Goal: Information Seeking & Learning: Learn about a topic

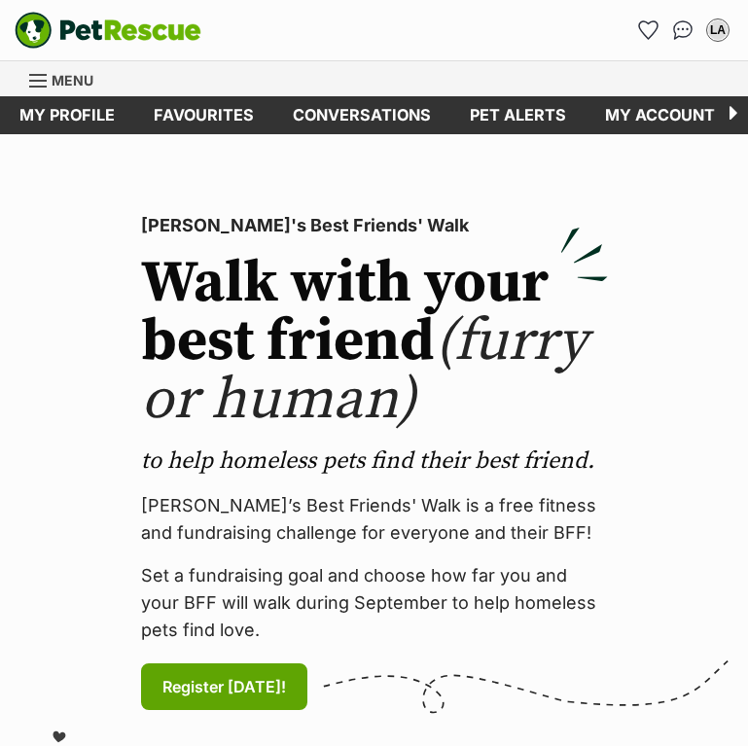
click at [83, 87] on span "Menu" at bounding box center [73, 80] width 42 height 17
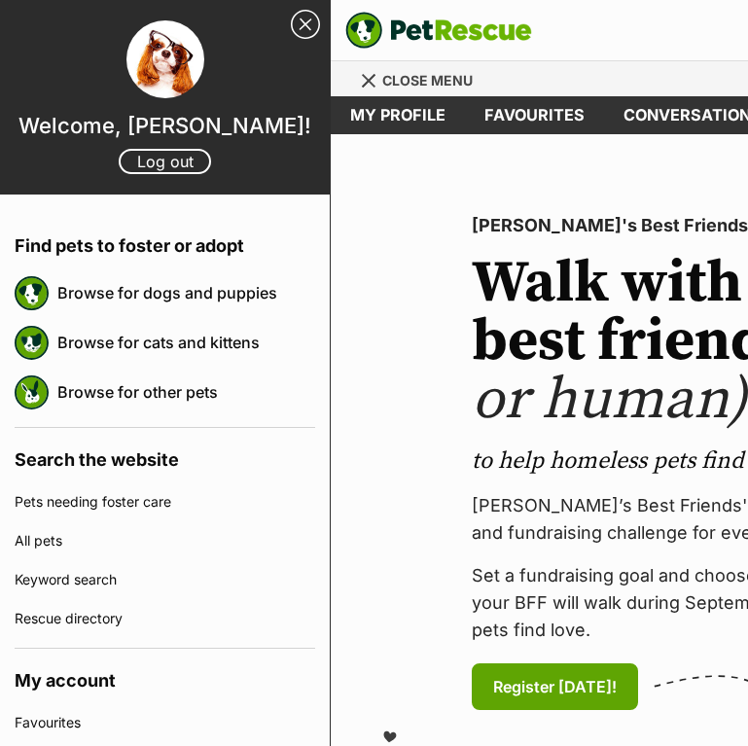
click at [694, 116] on link "Conversations" at bounding box center [692, 115] width 177 height 38
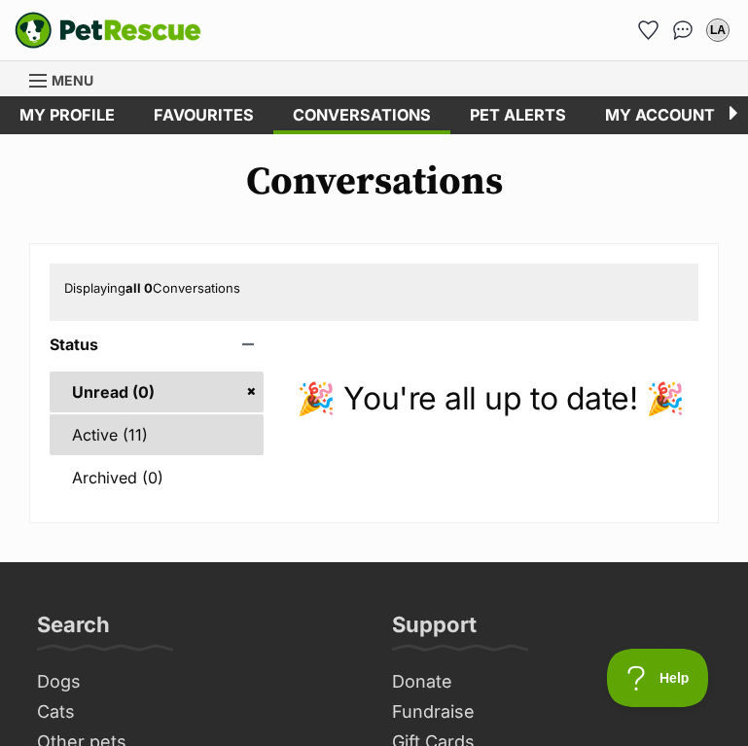
click at [129, 434] on link "Active (11)" at bounding box center [157, 434] width 214 height 41
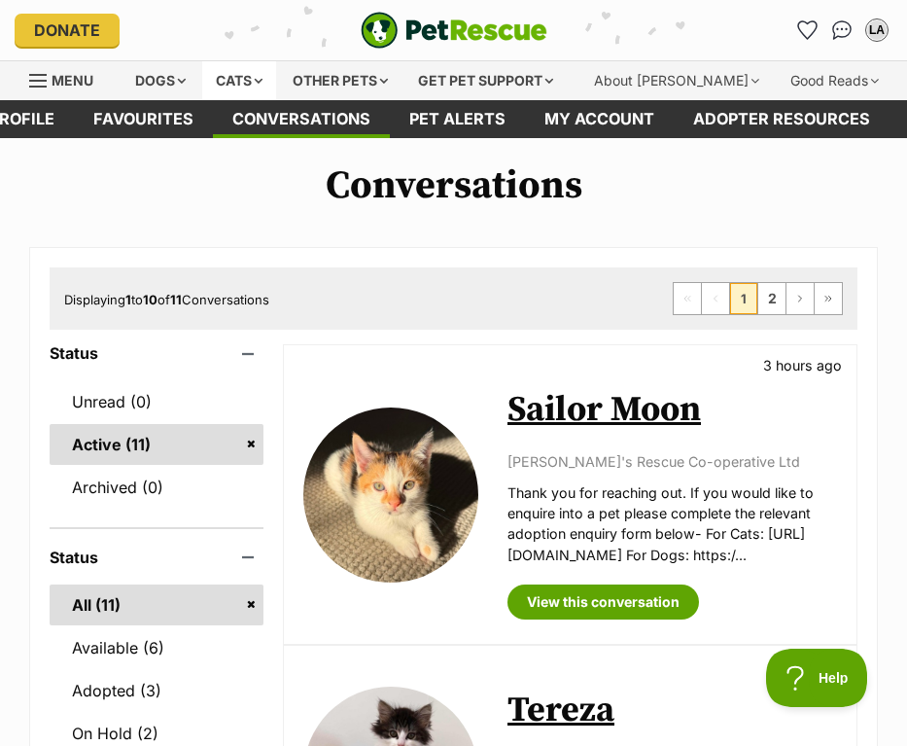
click at [253, 80] on div "Cats" at bounding box center [239, 80] width 74 height 39
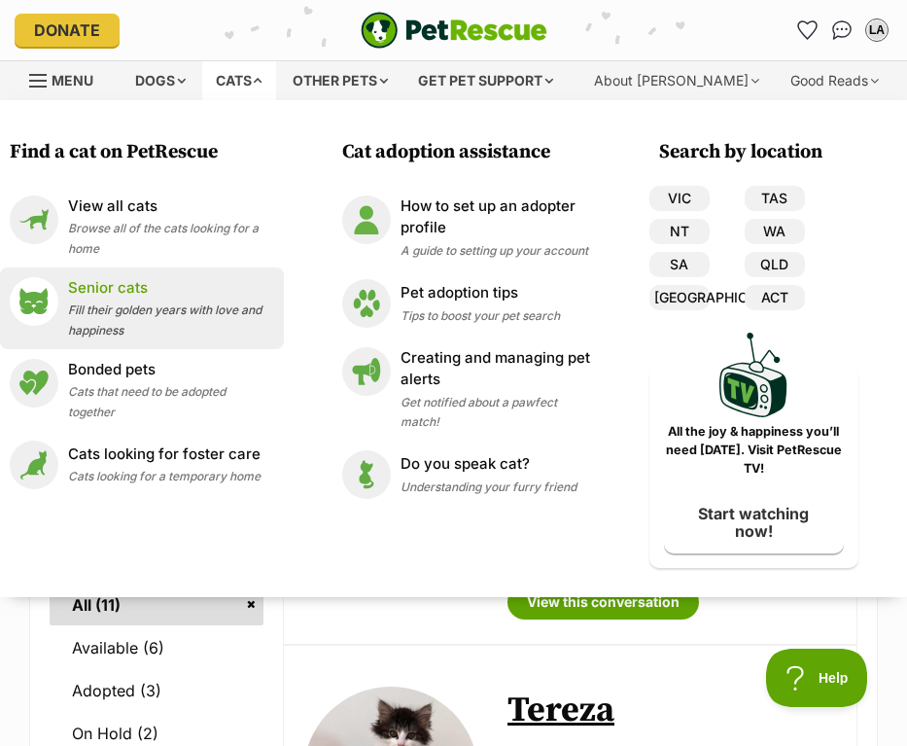
click at [122, 310] on span "Fill their golden years with love and happiness" at bounding box center [164, 319] width 193 height 35
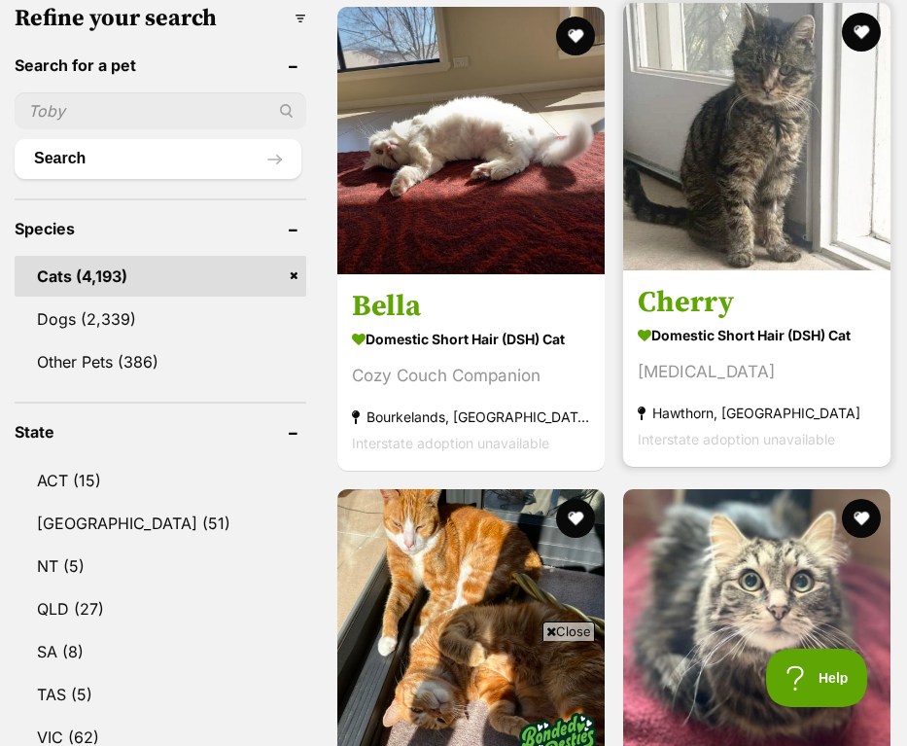
click at [675, 255] on img at bounding box center [756, 136] width 267 height 267
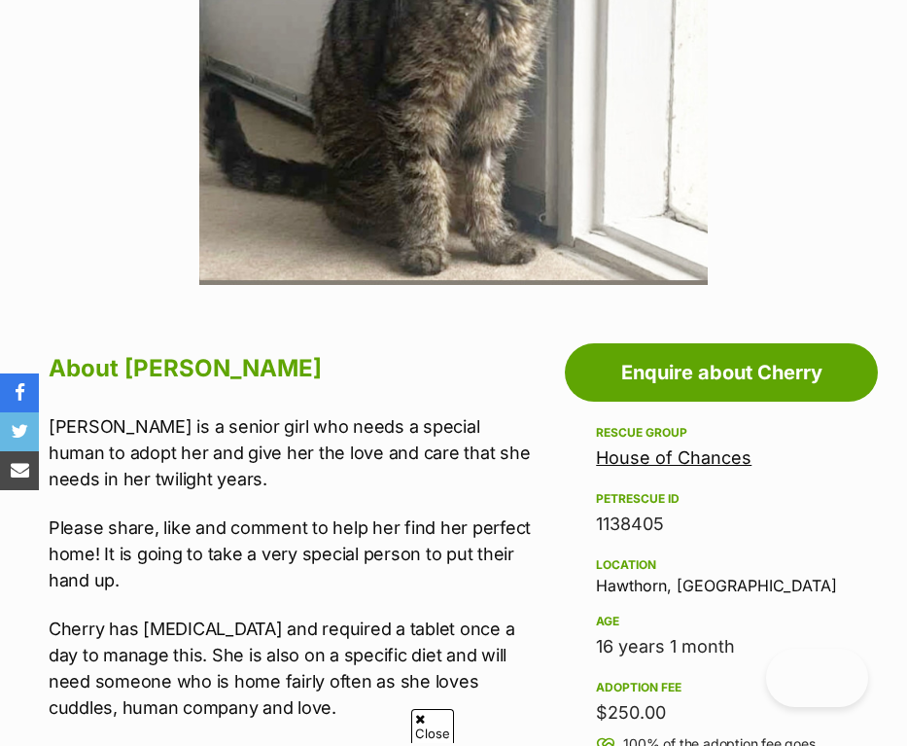
scroll to position [744, 0]
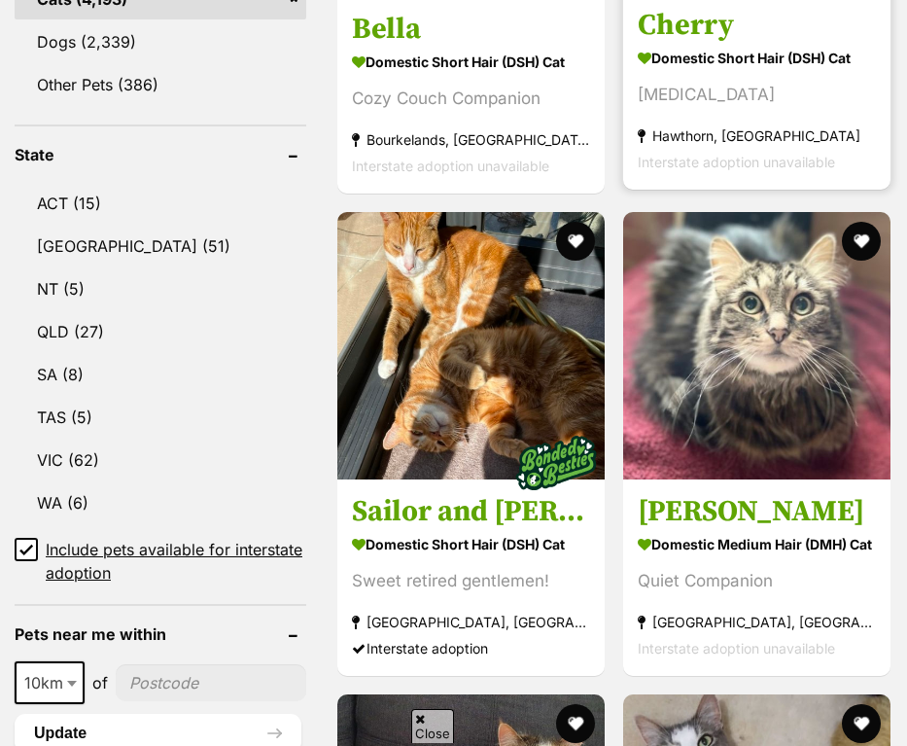
scroll to position [1020, 0]
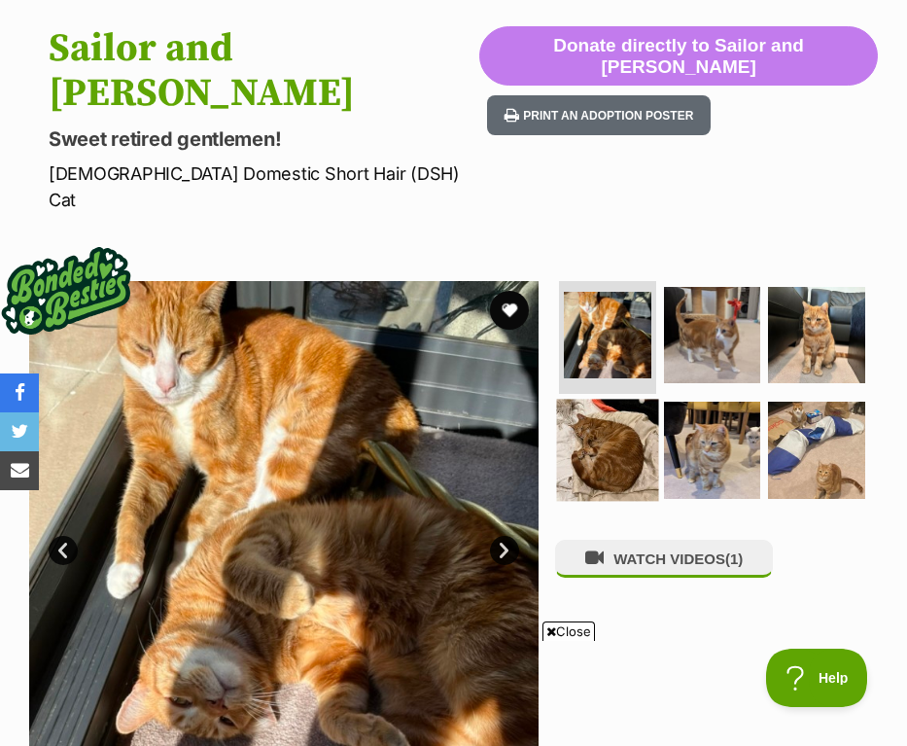
click at [610, 399] on img at bounding box center [607, 449] width 101 height 101
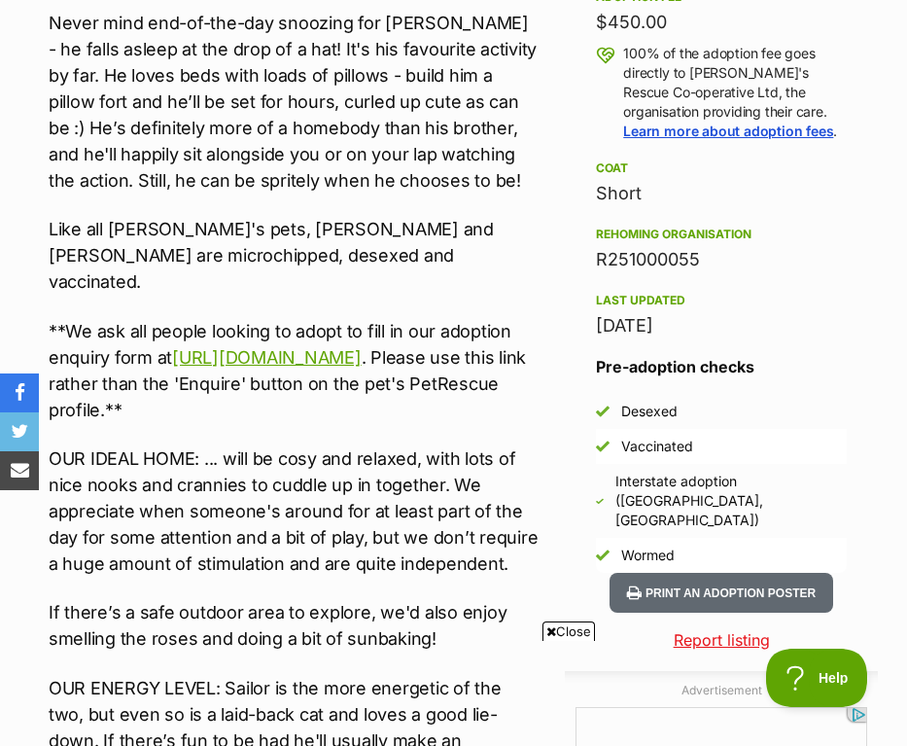
scroll to position [1486, 0]
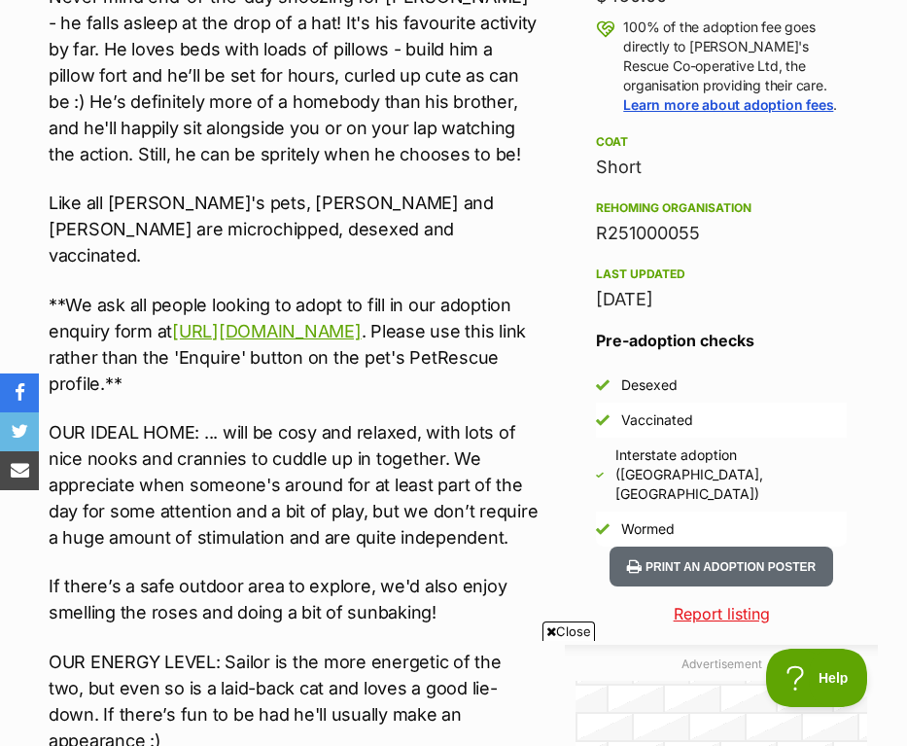
click at [564, 629] on span "Close" at bounding box center [568, 630] width 52 height 19
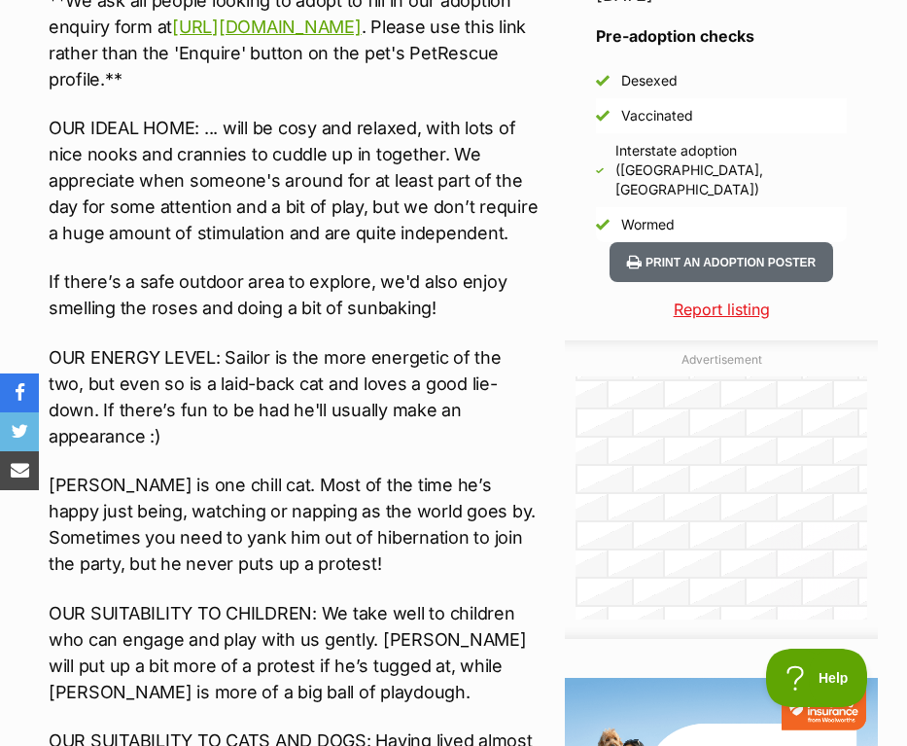
scroll to position [1869, 0]
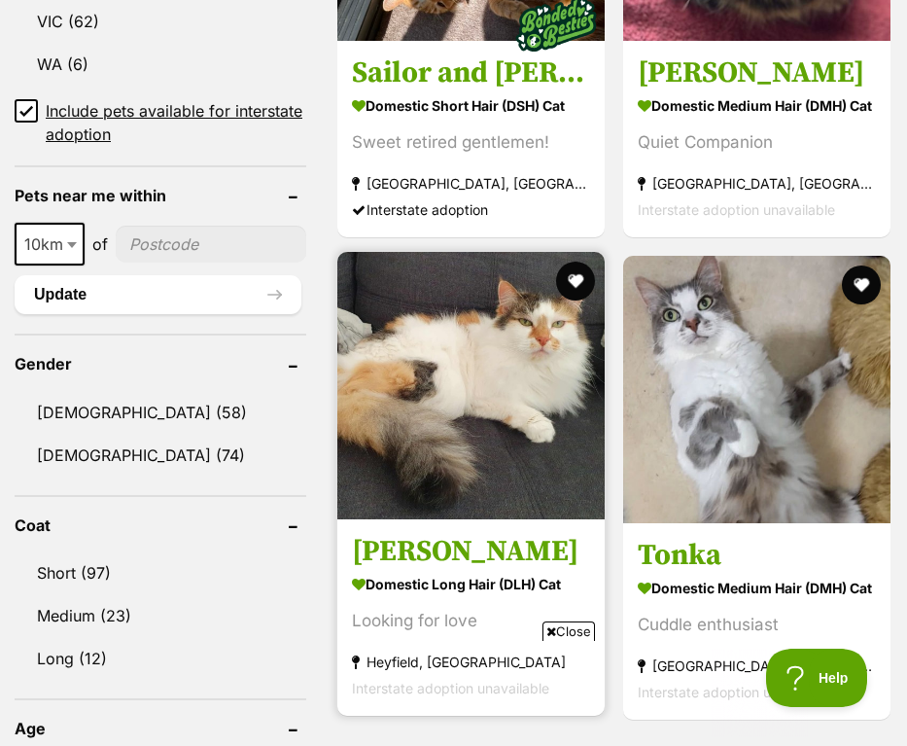
click at [570, 629] on span "Close" at bounding box center [568, 630] width 52 height 19
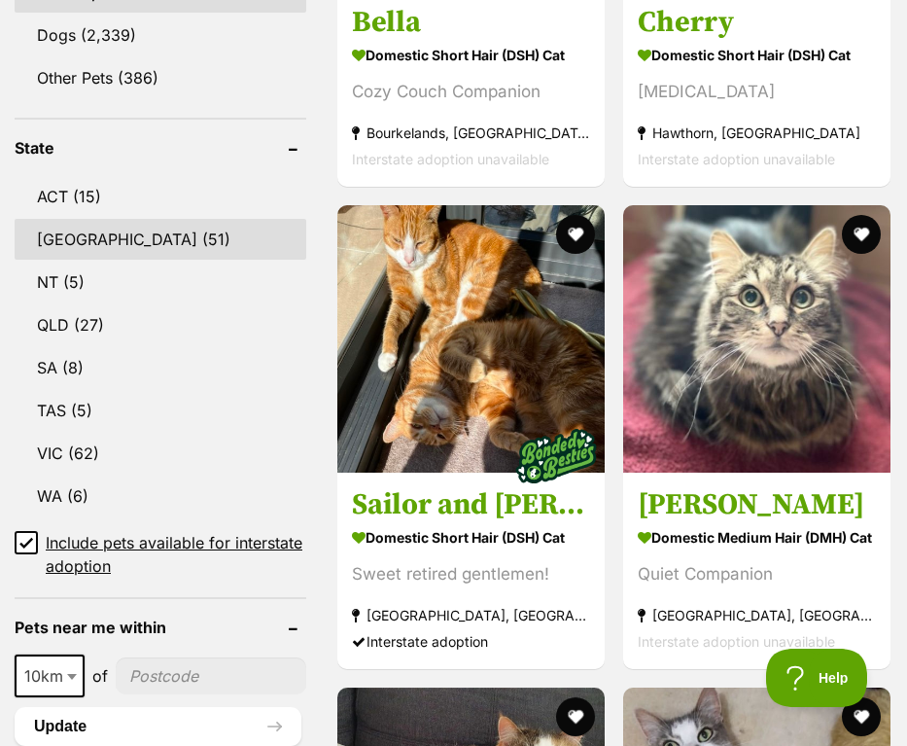
click at [155, 232] on link "NSW (51)" at bounding box center [161, 239] width 292 height 41
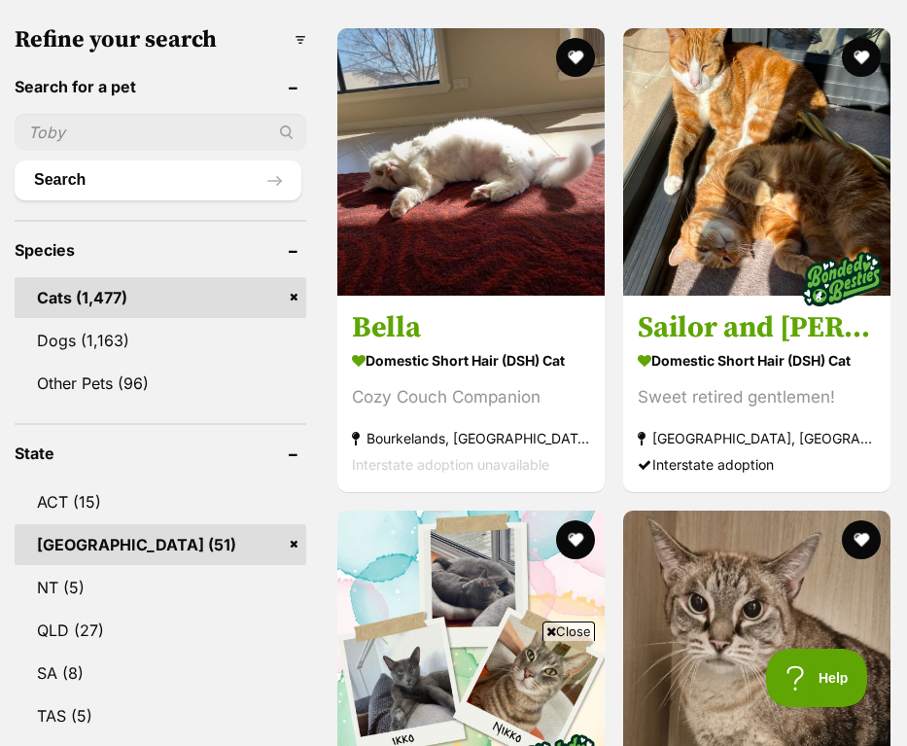
click at [554, 629] on span "Close" at bounding box center [568, 630] width 52 height 19
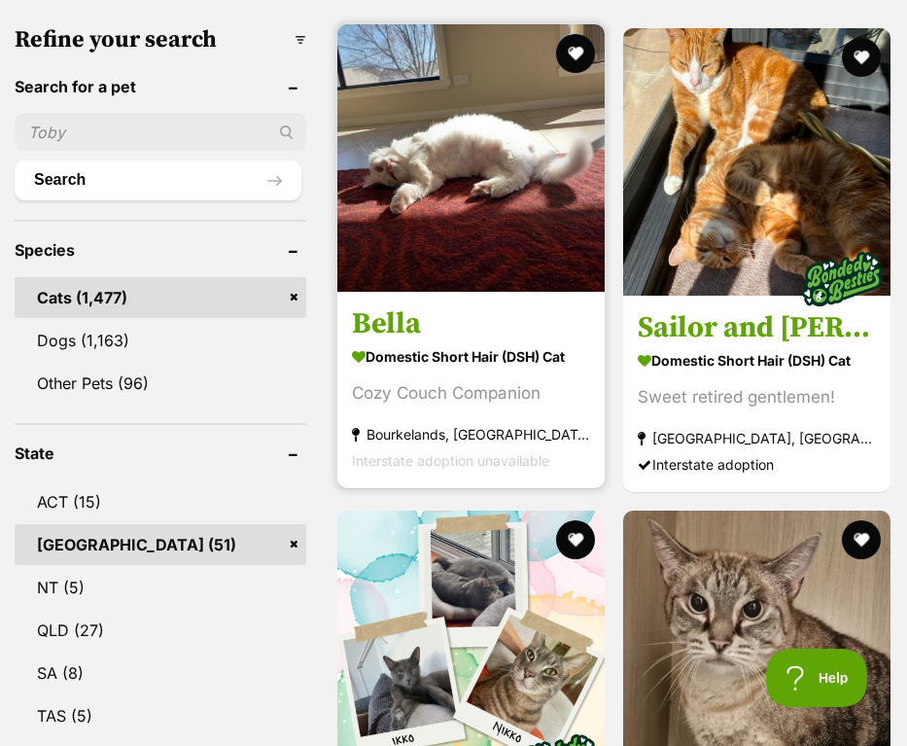
click at [476, 444] on strong "Bourkelands, NSW" at bounding box center [471, 434] width 238 height 26
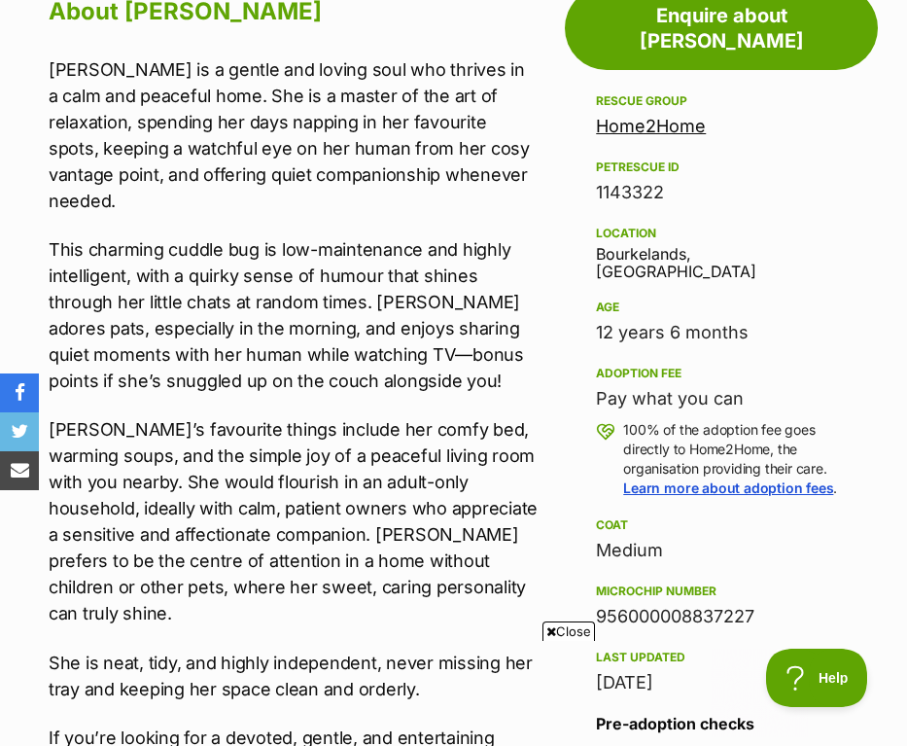
click at [552, 628] on icon at bounding box center [551, 631] width 10 height 13
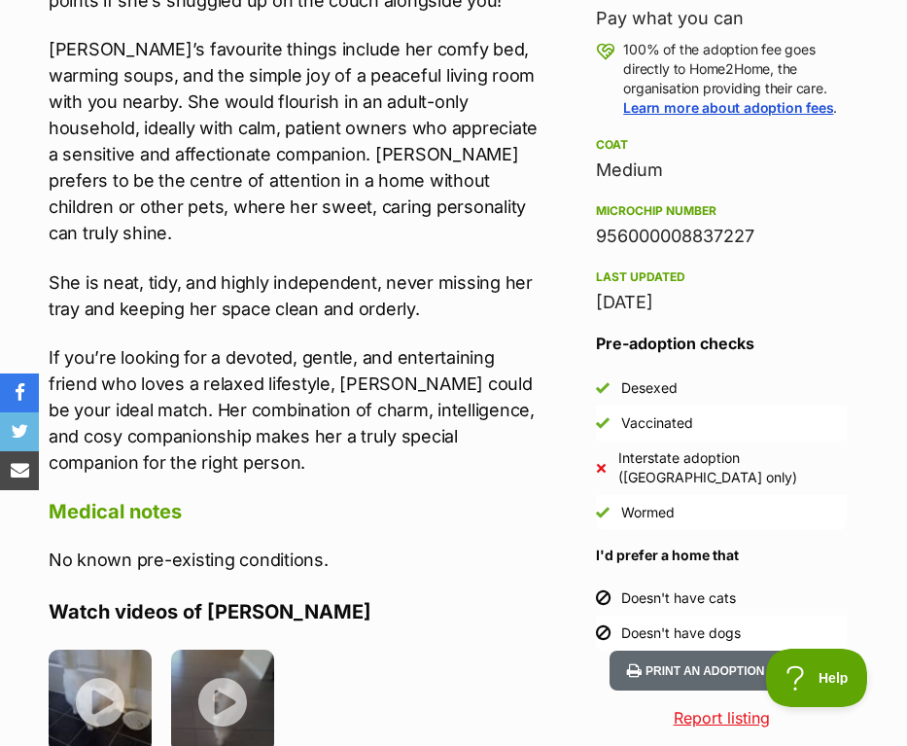
scroll to position [1403, 0]
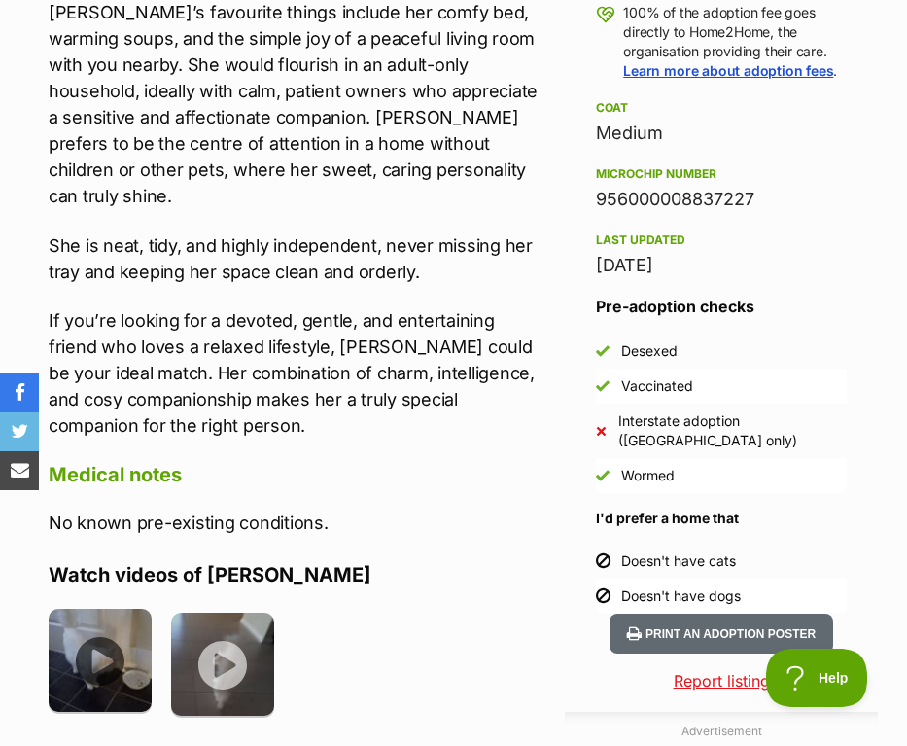
click at [98, 623] on img at bounding box center [100, 660] width 103 height 103
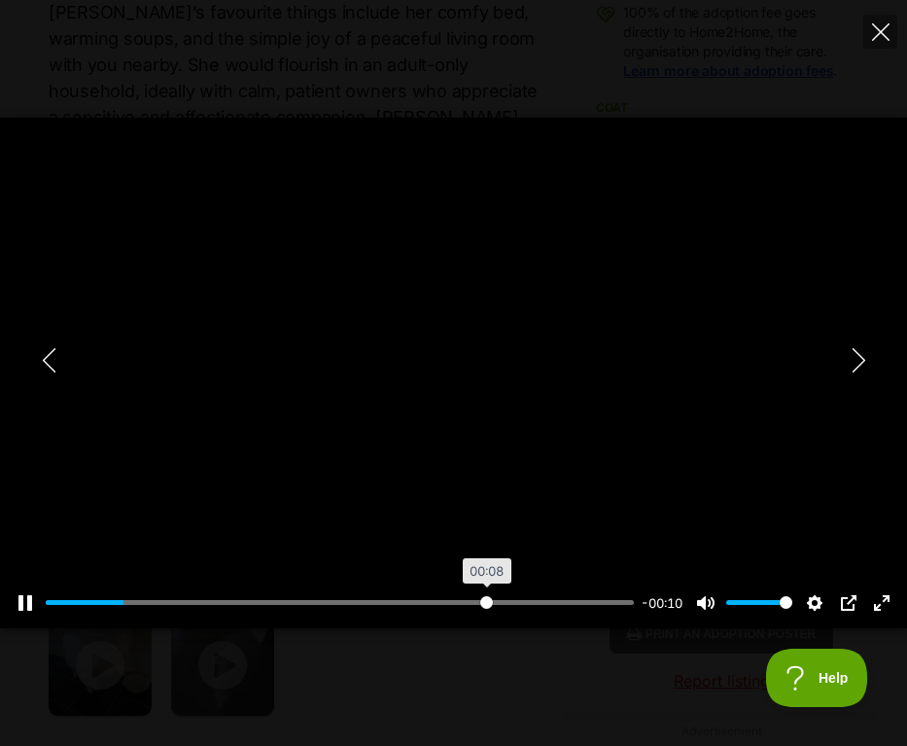
click at [485, 602] on input "Seek" at bounding box center [340, 602] width 588 height 18
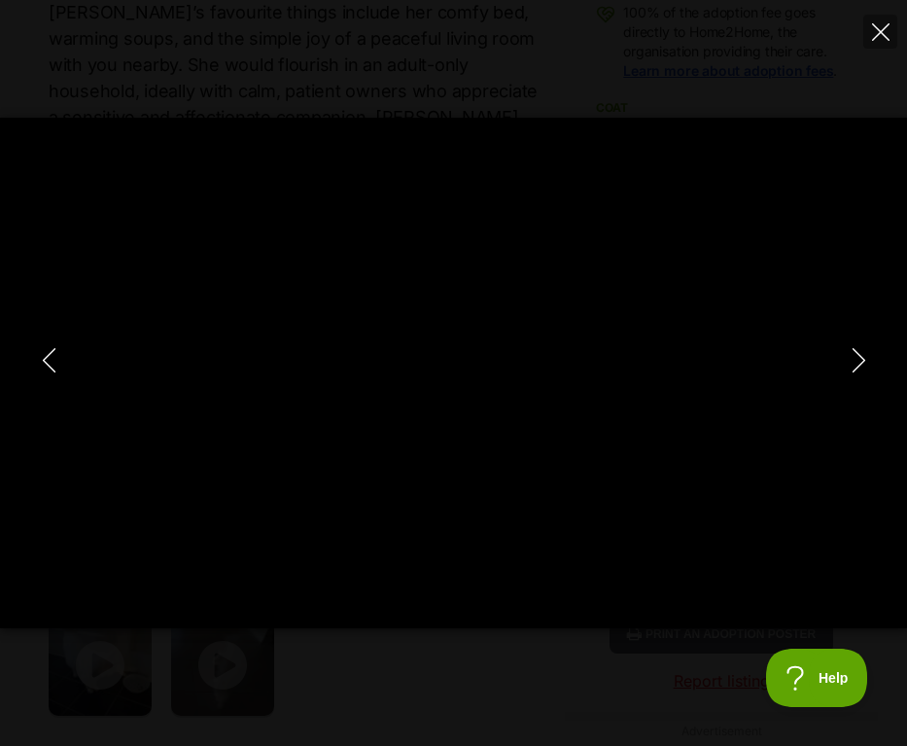
click at [867, 351] on icon "Next" at bounding box center [859, 360] width 24 height 24
type input "85.47"
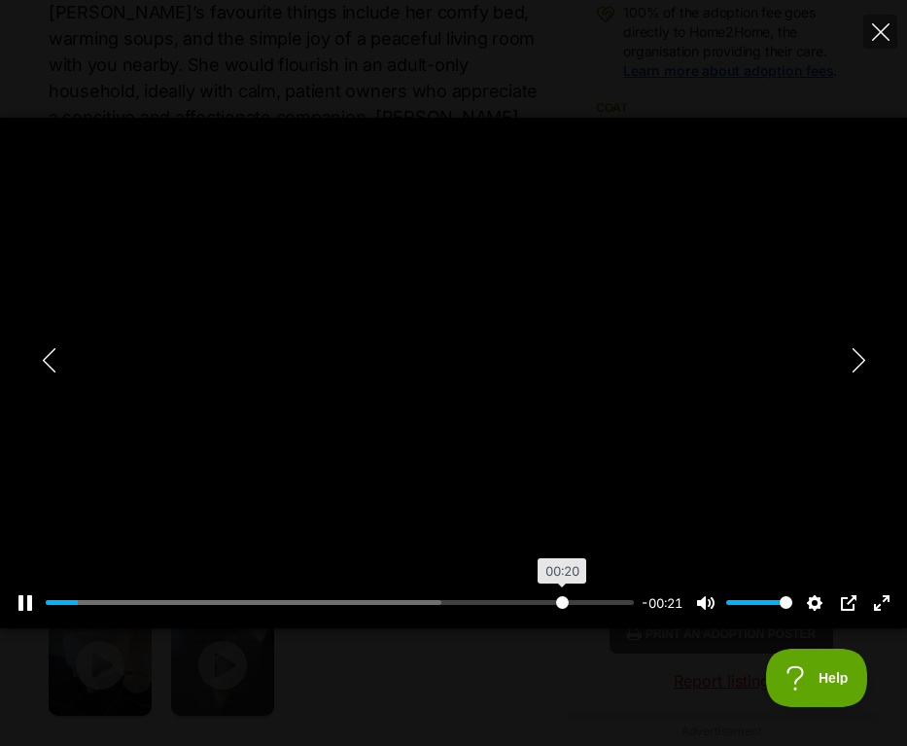
click at [560, 606] on input "Seek" at bounding box center [340, 602] width 588 height 18
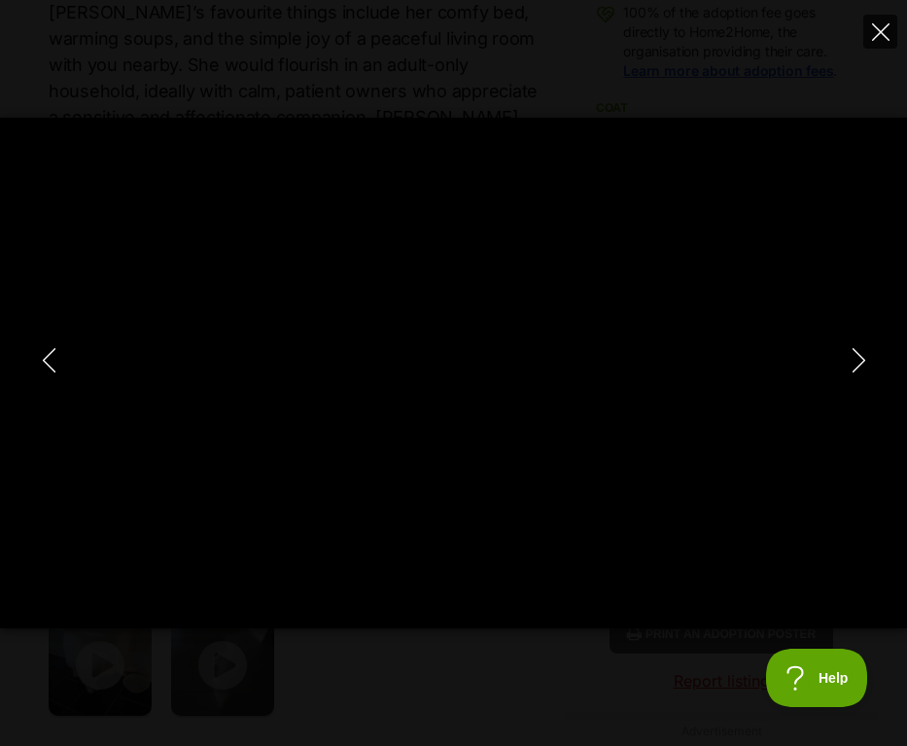
click at [884, 32] on icon "Close" at bounding box center [880, 31] width 17 height 17
type input "92.84"
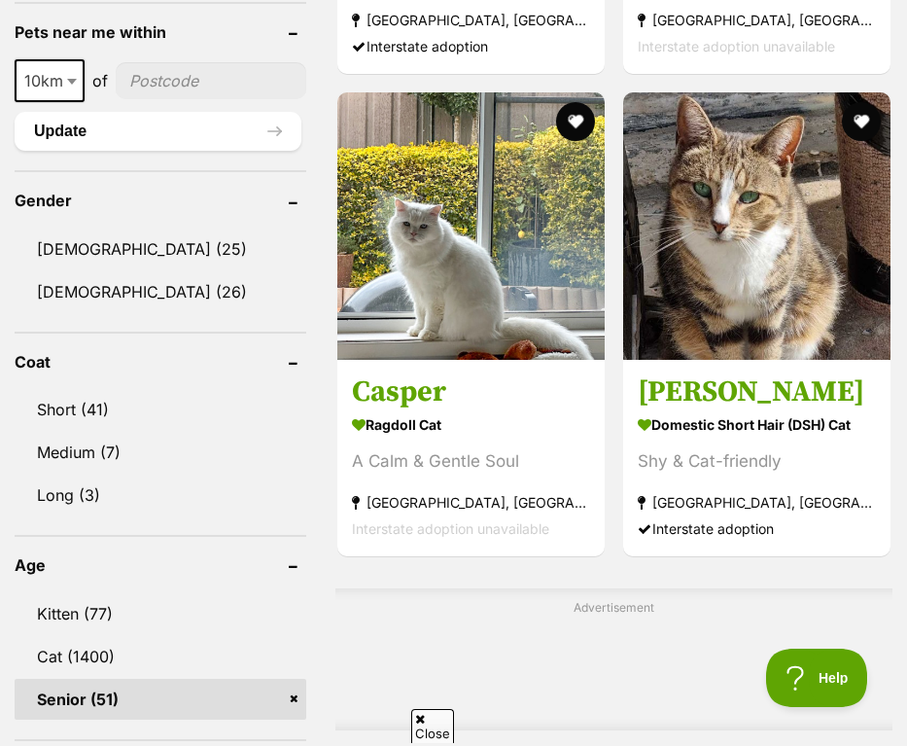
scroll to position [1750, 0]
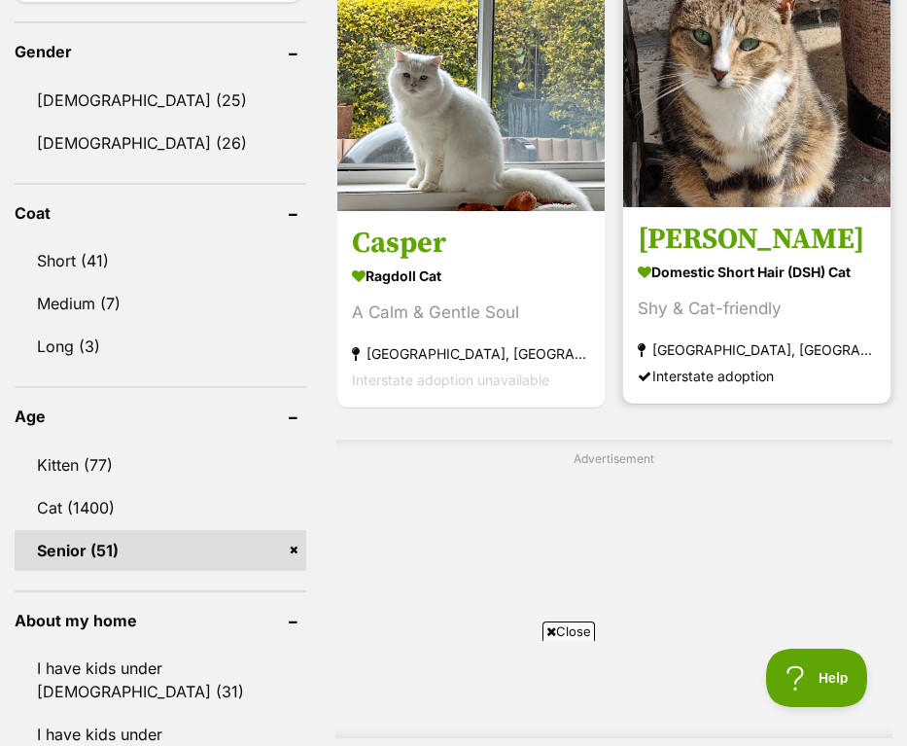
click at [697, 263] on strong "Domestic Short Hair (DSH) Cat" at bounding box center [757, 273] width 238 height 28
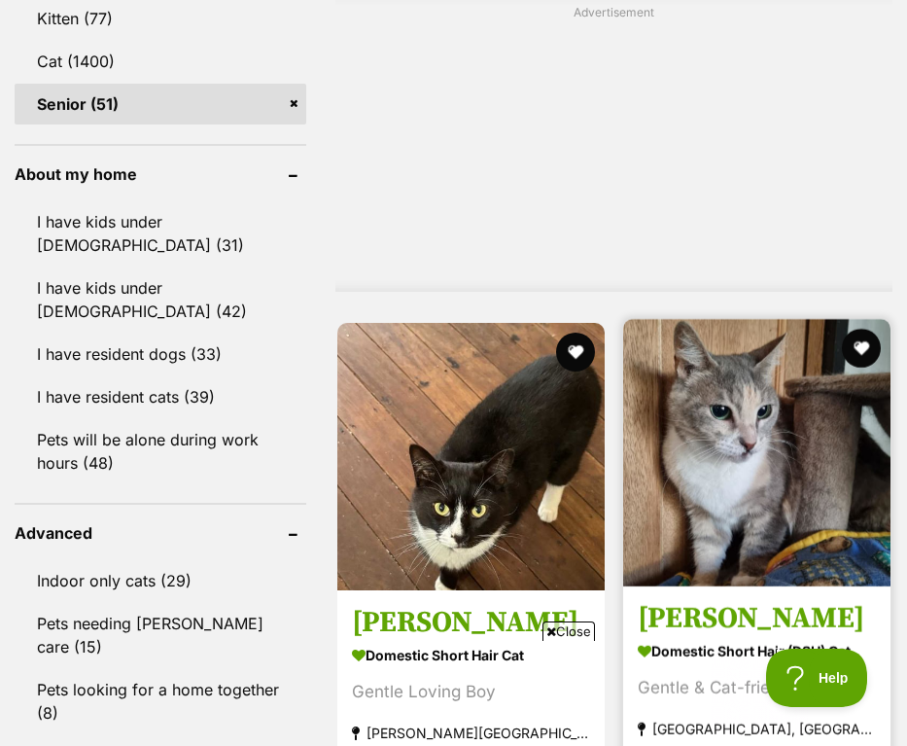
click at [727, 355] on img at bounding box center [756, 452] width 267 height 267
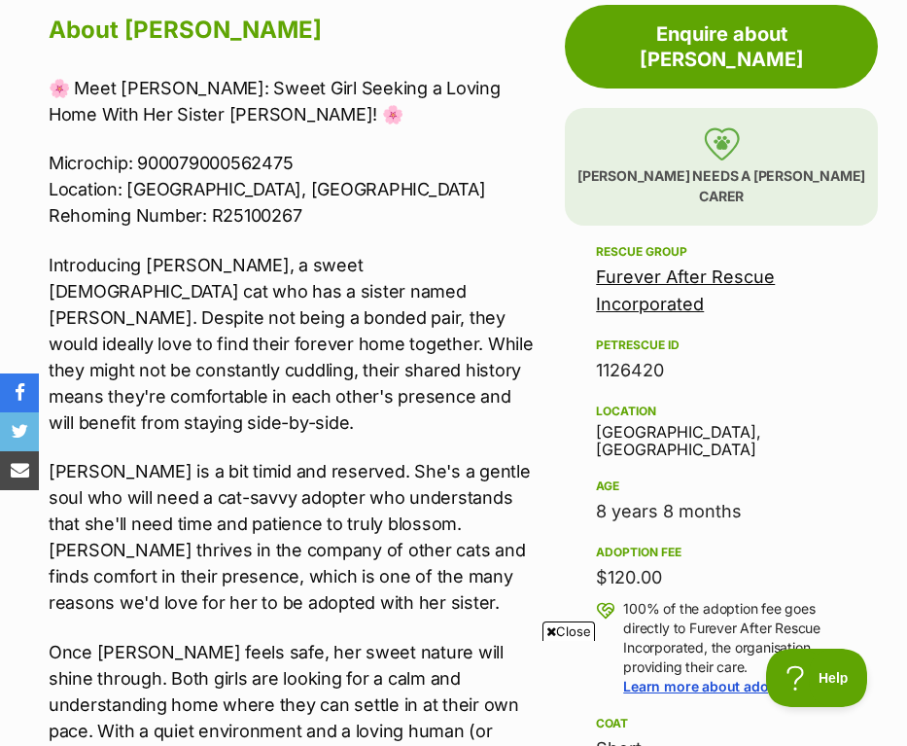
click at [551, 626] on icon at bounding box center [551, 631] width 10 height 13
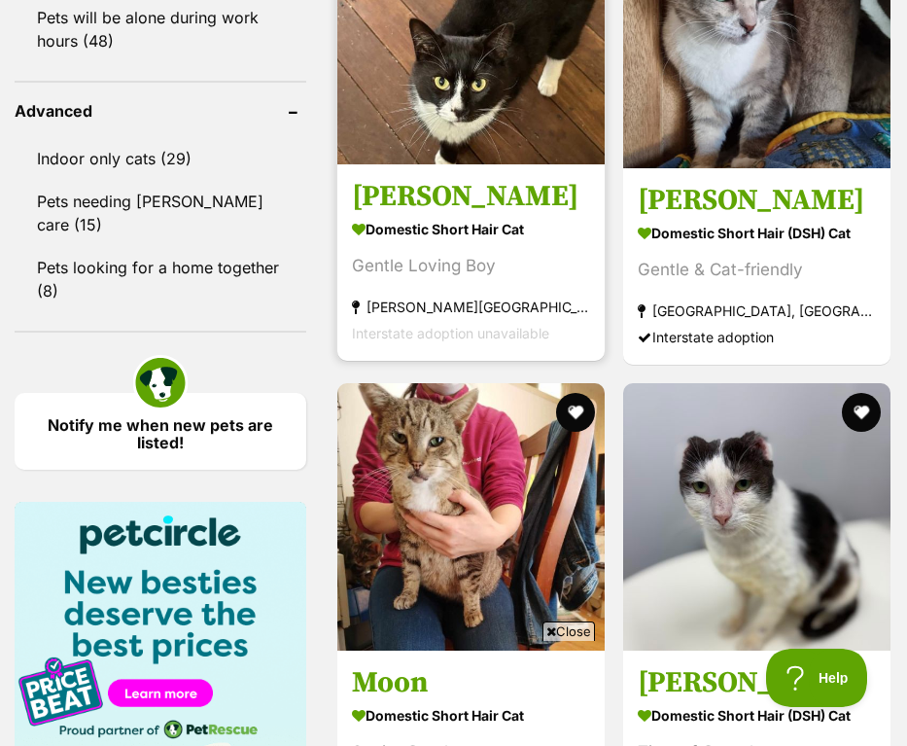
scroll to position [2627, 0]
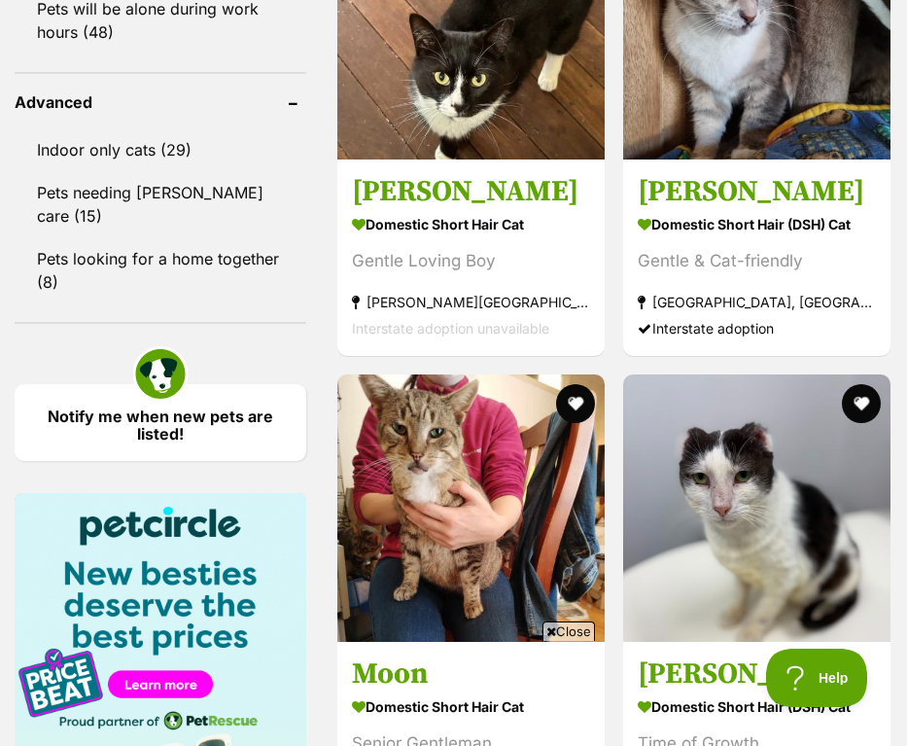
click at [577, 624] on span "Close" at bounding box center [568, 630] width 52 height 19
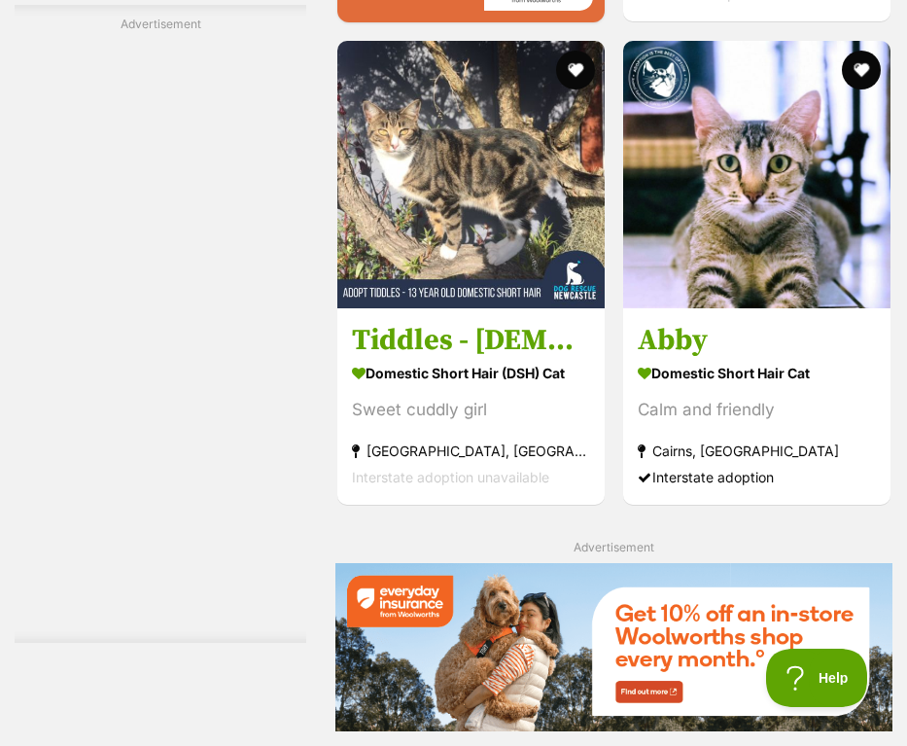
scroll to position [4068, 0]
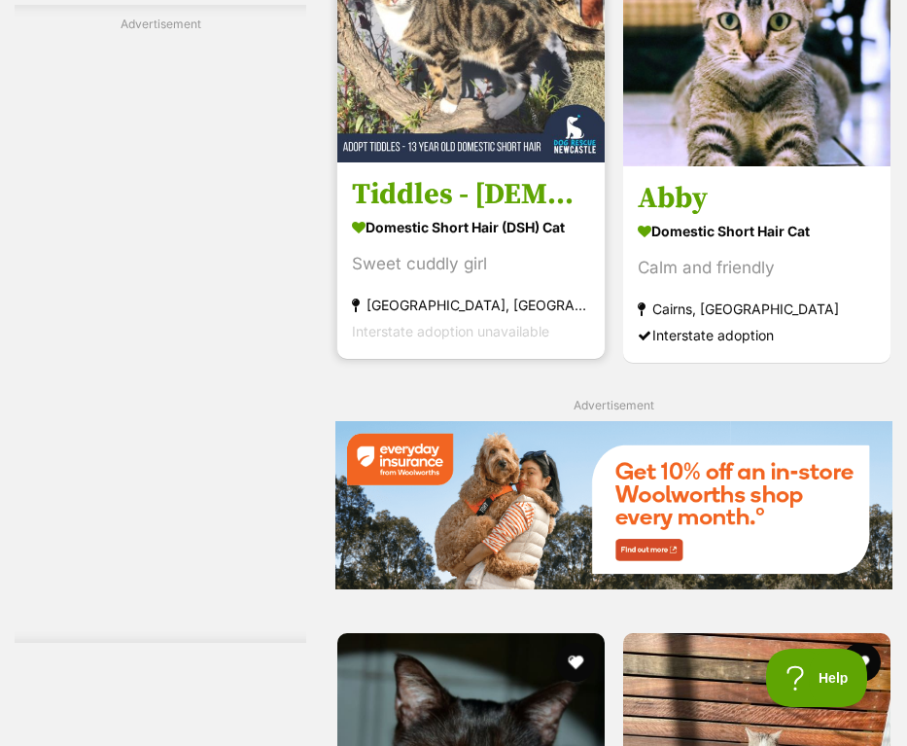
click at [508, 323] on div "Interstate adoption unavailable" at bounding box center [471, 331] width 238 height 26
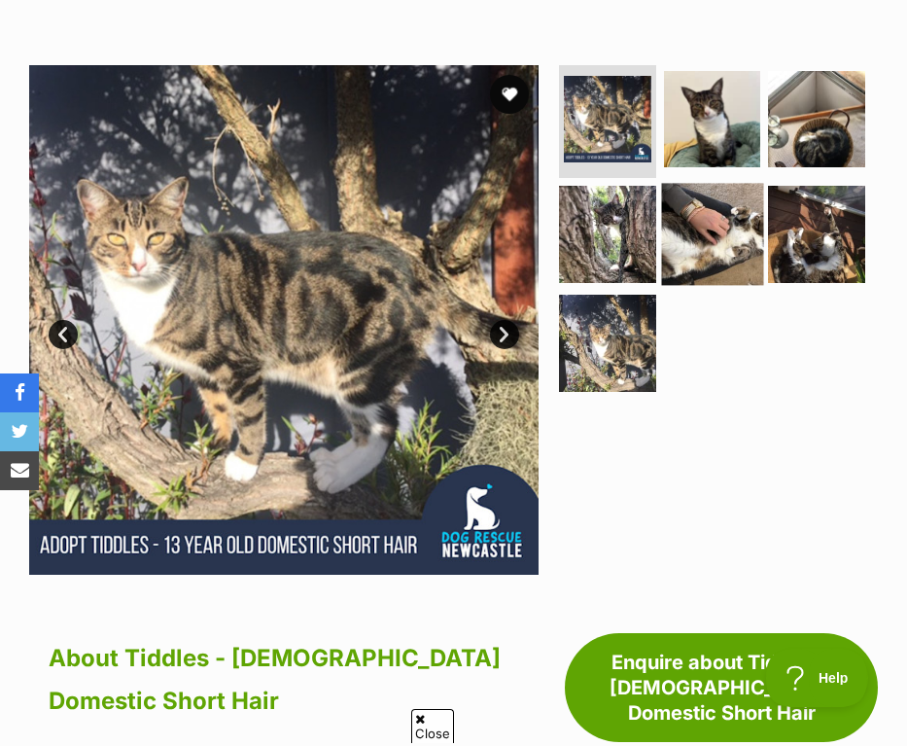
click at [735, 183] on img at bounding box center [711, 233] width 101 height 101
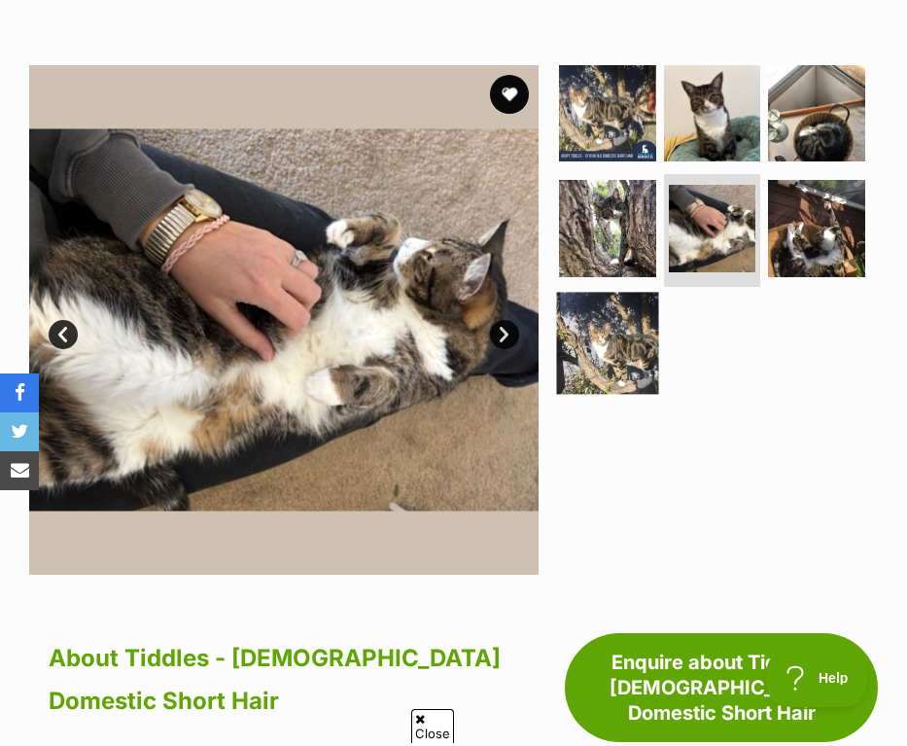
click at [634, 293] on img at bounding box center [607, 343] width 101 height 101
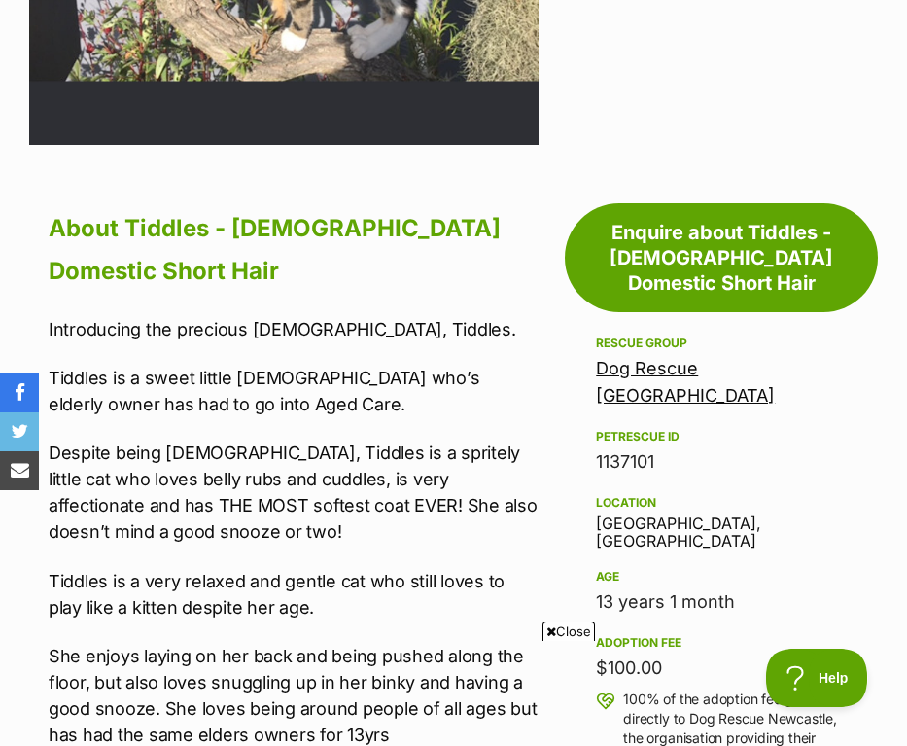
click at [551, 629] on icon at bounding box center [551, 631] width 10 height 13
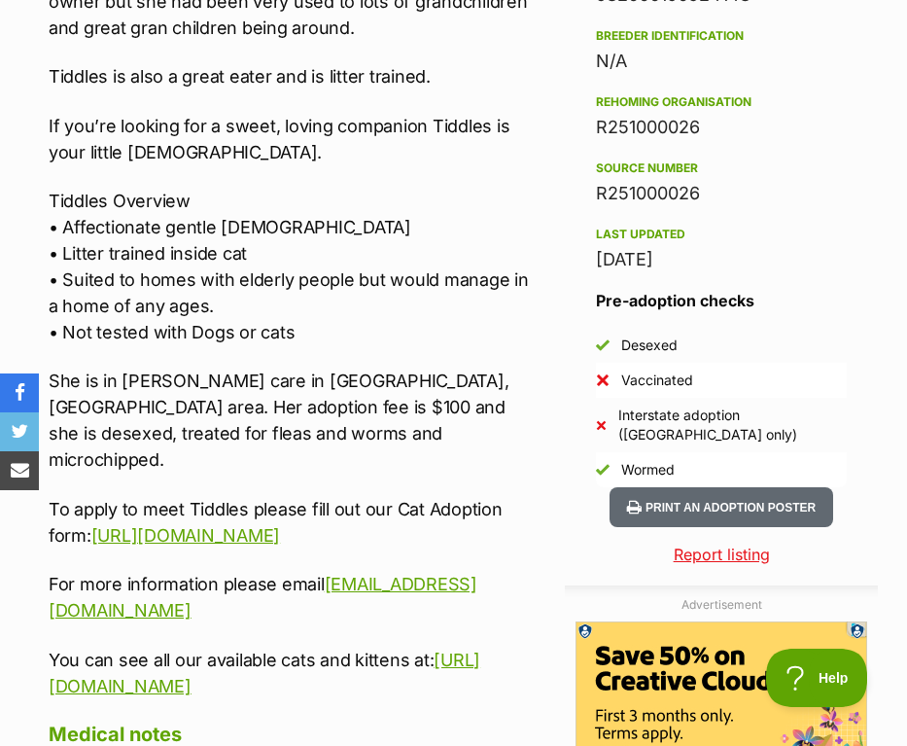
scroll to position [1803, 0]
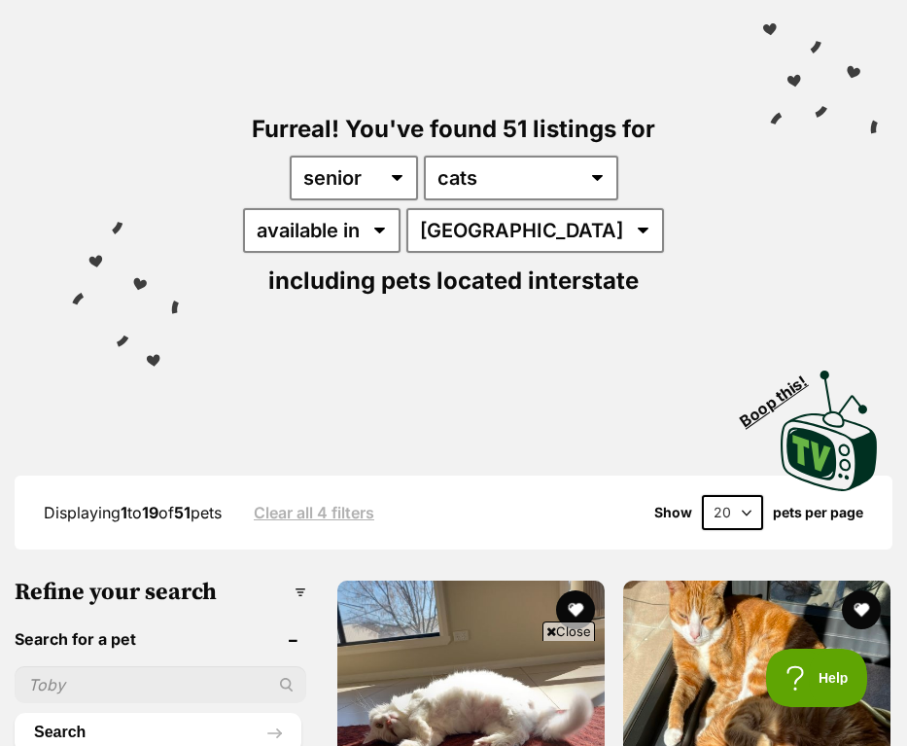
scroll to position [687, 0]
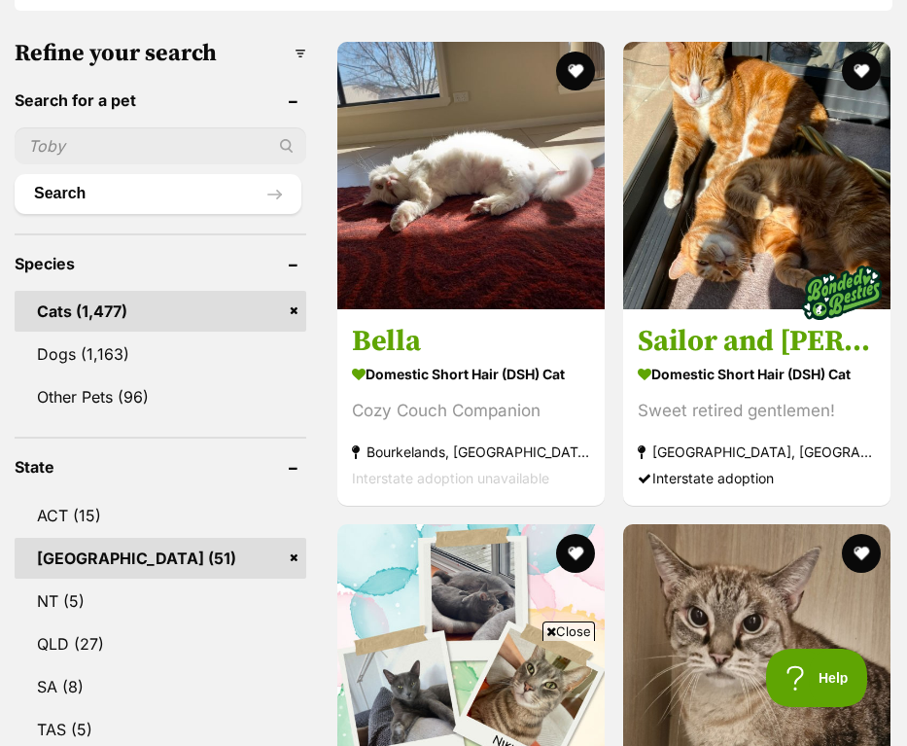
click at [552, 628] on icon at bounding box center [551, 631] width 10 height 13
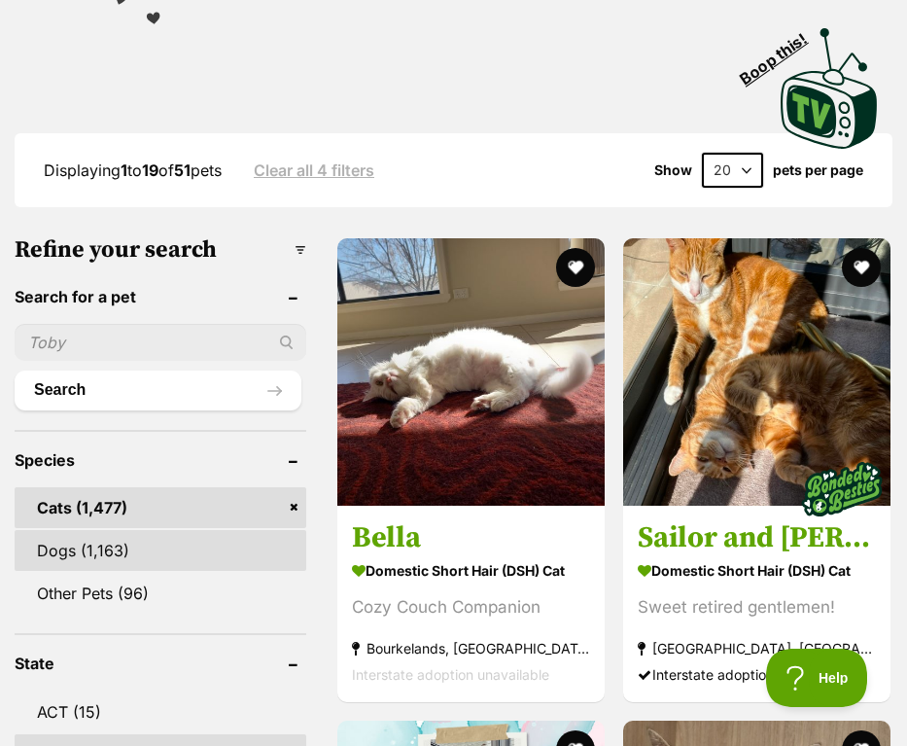
scroll to position [0, 0]
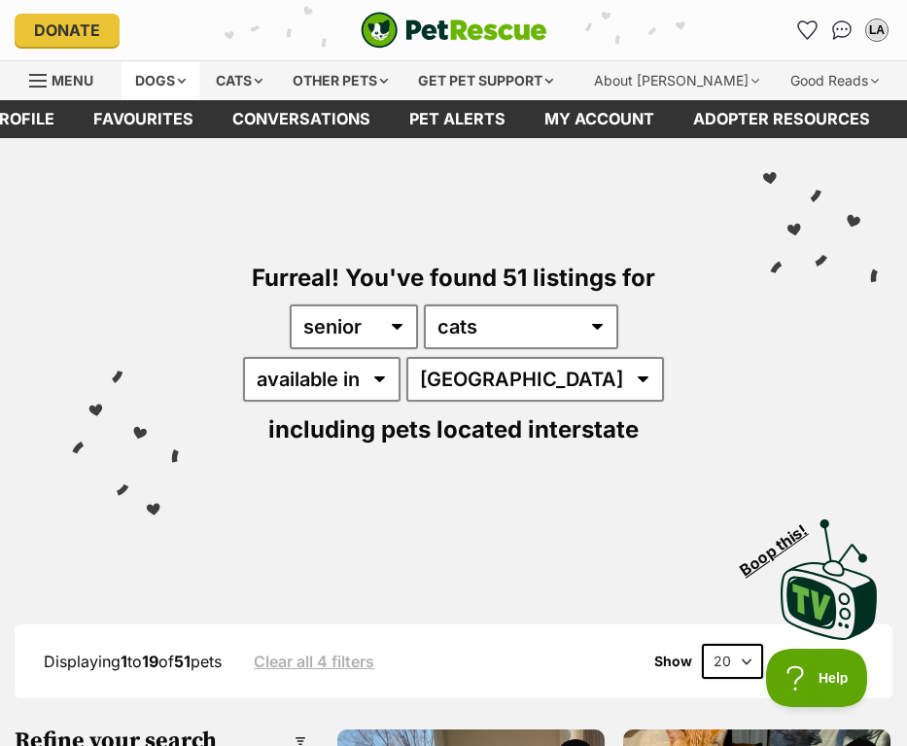
click at [175, 83] on div "Dogs" at bounding box center [161, 80] width 78 height 39
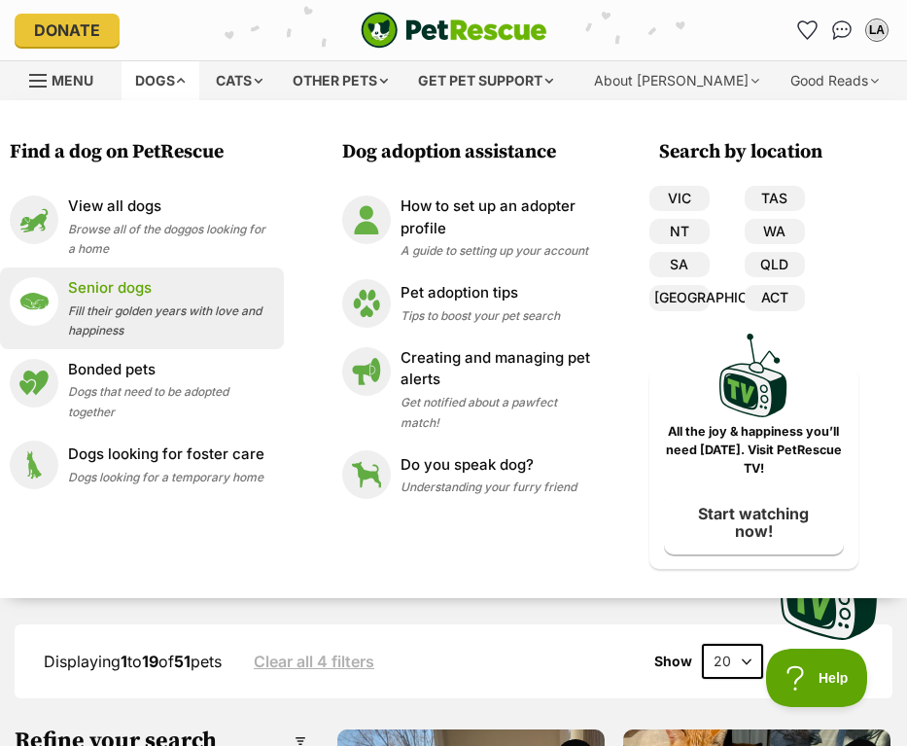
click at [158, 297] on p "Senior dogs" at bounding box center [171, 288] width 206 height 22
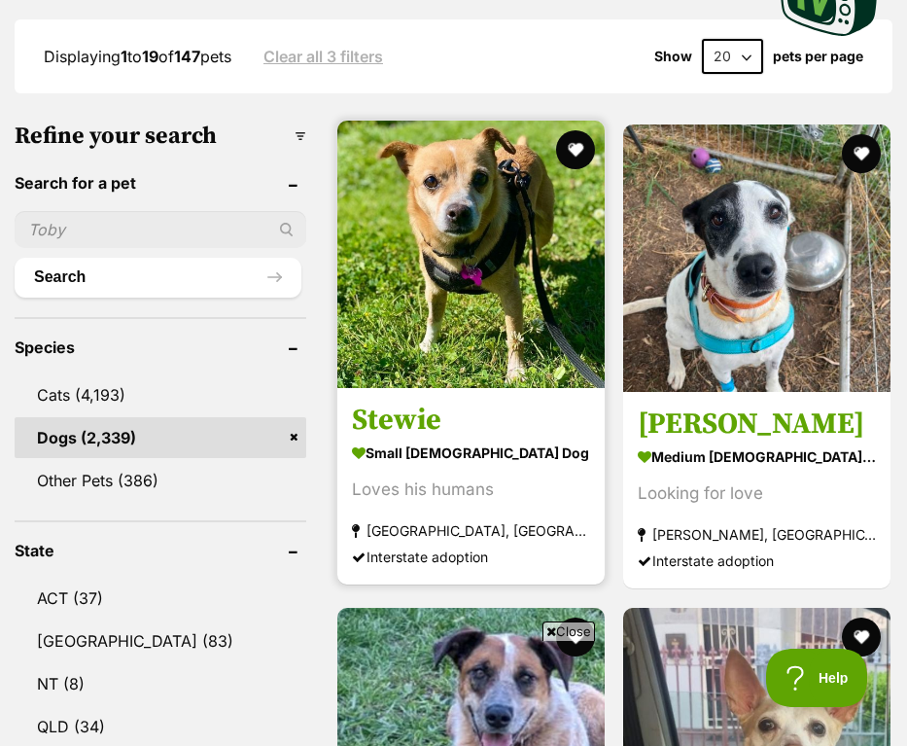
click at [486, 489] on div "Loves his humans" at bounding box center [471, 490] width 238 height 26
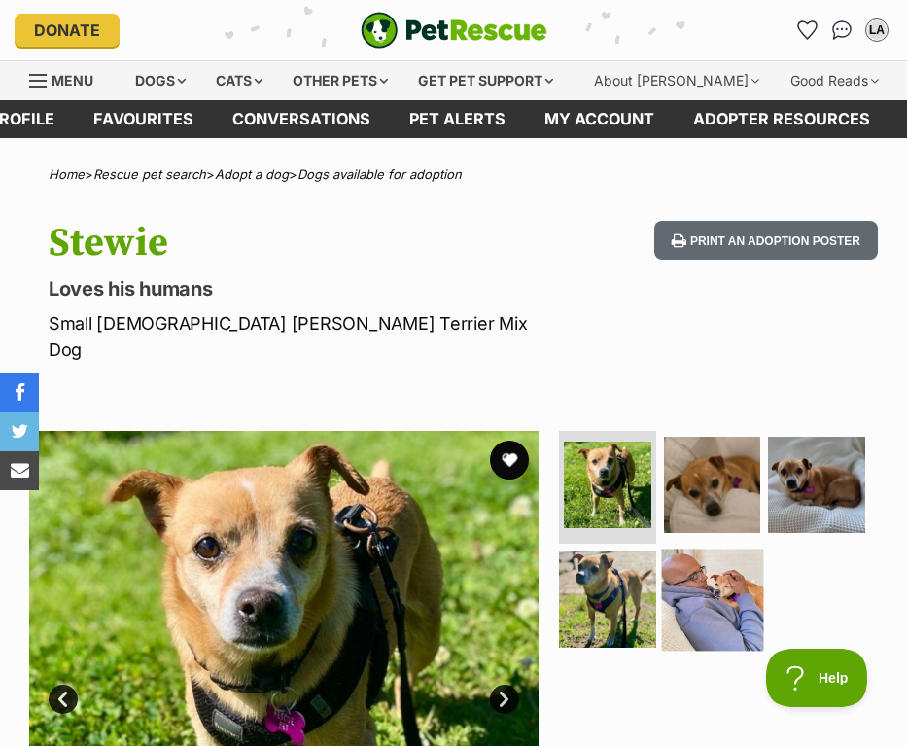
click at [701, 605] on img at bounding box center [711, 598] width 101 height 101
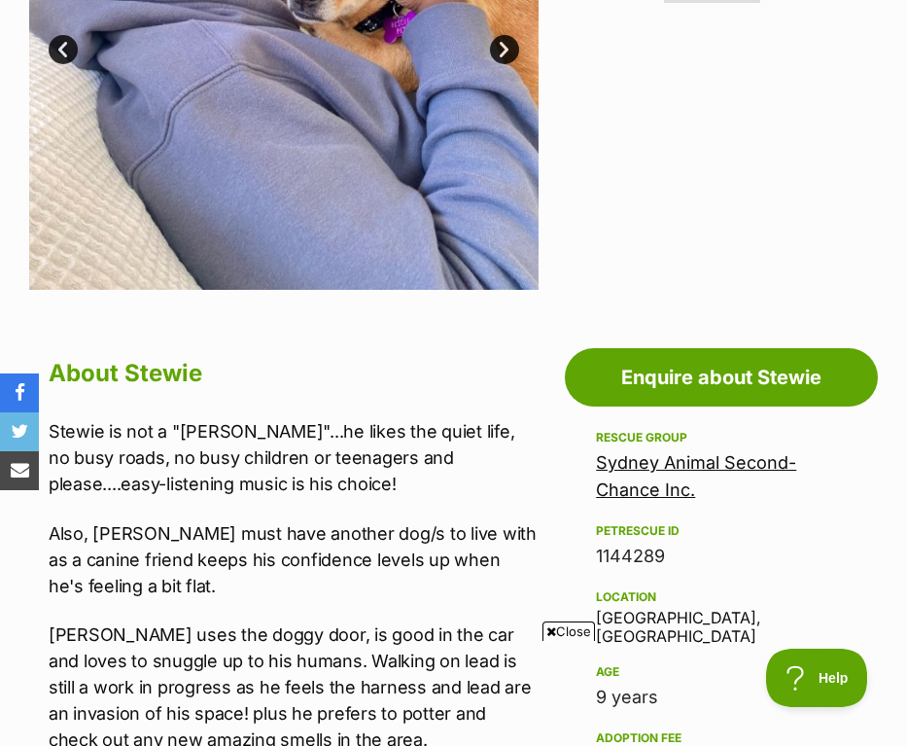
click at [565, 625] on span "Close" at bounding box center [568, 630] width 52 height 19
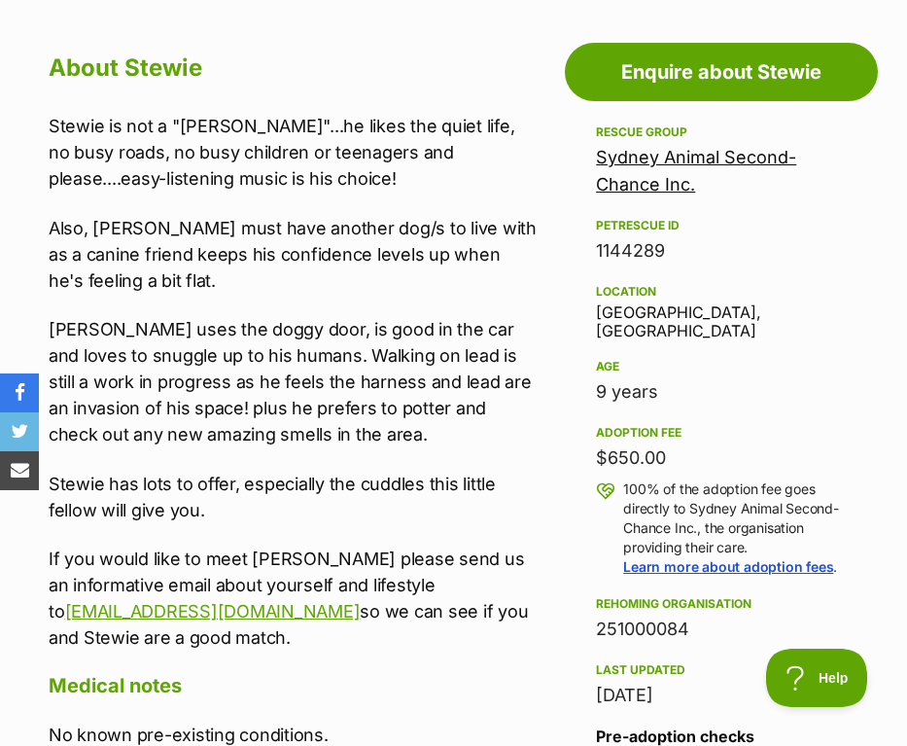
scroll to position [962, 0]
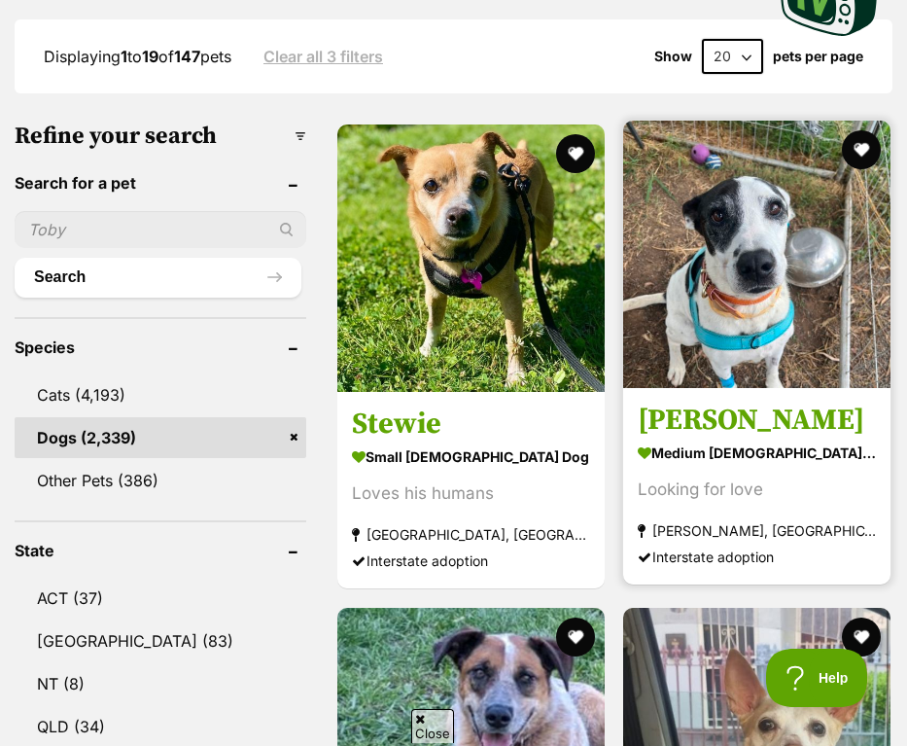
click at [810, 340] on img at bounding box center [756, 254] width 267 height 267
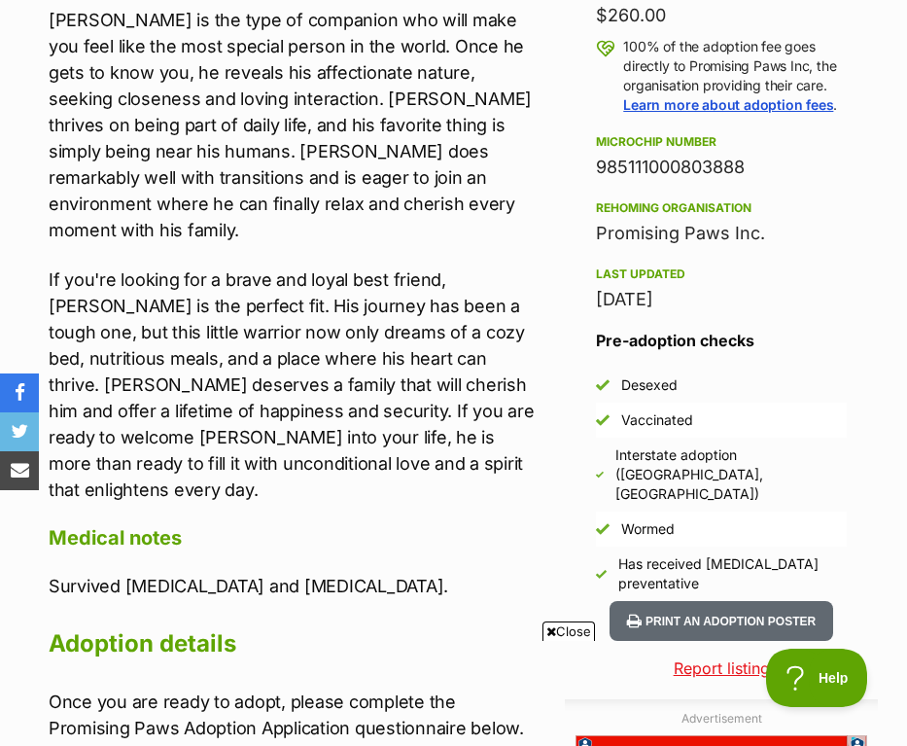
scroll to position [1404, 0]
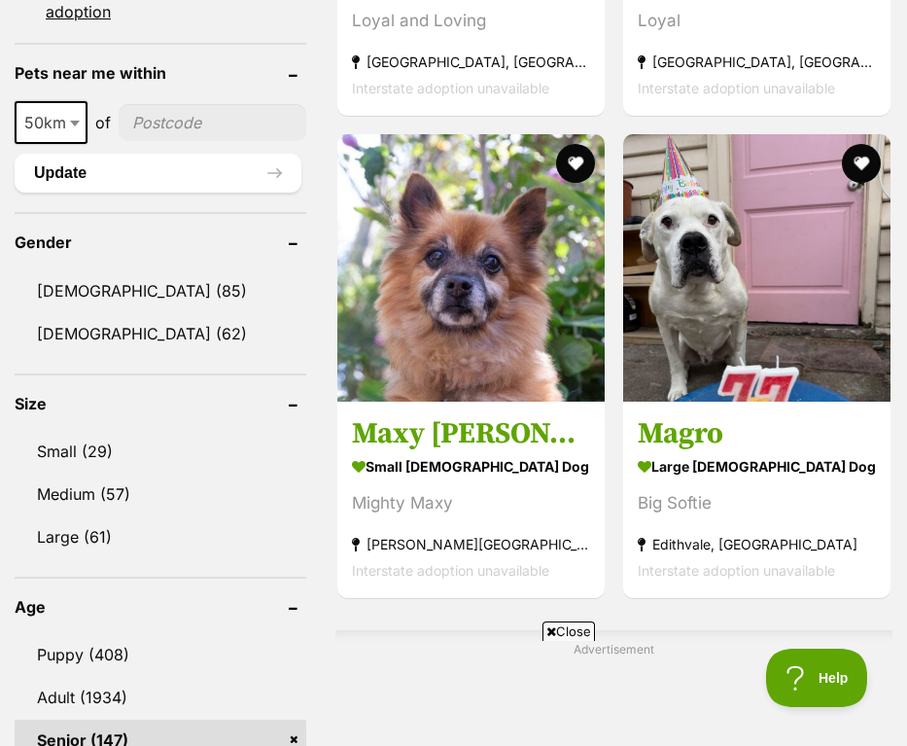
click at [553, 625] on span "Close" at bounding box center [568, 630] width 52 height 19
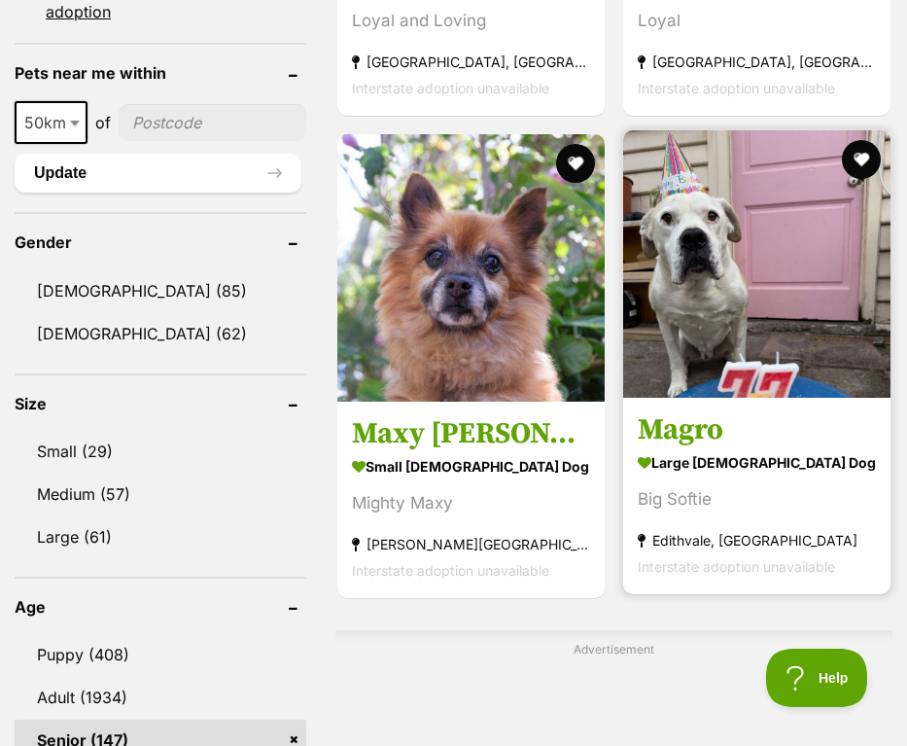
click at [810, 337] on img at bounding box center [756, 263] width 267 height 267
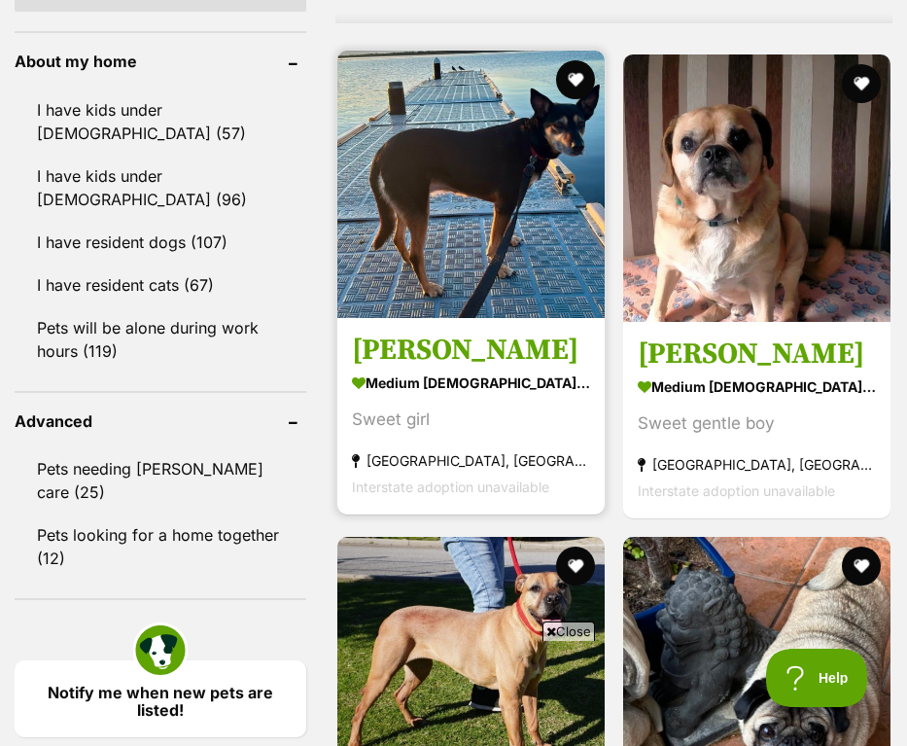
scroll to position [2674, 0]
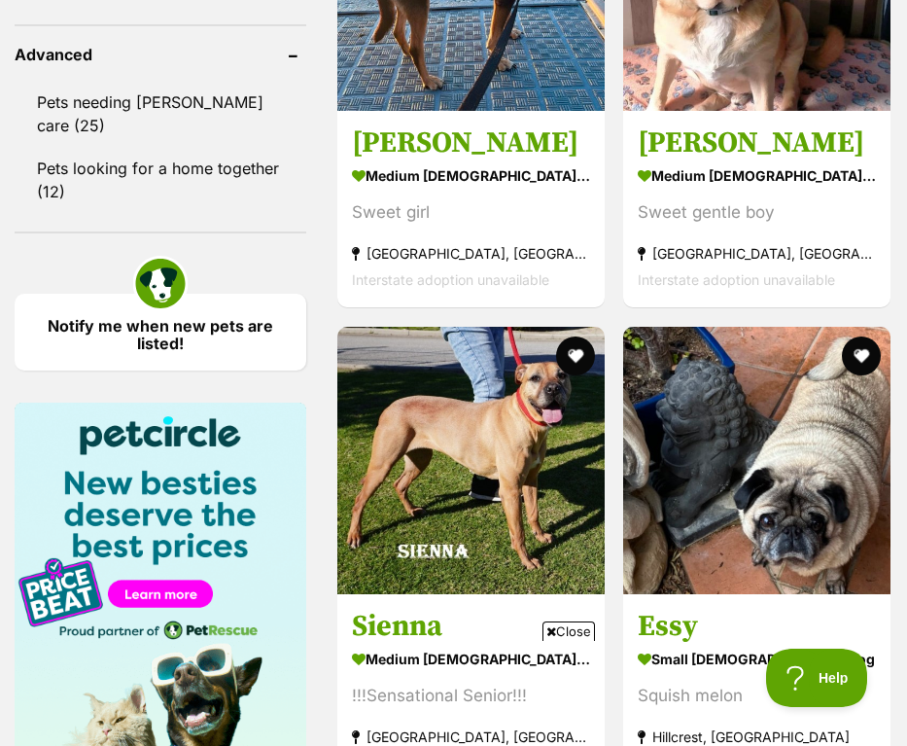
click at [586, 624] on span "Close" at bounding box center [568, 630] width 52 height 19
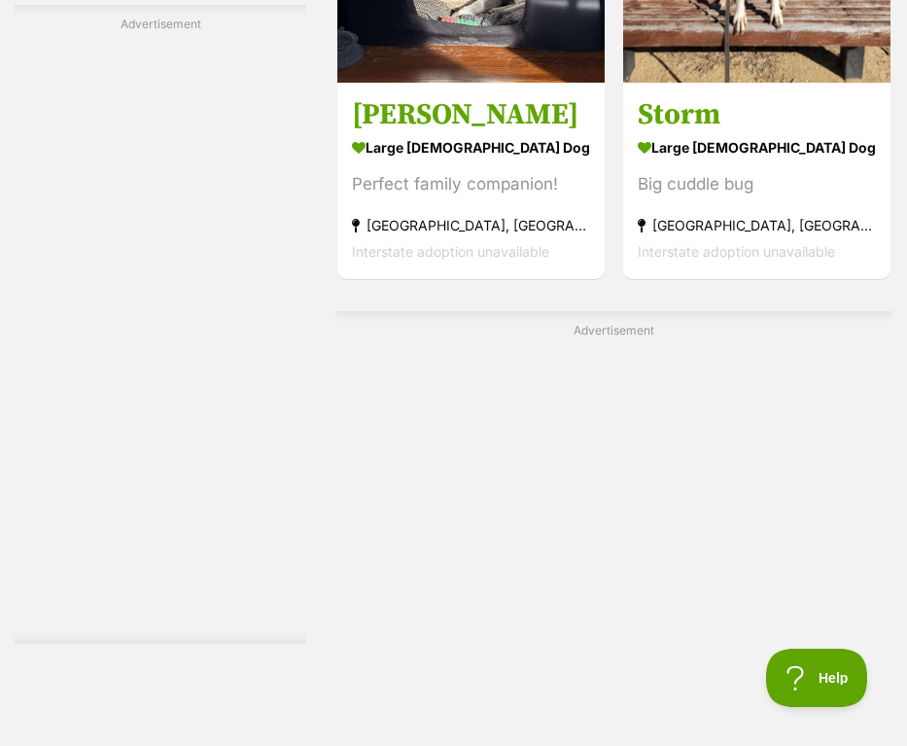
scroll to position [6337, 0]
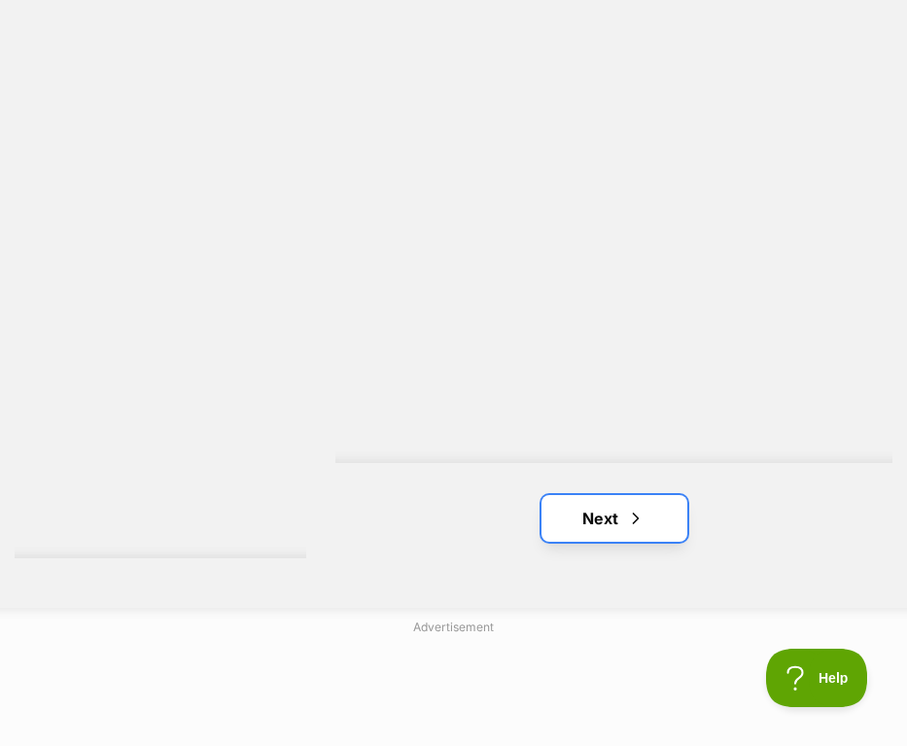
click at [569, 516] on link "Next" at bounding box center [615, 518] width 146 height 47
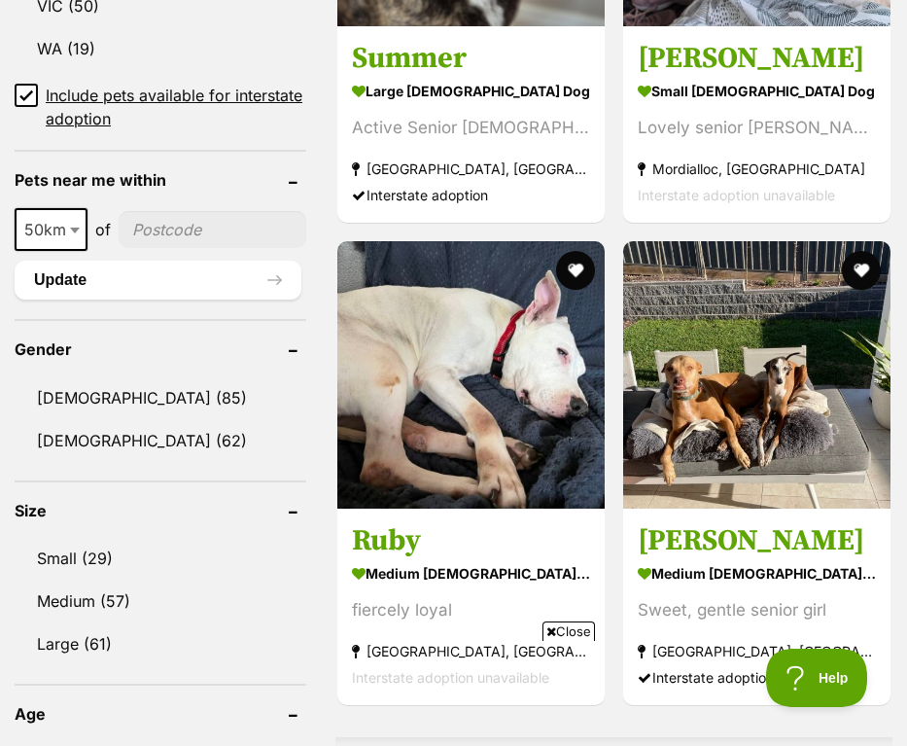
scroll to position [1862, 0]
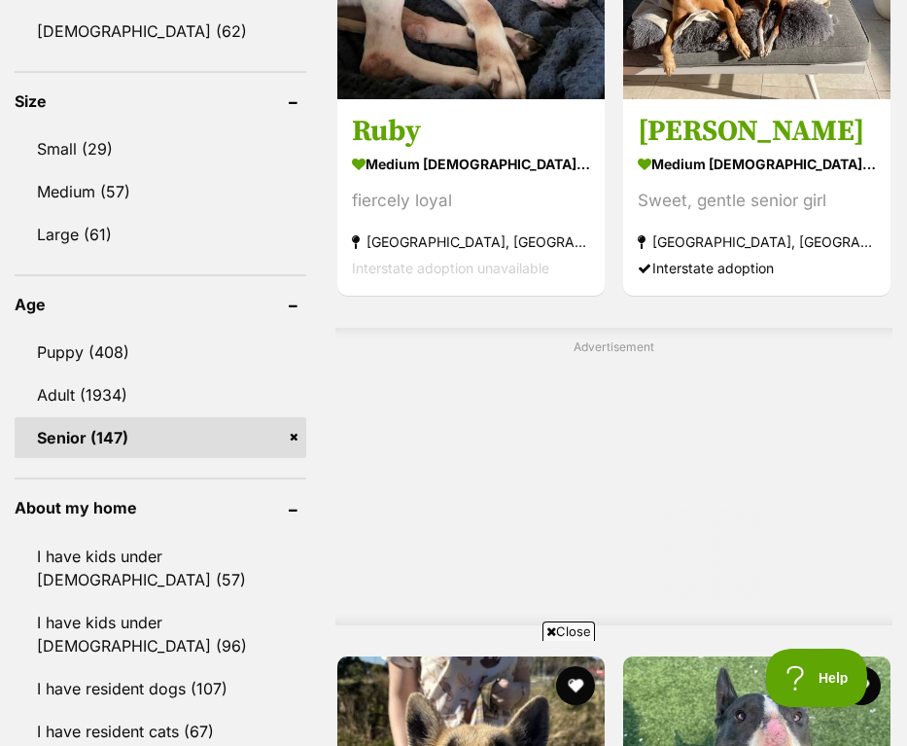
click at [572, 629] on span "Close" at bounding box center [568, 630] width 52 height 19
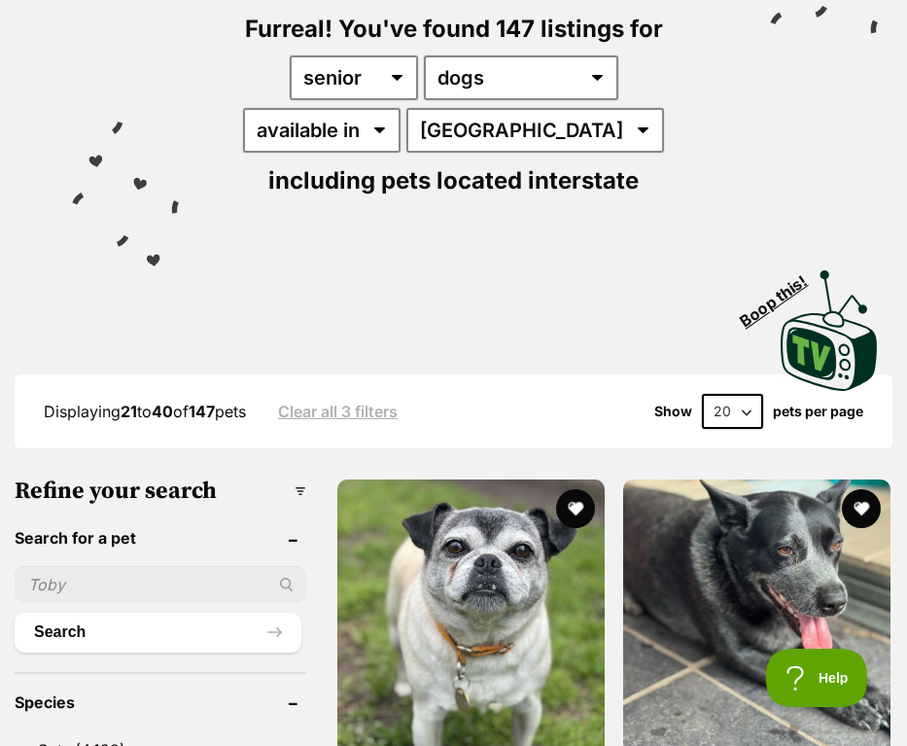
scroll to position [0, 0]
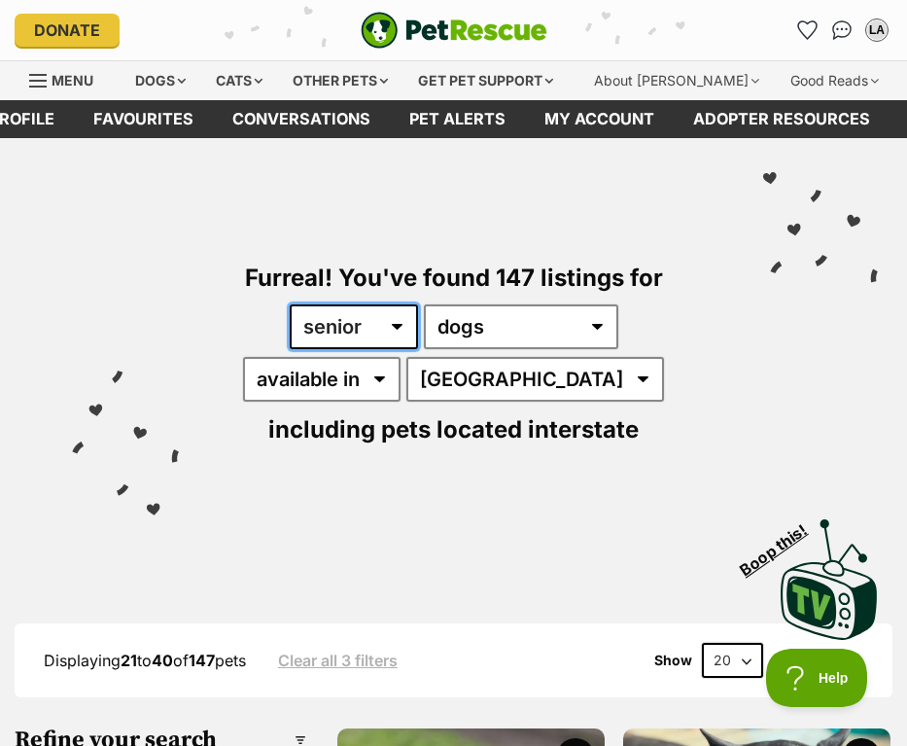
click at [385, 325] on select "any age puppy adult senior" at bounding box center [354, 326] width 128 height 45
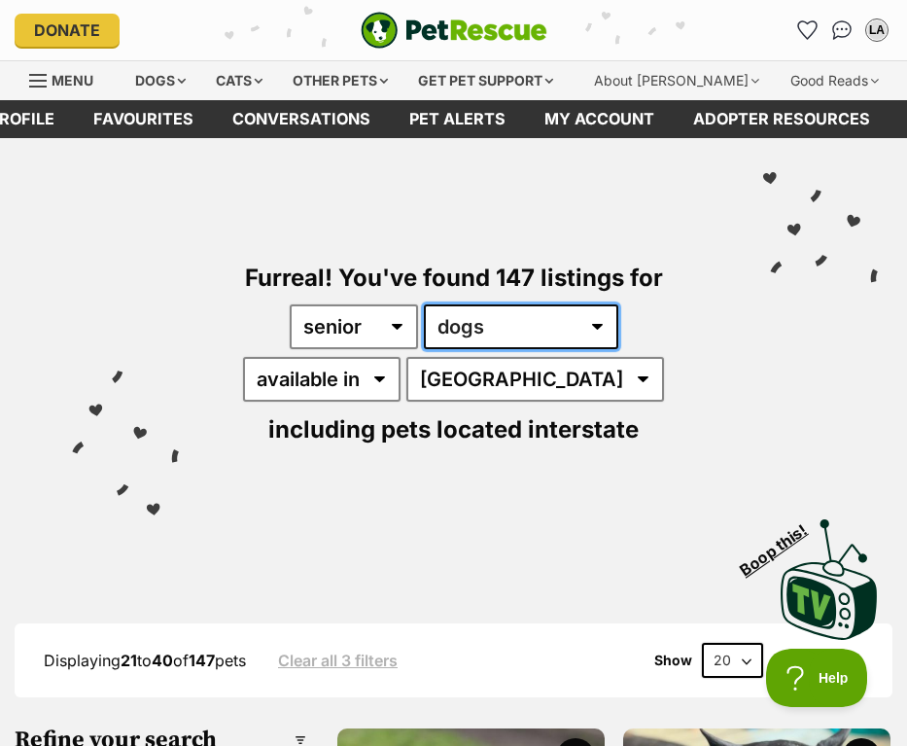
click at [449, 323] on select "any type of pet cats dogs other pets" at bounding box center [521, 326] width 194 height 45
select select "Cats"
click at [424, 304] on select "any type of pet cats dogs other pets" at bounding box center [521, 326] width 194 height 45
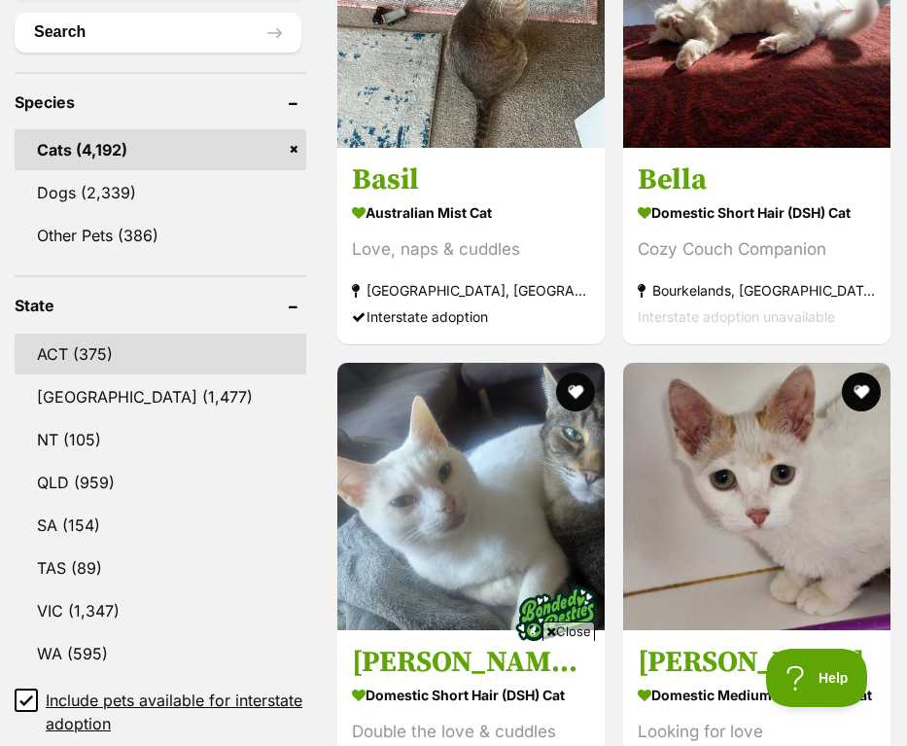
scroll to position [863, 0]
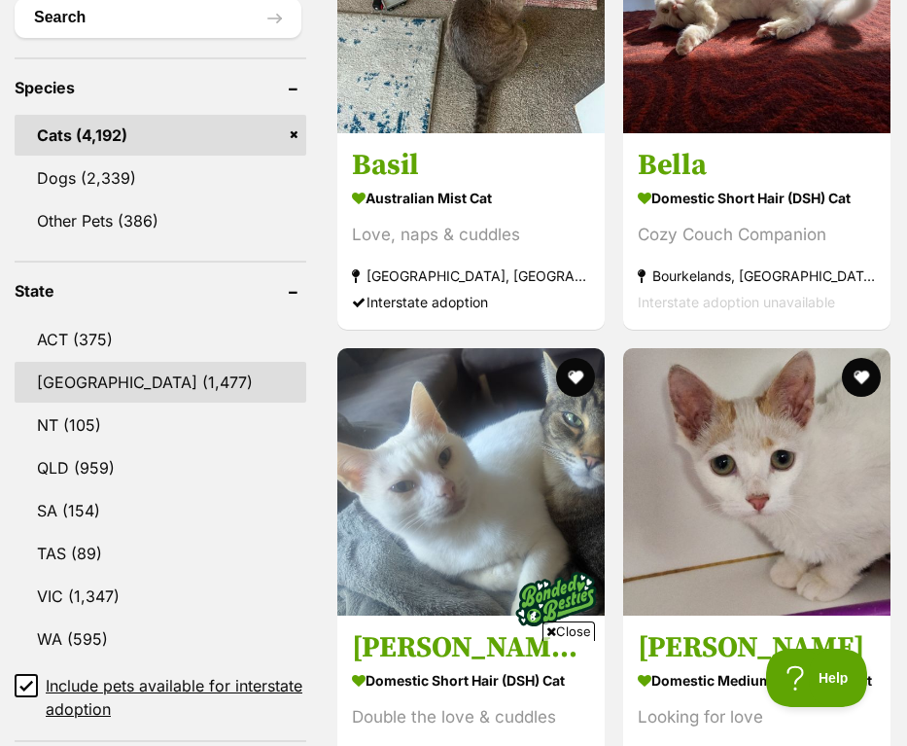
click at [227, 375] on link "[GEOGRAPHIC_DATA] (1,477)" at bounding box center [161, 382] width 292 height 41
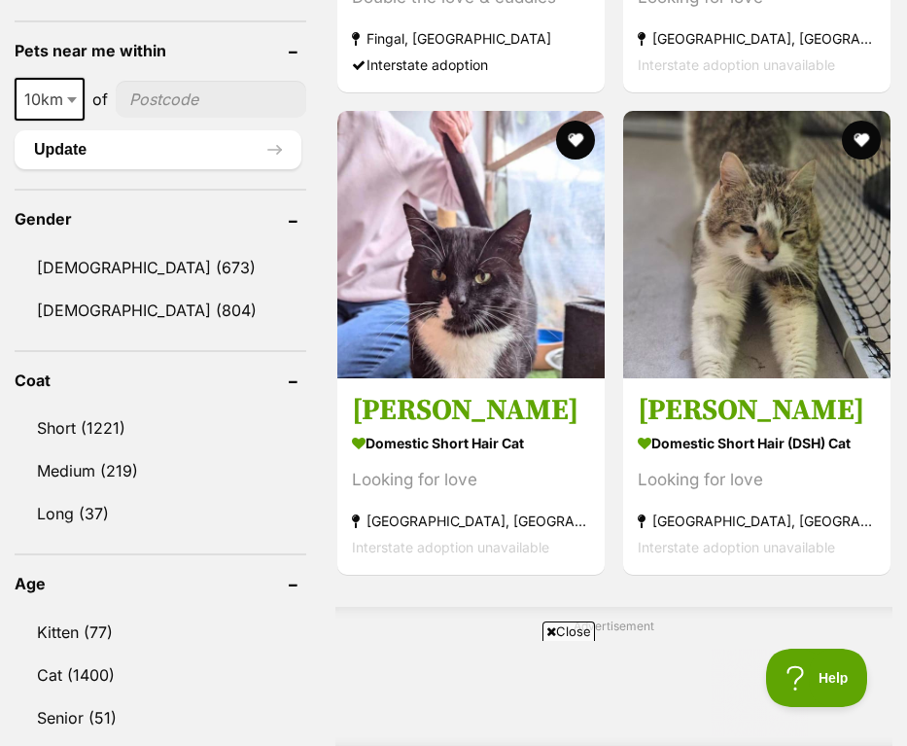
scroll to position [1667, 0]
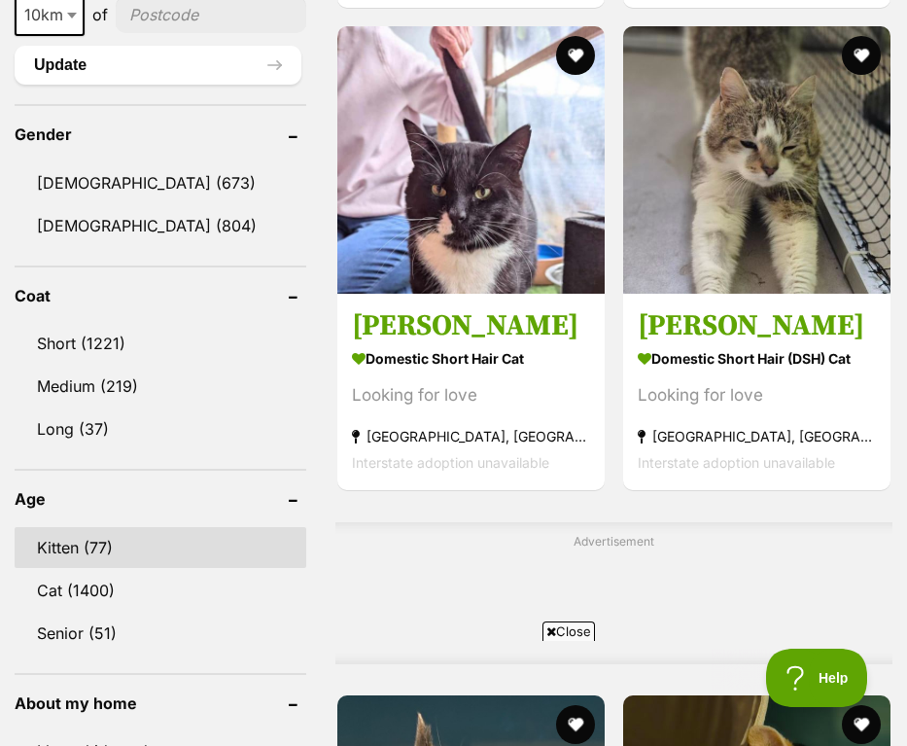
click at [130, 528] on link "Kitten (77)" at bounding box center [161, 547] width 292 height 41
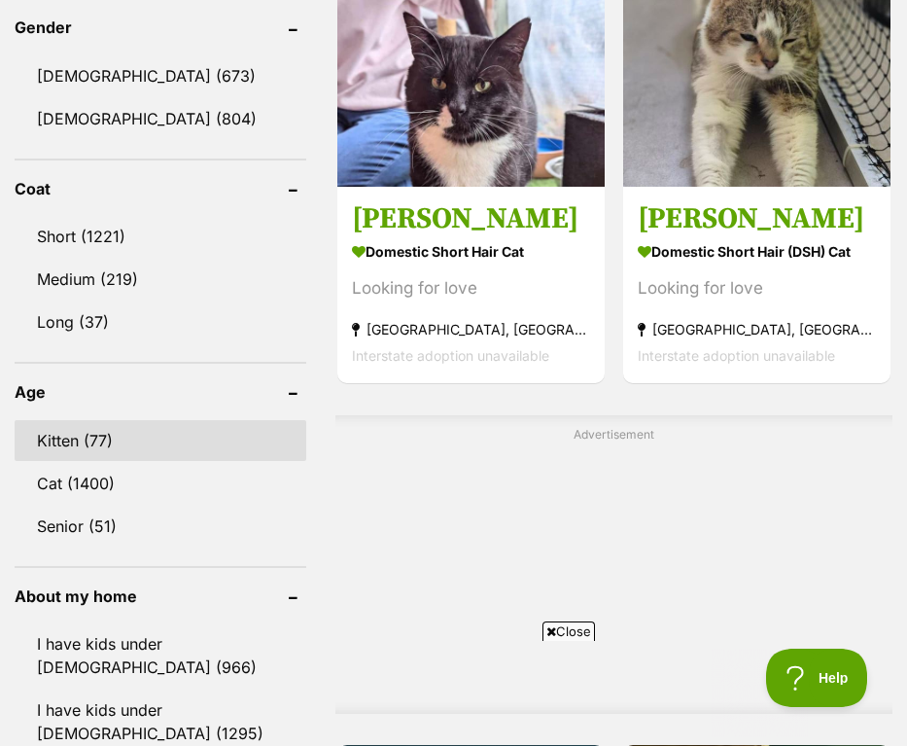
scroll to position [0, 0]
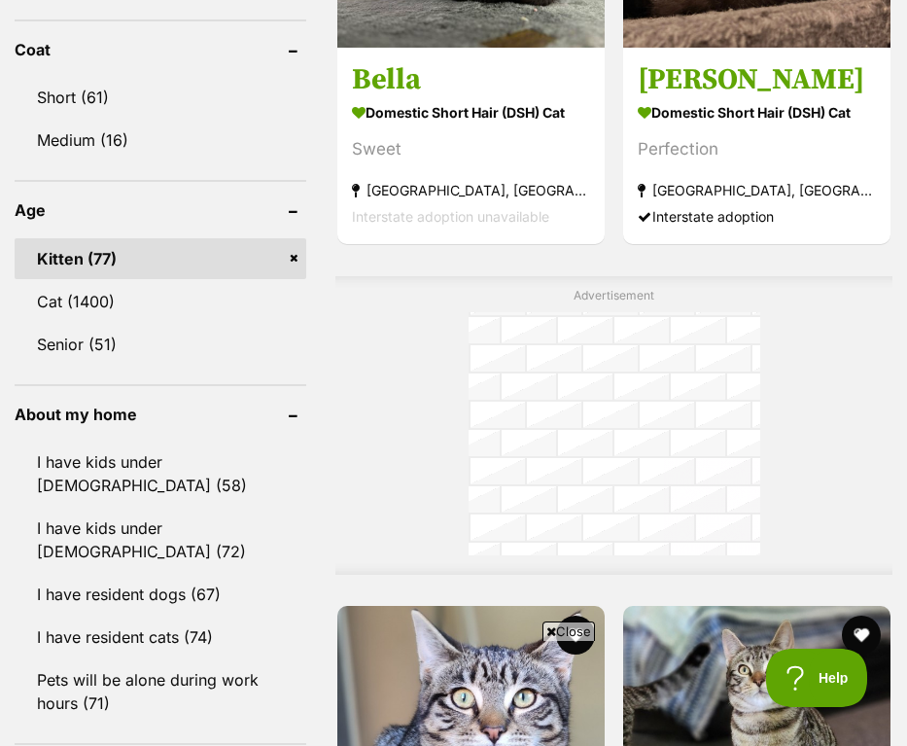
click at [295, 256] on link "Kitten (77)" at bounding box center [161, 258] width 292 height 41
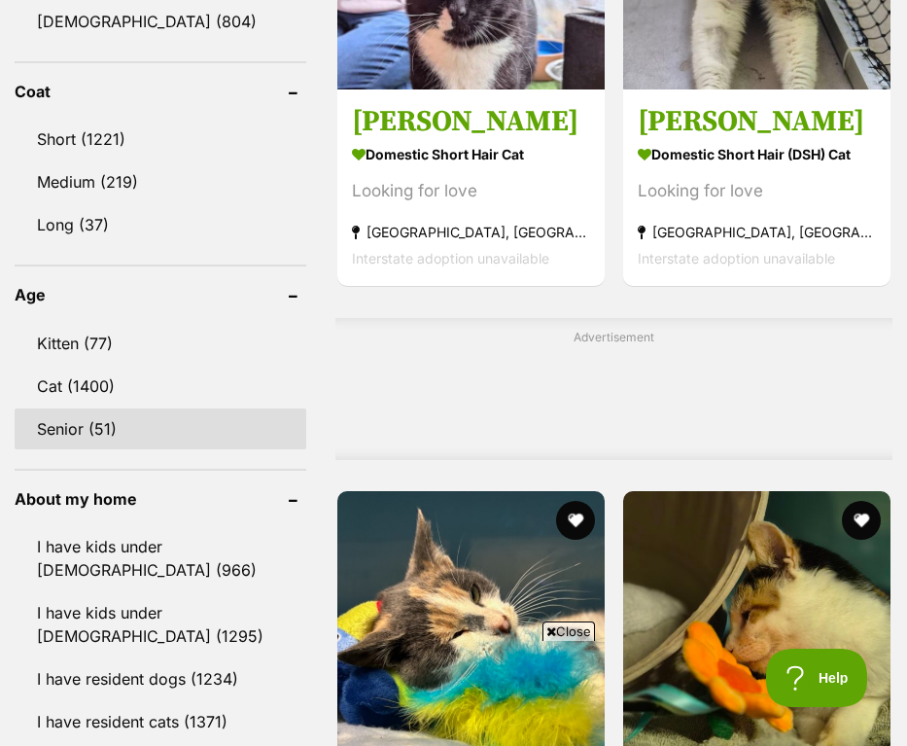
click at [228, 420] on link "Senior (51)" at bounding box center [161, 428] width 292 height 41
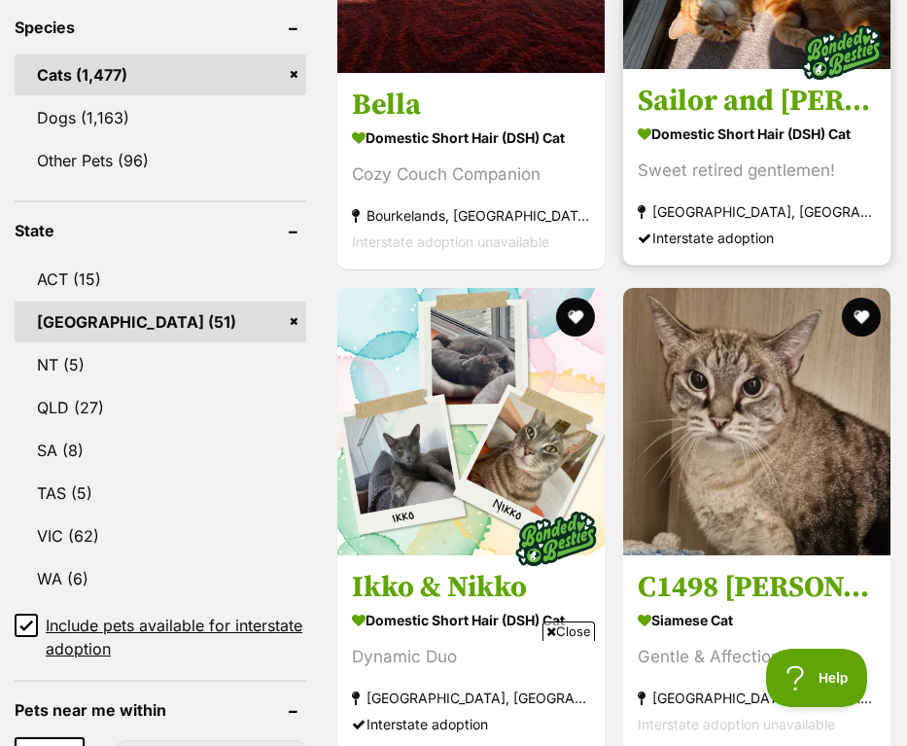
scroll to position [928, 0]
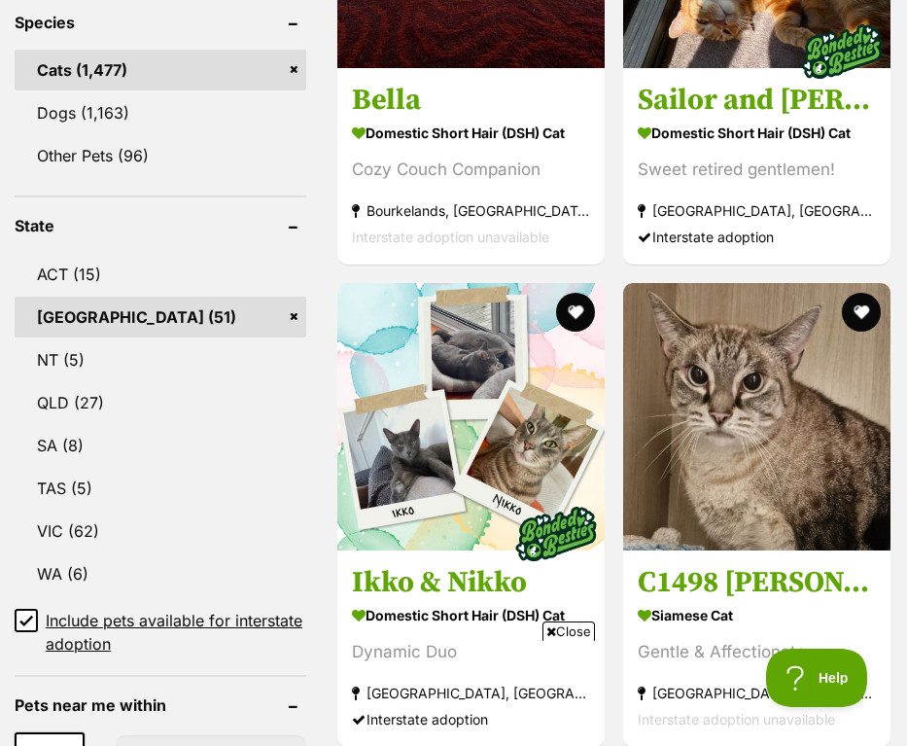
click at [574, 629] on span "Close" at bounding box center [568, 630] width 52 height 19
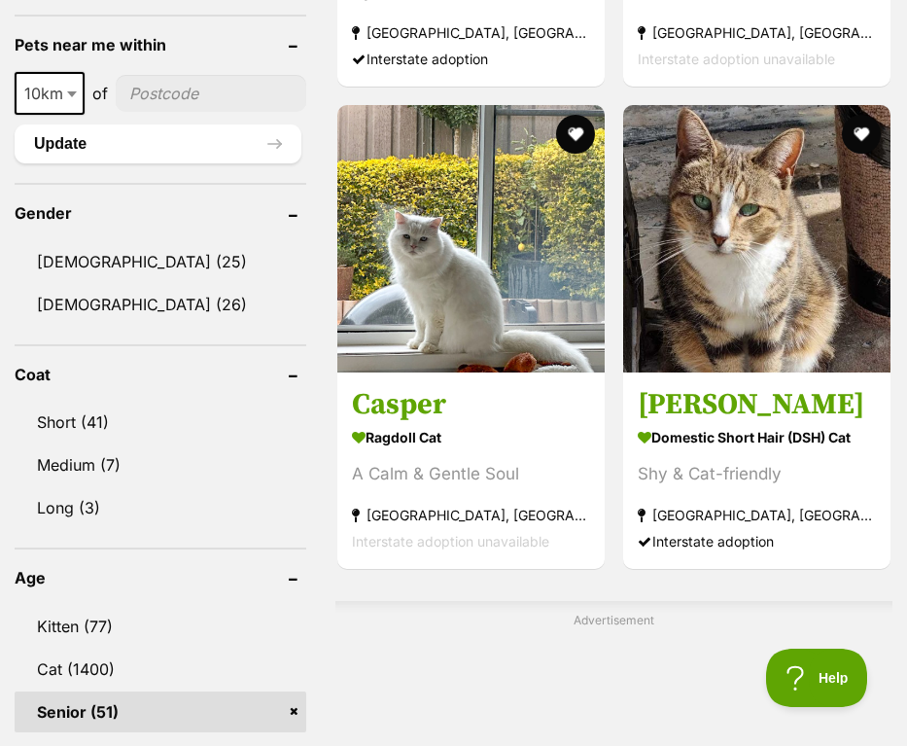
scroll to position [1591, 0]
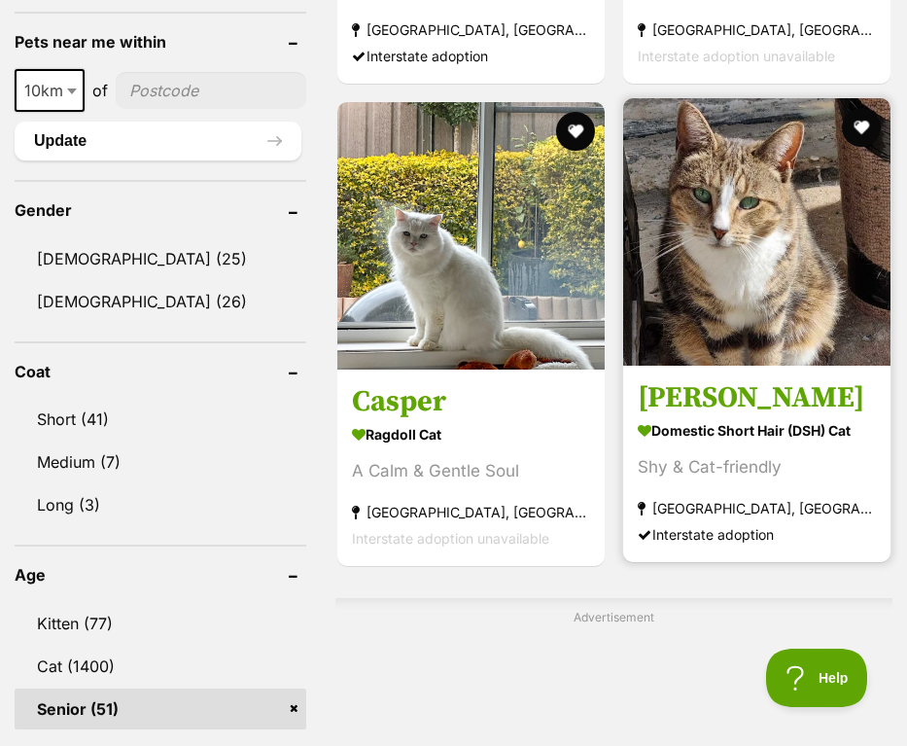
click at [694, 435] on strong "Domestic Short Hair (DSH) Cat" at bounding box center [757, 431] width 238 height 28
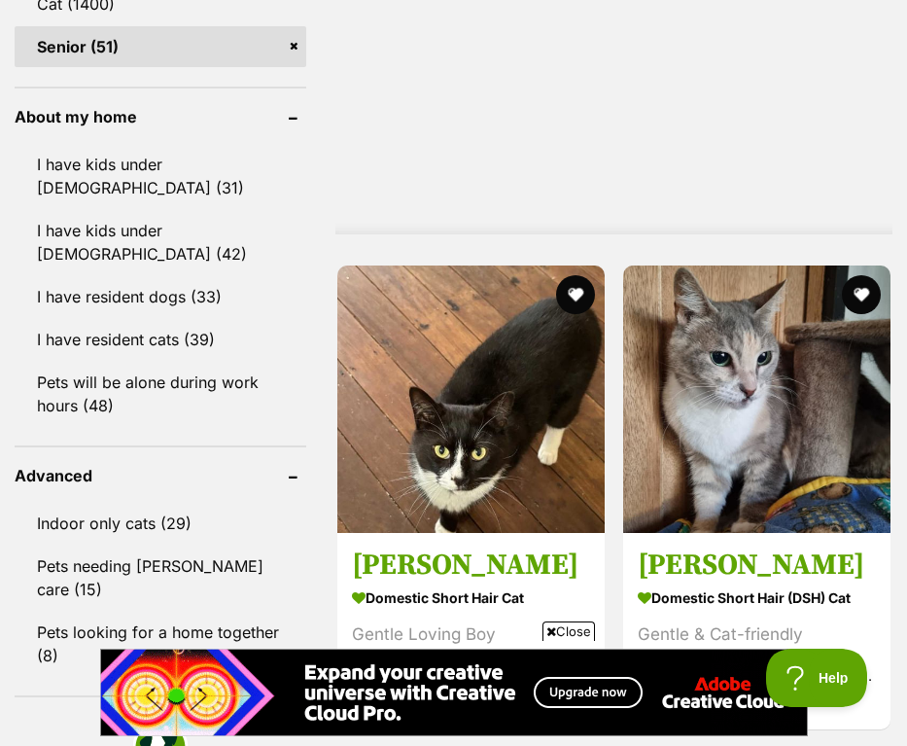
click at [575, 628] on span "Close" at bounding box center [568, 630] width 52 height 19
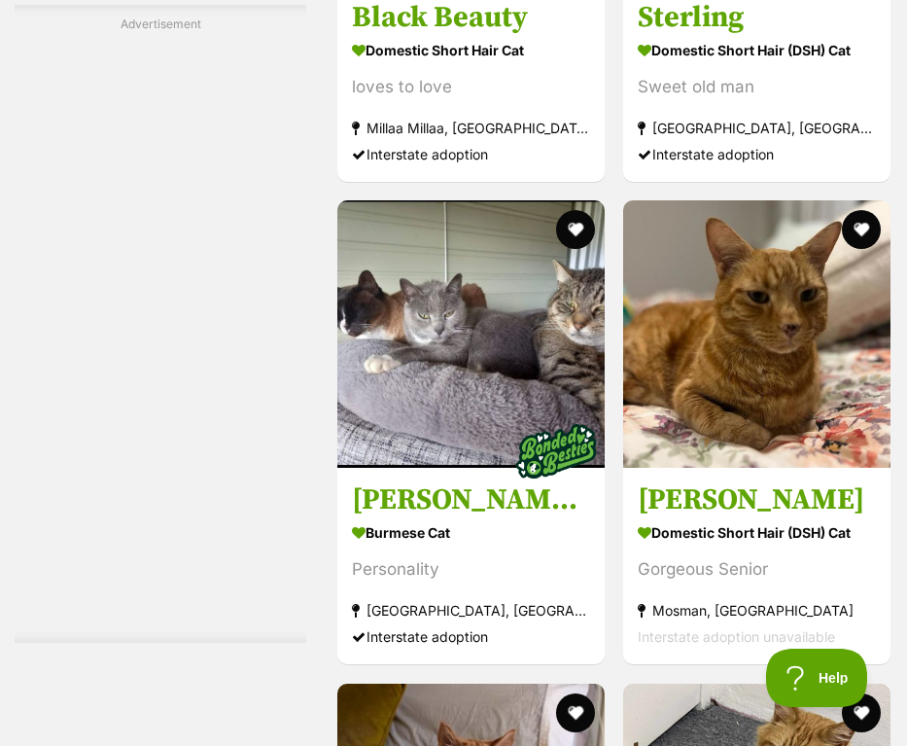
scroll to position [5026, 0]
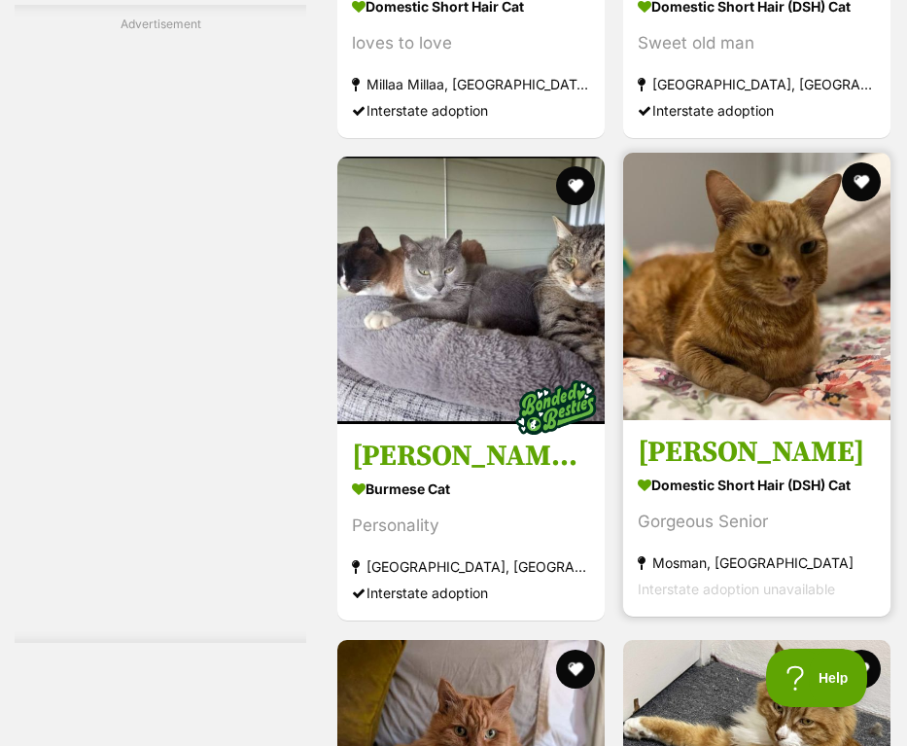
click at [737, 390] on img at bounding box center [756, 286] width 267 height 267
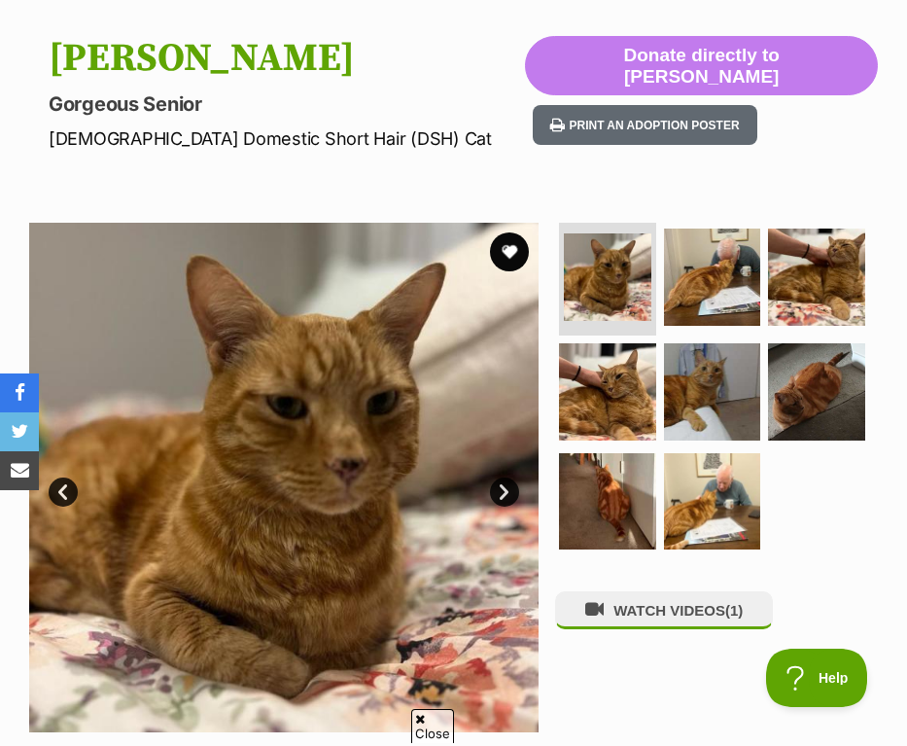
scroll to position [184, 0]
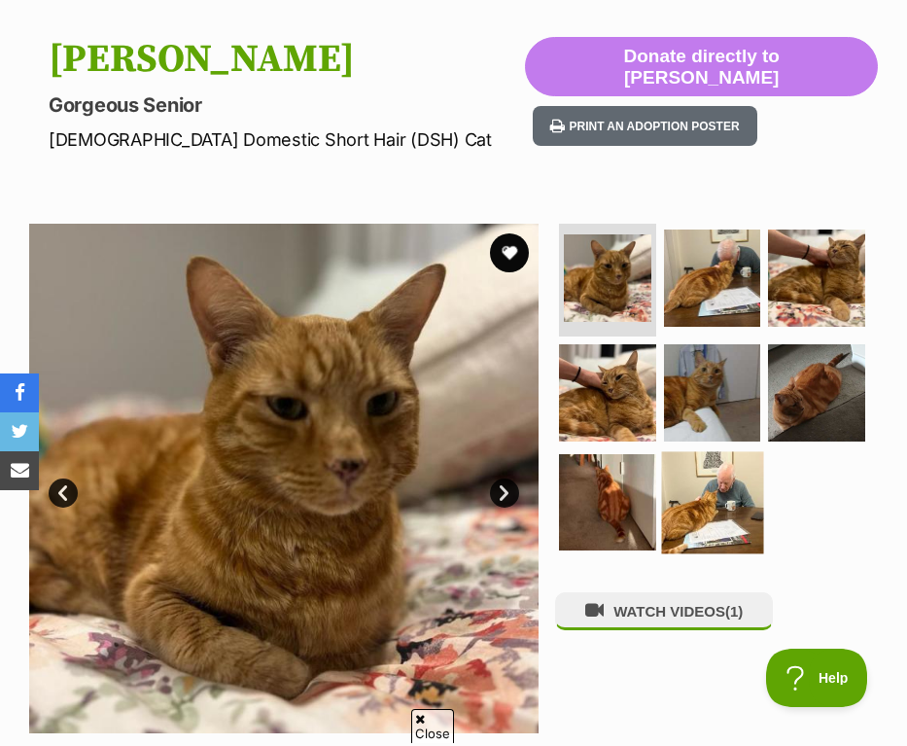
click at [693, 495] on img at bounding box center [711, 501] width 101 height 101
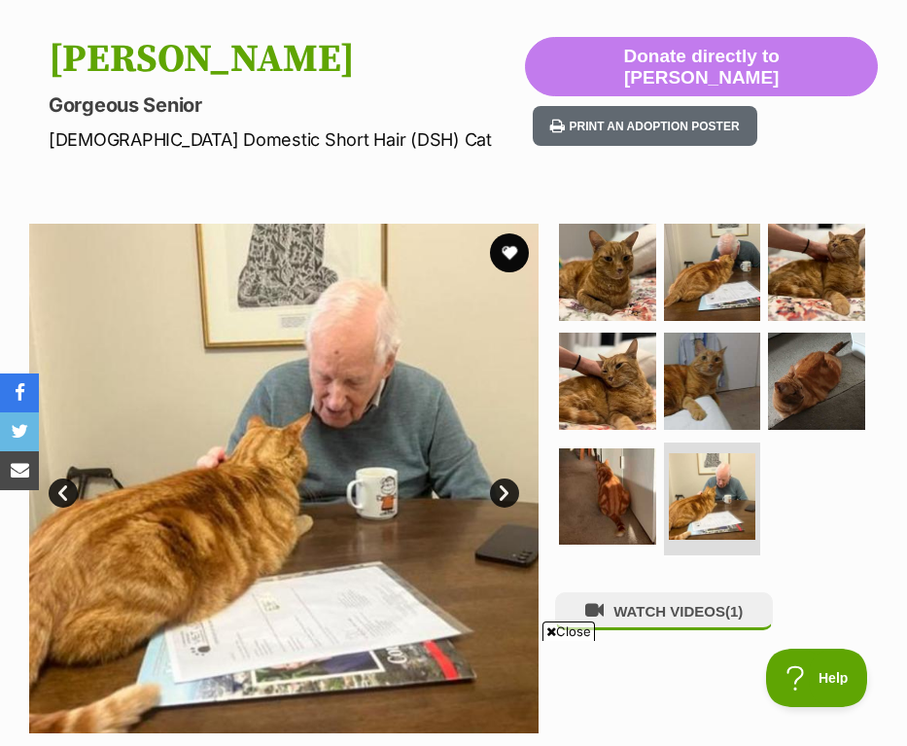
scroll to position [0, 0]
click at [571, 627] on span "Close" at bounding box center [568, 630] width 52 height 19
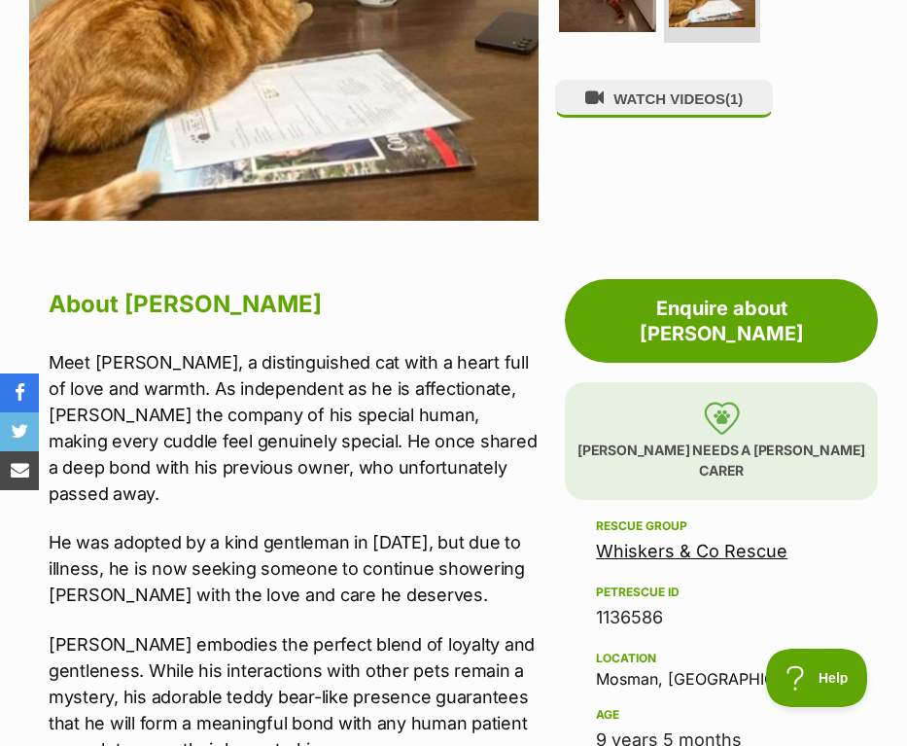
scroll to position [889, 0]
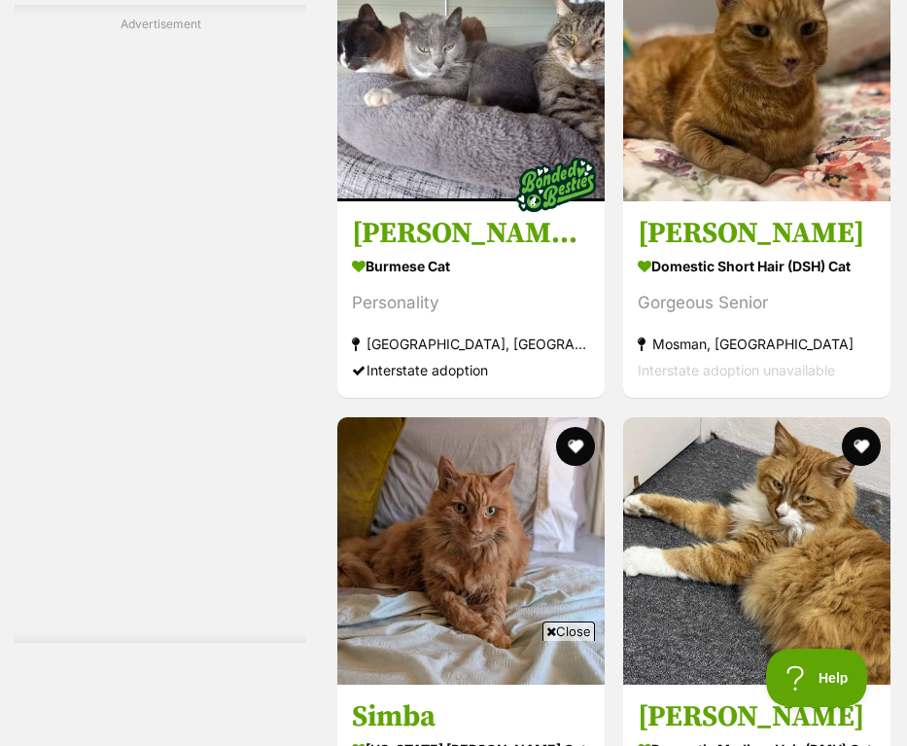
scroll to position [5298, 0]
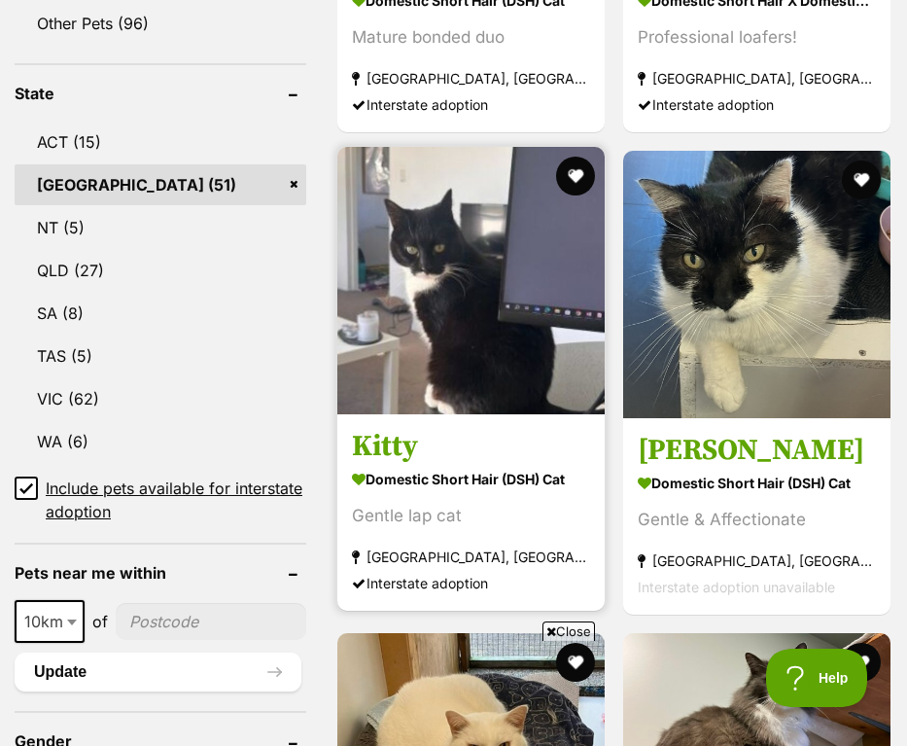
click at [571, 635] on span "Close" at bounding box center [568, 630] width 52 height 19
click at [513, 529] on div "Gentle lap cat" at bounding box center [471, 516] width 238 height 26
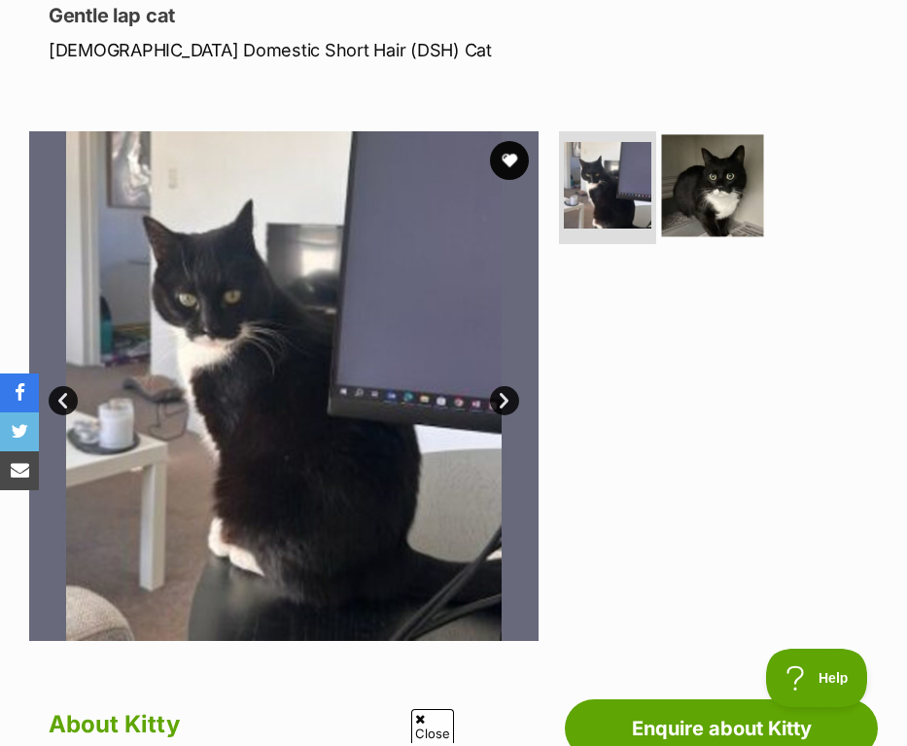
click at [684, 200] on img at bounding box center [711, 184] width 101 height 101
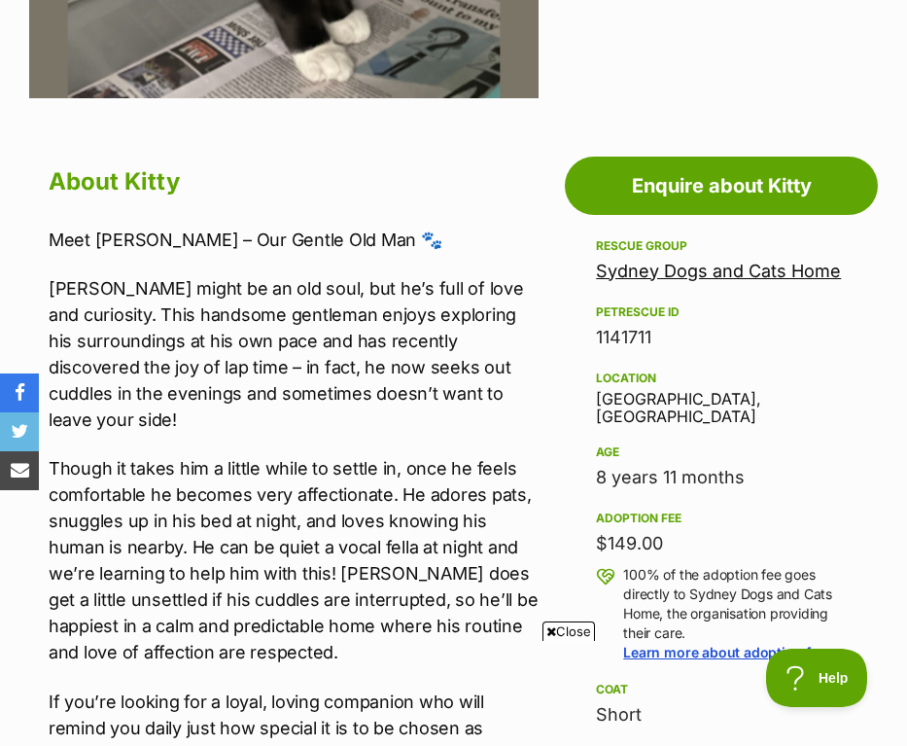
click at [558, 624] on span "Close" at bounding box center [568, 630] width 52 height 19
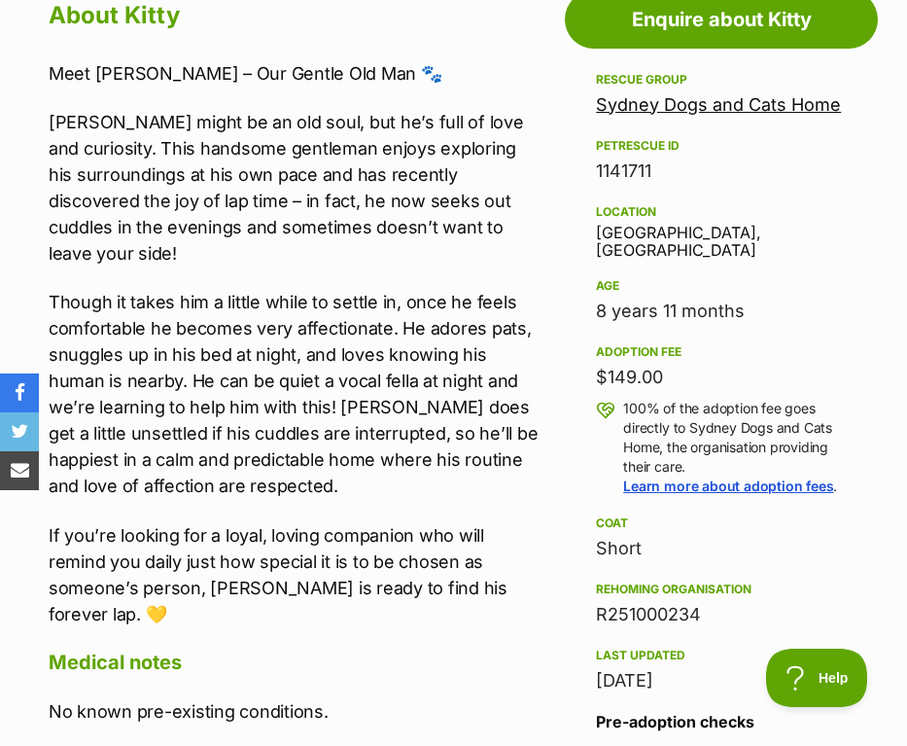
scroll to position [983, 0]
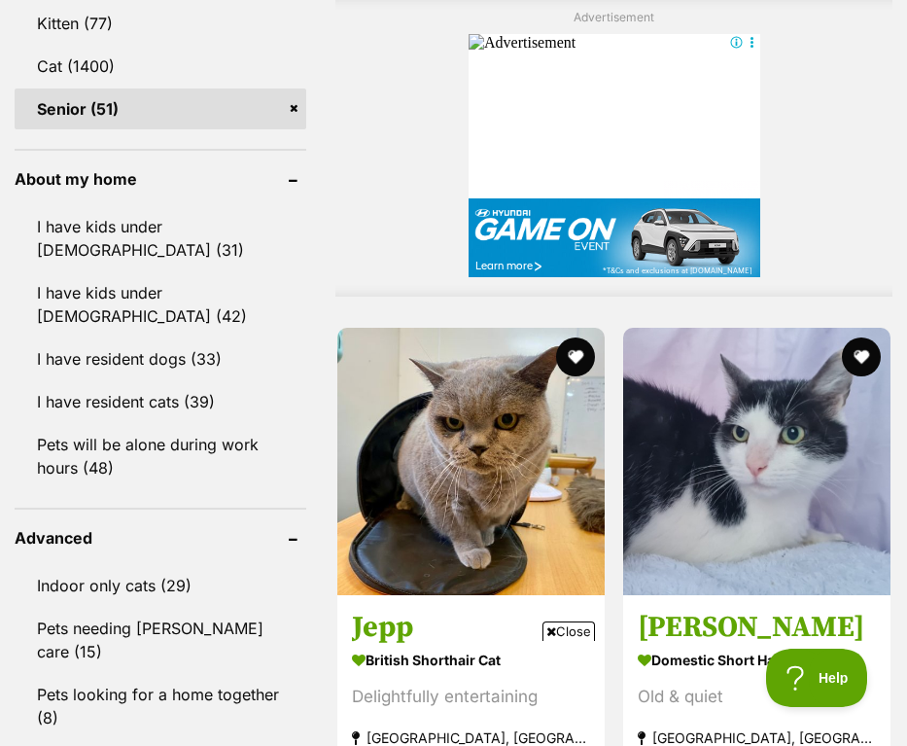
scroll to position [2221, 0]
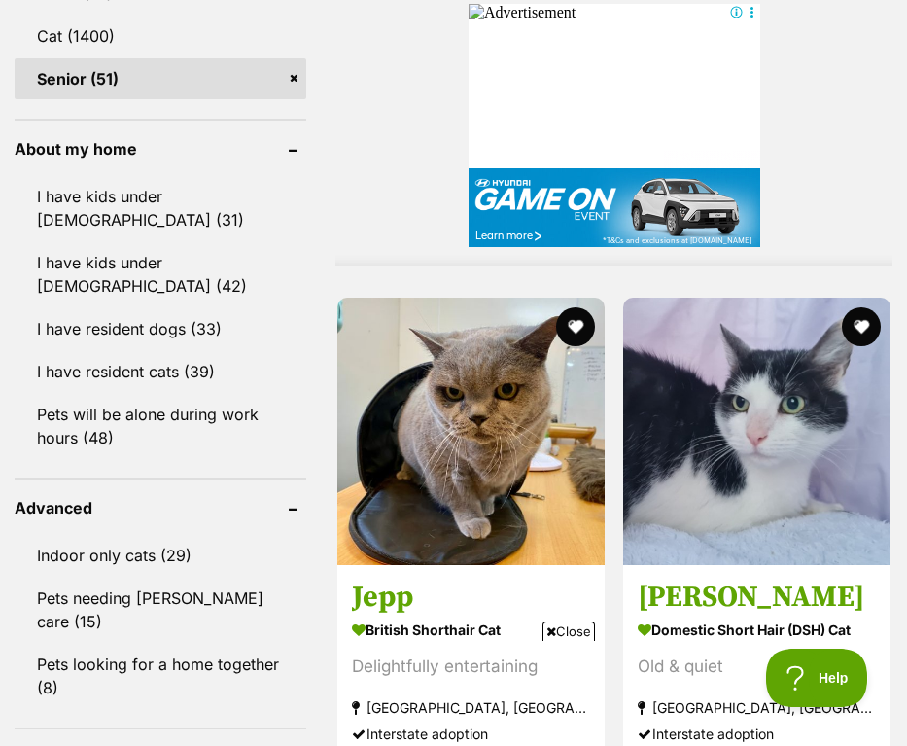
click at [579, 626] on span "Close" at bounding box center [568, 630] width 52 height 19
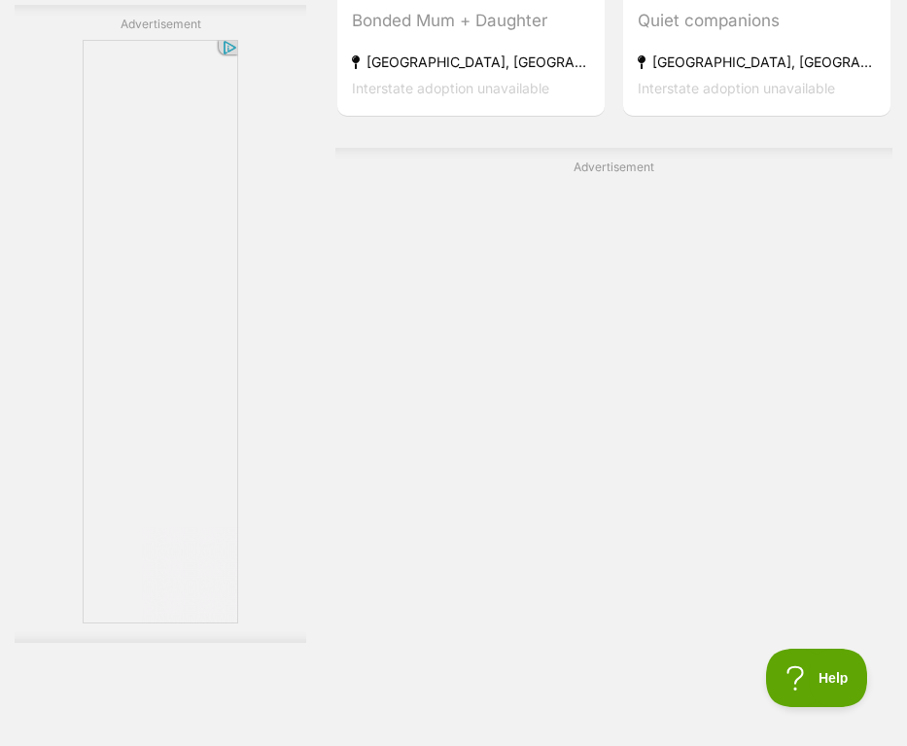
scroll to position [6154, 0]
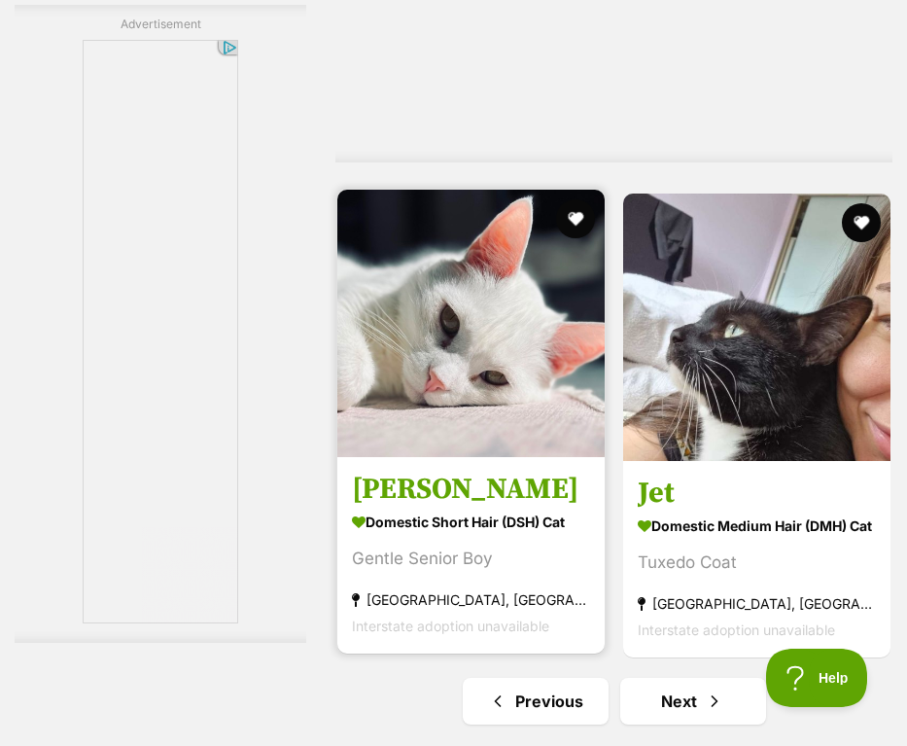
click at [524, 560] on div "Gentle Senior Boy" at bounding box center [471, 559] width 238 height 26
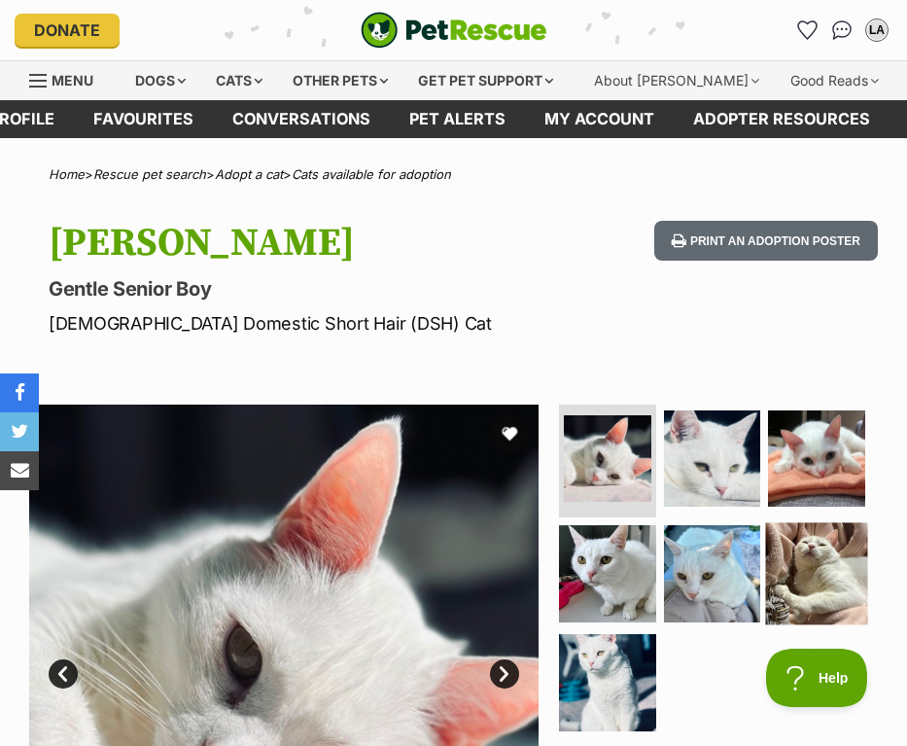
click at [790, 549] on img at bounding box center [816, 572] width 101 height 101
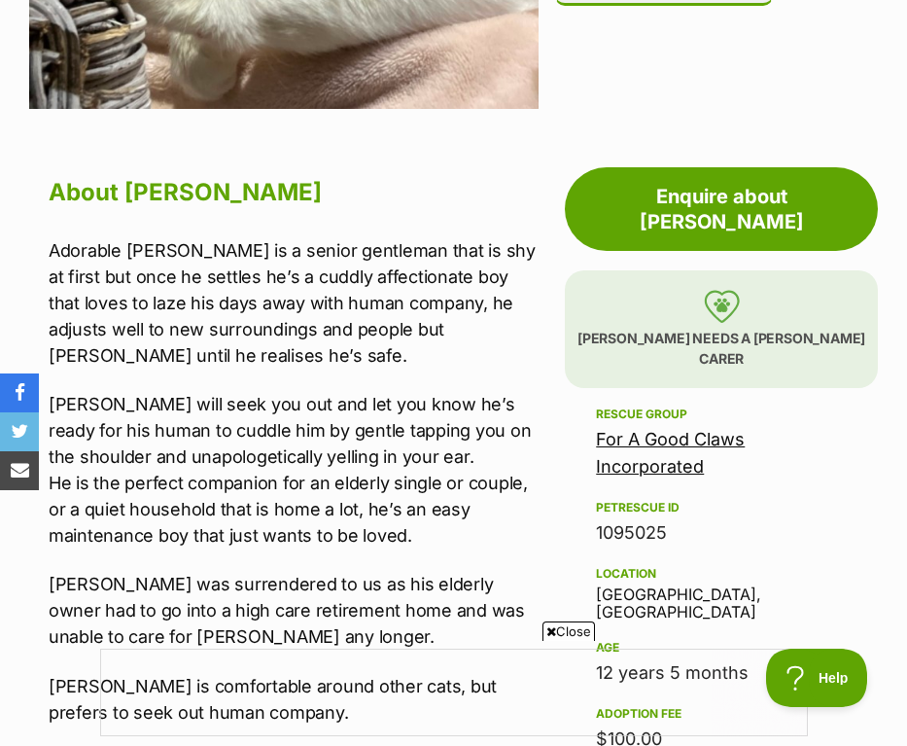
scroll to position [1032, 0]
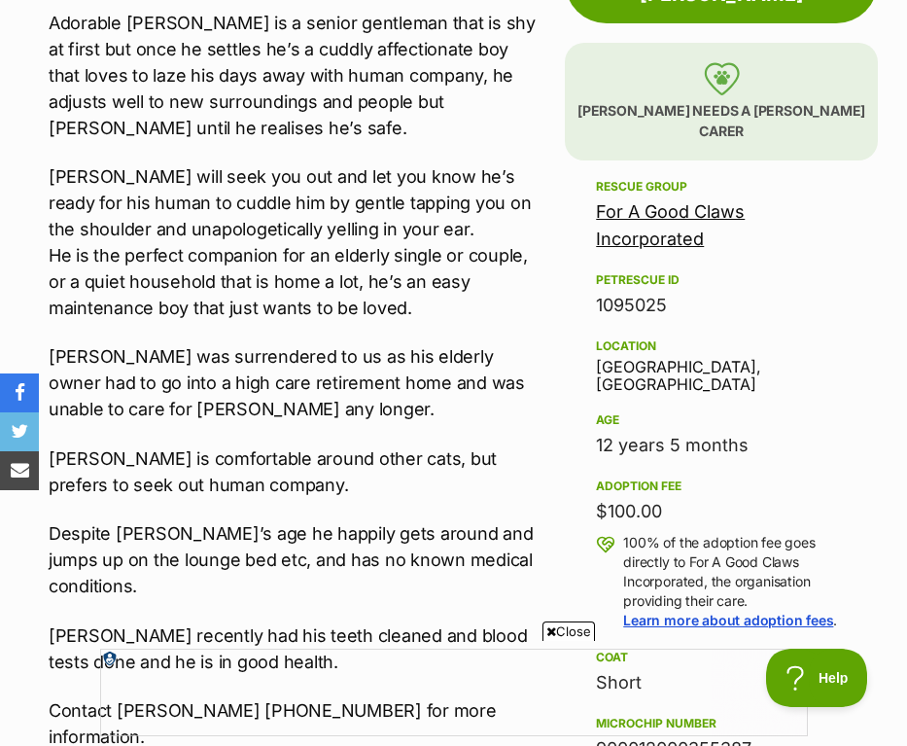
click at [563, 629] on span "Close" at bounding box center [568, 630] width 52 height 19
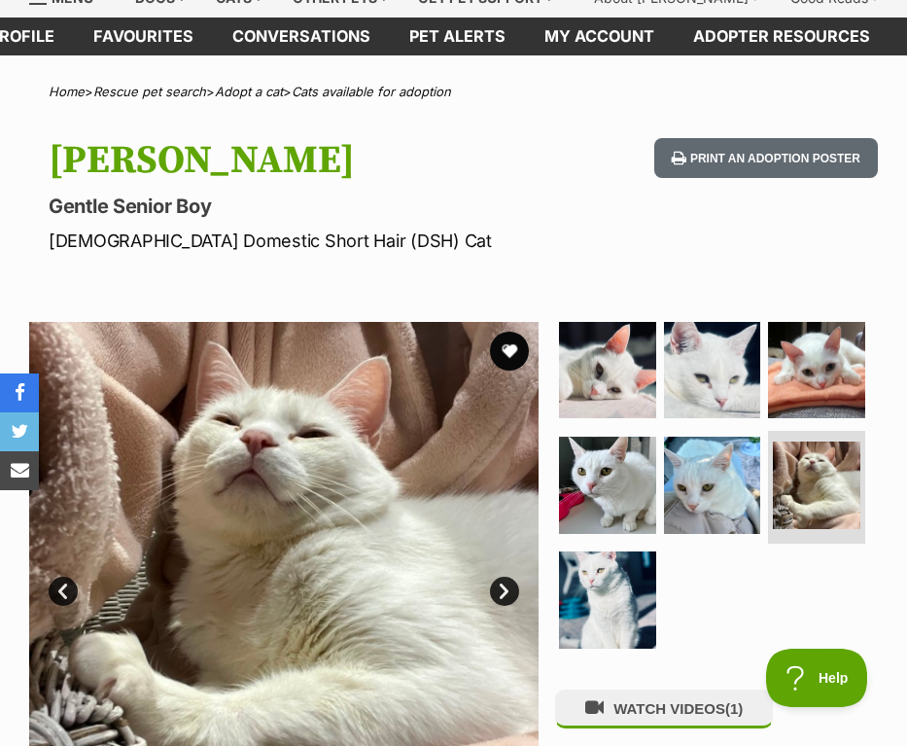
scroll to position [259, 0]
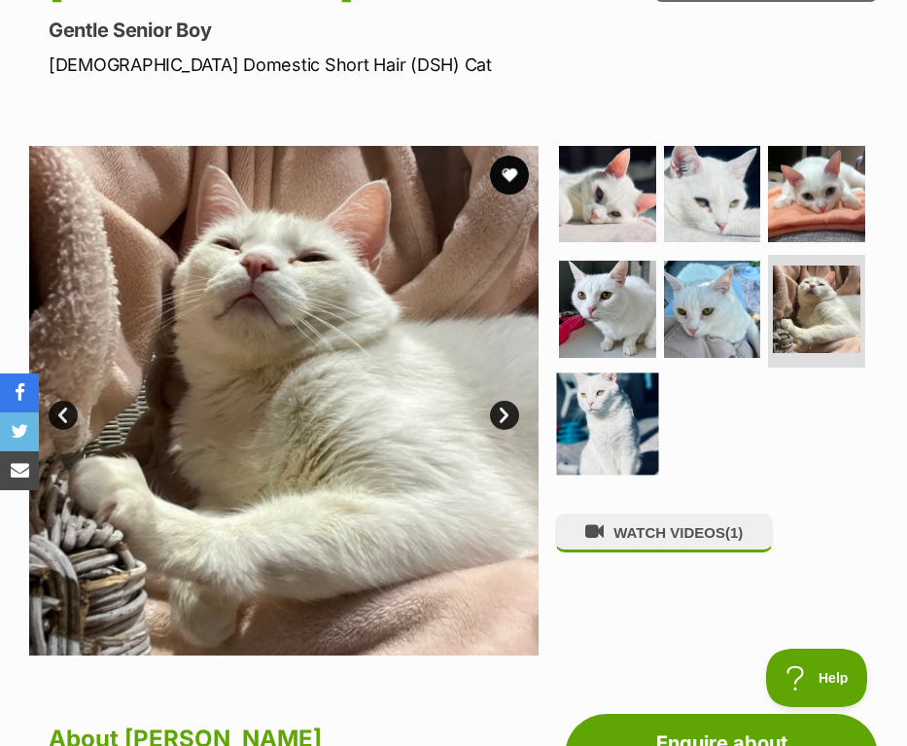
click at [571, 404] on img at bounding box center [607, 423] width 101 height 101
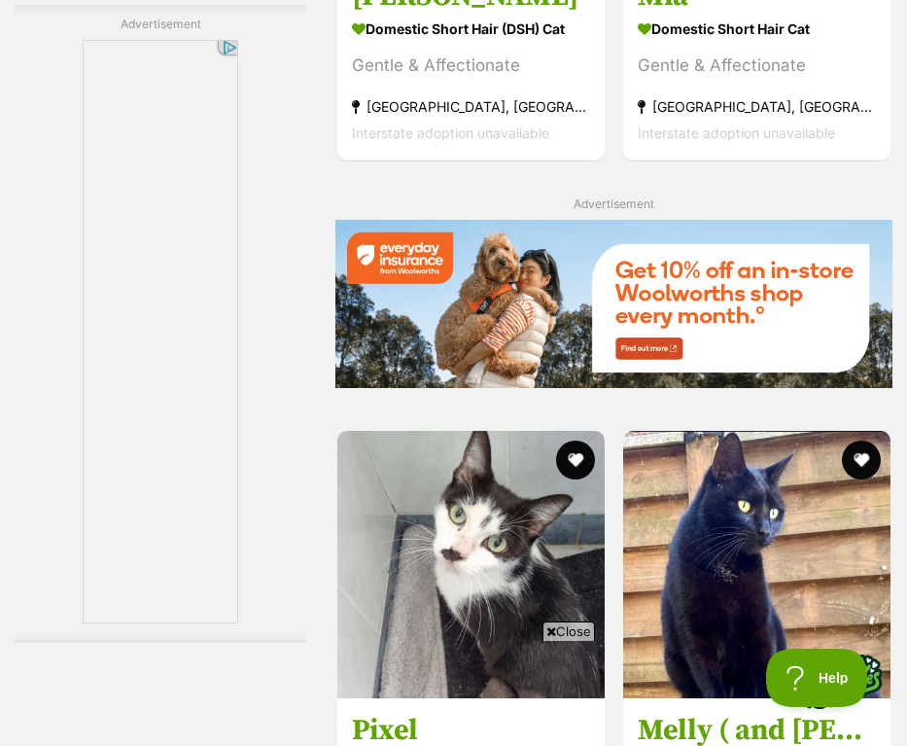
click at [555, 630] on span "Close" at bounding box center [568, 630] width 52 height 19
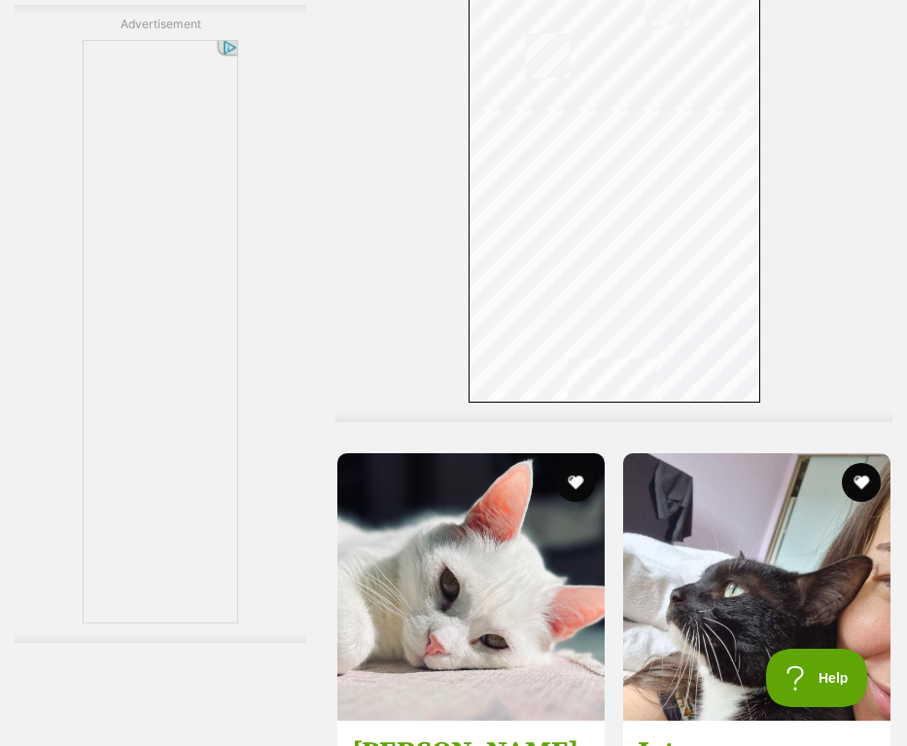
scroll to position [6338, 0]
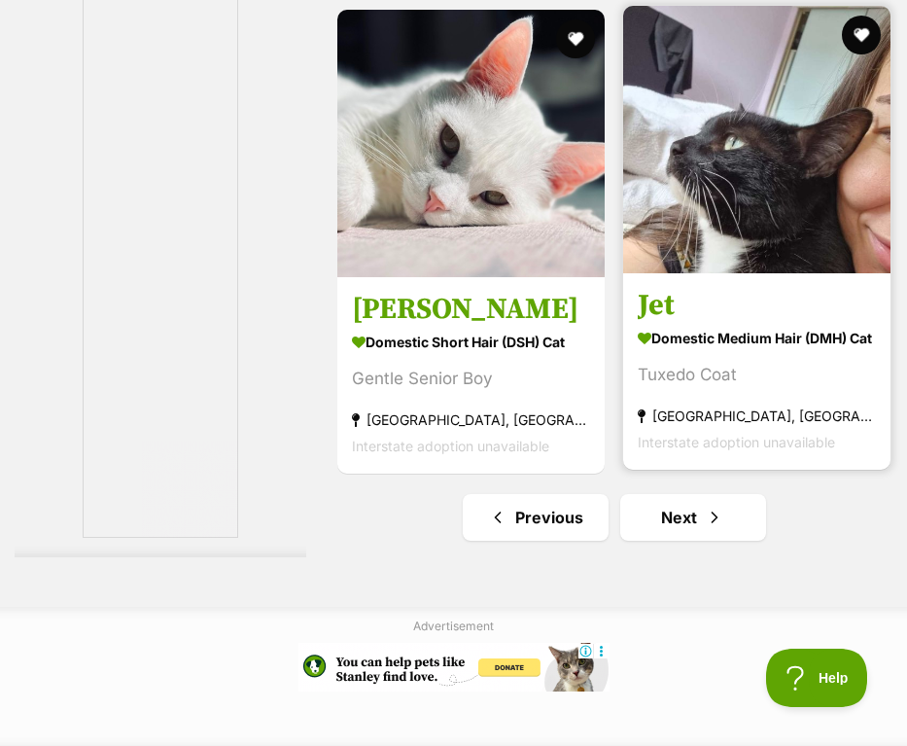
click at [716, 331] on strong "Domestic Medium Hair (DMH) Cat" at bounding box center [757, 339] width 238 height 28
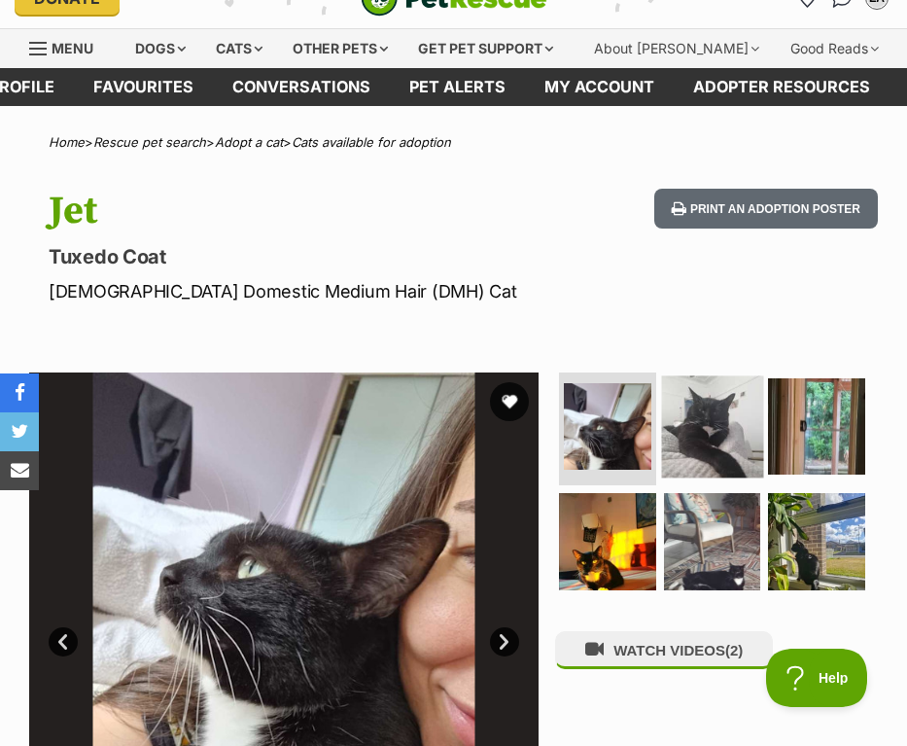
click at [709, 409] on img at bounding box center [711, 425] width 101 height 101
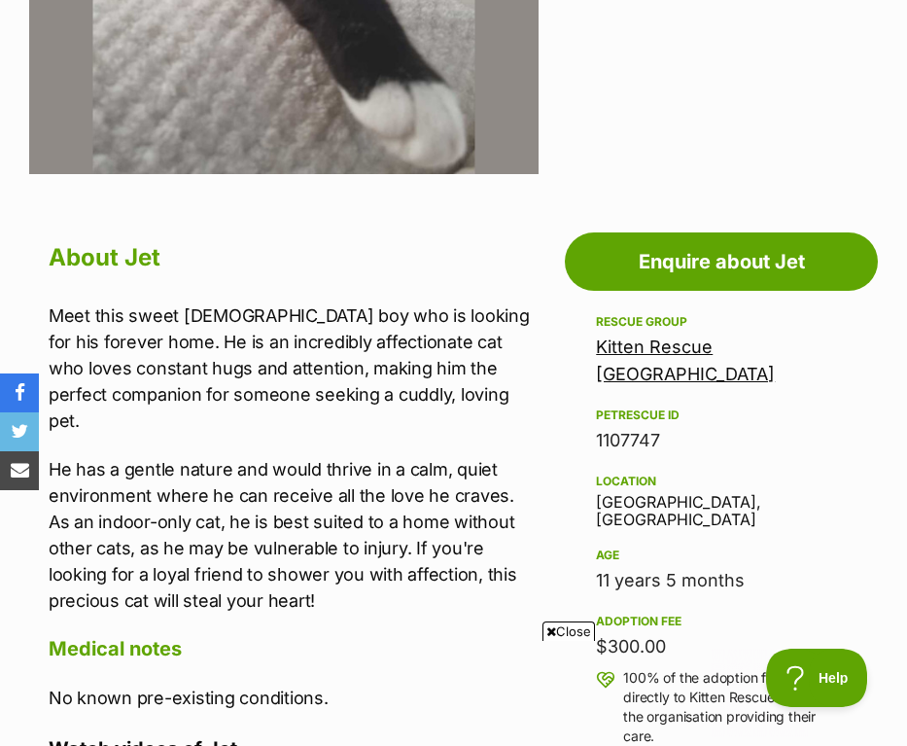
click at [565, 628] on span "Close" at bounding box center [568, 630] width 52 height 19
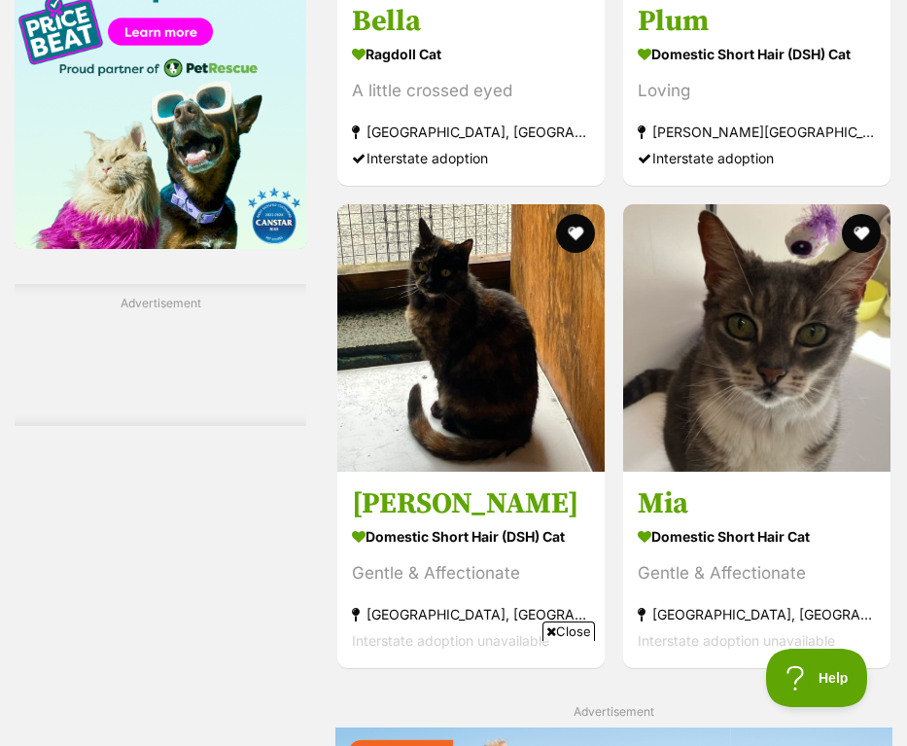
scroll to position [3407, 0]
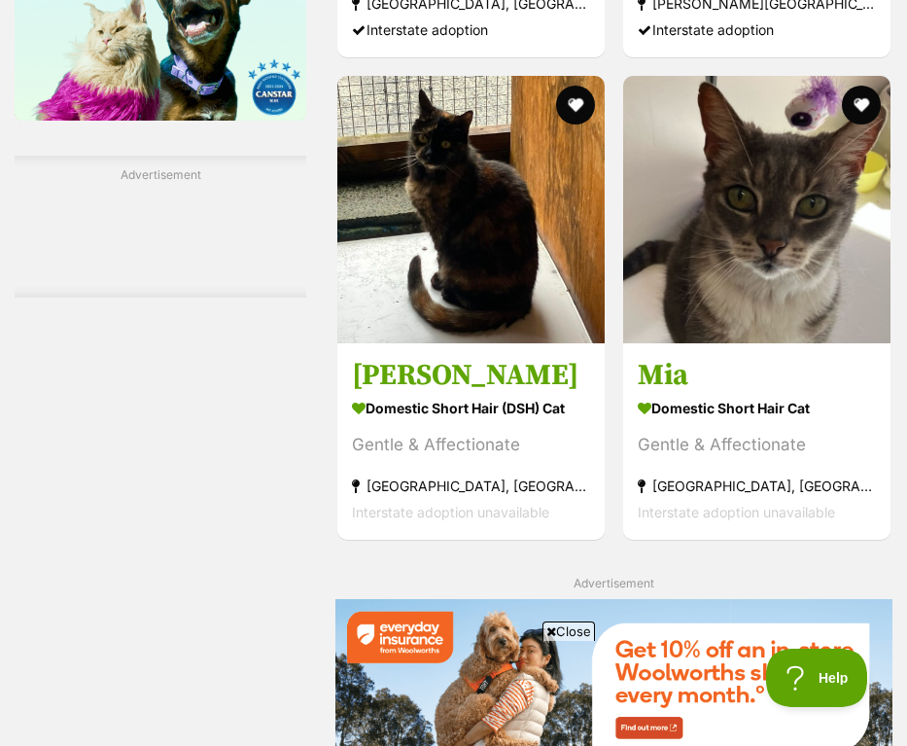
click at [581, 629] on span "Close" at bounding box center [568, 630] width 52 height 19
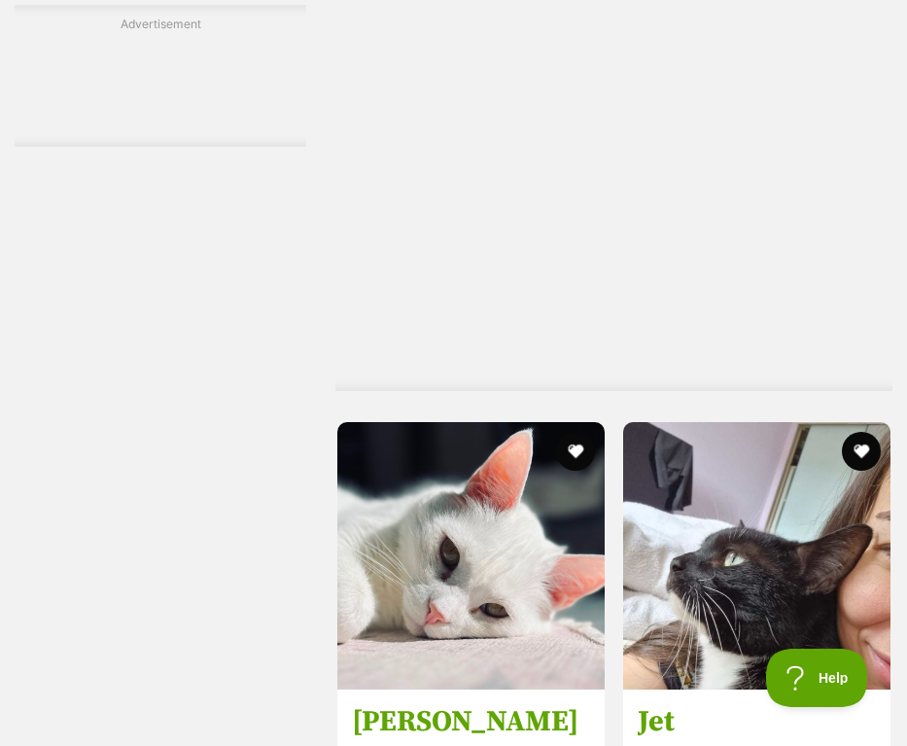
scroll to position [6668, 0]
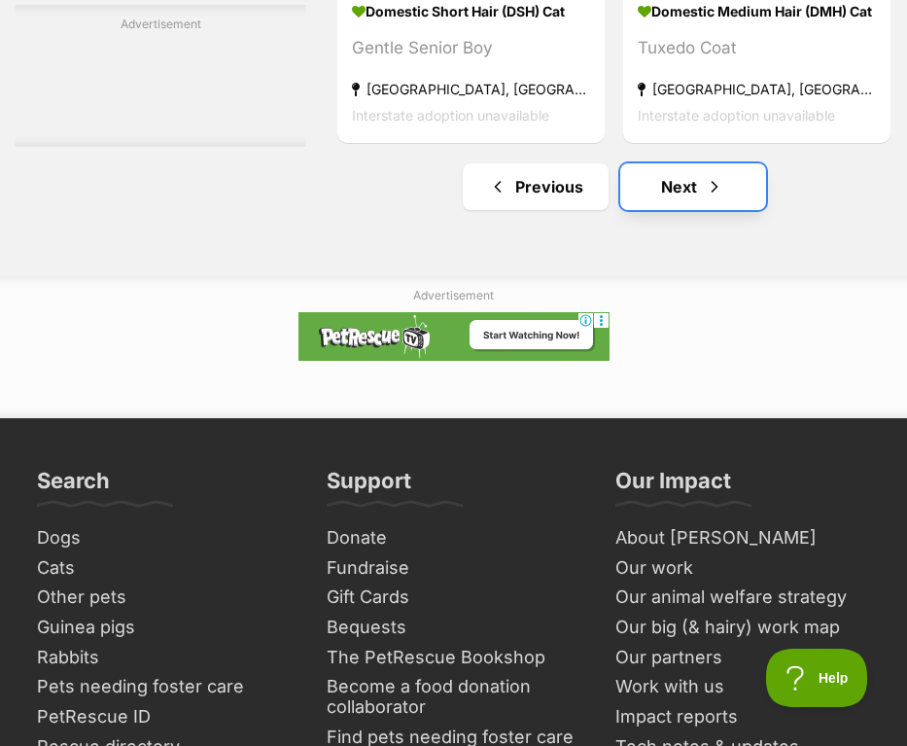
click at [708, 192] on span "Next page" at bounding box center [714, 186] width 19 height 23
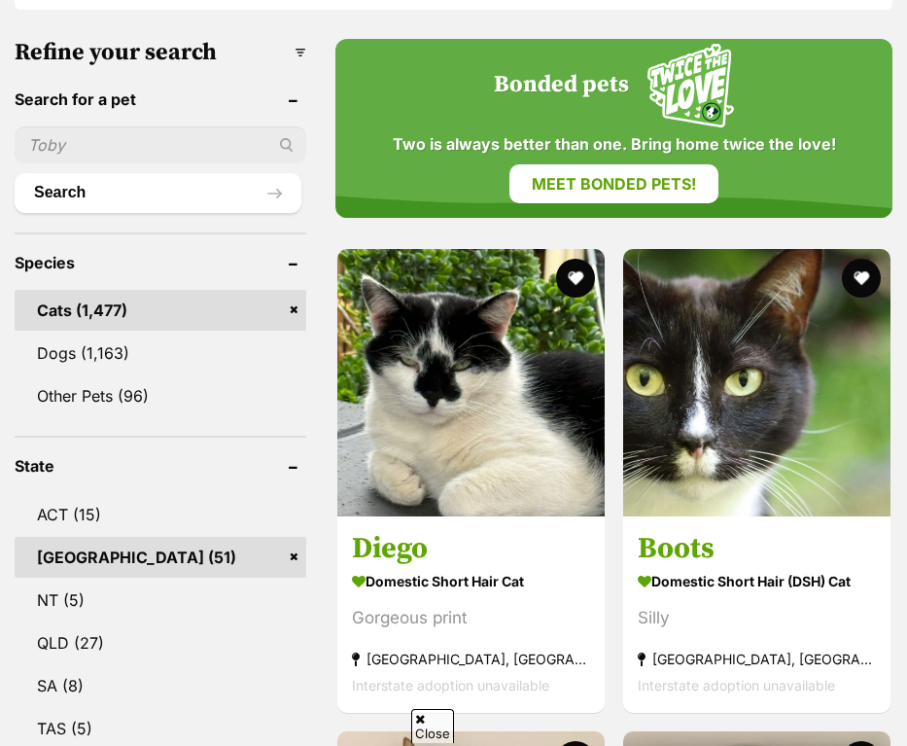
scroll to position [891, 0]
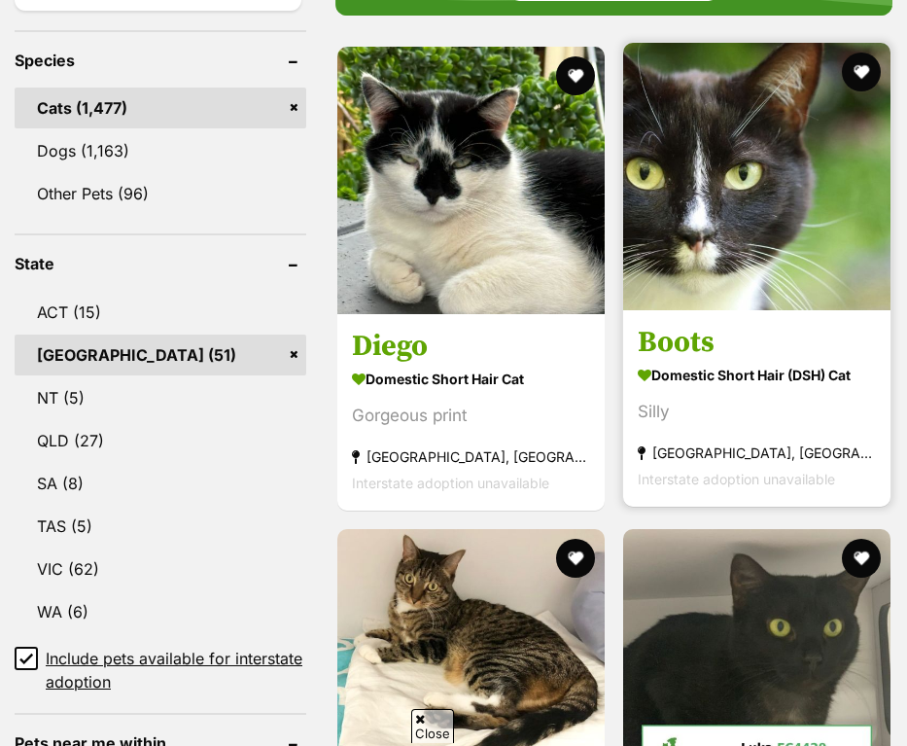
click at [757, 243] on img at bounding box center [756, 176] width 267 height 267
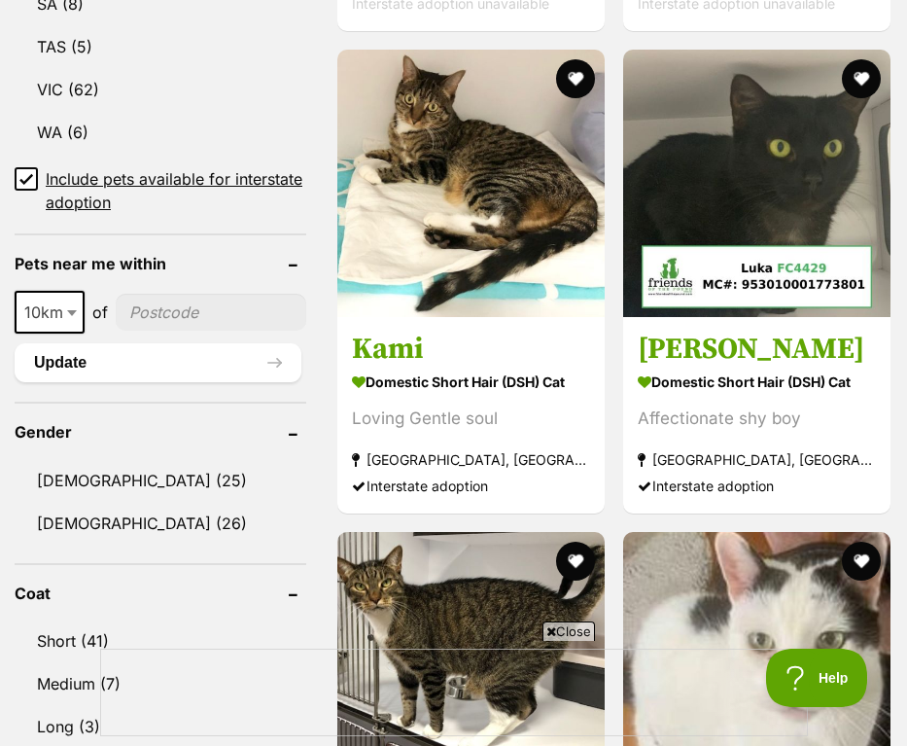
click at [560, 631] on span "Close" at bounding box center [568, 630] width 52 height 19
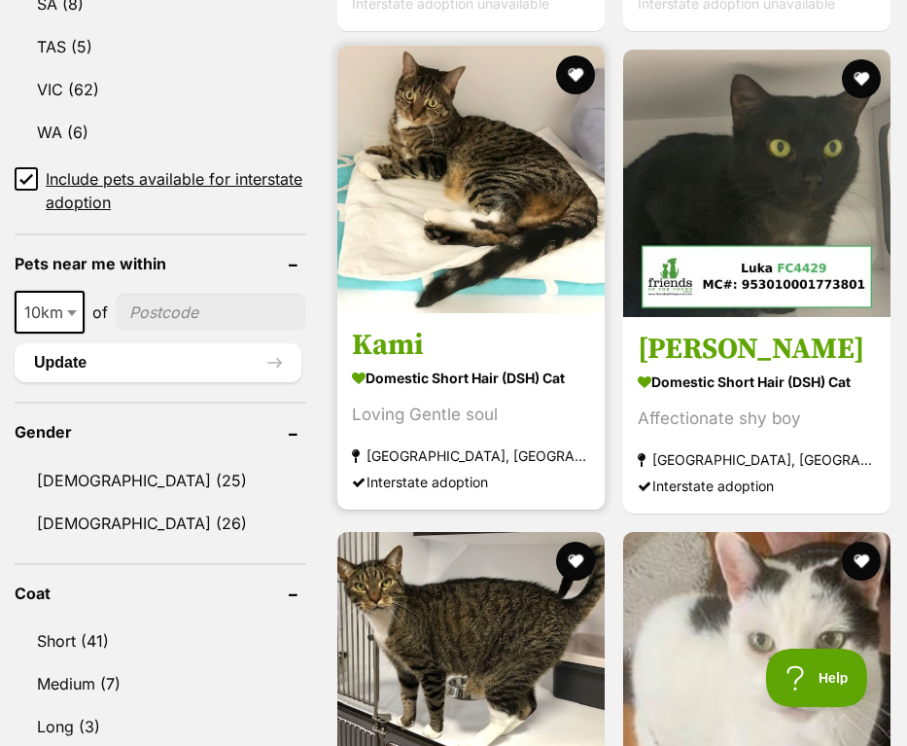
click at [442, 343] on h3 "Kami" at bounding box center [471, 345] width 238 height 37
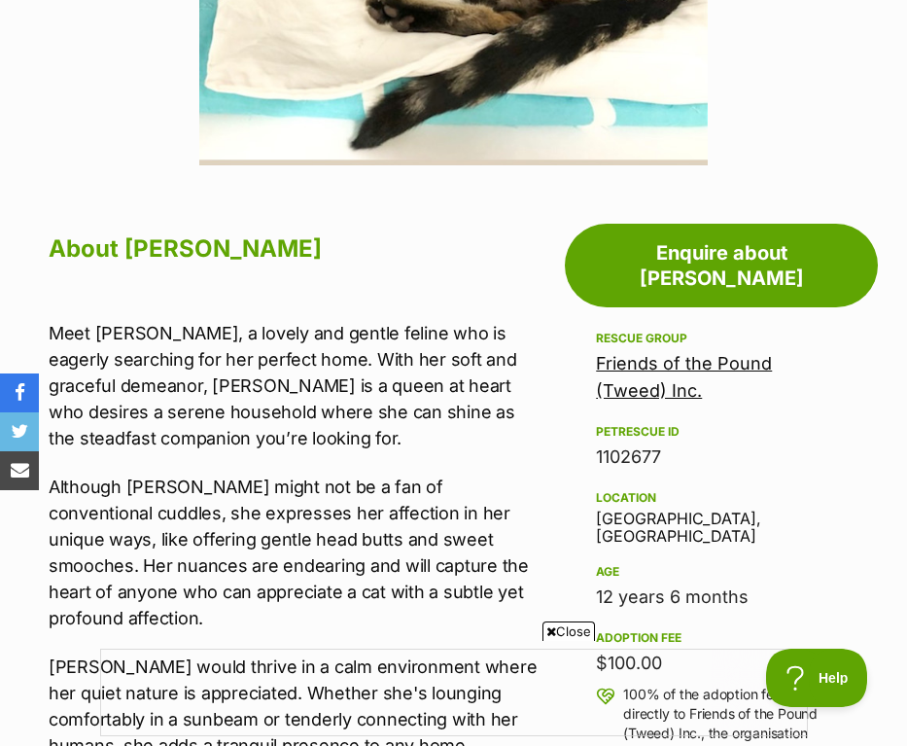
click at [549, 630] on icon at bounding box center [551, 631] width 10 height 13
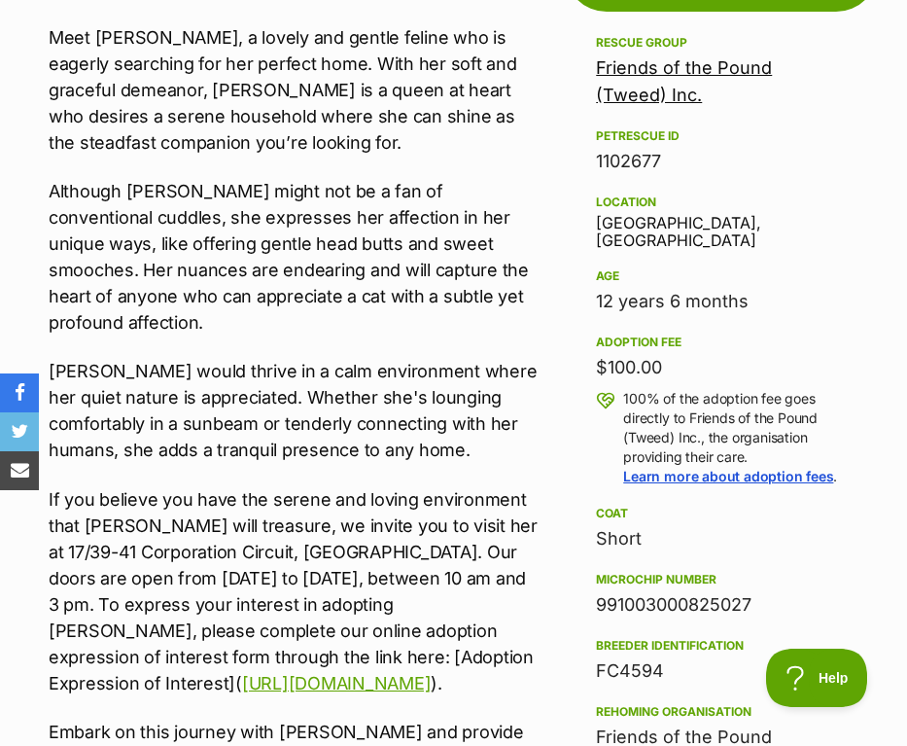
scroll to position [1082, 0]
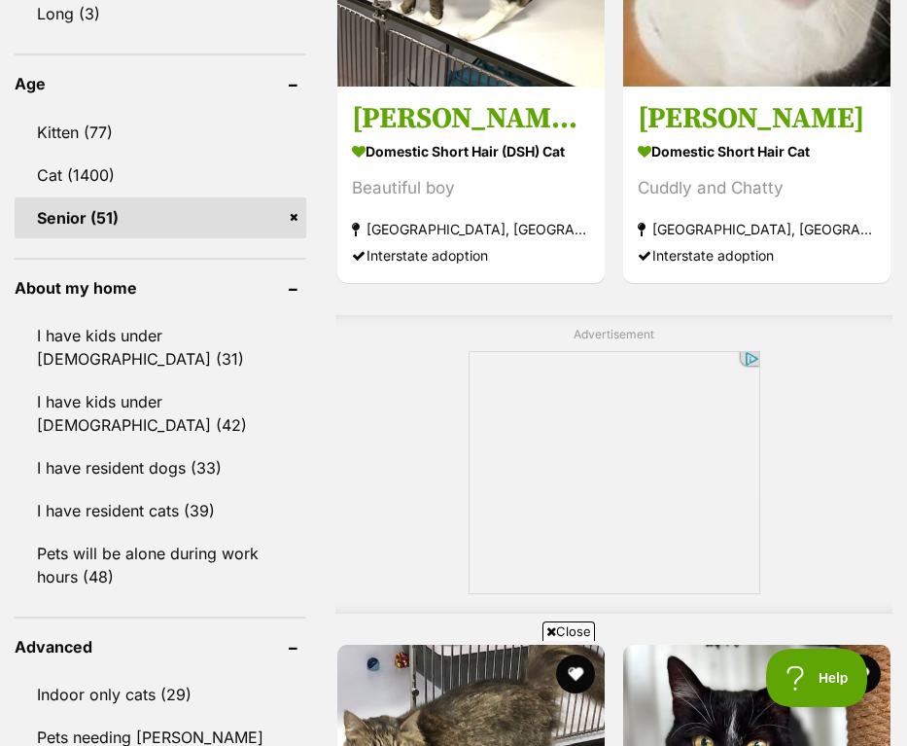
click at [579, 626] on span "Close" at bounding box center [568, 630] width 52 height 19
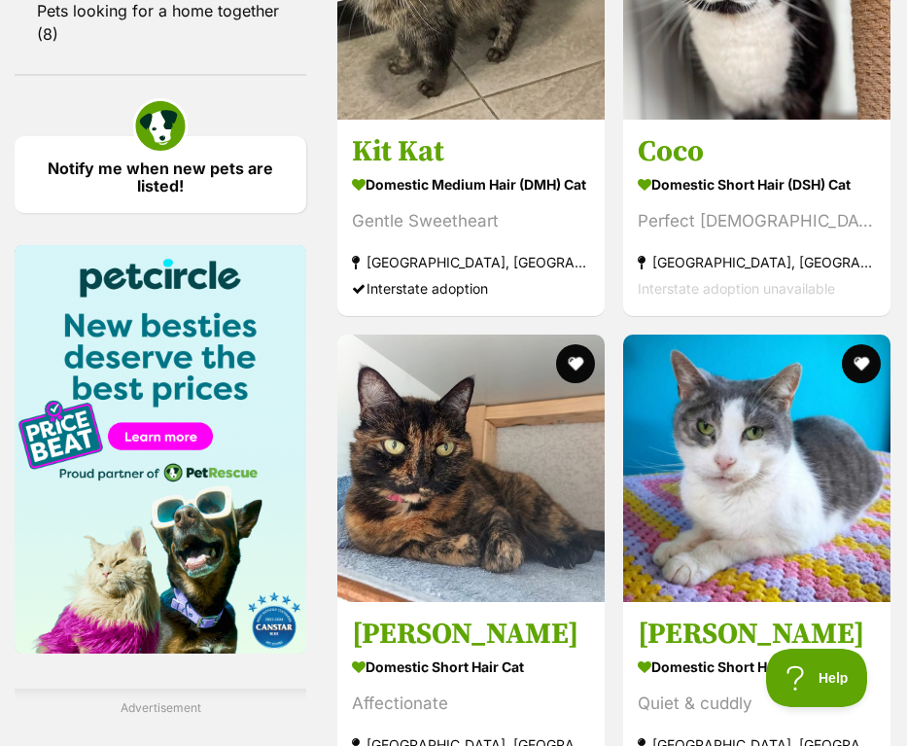
scroll to position [2800, 0]
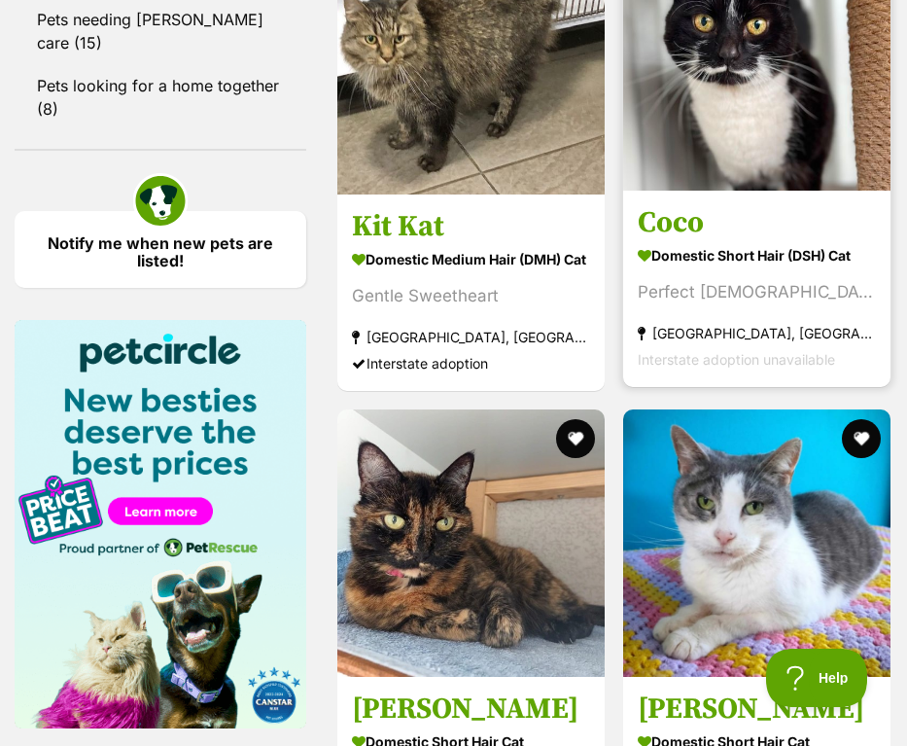
click at [774, 133] on img at bounding box center [756, 56] width 267 height 267
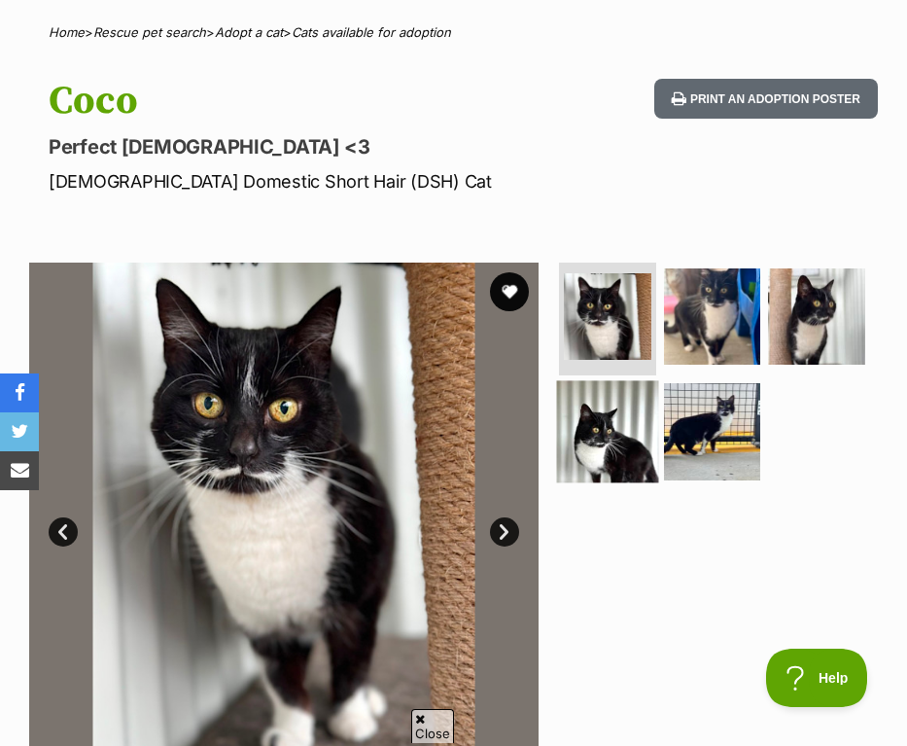
click at [613, 445] on img at bounding box center [607, 430] width 101 height 101
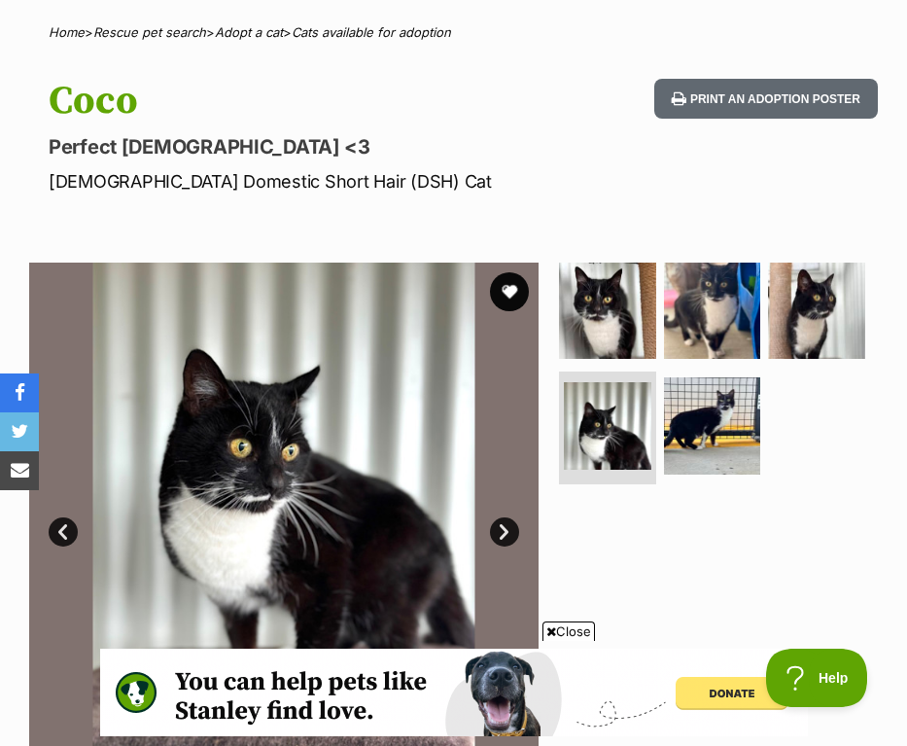
click at [553, 629] on span "Close" at bounding box center [568, 630] width 52 height 19
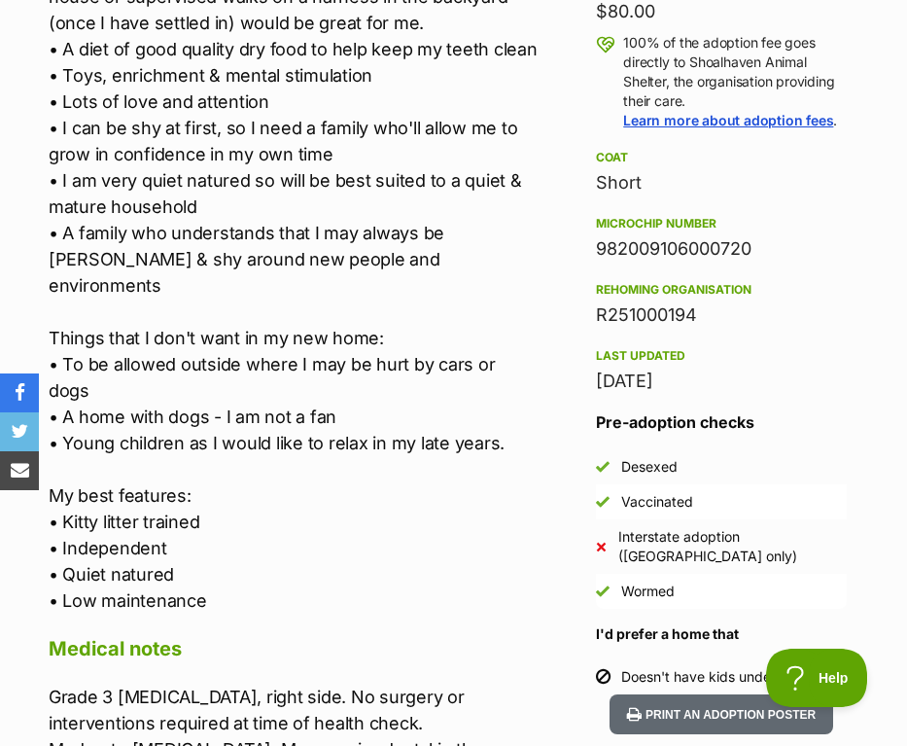
scroll to position [1432, 0]
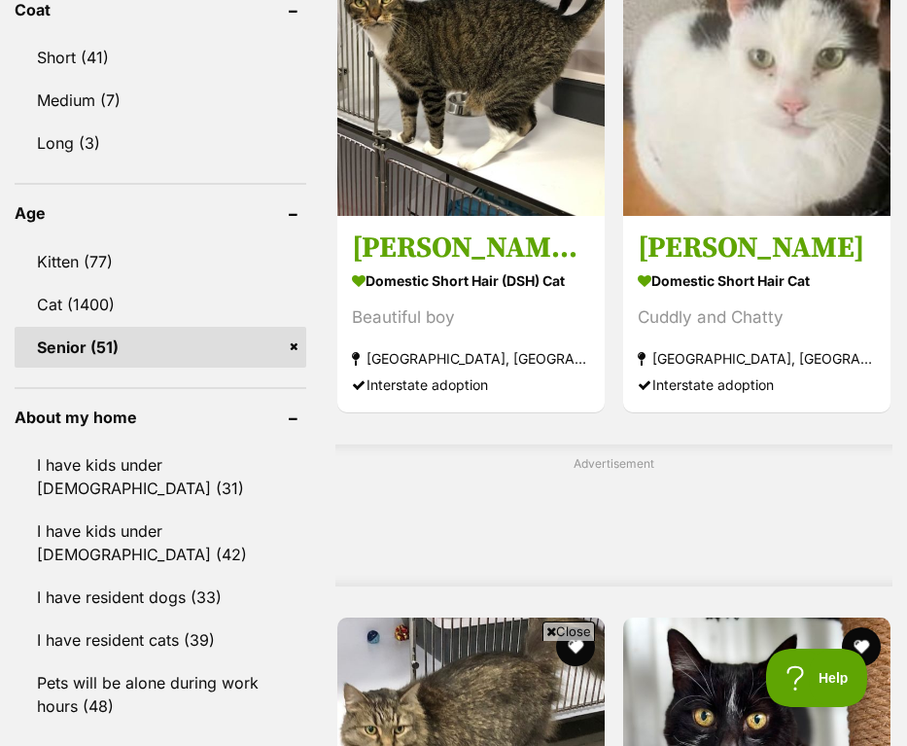
click at [586, 633] on span "Close" at bounding box center [568, 630] width 52 height 19
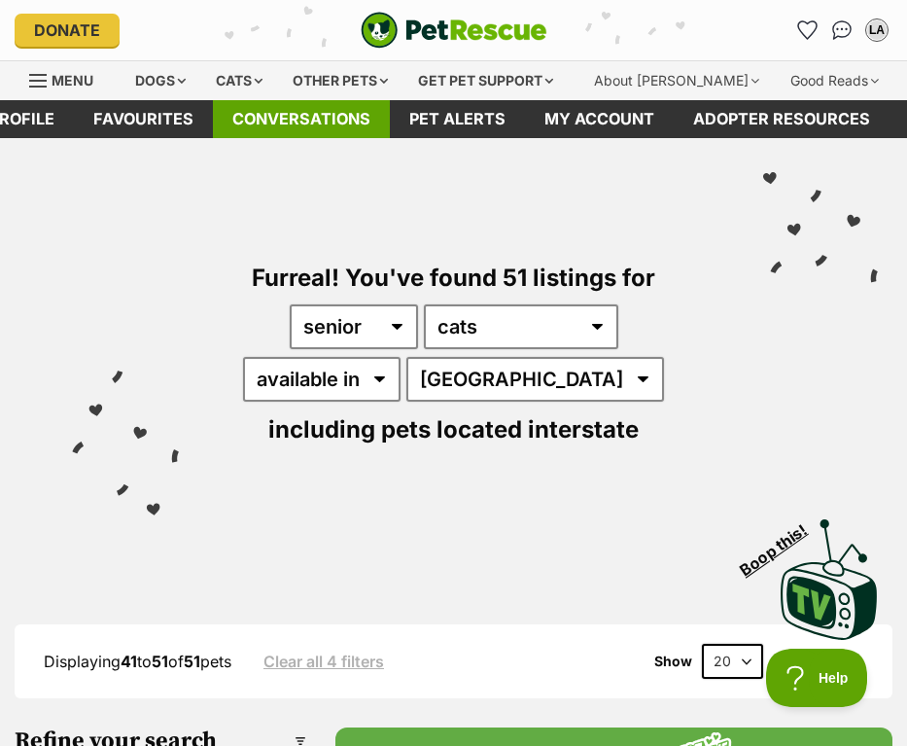
click at [311, 115] on link "Conversations" at bounding box center [301, 119] width 177 height 38
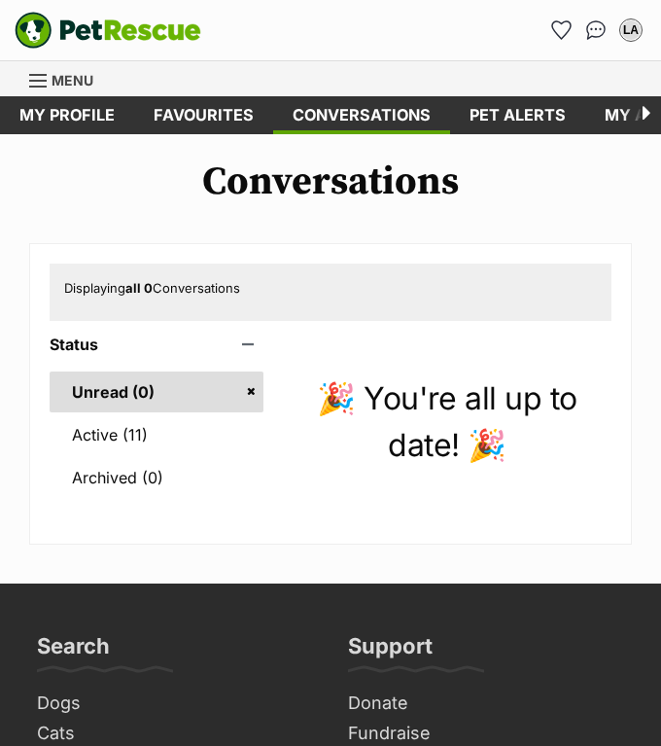
click at [48, 77] on div "Menu" at bounding box center [38, 81] width 19 height 16
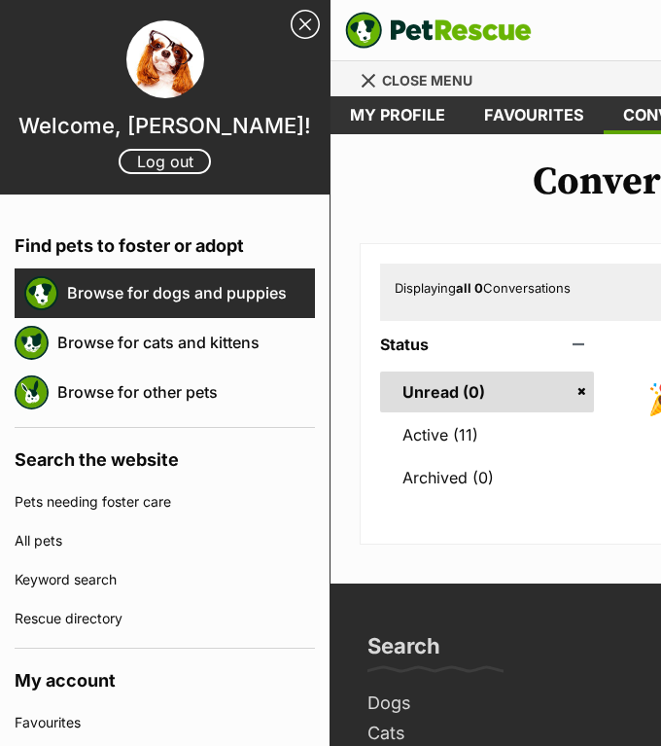
click at [174, 305] on link "Browse for dogs and puppies" at bounding box center [191, 292] width 248 height 41
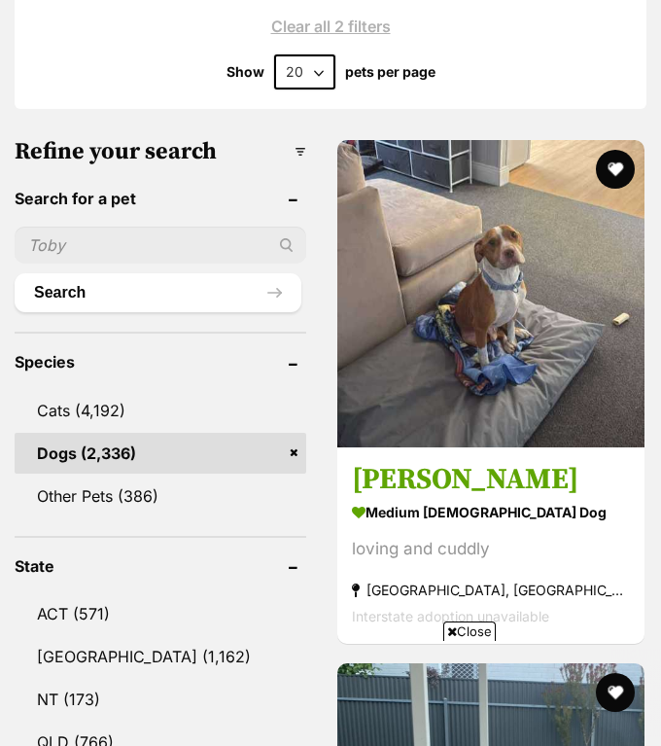
click at [467, 624] on span "Close" at bounding box center [469, 630] width 52 height 19
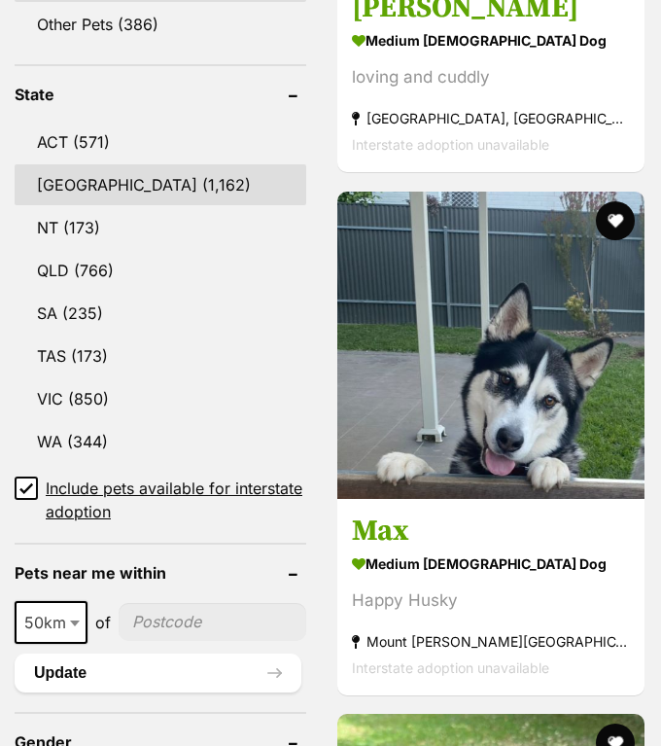
click at [81, 164] on link "NSW (1,162)" at bounding box center [161, 184] width 292 height 41
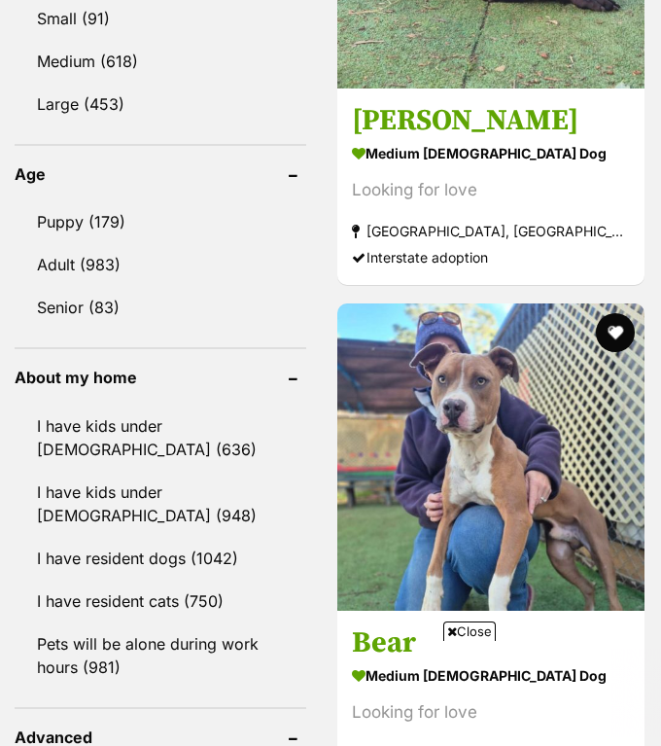
click at [448, 628] on icon at bounding box center [452, 631] width 10 height 13
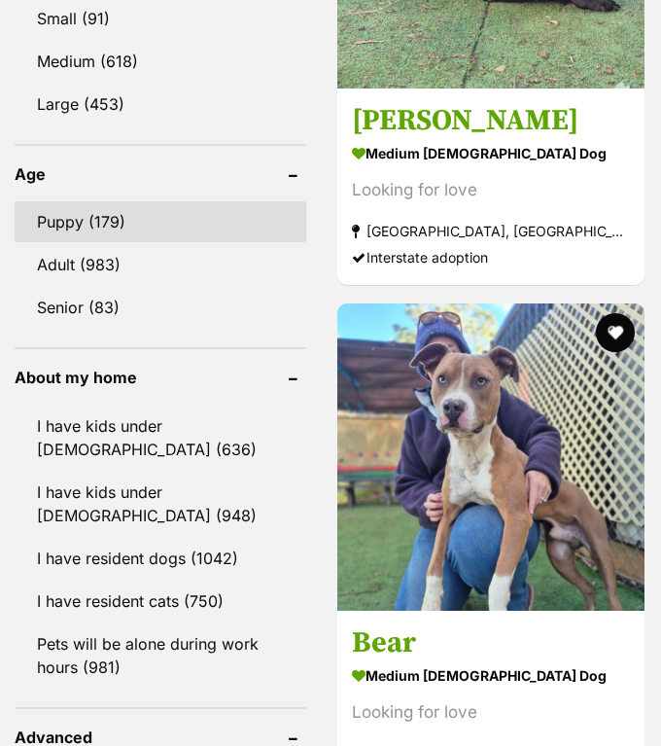
click at [136, 201] on link "Puppy (179)" at bounding box center [161, 221] width 292 height 41
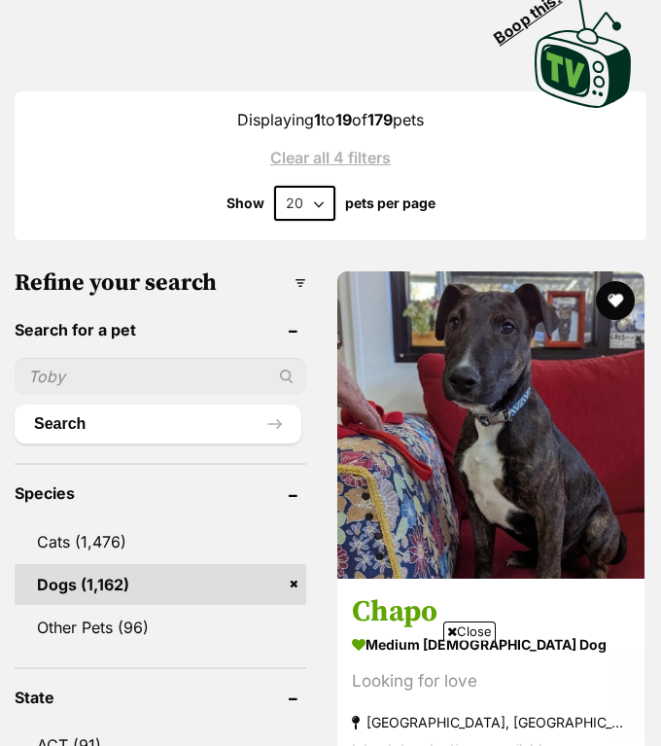
click at [452, 631] on icon at bounding box center [452, 631] width 10 height 13
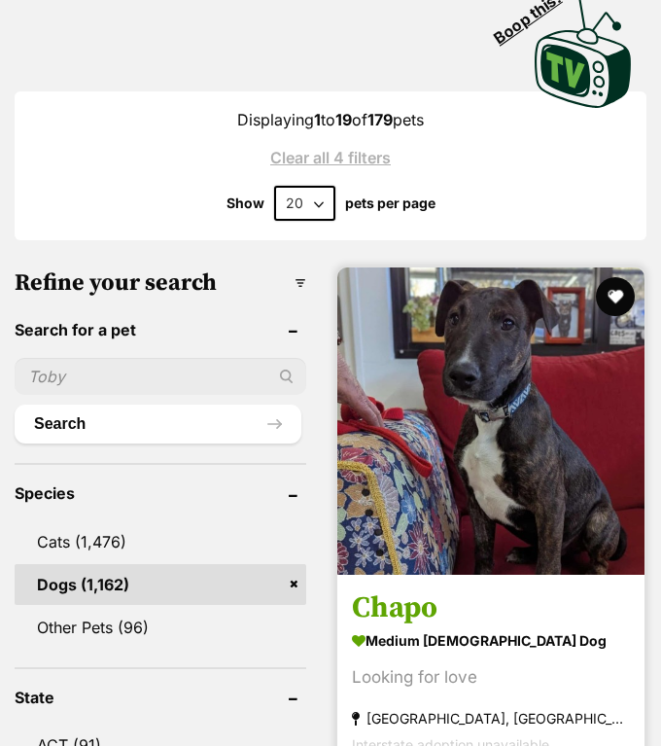
click at [435, 380] on img at bounding box center [490, 420] width 307 height 307
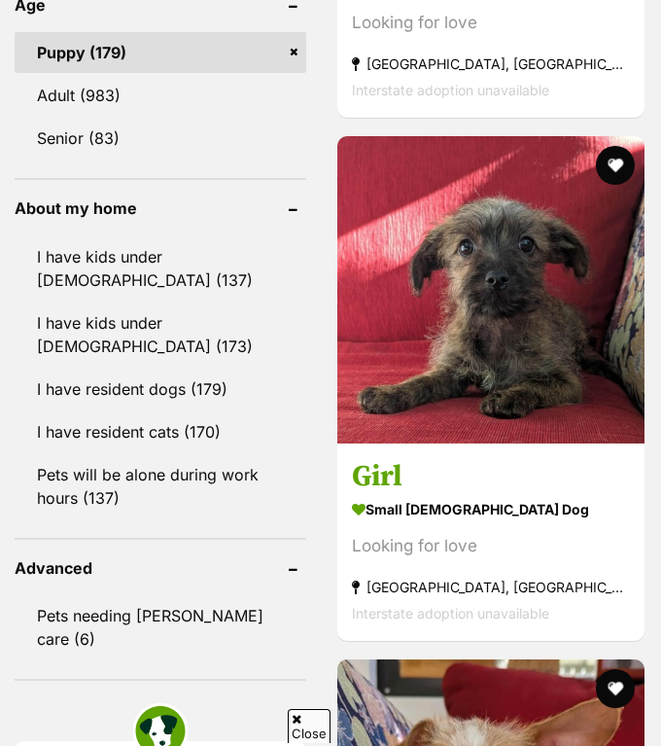
scroll to position [2413, 0]
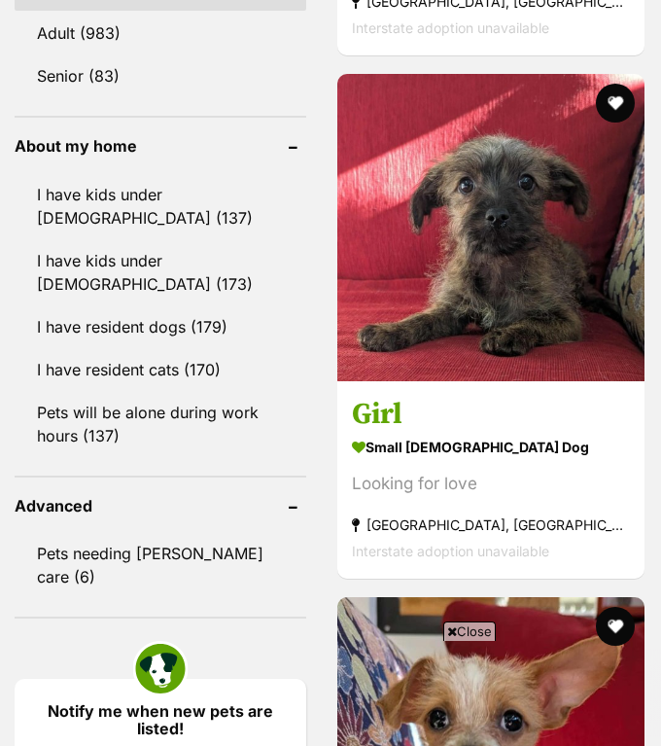
click at [454, 627] on span "Close" at bounding box center [469, 630] width 52 height 19
click at [454, 627] on img at bounding box center [490, 750] width 307 height 307
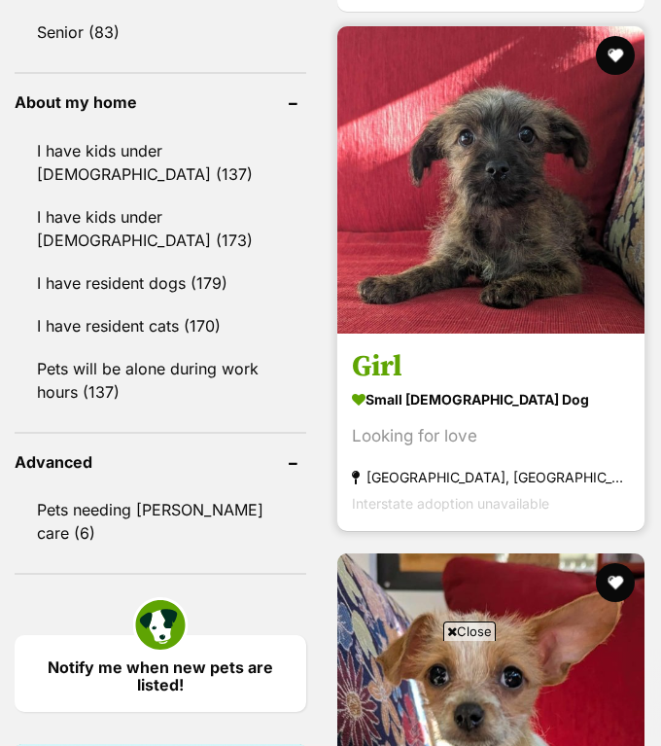
scroll to position [2849, 0]
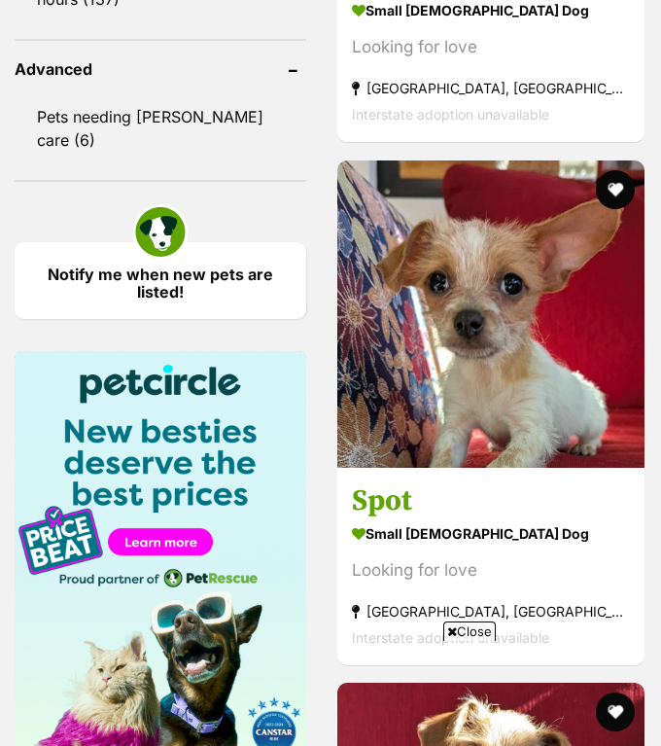
click at [460, 626] on span "Close" at bounding box center [469, 630] width 52 height 19
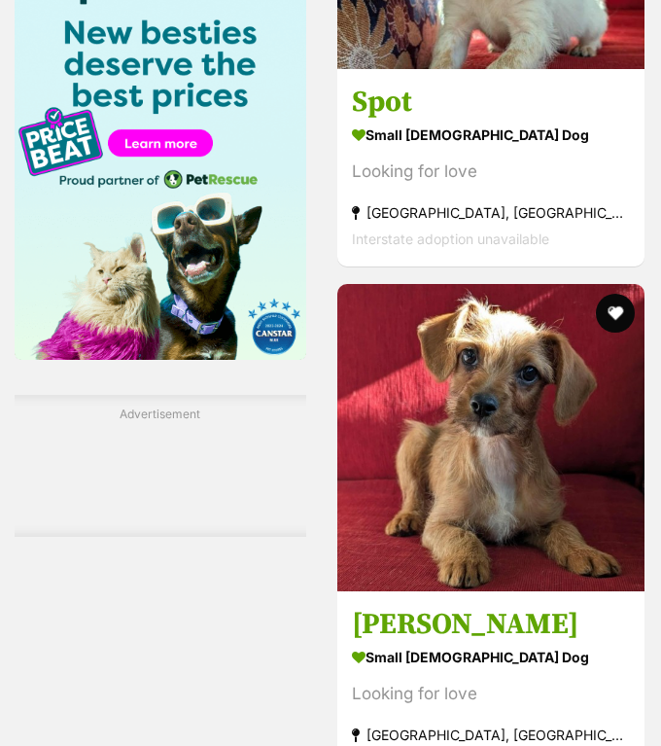
scroll to position [3252, 0]
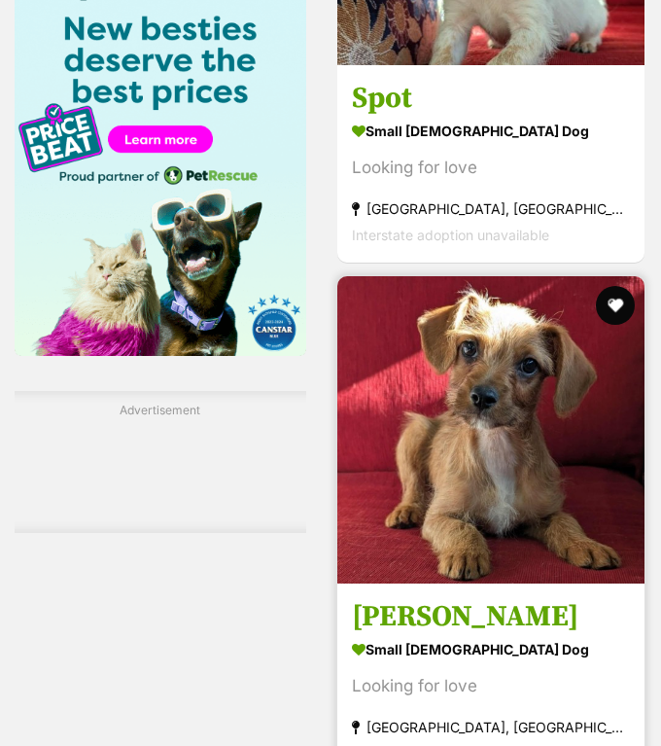
click at [437, 481] on img at bounding box center [490, 429] width 307 height 307
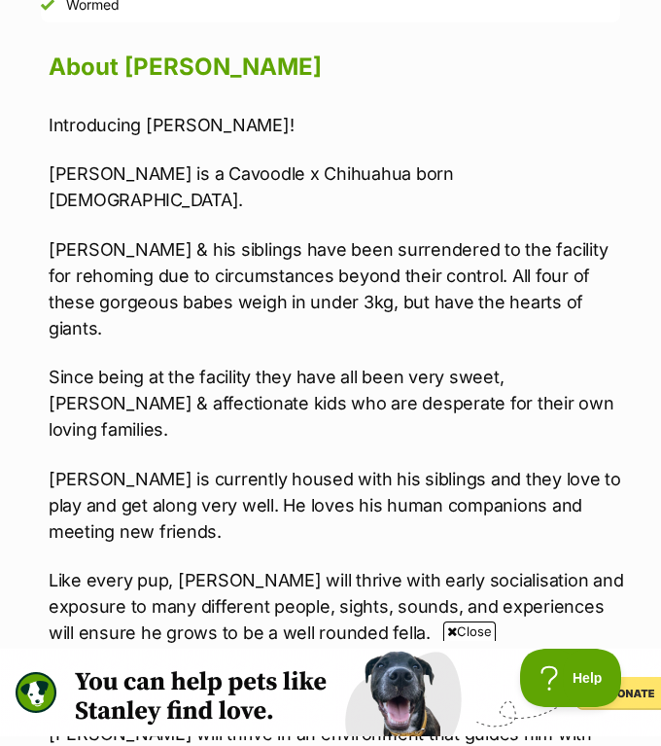
click at [456, 628] on span "Close" at bounding box center [469, 630] width 52 height 19
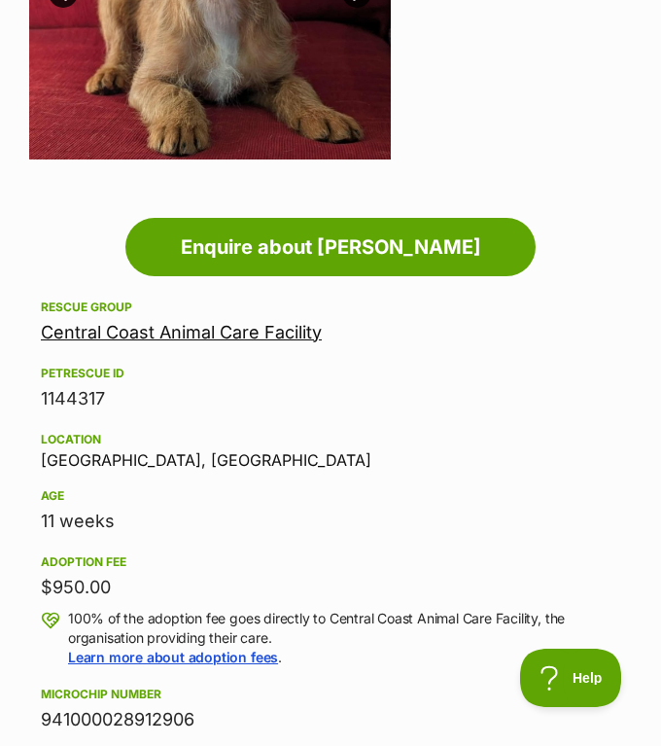
scroll to position [609, 0]
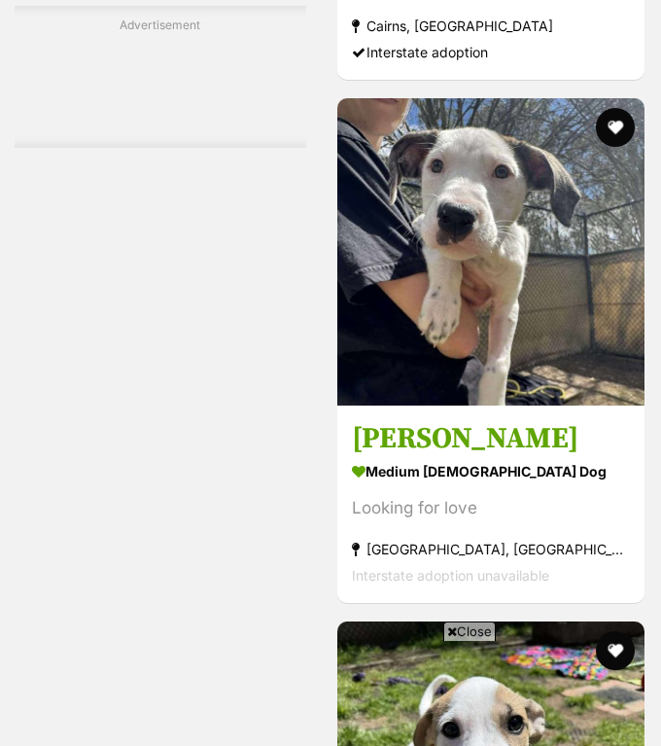
scroll to position [5243, 0]
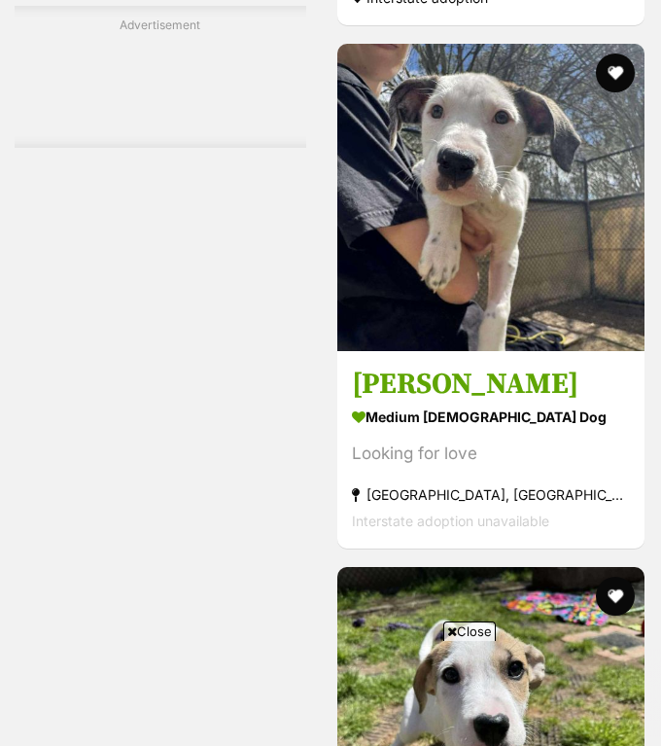
click at [477, 625] on span "Close" at bounding box center [469, 630] width 52 height 19
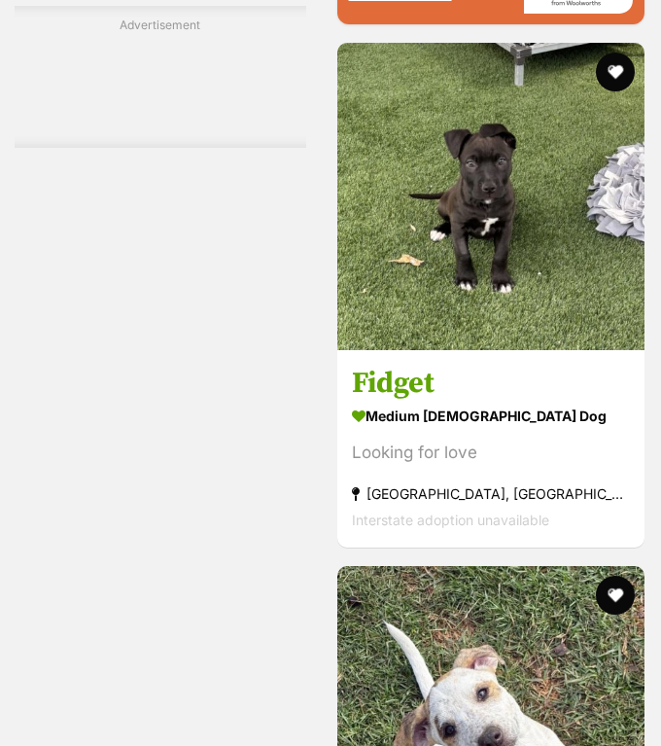
scroll to position [0, 0]
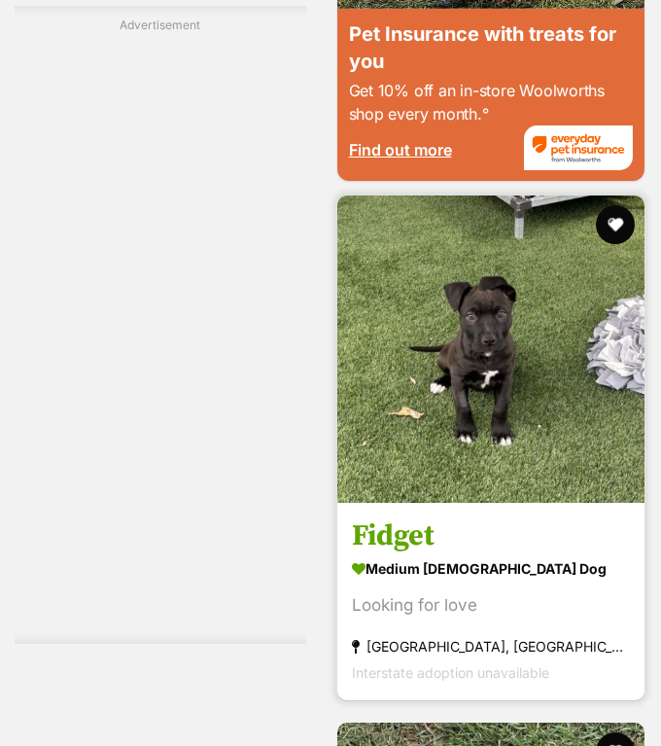
click at [446, 297] on img at bounding box center [490, 348] width 307 height 307
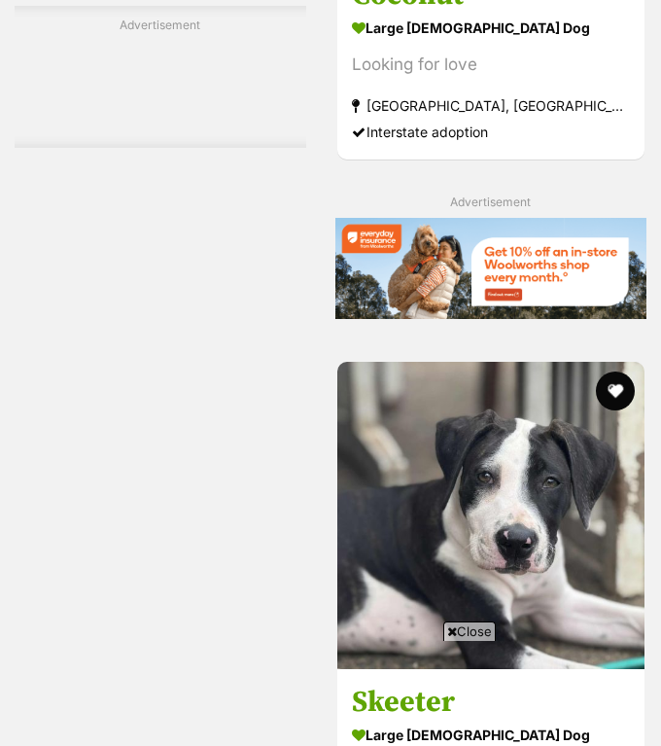
scroll to position [8019, 0]
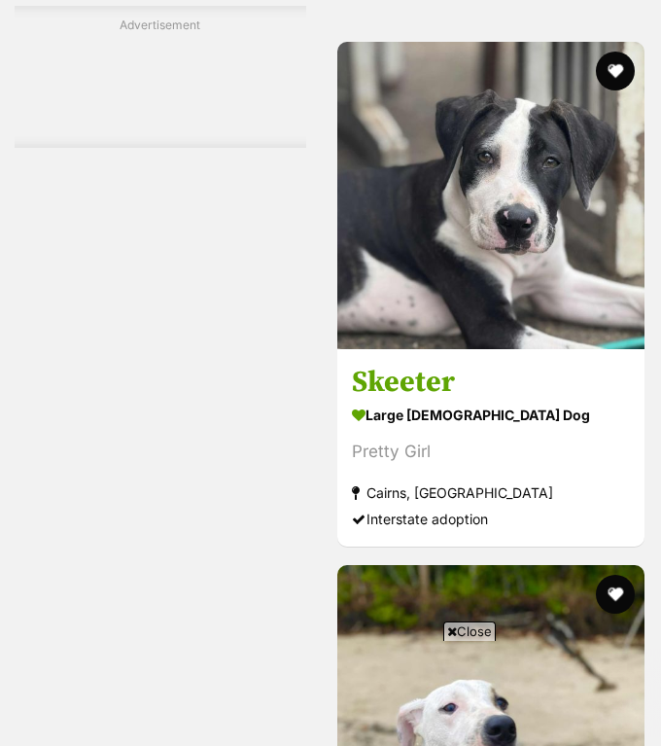
click at [476, 628] on span "Close" at bounding box center [469, 630] width 52 height 19
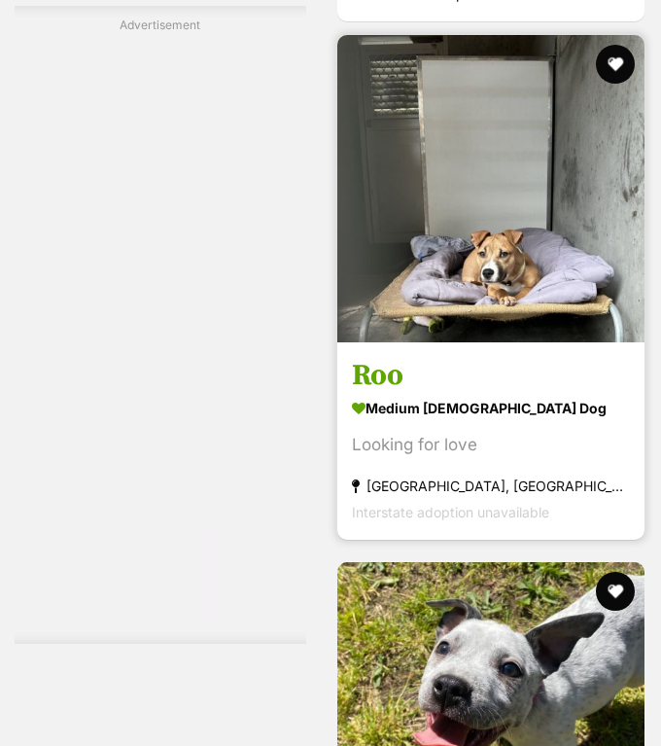
scroll to position [0, 0]
click at [482, 249] on img at bounding box center [490, 188] width 307 height 307
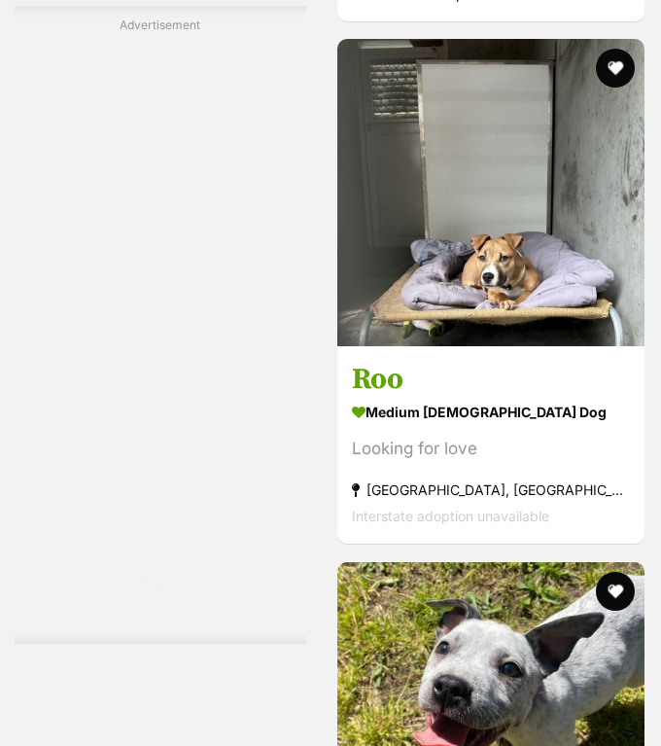
click at [534, 361] on h3 "Roo" at bounding box center [491, 379] width 278 height 37
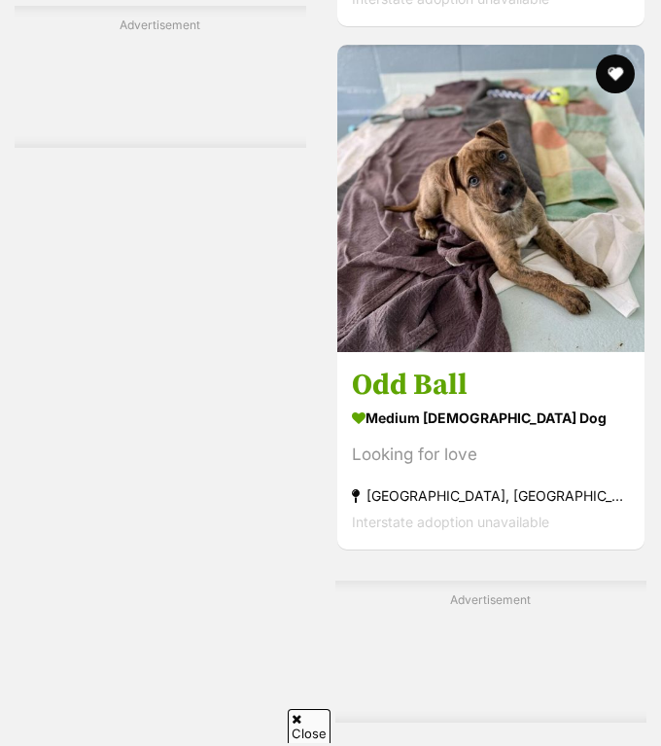
scroll to position [10741, 0]
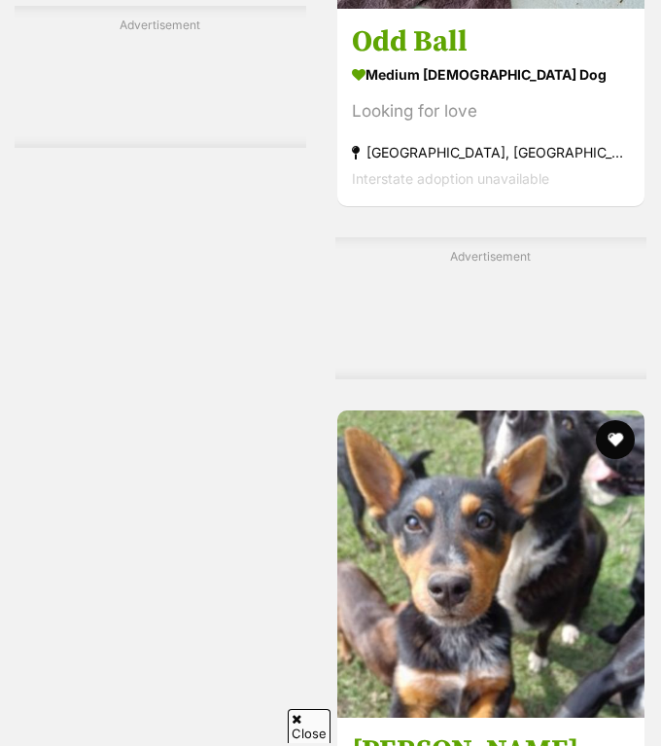
scroll to position [11433, 0]
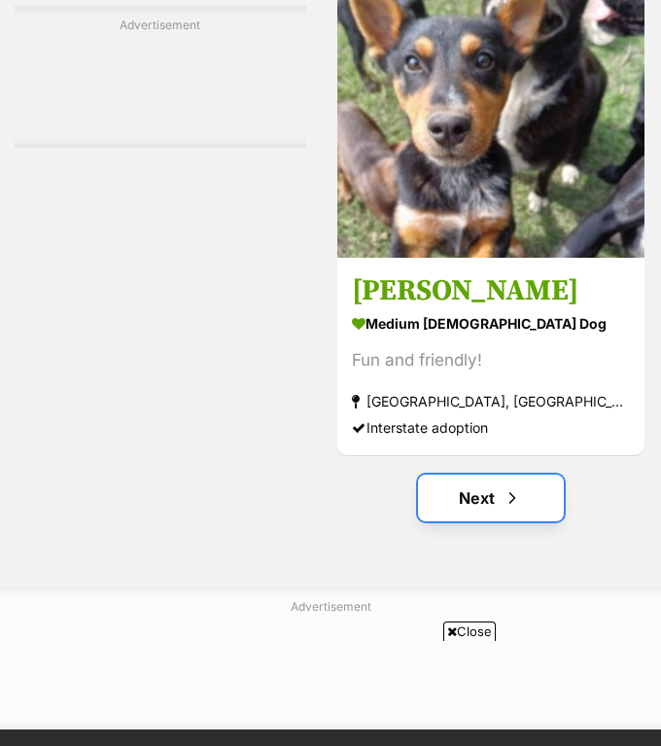
click at [462, 474] on link "Next" at bounding box center [491, 497] width 146 height 47
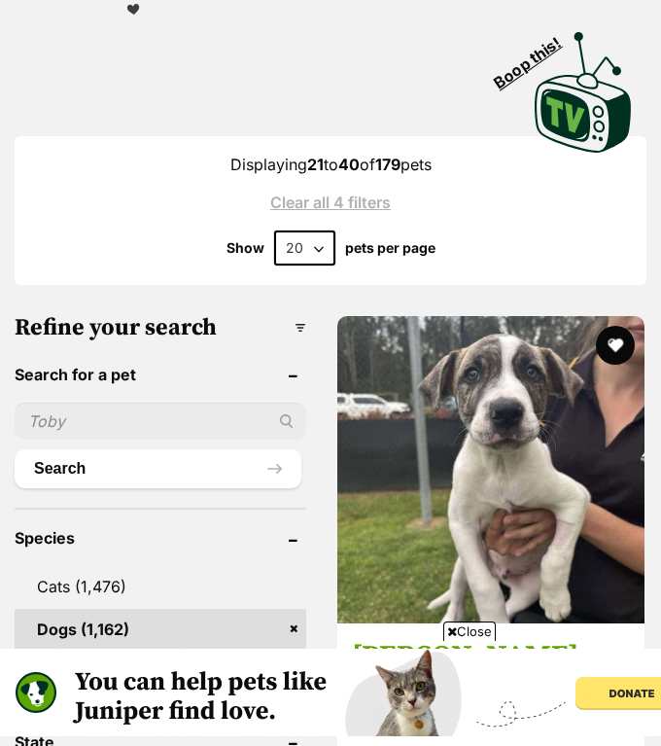
click at [466, 630] on span "Close" at bounding box center [469, 630] width 52 height 19
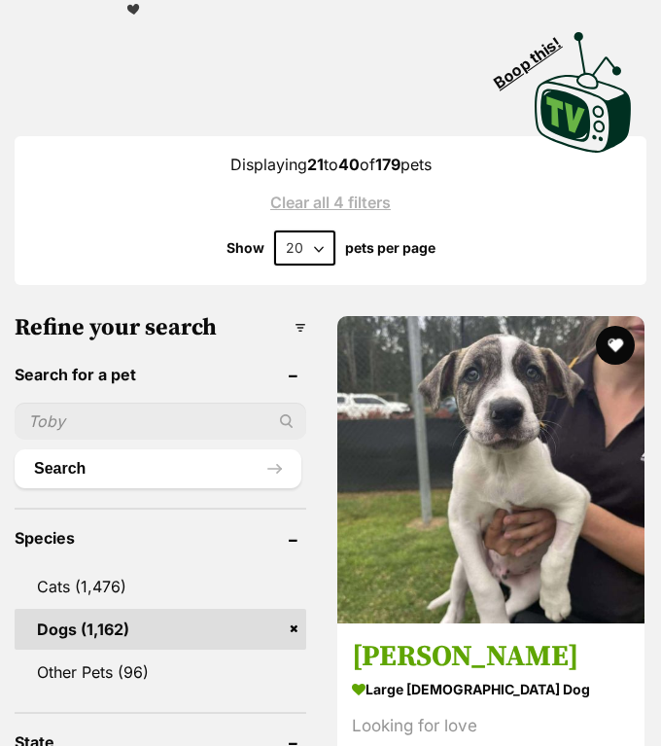
click at [466, 675] on strong "large [DEMOGRAPHIC_DATA] Dog" at bounding box center [491, 689] width 278 height 28
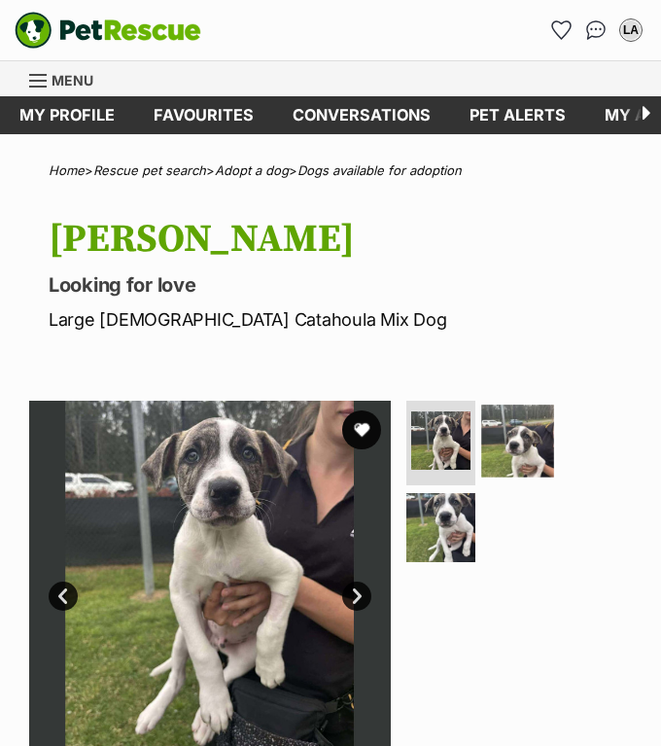
click at [507, 450] on img at bounding box center [517, 440] width 72 height 72
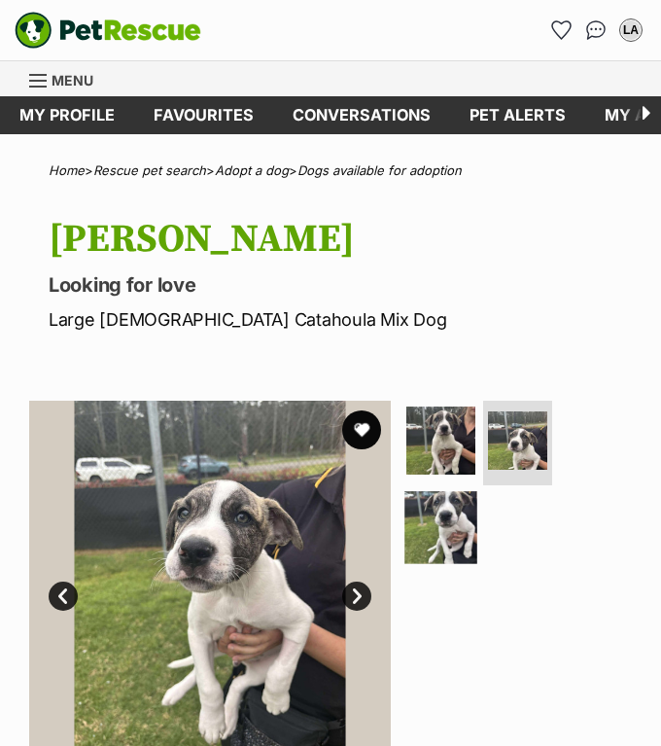
click at [448, 522] on img at bounding box center [441, 527] width 72 height 72
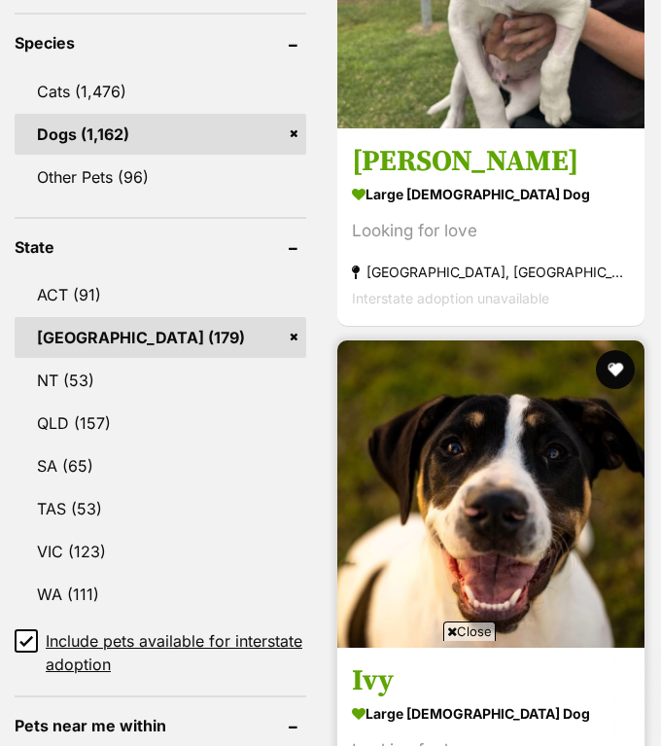
scroll to position [1103, 0]
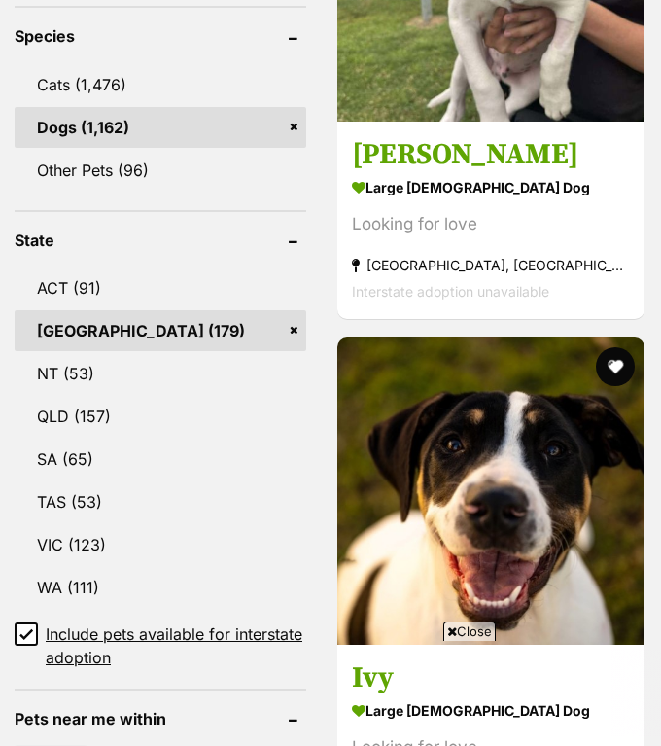
click at [470, 626] on span "Close" at bounding box center [469, 630] width 52 height 19
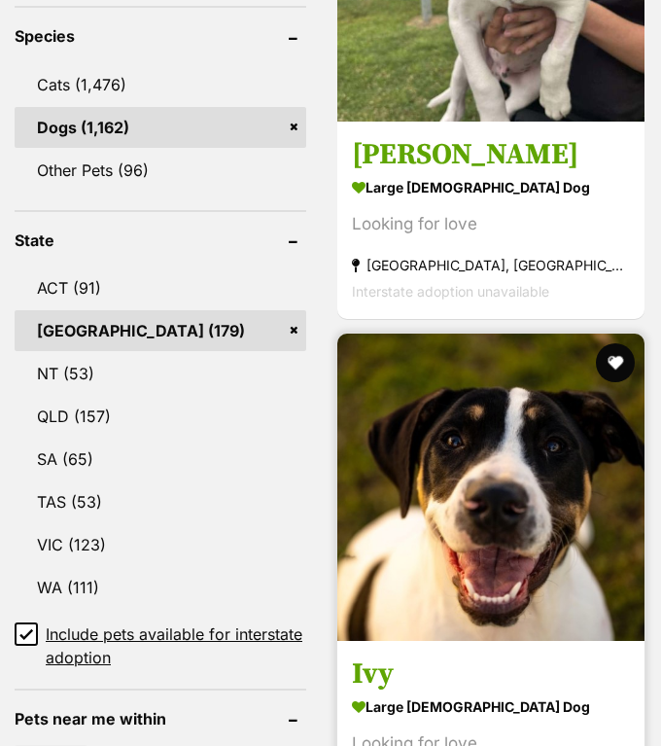
scroll to position [0, 0]
click at [472, 507] on img at bounding box center [490, 486] width 307 height 307
click at [451, 444] on img at bounding box center [490, 486] width 307 height 307
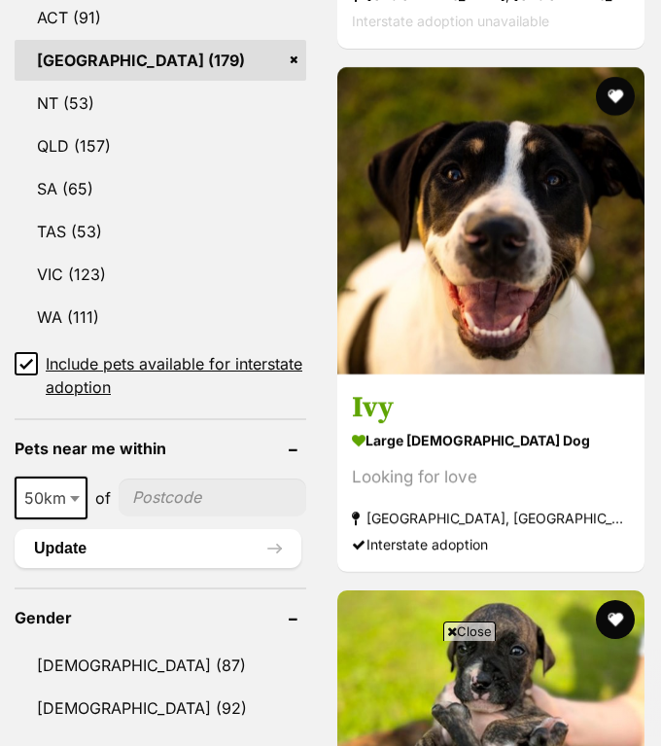
click at [466, 624] on span "Close" at bounding box center [469, 630] width 52 height 19
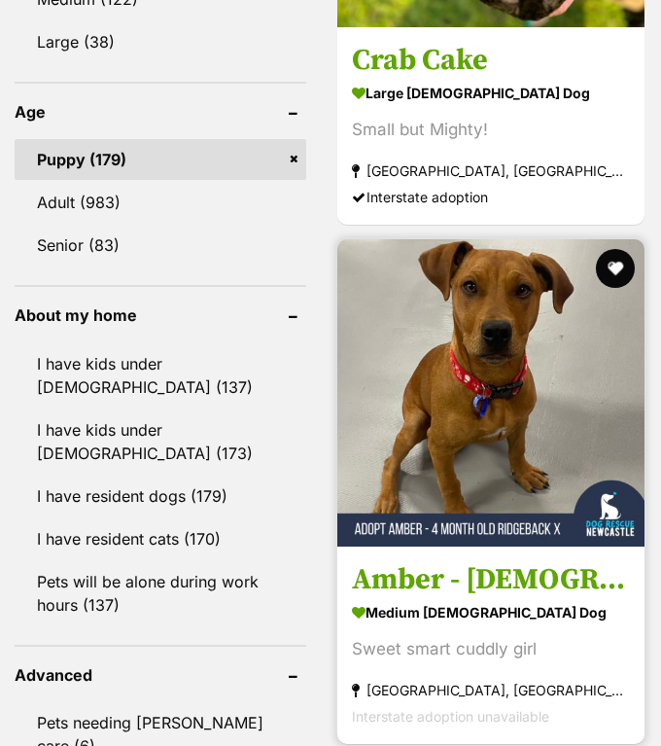
click at [474, 319] on img at bounding box center [490, 392] width 307 height 307
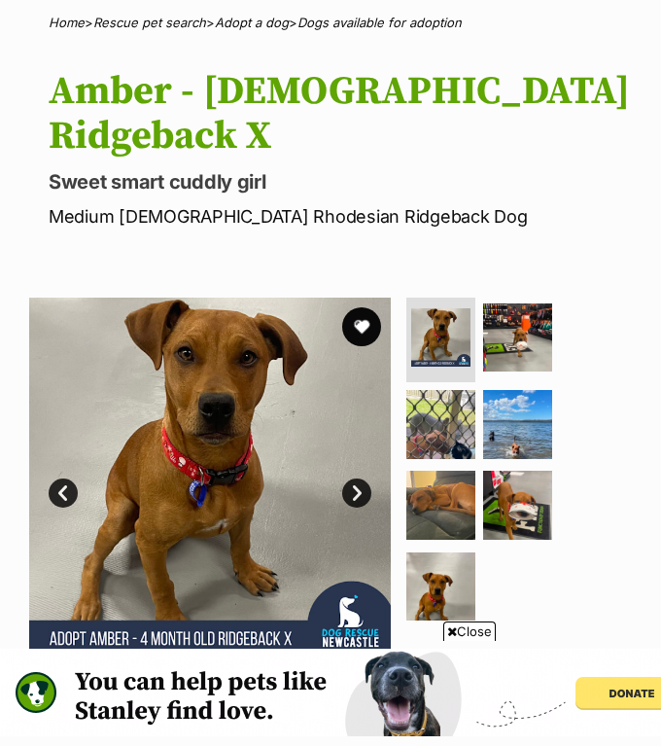
scroll to position [150, 0]
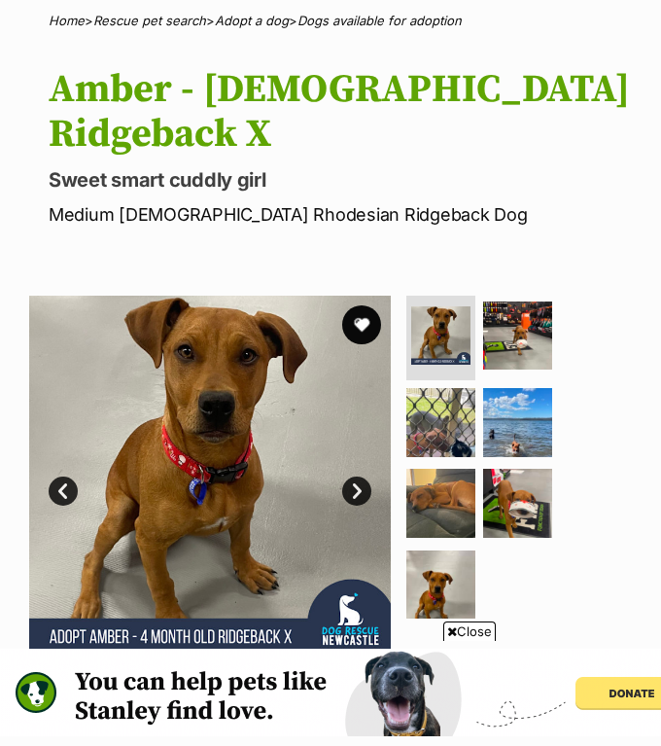
click at [465, 622] on span "Close" at bounding box center [469, 630] width 52 height 19
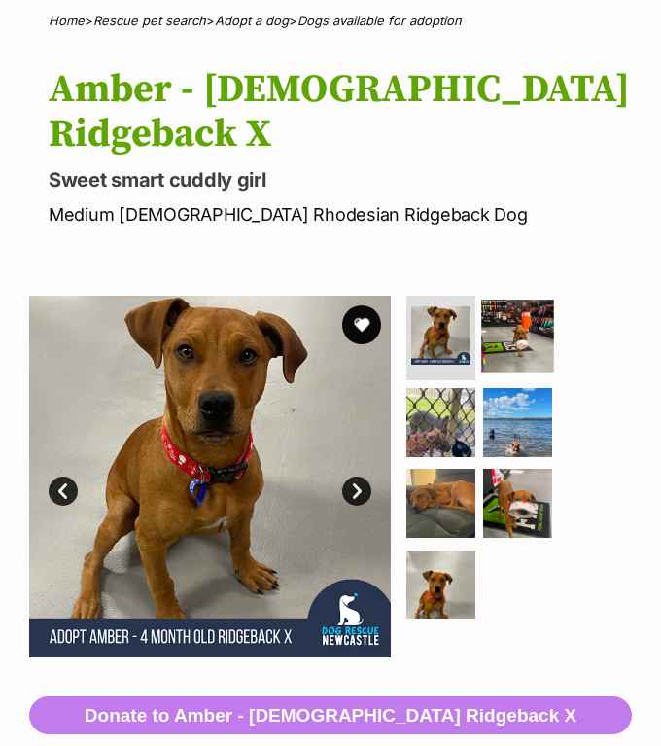
scroll to position [0, 0]
click at [529, 330] on img at bounding box center [517, 335] width 72 height 72
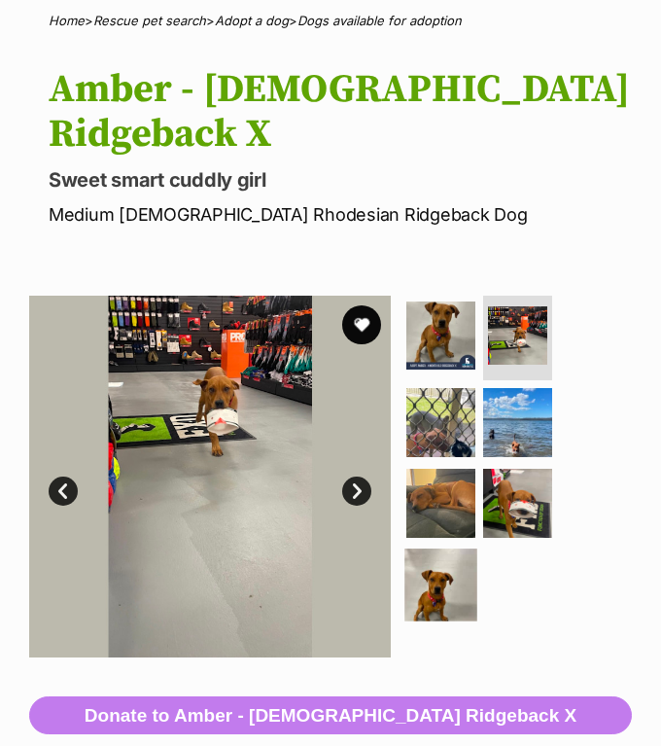
click at [444, 567] on img at bounding box center [441, 584] width 72 height 72
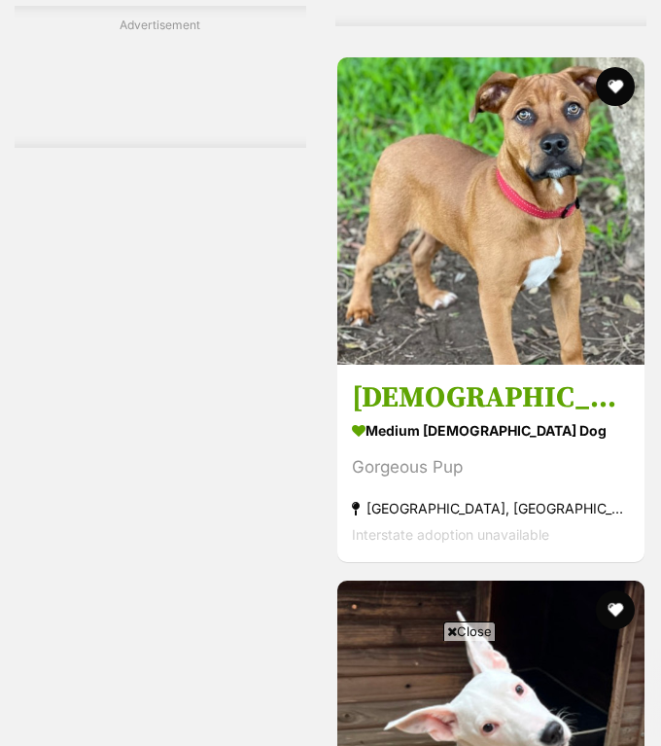
scroll to position [4406, 0]
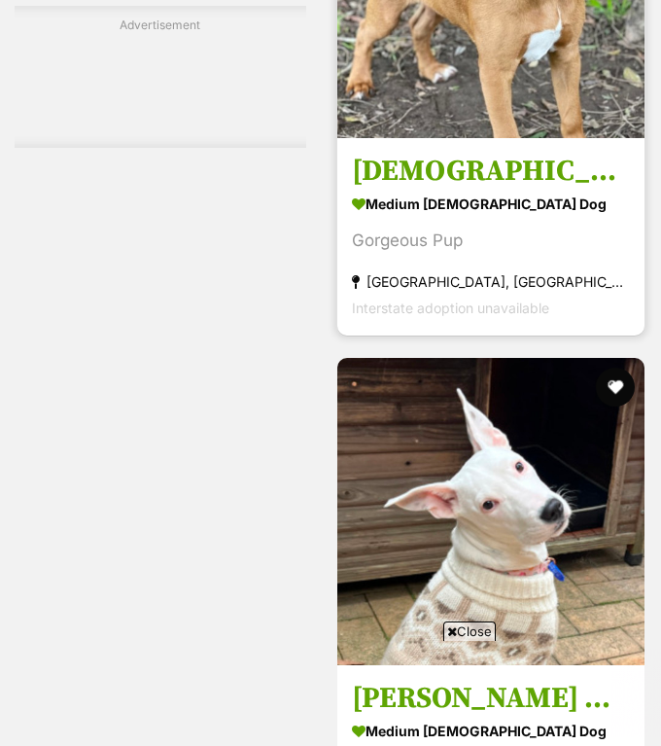
click at [511, 190] on strong "medium [DEMOGRAPHIC_DATA] Dog" at bounding box center [491, 204] width 278 height 28
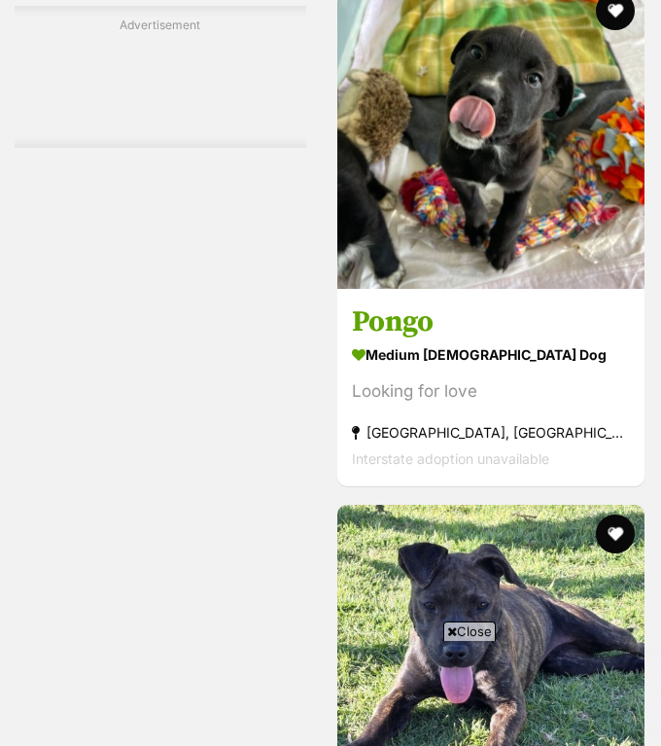
scroll to position [5498, 0]
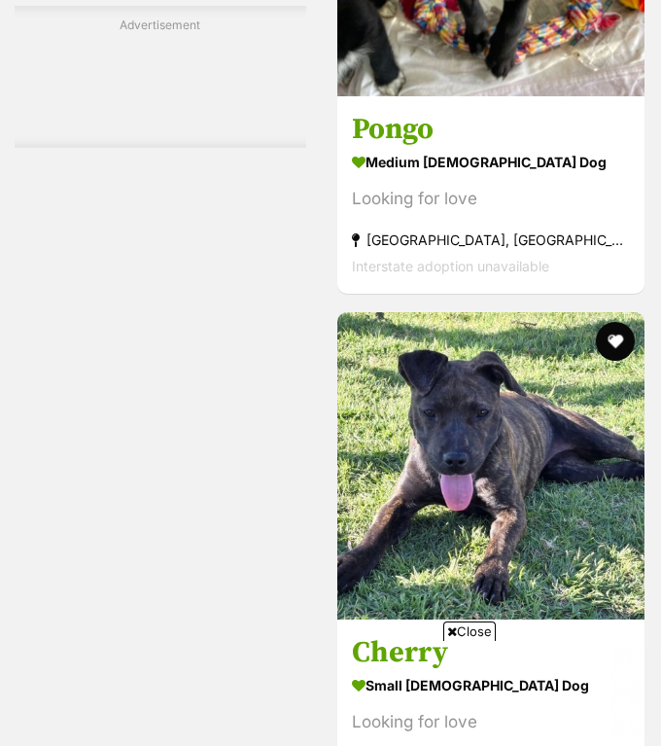
click at [479, 630] on span "Close" at bounding box center [469, 630] width 52 height 19
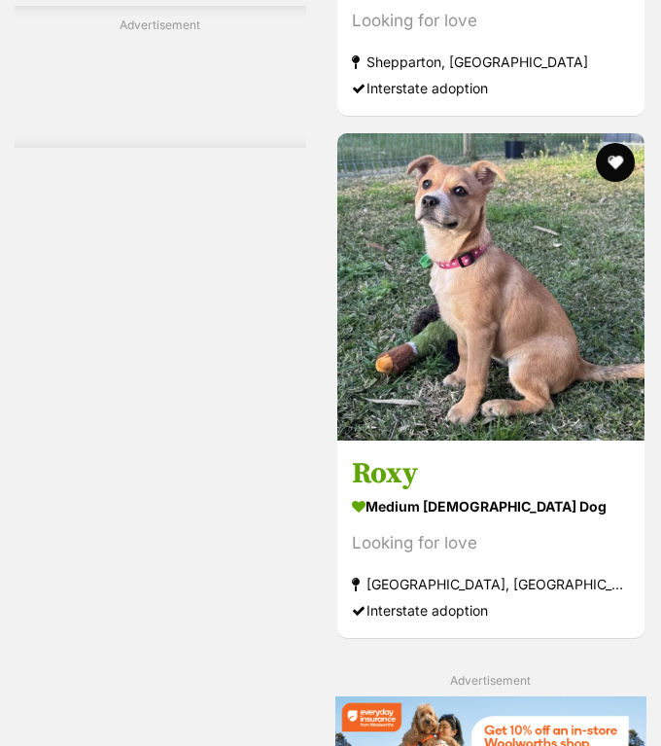
scroll to position [6729, 0]
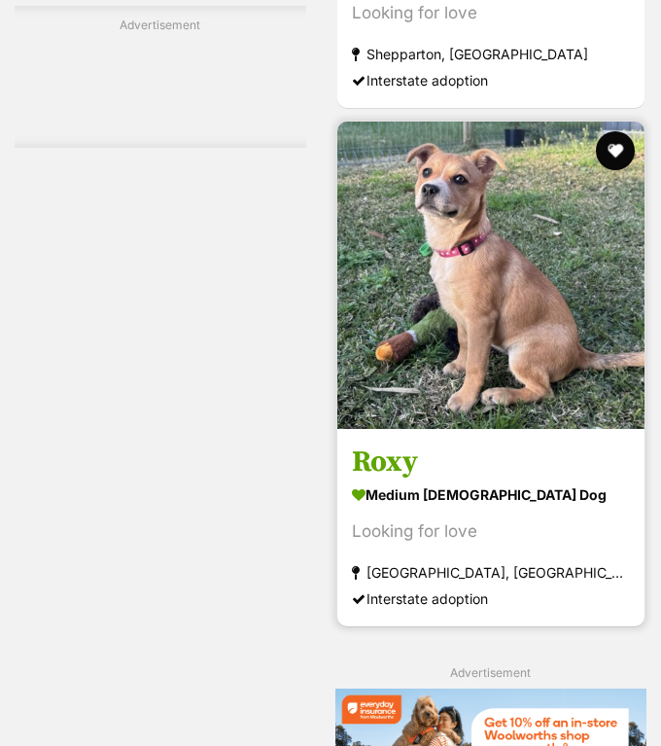
click at [446, 368] on img at bounding box center [490, 275] width 307 height 307
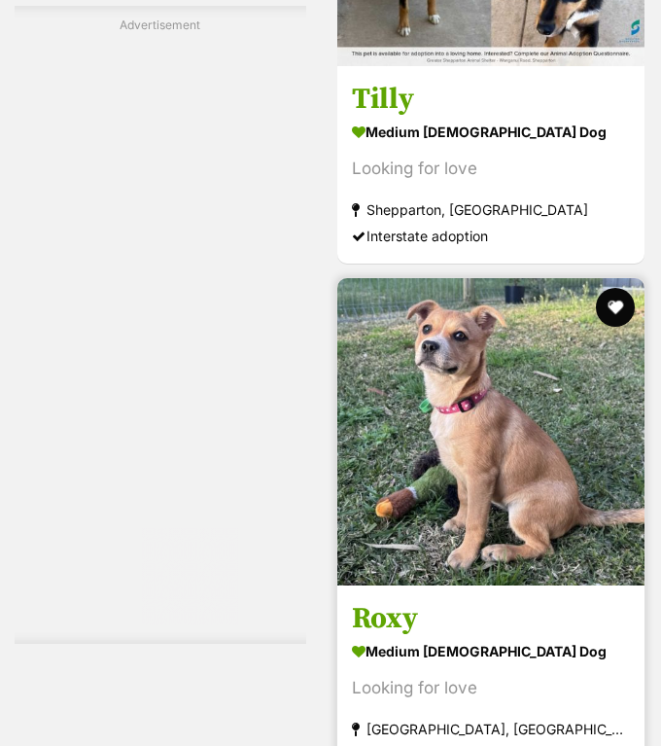
scroll to position [0, 0]
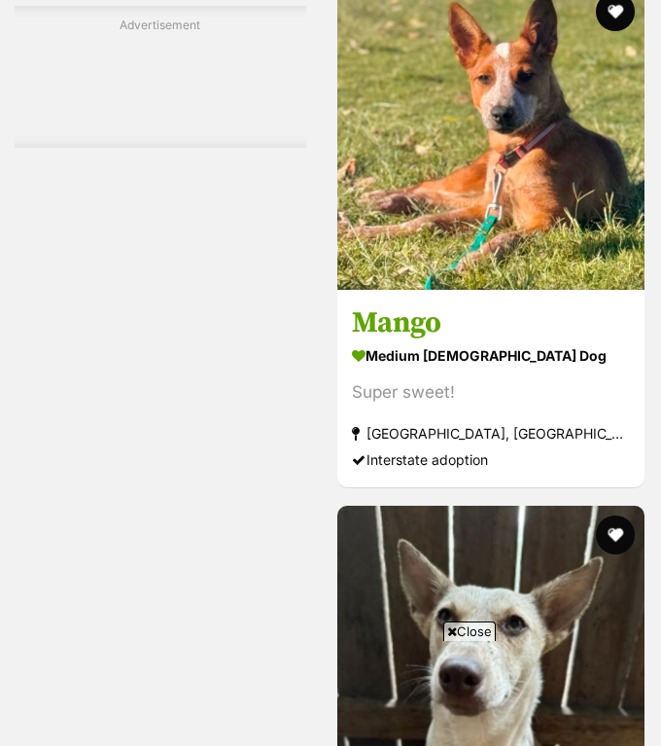
scroll to position [8945, 0]
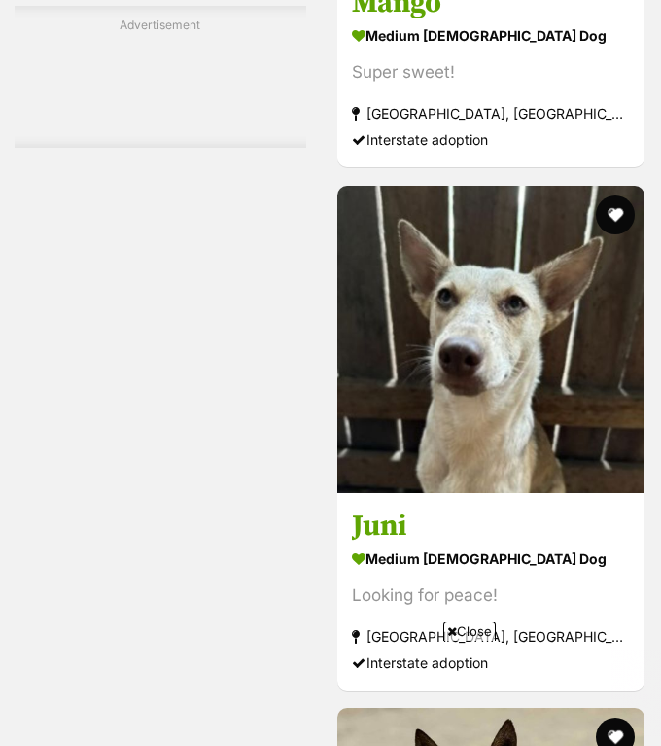
click at [478, 623] on span "Close" at bounding box center [469, 630] width 52 height 19
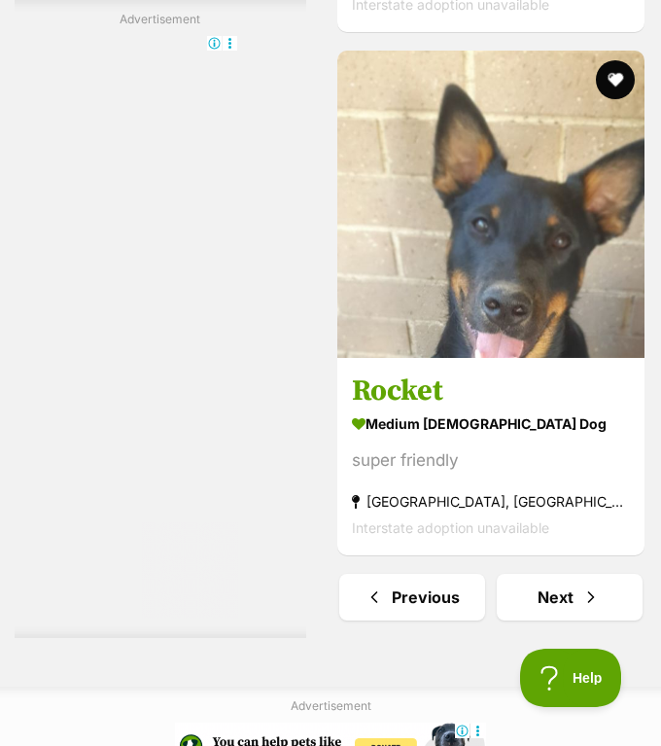
scroll to position [11901, 0]
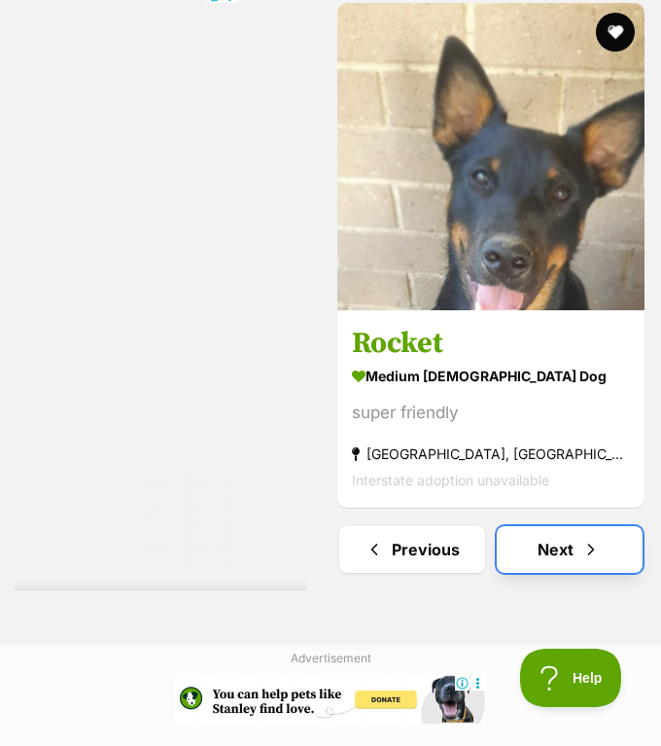
click at [552, 526] on link "Next" at bounding box center [570, 549] width 146 height 47
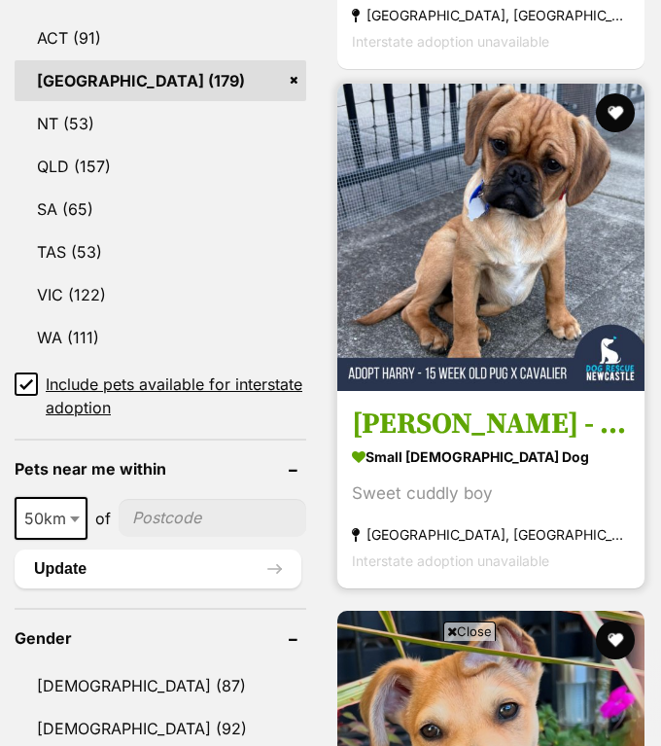
click at [470, 480] on div "Sweet cuddly boy" at bounding box center [491, 493] width 278 height 26
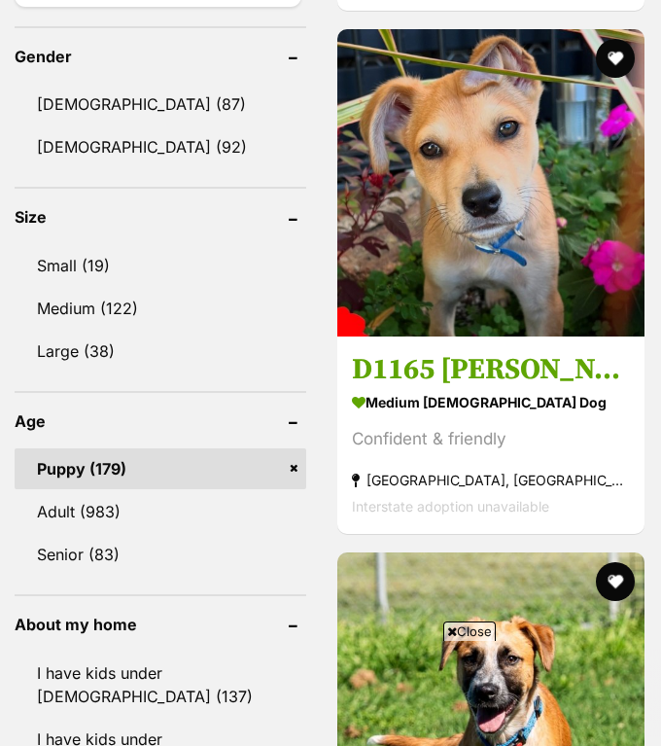
click at [484, 627] on span "Close" at bounding box center [469, 630] width 52 height 19
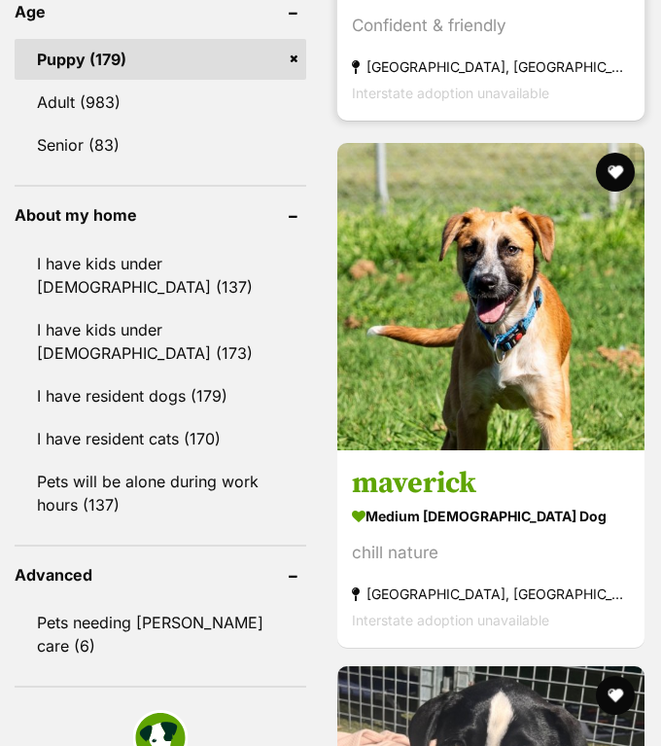
click at [388, 53] on strong "Ballina, NSW" at bounding box center [491, 66] width 278 height 26
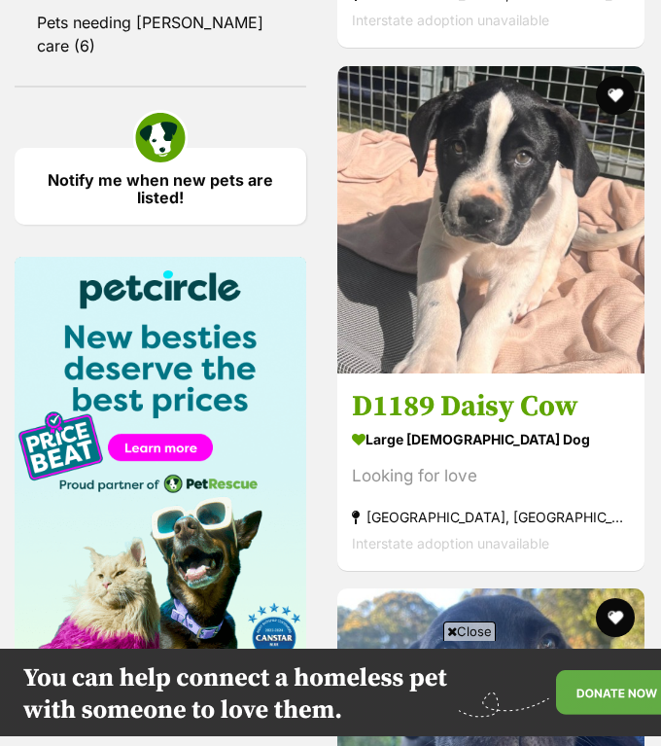
click at [475, 627] on span "Close" at bounding box center [469, 630] width 52 height 19
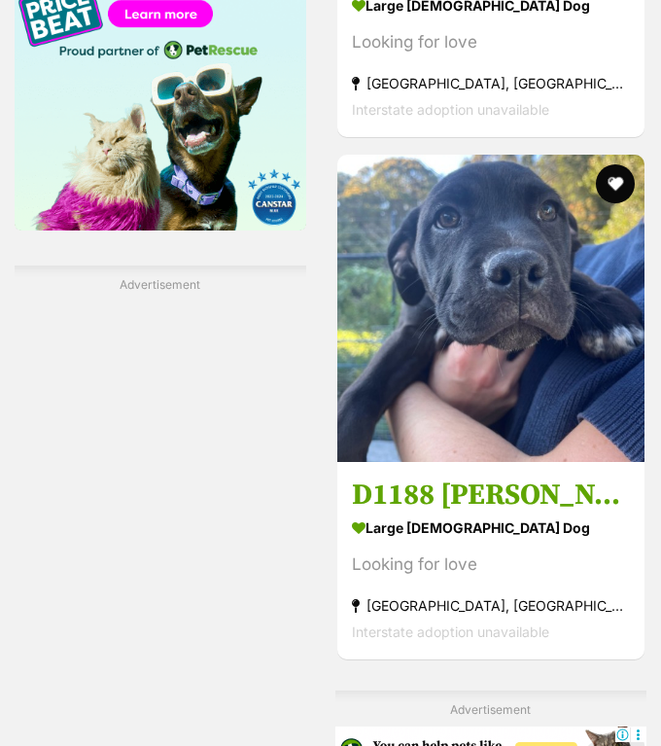
scroll to position [3411, 0]
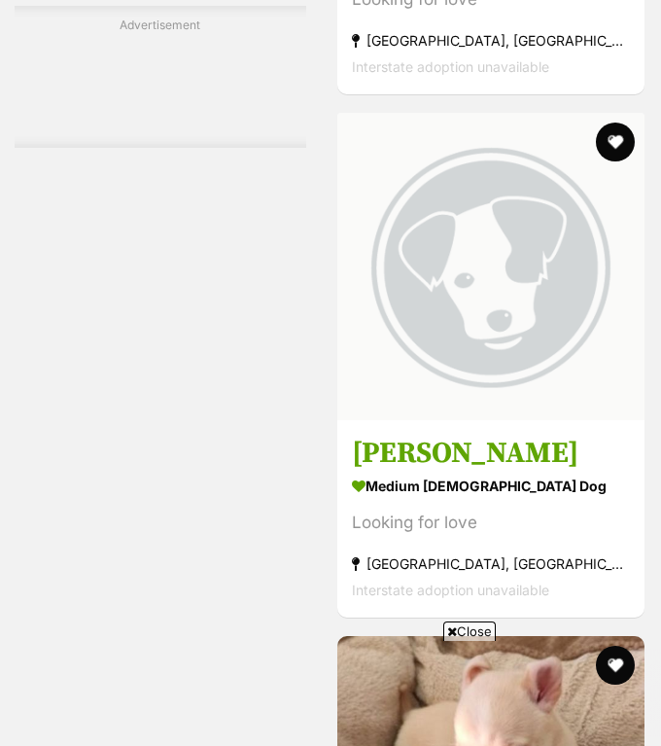
scroll to position [4869, 0]
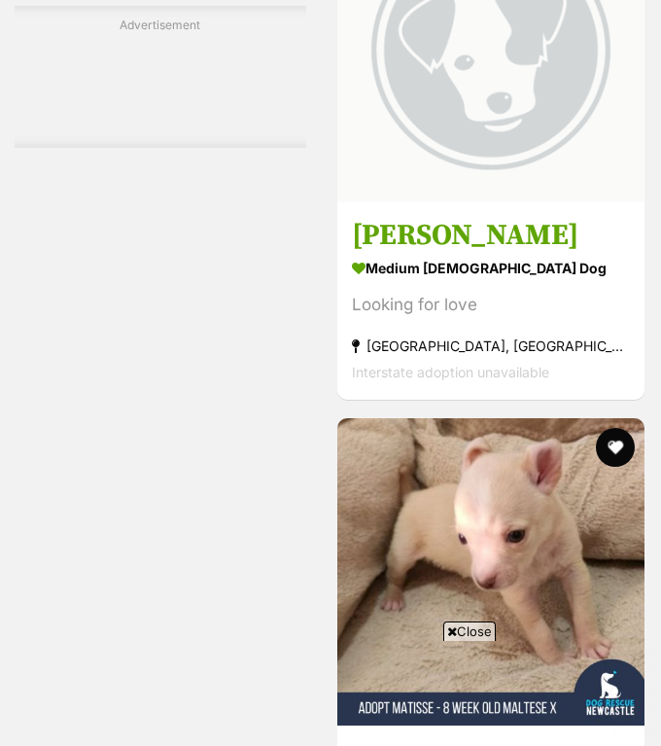
click at [464, 629] on span "Close" at bounding box center [469, 630] width 52 height 19
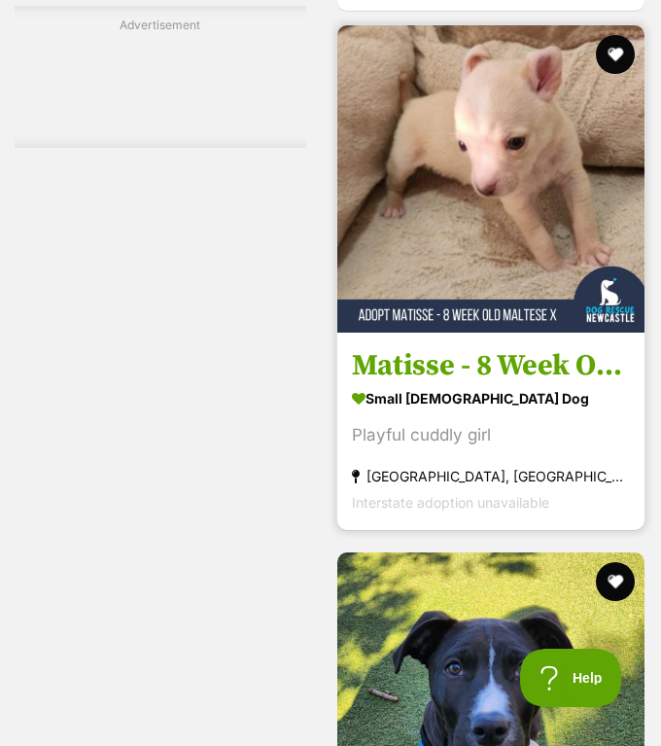
scroll to position [0, 0]
click at [425, 246] on img at bounding box center [490, 178] width 307 height 307
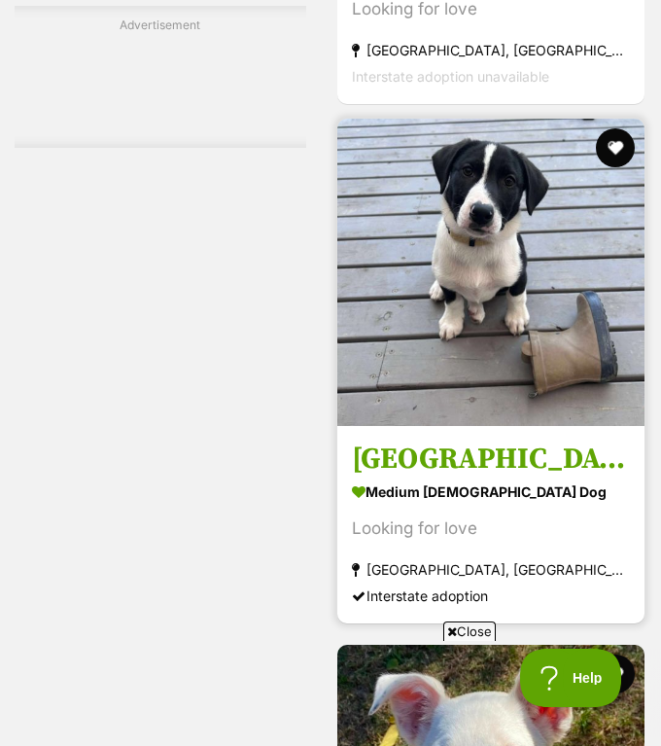
scroll to position [6209, 0]
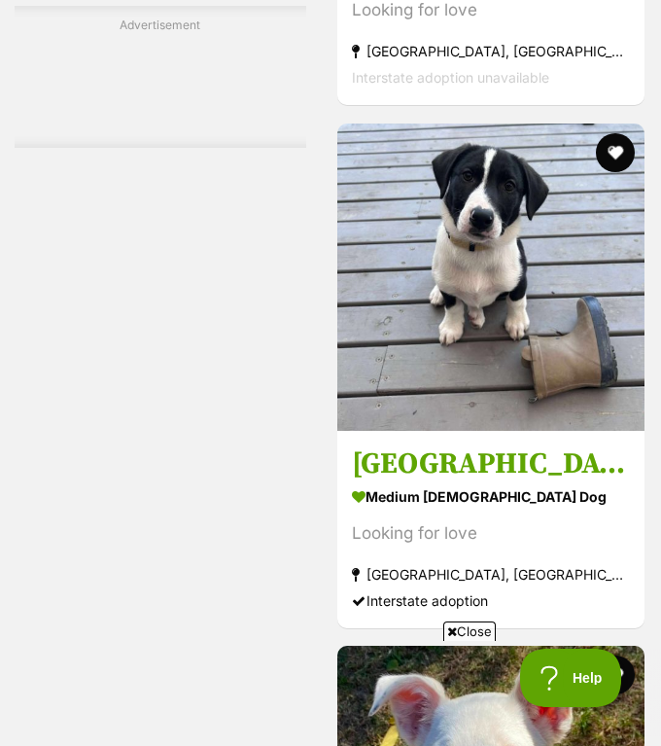
click at [472, 625] on span "Close" at bounding box center [469, 630] width 52 height 19
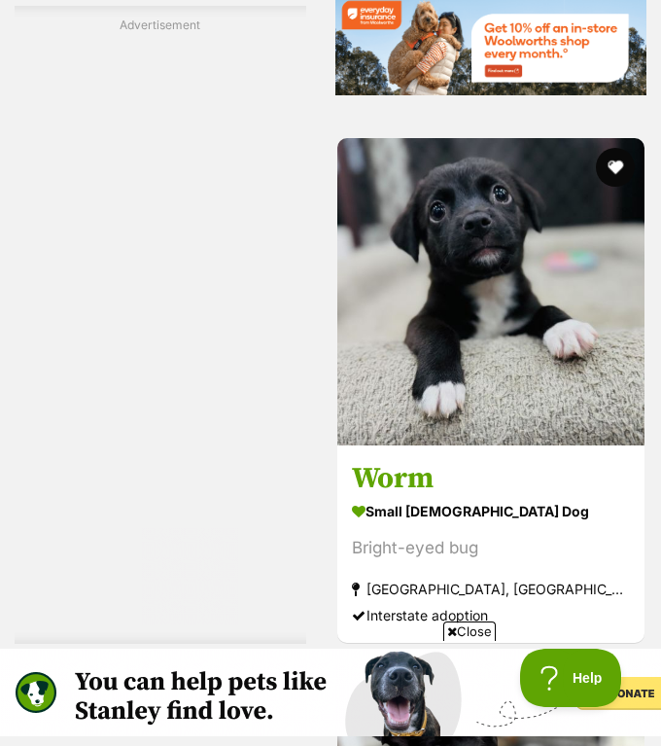
click at [458, 633] on span "Close" at bounding box center [469, 630] width 52 height 19
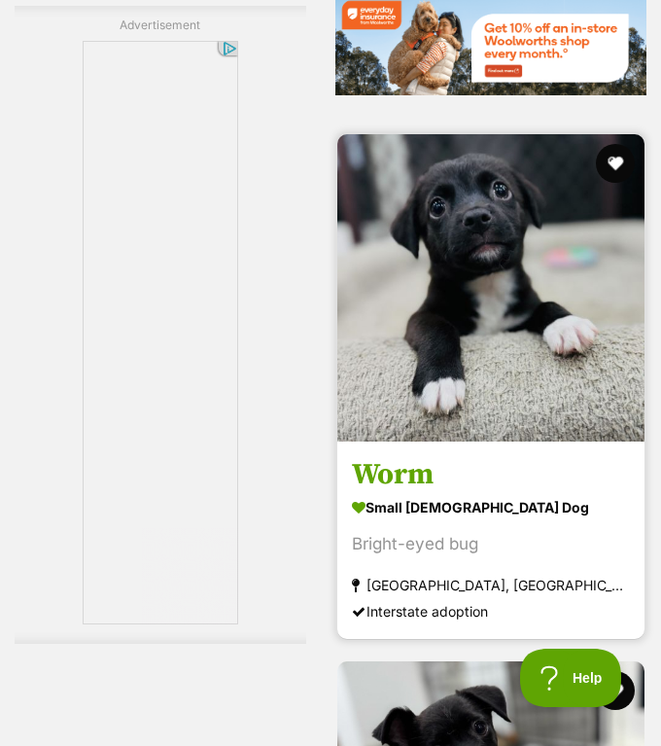
click at [484, 441] on link "Worm small male Dog Bright-eyed bug Berkshire Park, NSW Interstate adoption" at bounding box center [490, 539] width 307 height 197
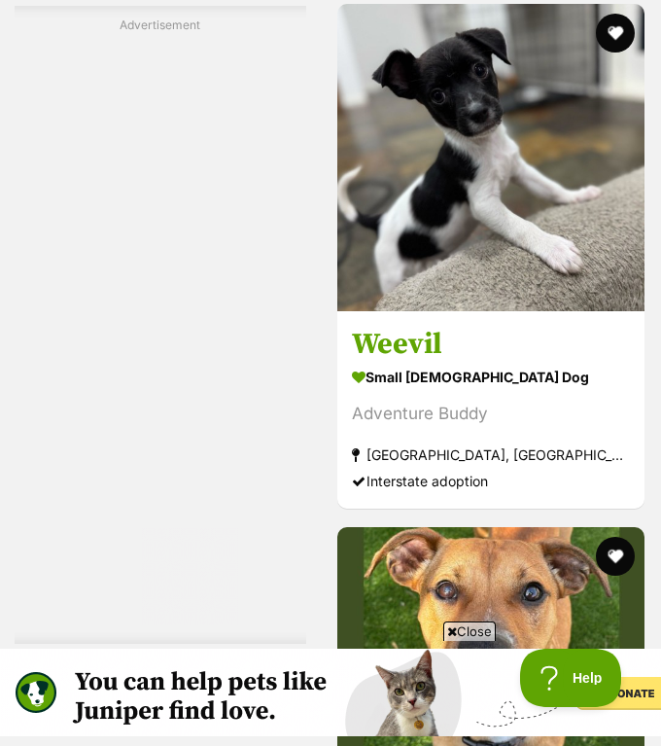
click at [470, 626] on span "Close" at bounding box center [469, 630] width 52 height 19
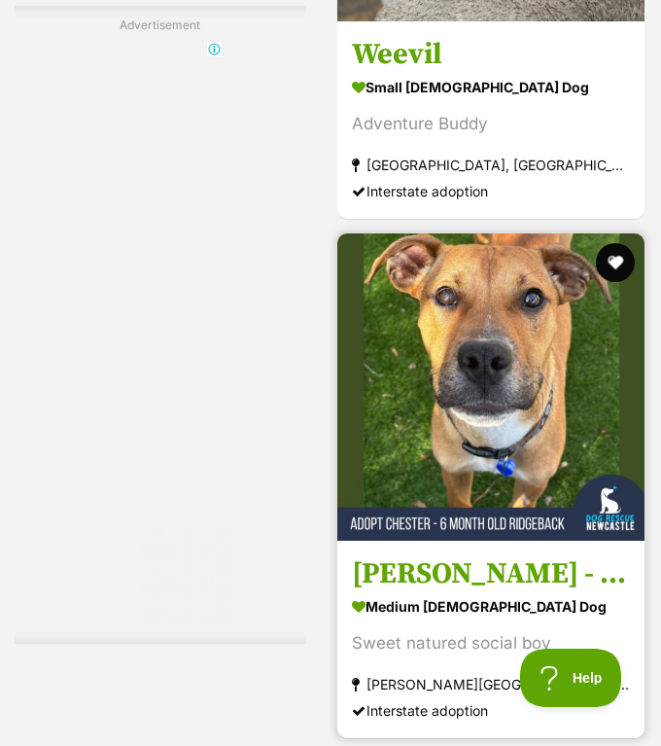
click at [437, 427] on img at bounding box center [490, 386] width 307 height 307
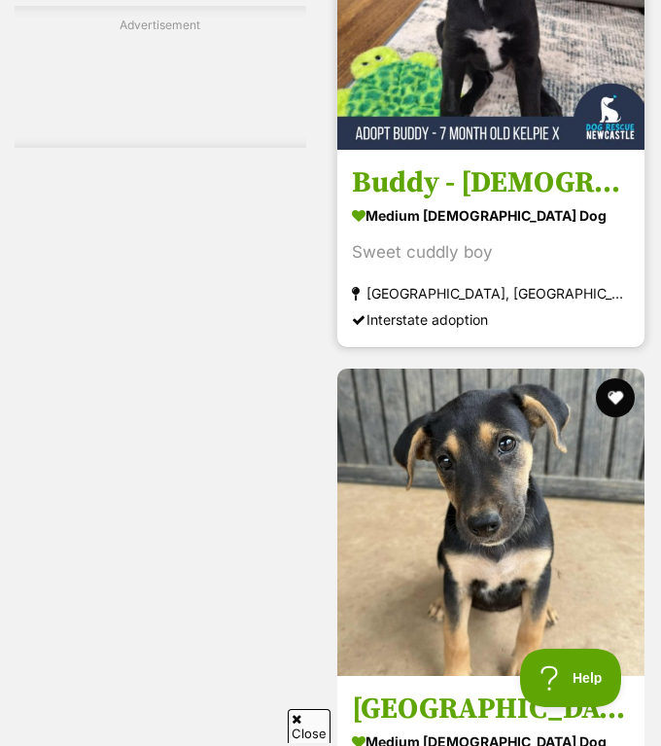
click at [456, 164] on h3 "Buddy - [DEMOGRAPHIC_DATA] Kelpie X" at bounding box center [491, 181] width 278 height 37
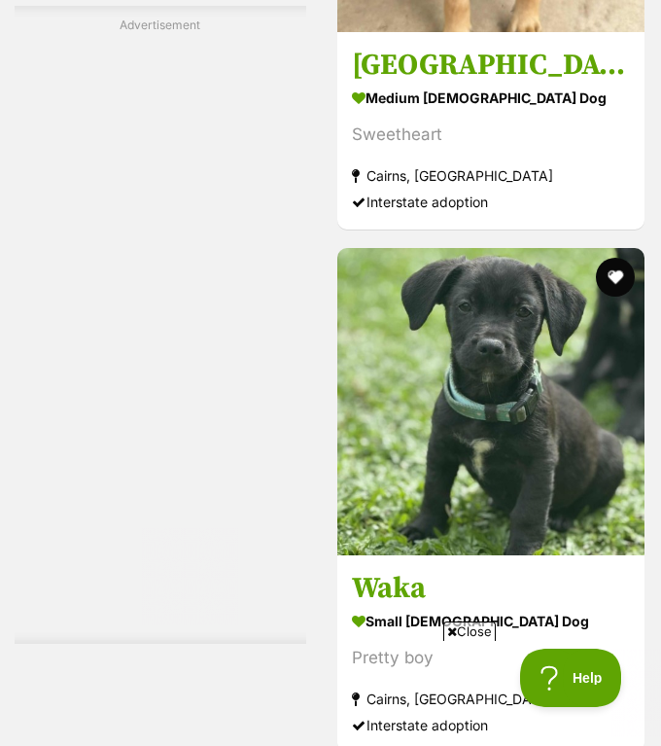
click at [469, 628] on span "Close" at bounding box center [469, 630] width 52 height 19
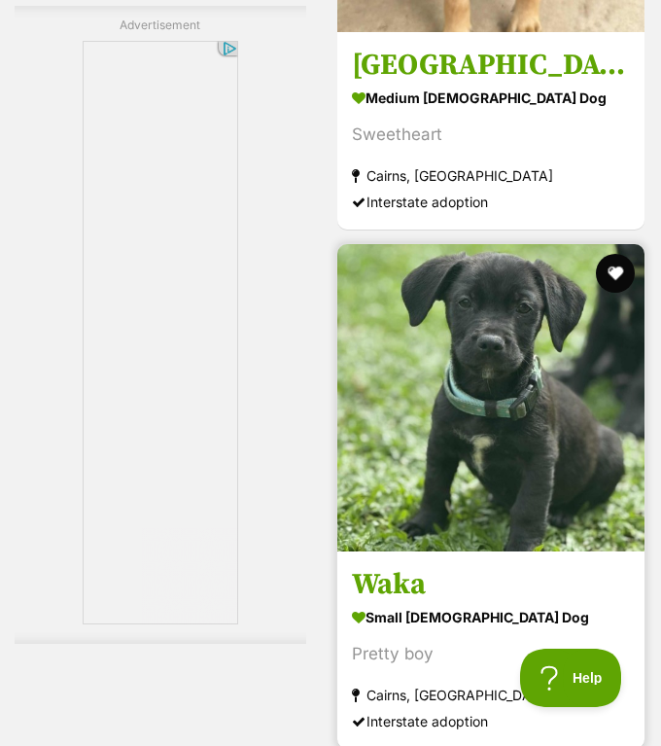
click at [466, 641] on div "Pretty boy" at bounding box center [491, 654] width 278 height 26
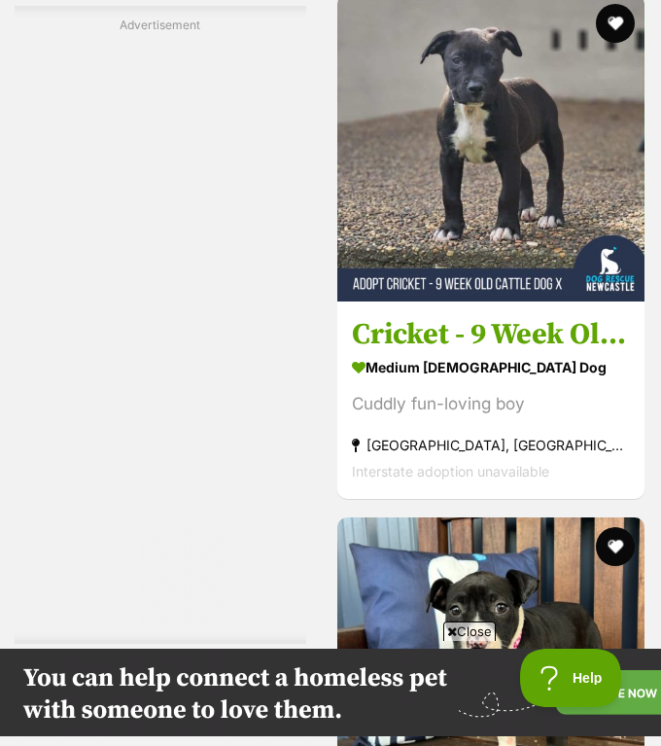
click at [464, 629] on span "Close" at bounding box center [469, 630] width 52 height 19
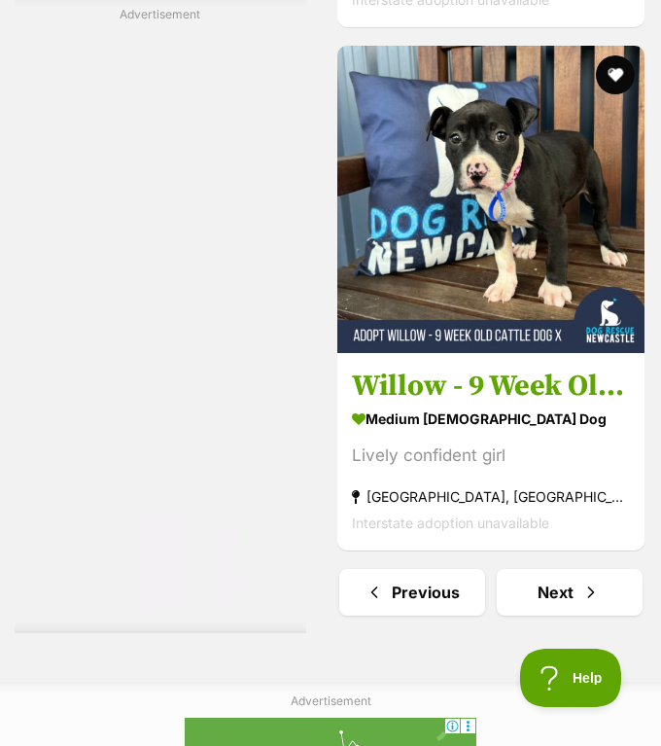
scroll to position [12195, 0]
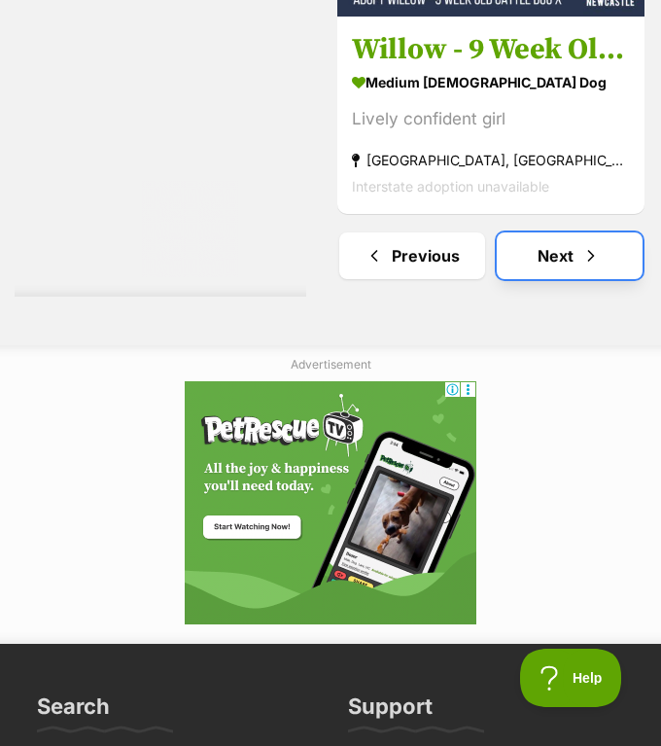
click at [523, 232] on link "Next" at bounding box center [570, 255] width 146 height 47
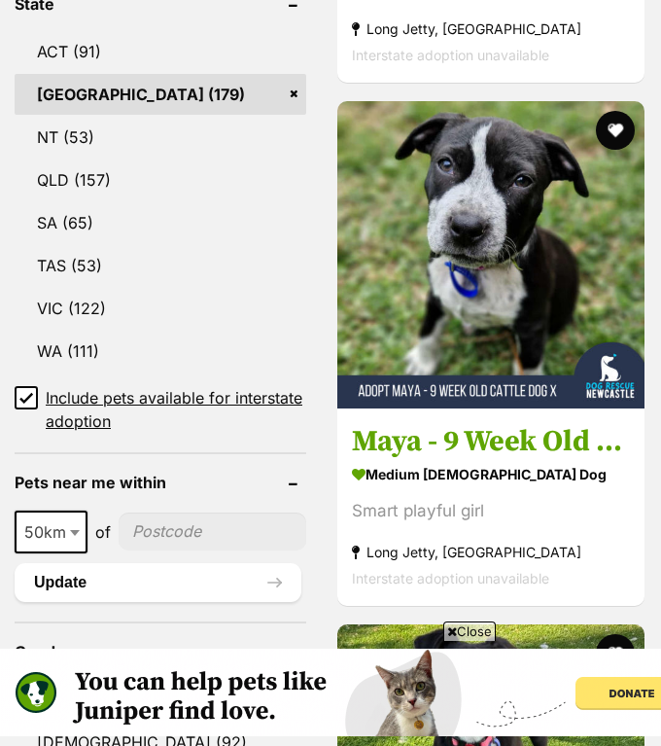
click at [456, 629] on span "Close" at bounding box center [469, 630] width 52 height 19
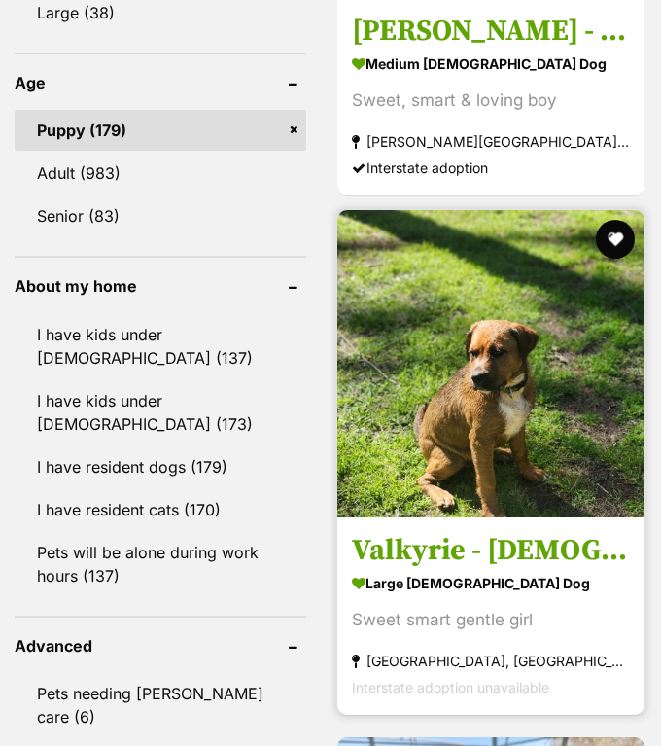
click at [417, 425] on img at bounding box center [490, 363] width 307 height 307
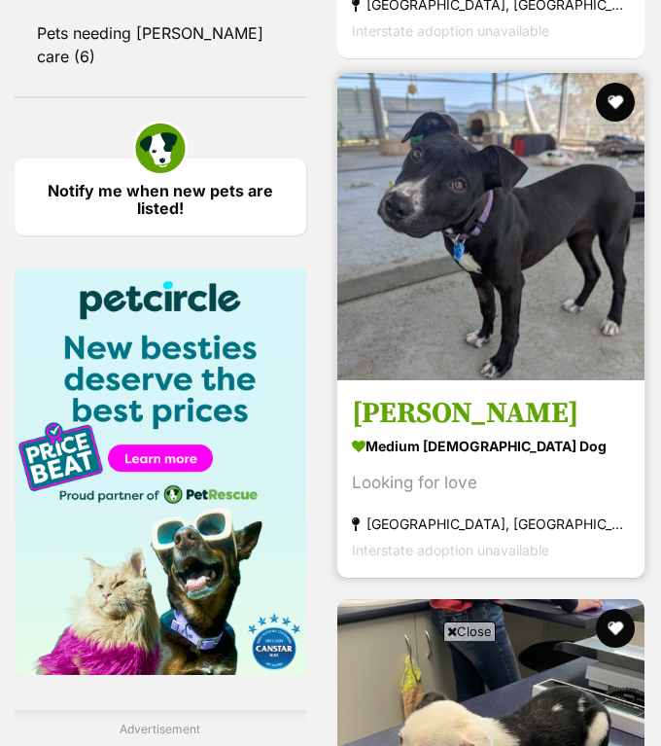
click at [446, 379] on link "Frida medium female Dog Looking for love Cordeaux Heights, NSW Interstate adopt…" at bounding box center [490, 477] width 307 height 197
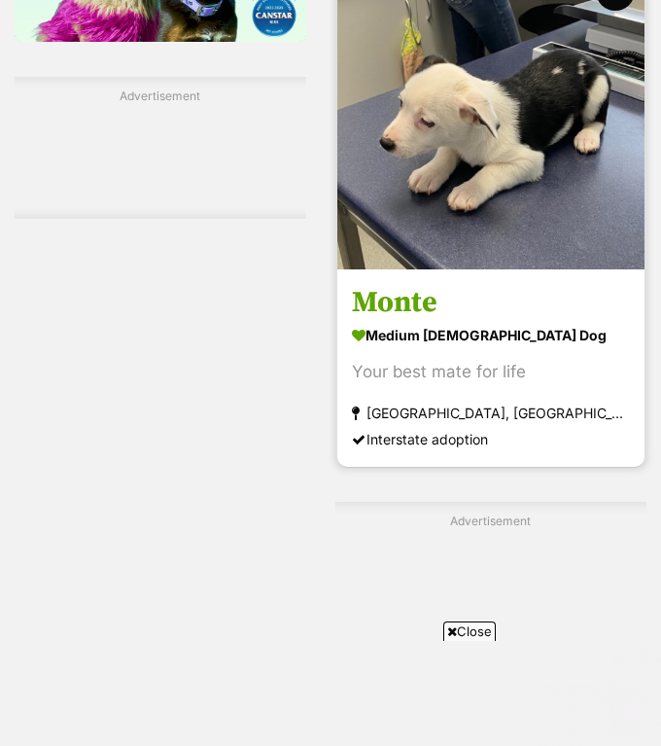
click at [464, 321] on strong "medium male Dog" at bounding box center [491, 335] width 278 height 28
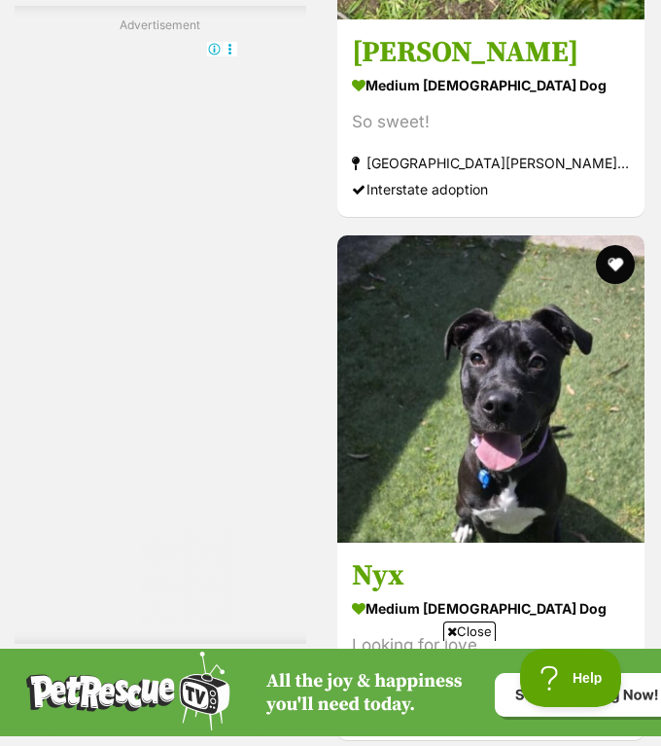
click at [452, 631] on icon at bounding box center [452, 631] width 10 height 13
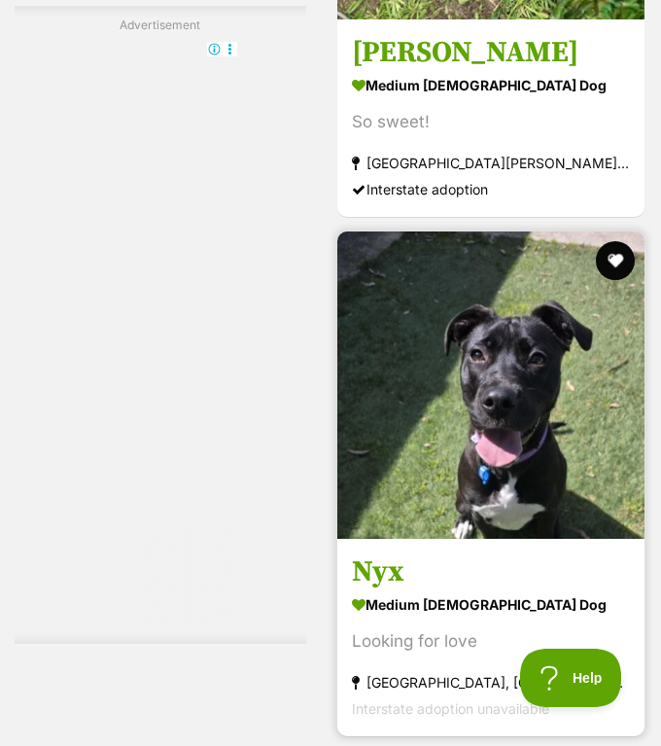
click at [461, 590] on strong "medium [DEMOGRAPHIC_DATA] Dog" at bounding box center [491, 604] width 278 height 28
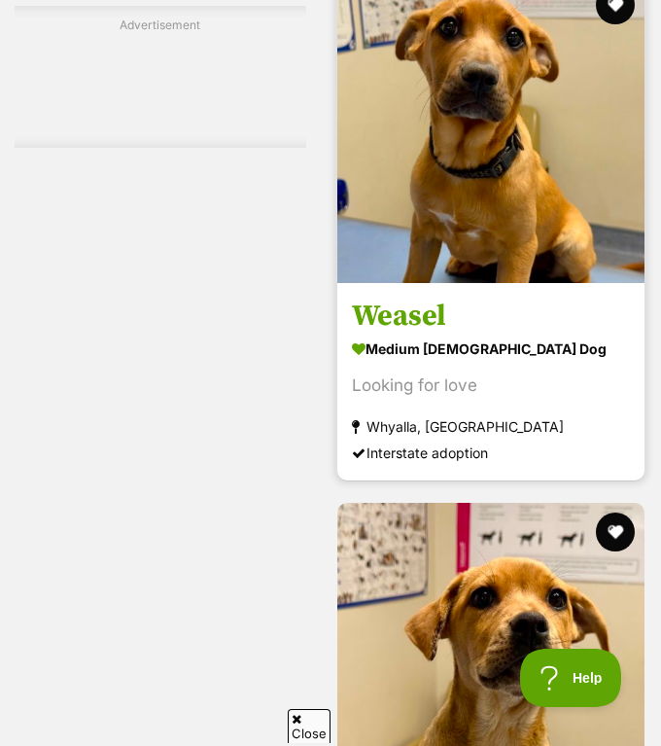
click at [444, 283] on link "Weasel medium [DEMOGRAPHIC_DATA] Dog Looking for love [GEOGRAPHIC_DATA], [GEOGR…" at bounding box center [490, 381] width 307 height 197
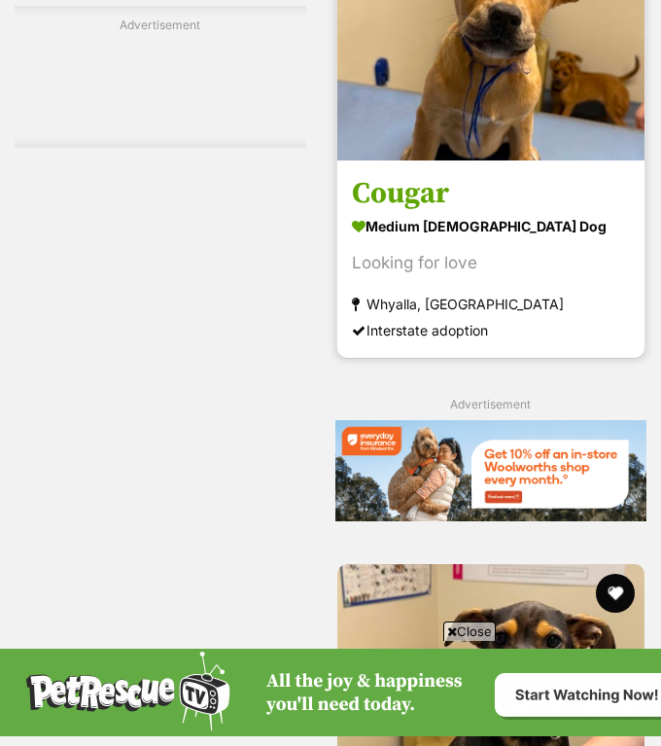
scroll to position [7559, 0]
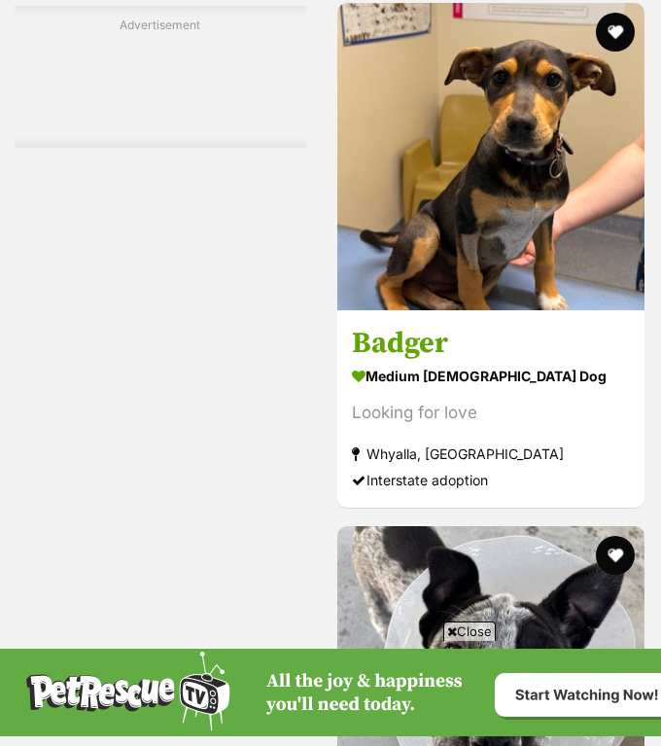
click at [468, 630] on span "Close" at bounding box center [469, 630] width 52 height 19
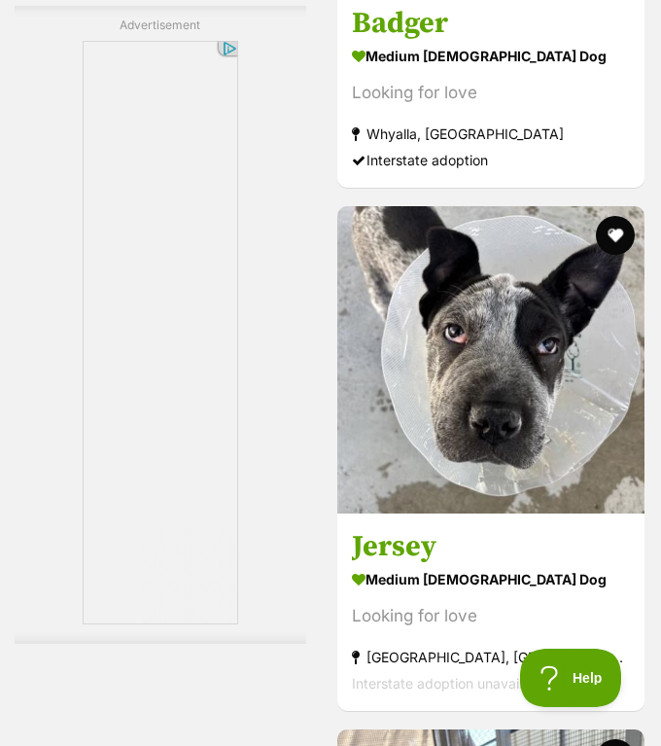
scroll to position [0, 0]
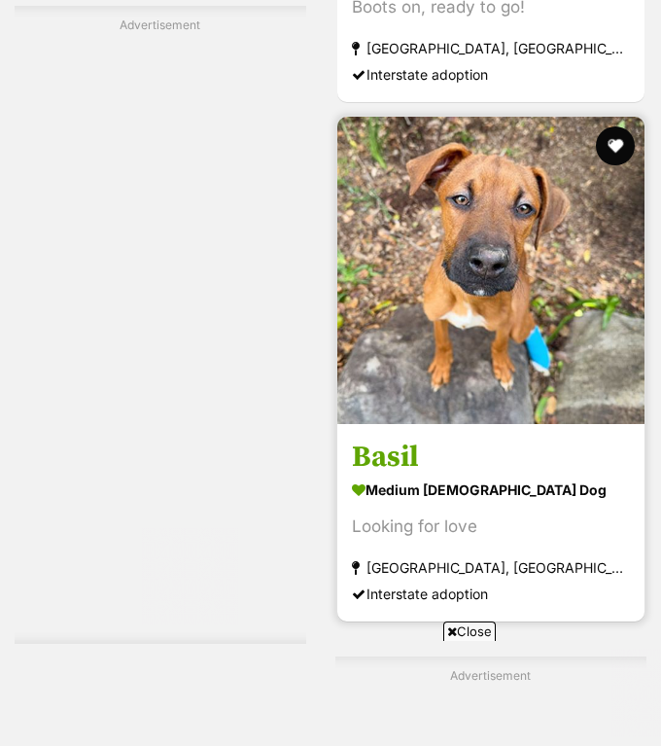
click at [517, 424] on link "Basil medium [DEMOGRAPHIC_DATA] Dog Looking for love [GEOGRAPHIC_DATA], [GEOGRA…" at bounding box center [490, 522] width 307 height 197
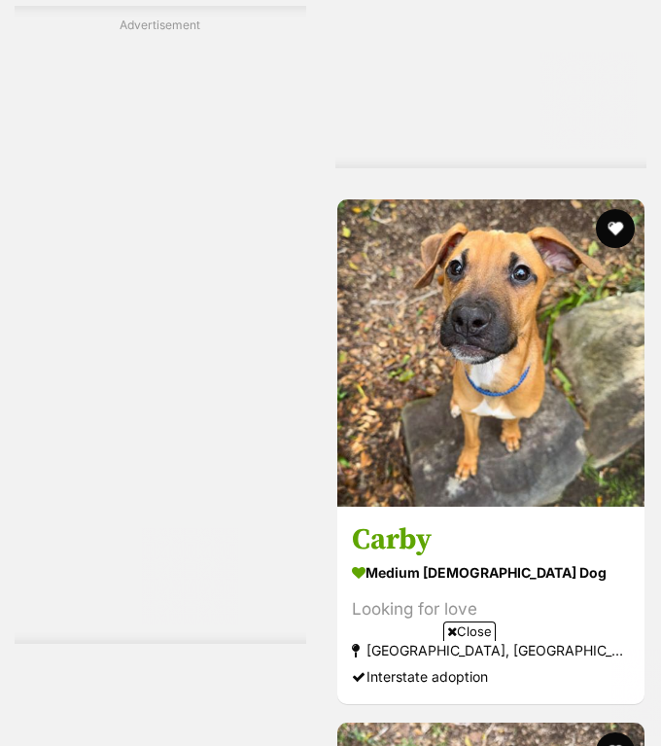
scroll to position [11236, 0]
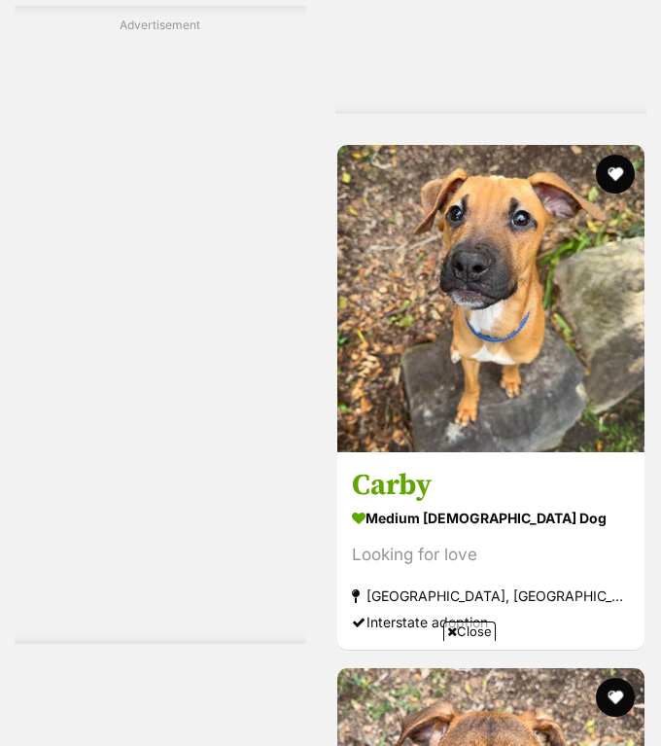
click at [466, 626] on span "Close" at bounding box center [469, 630] width 52 height 19
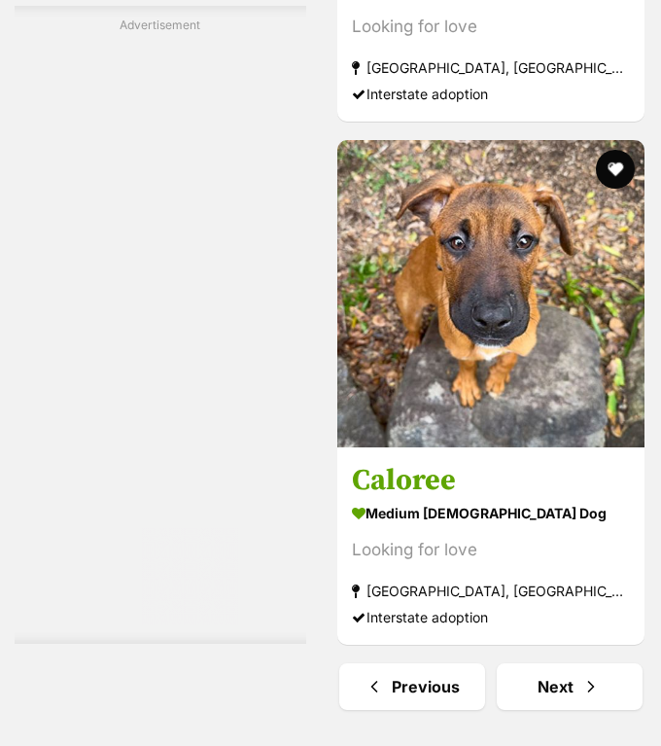
scroll to position [11824, 0]
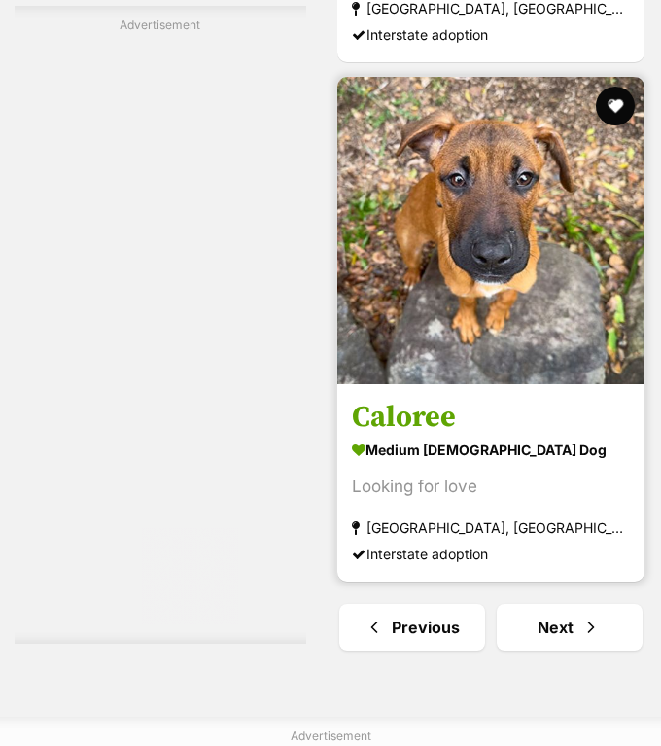
click at [447, 337] on img at bounding box center [490, 230] width 307 height 307
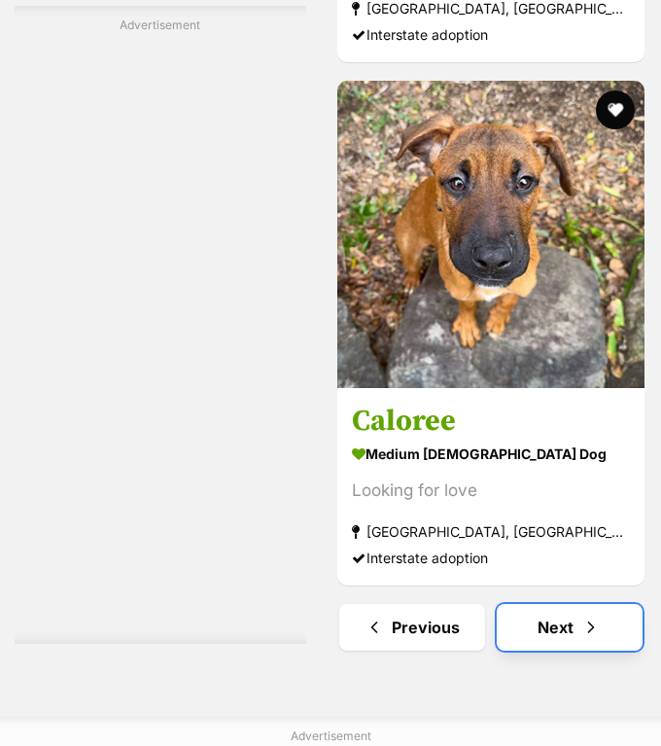
click at [573, 604] on link "Next" at bounding box center [570, 627] width 146 height 47
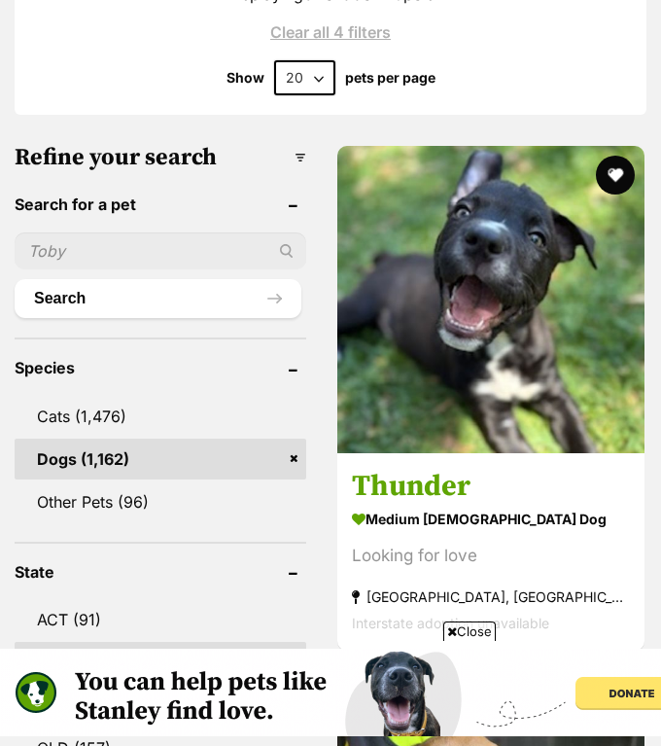
scroll to position [1285, 0]
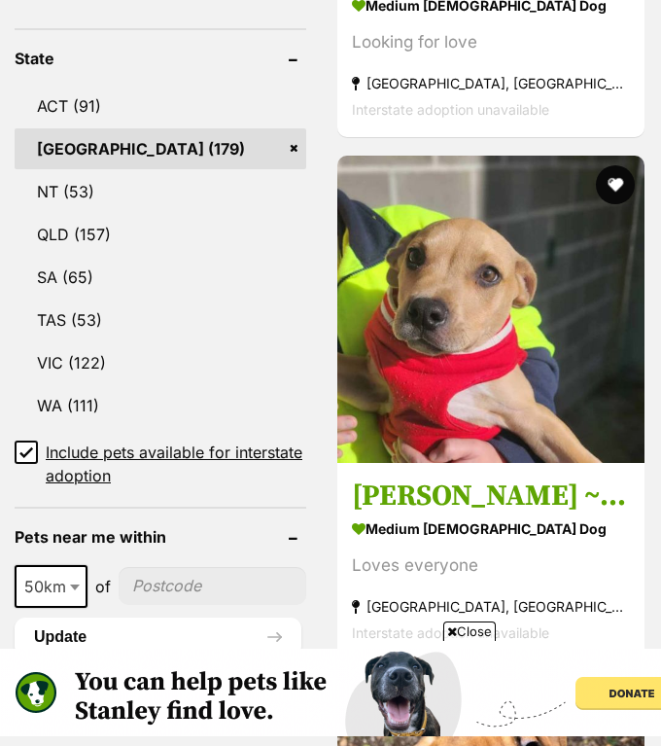
click at [468, 625] on span "Close" at bounding box center [469, 630] width 52 height 19
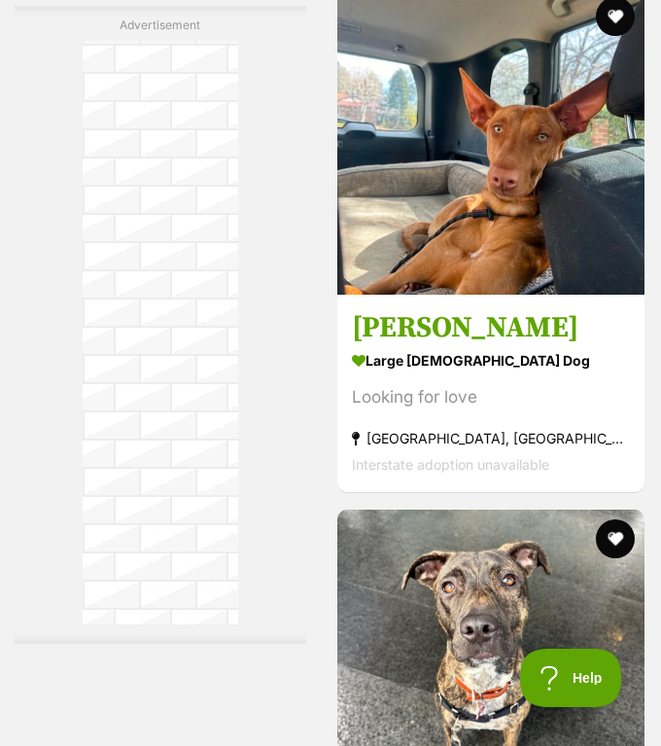
scroll to position [6821, 0]
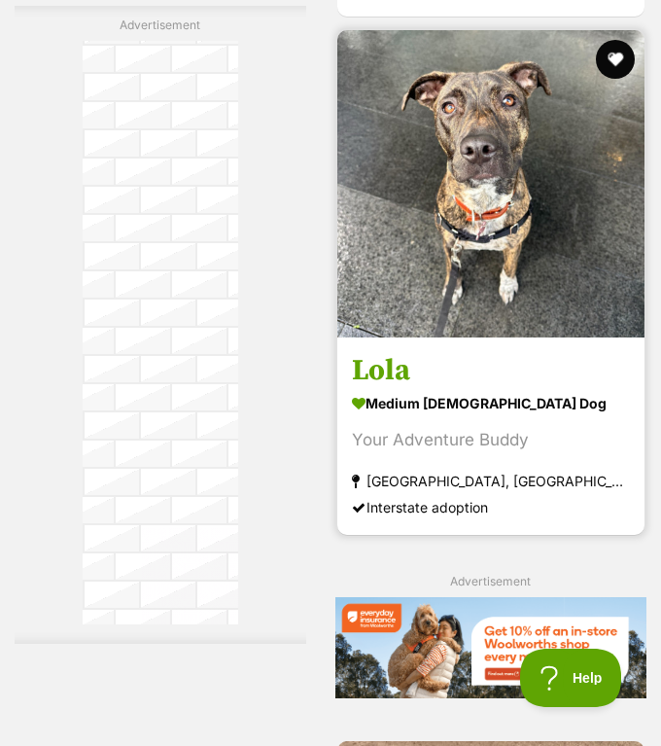
click at [460, 138] on img at bounding box center [490, 183] width 307 height 307
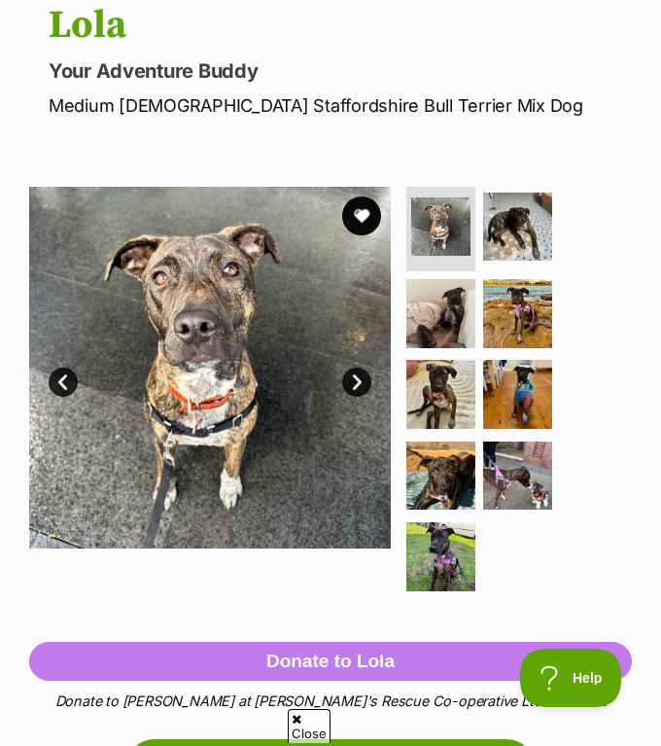
scroll to position [218, 0]
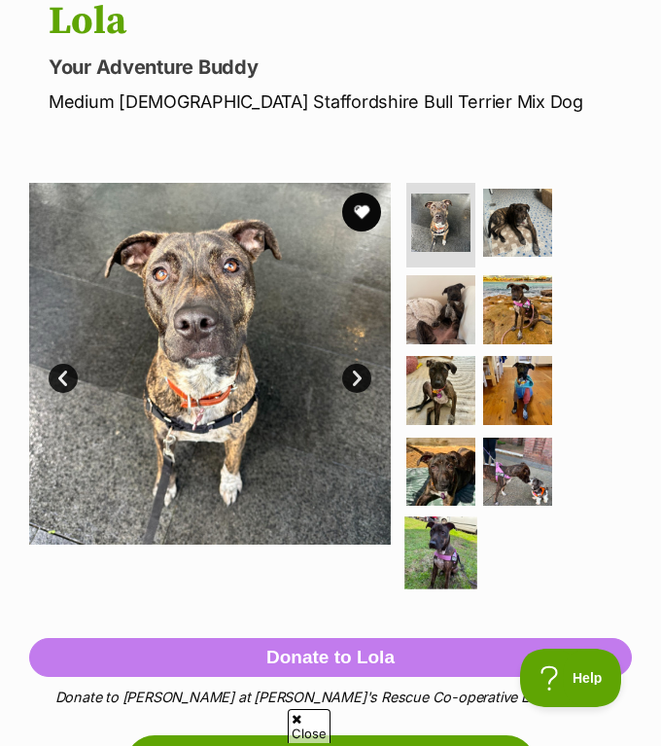
click at [455, 530] on img at bounding box center [441, 552] width 72 height 72
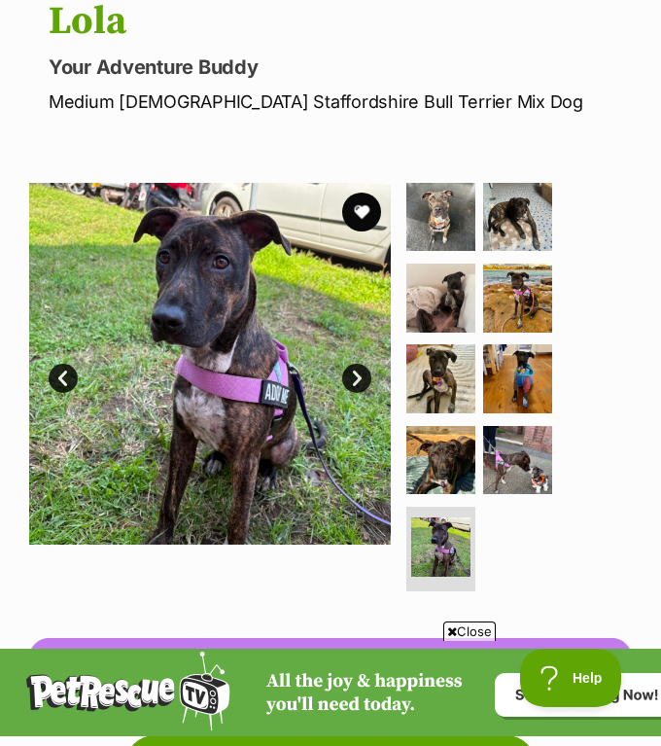
scroll to position [0, 0]
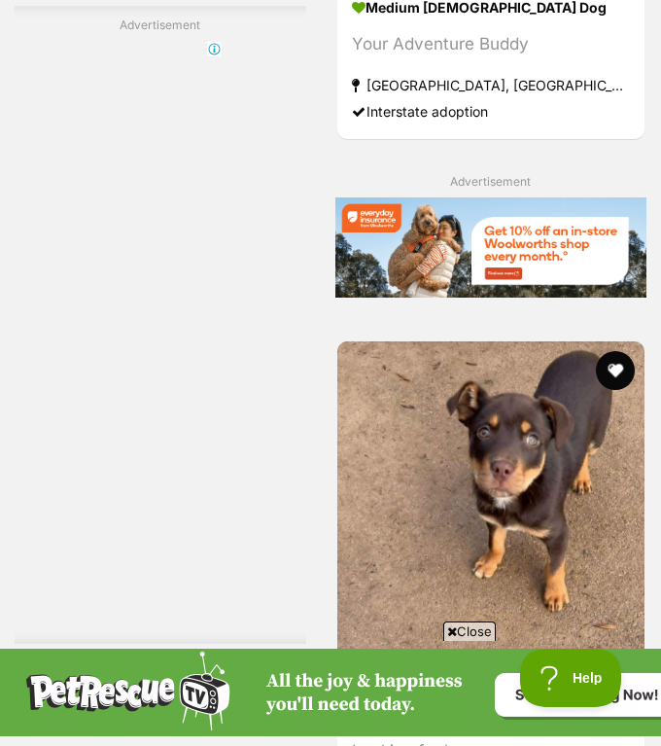
click at [450, 628] on icon at bounding box center [452, 631] width 10 height 13
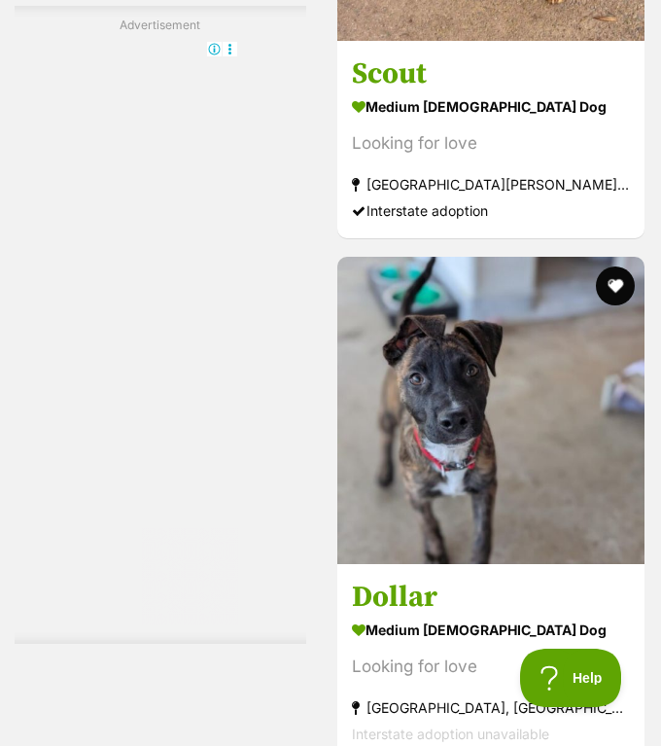
scroll to position [8532, 0]
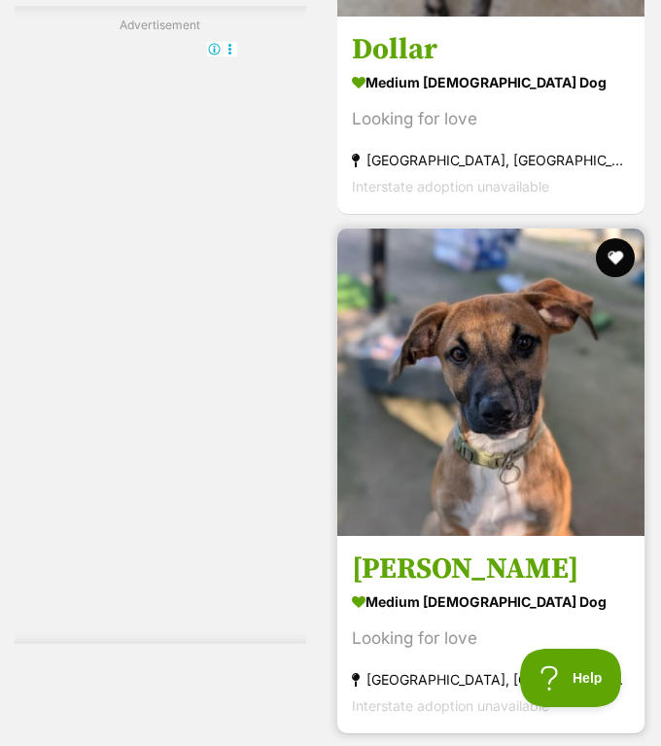
click at [450, 626] on section "medium [DEMOGRAPHIC_DATA] Dog Looking for love [GEOGRAPHIC_DATA], [GEOGRAPHIC_D…" at bounding box center [491, 651] width 278 height 131
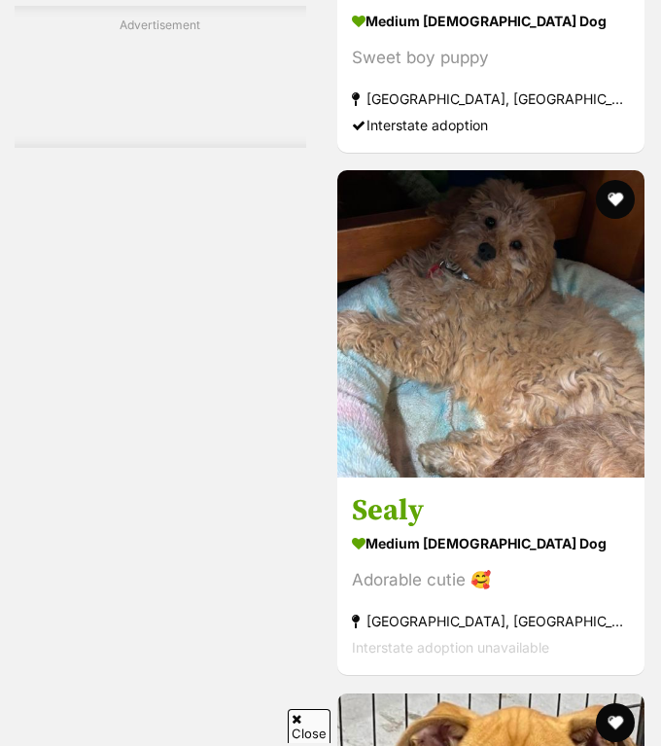
scroll to position [9591, 0]
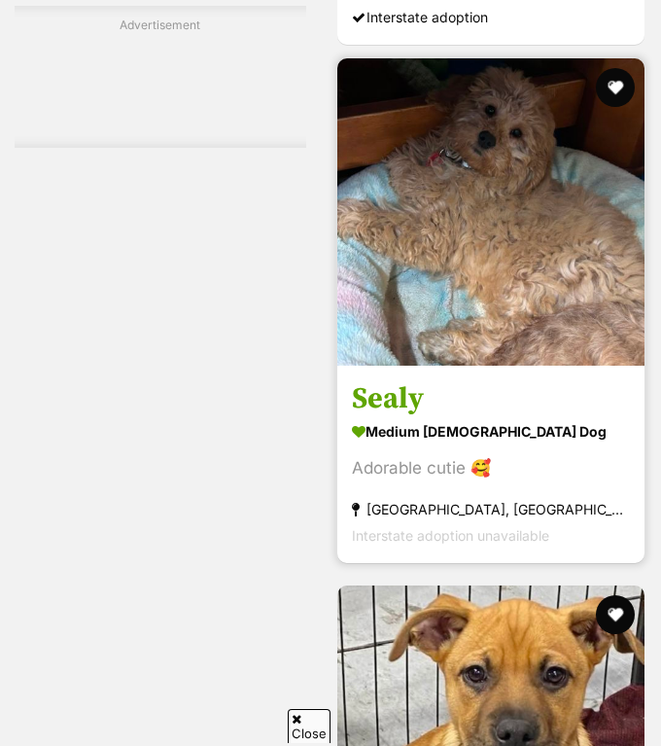
click at [435, 266] on img at bounding box center [490, 211] width 307 height 307
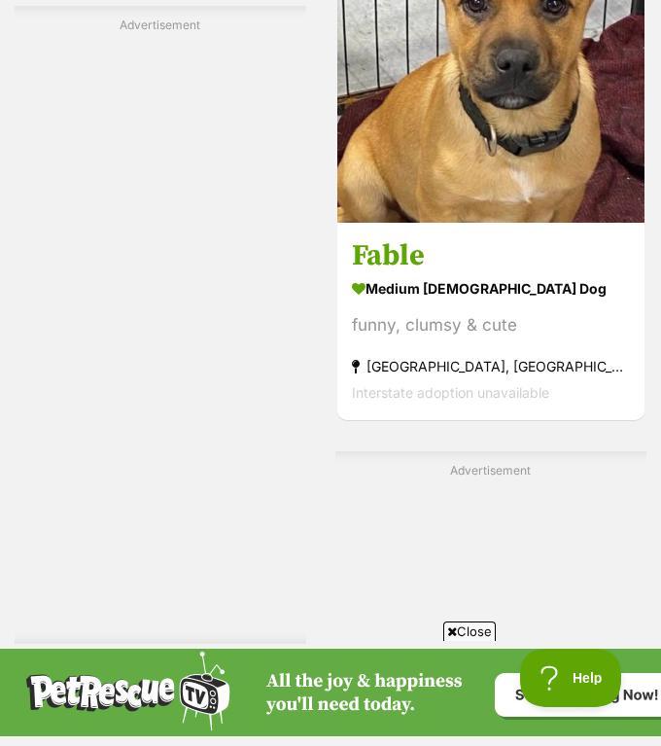
scroll to position [0, 0]
click at [466, 624] on span "Close" at bounding box center [469, 630] width 52 height 19
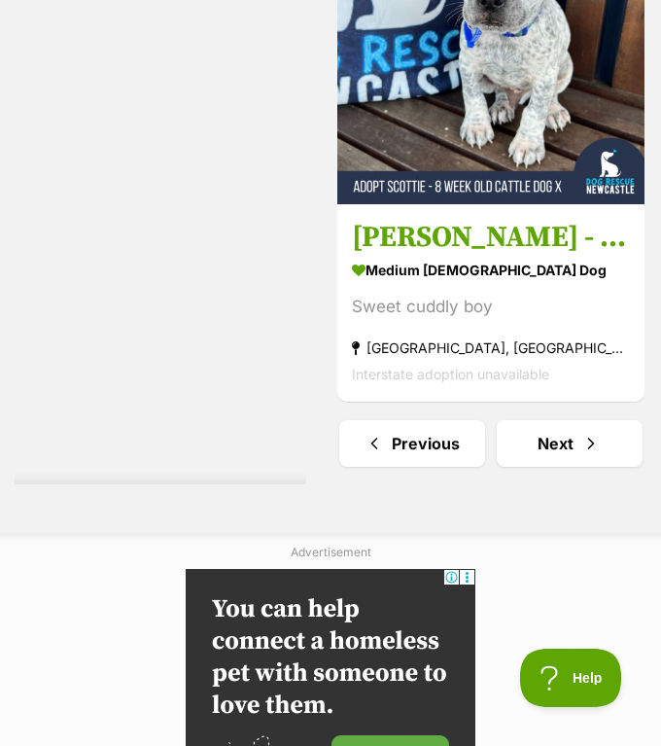
scroll to position [12160, 0]
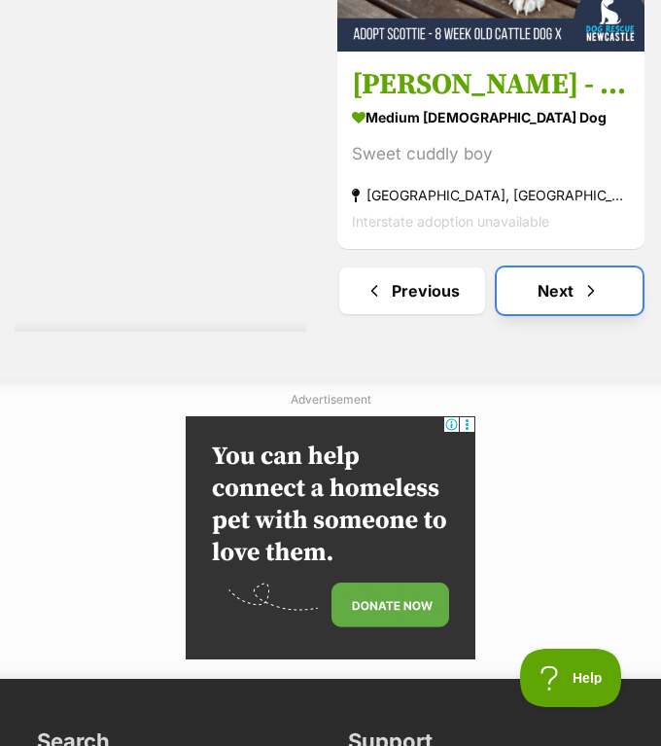
click at [547, 267] on link "Next" at bounding box center [570, 290] width 146 height 47
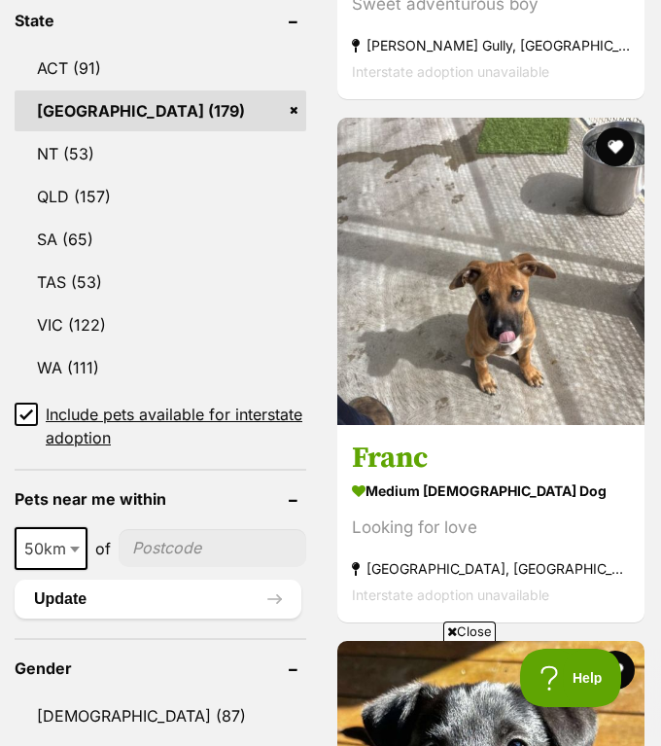
click at [458, 629] on span "Close" at bounding box center [469, 630] width 52 height 19
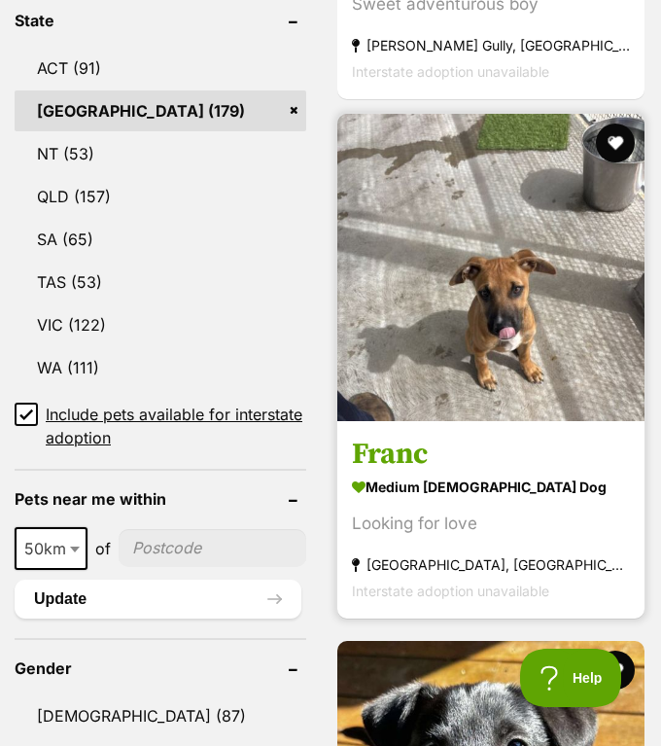
click at [479, 365] on img at bounding box center [490, 267] width 307 height 307
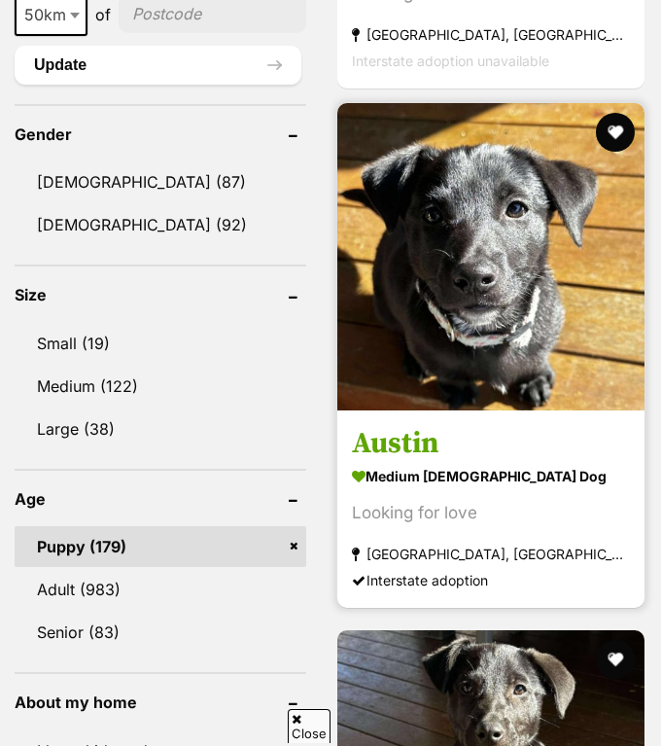
click at [511, 410] on link "Austin medium [DEMOGRAPHIC_DATA] Dog Looking for love [GEOGRAPHIC_DATA], [GEOGR…" at bounding box center [490, 508] width 307 height 197
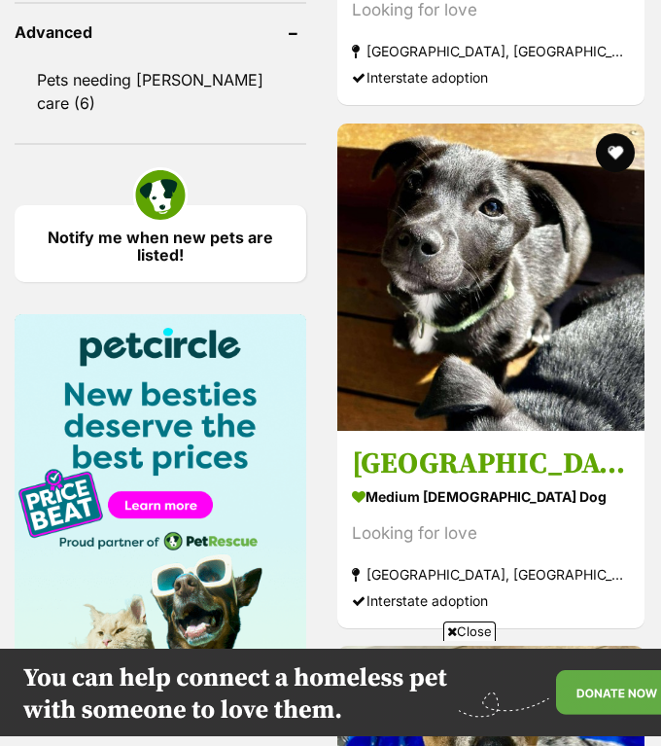
click at [476, 624] on span "Close" at bounding box center [469, 630] width 52 height 19
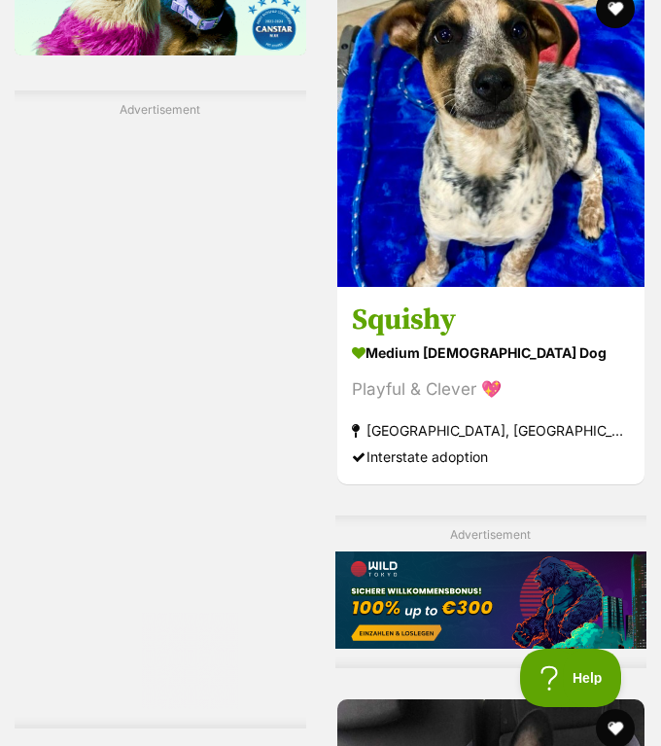
scroll to position [4235, 0]
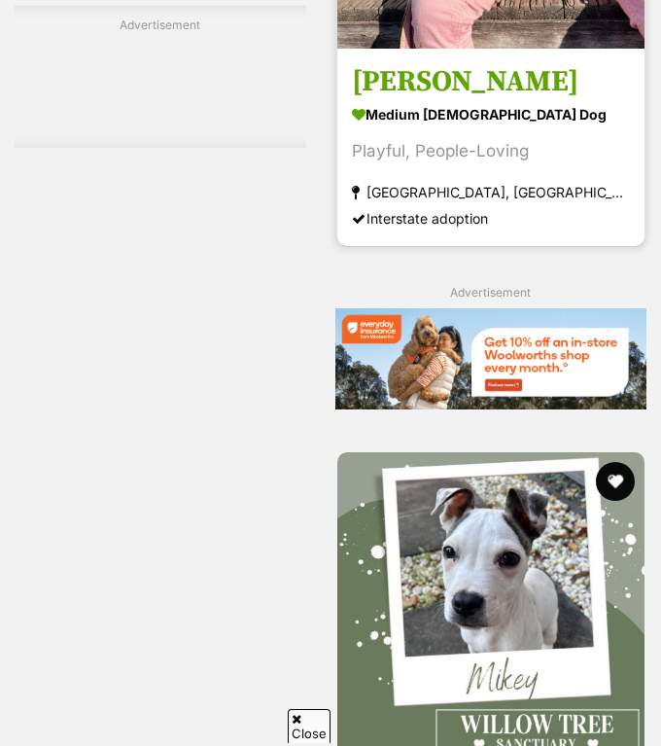
click at [516, 179] on strong "[GEOGRAPHIC_DATA], [GEOGRAPHIC_DATA]" at bounding box center [491, 192] width 278 height 26
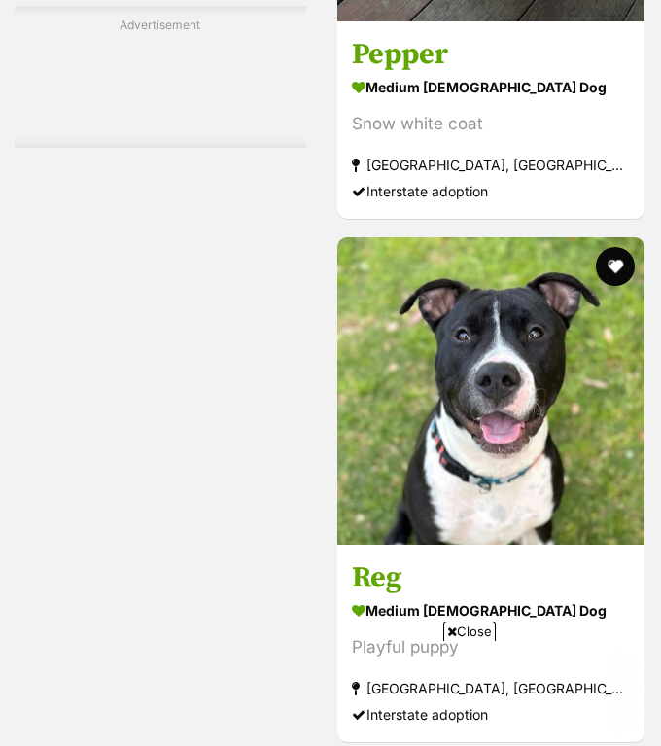
scroll to position [8448, 0]
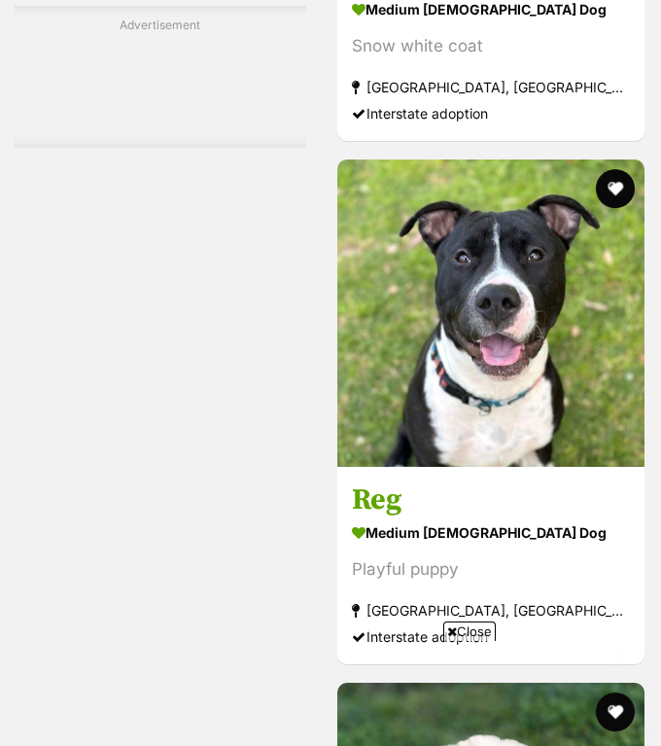
click at [468, 627] on span "Close" at bounding box center [469, 630] width 52 height 19
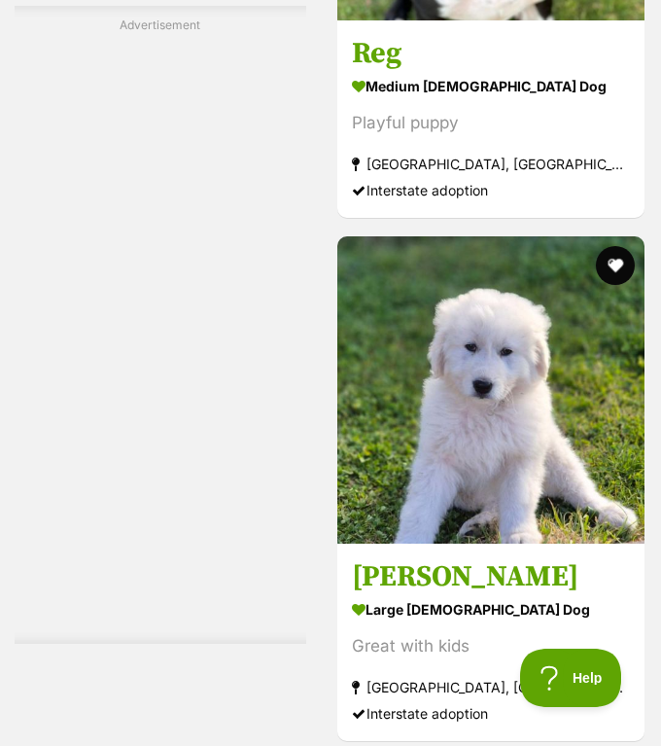
scroll to position [0, 0]
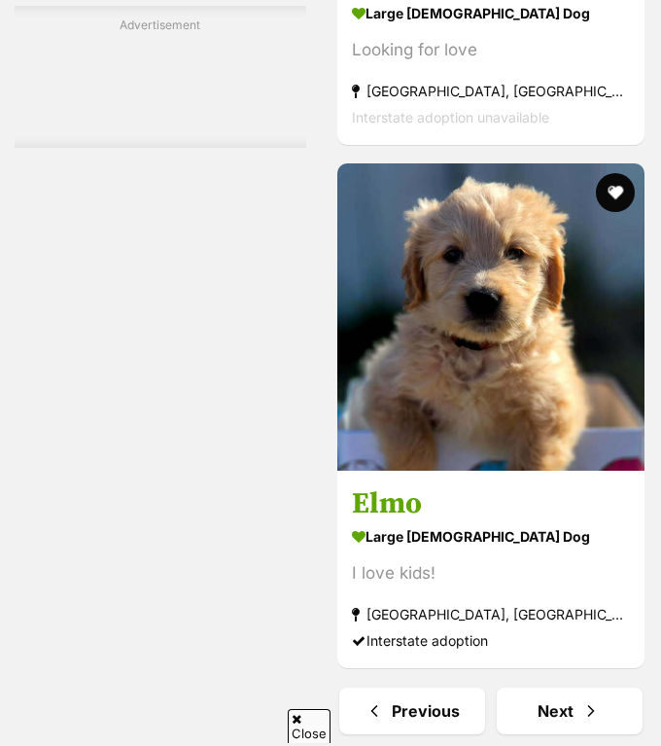
scroll to position [11264, 0]
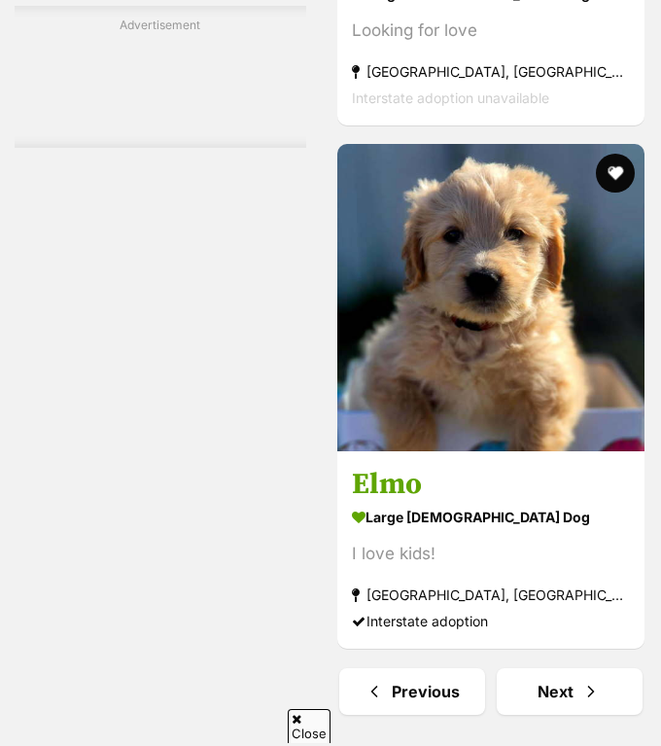
click at [395, 367] on img at bounding box center [490, 297] width 307 height 307
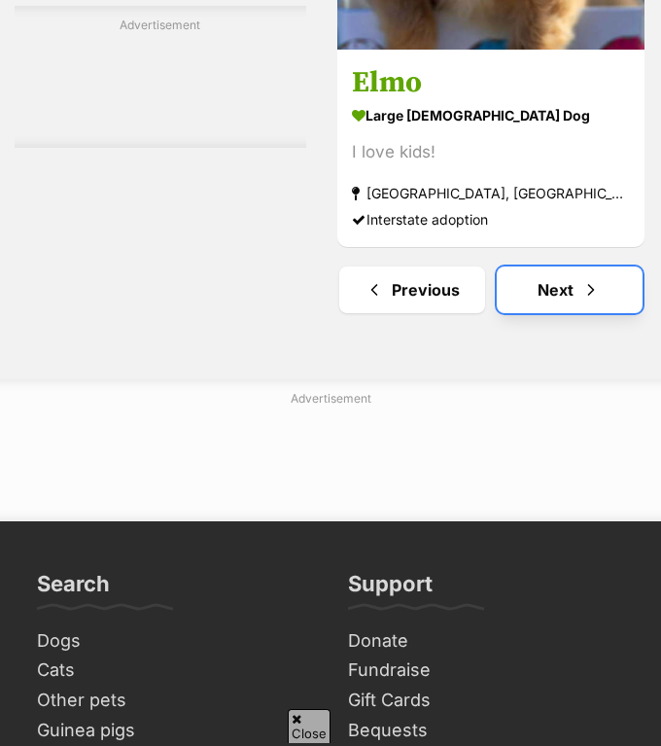
click at [592, 278] on span "Next page" at bounding box center [590, 289] width 19 height 23
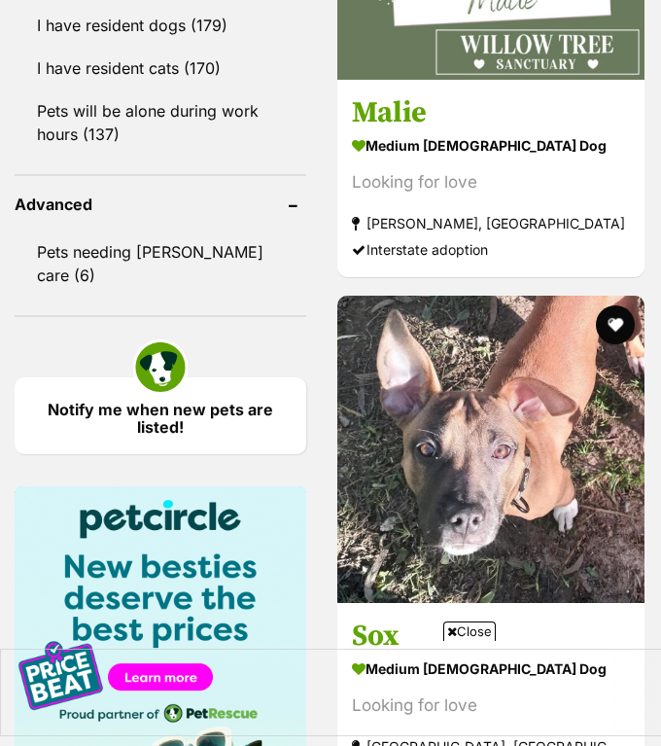
click at [477, 628] on span "Close" at bounding box center [469, 630] width 52 height 19
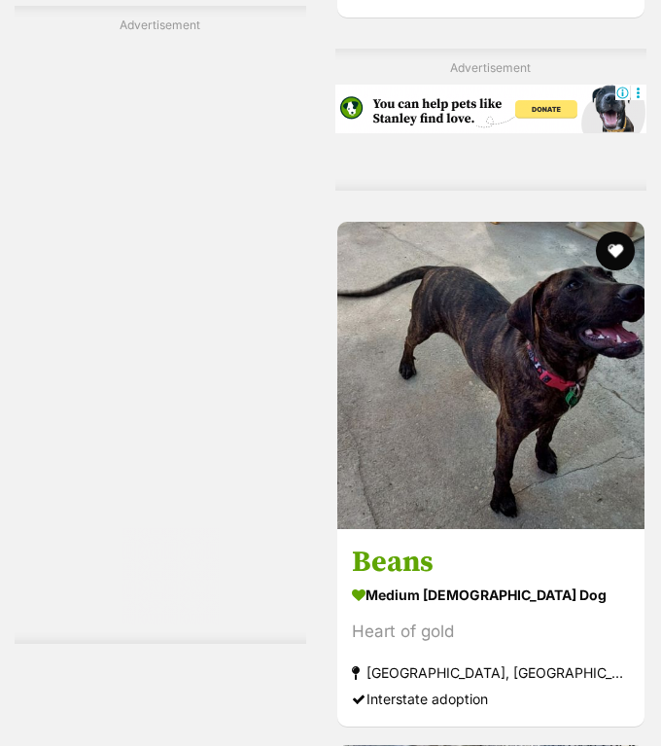
scroll to position [4242, 0]
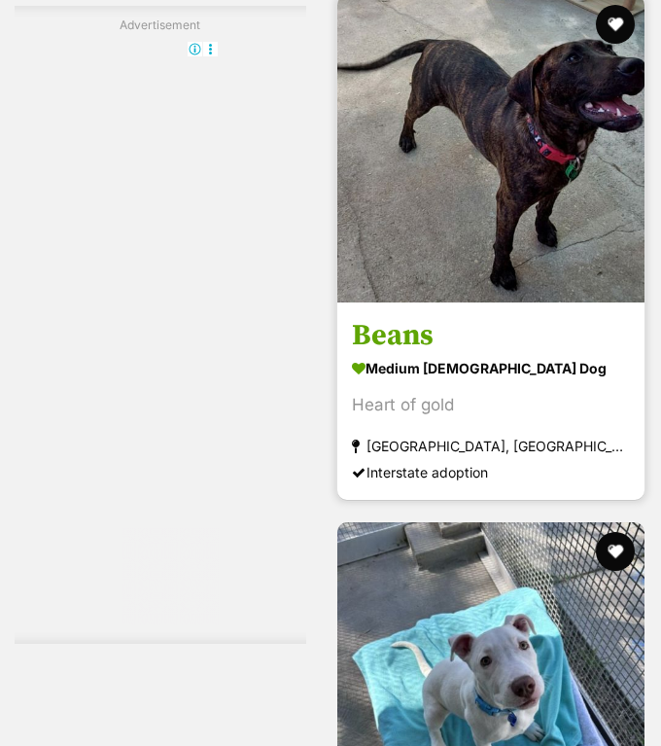
click at [459, 354] on strong "medium male Dog" at bounding box center [491, 368] width 278 height 28
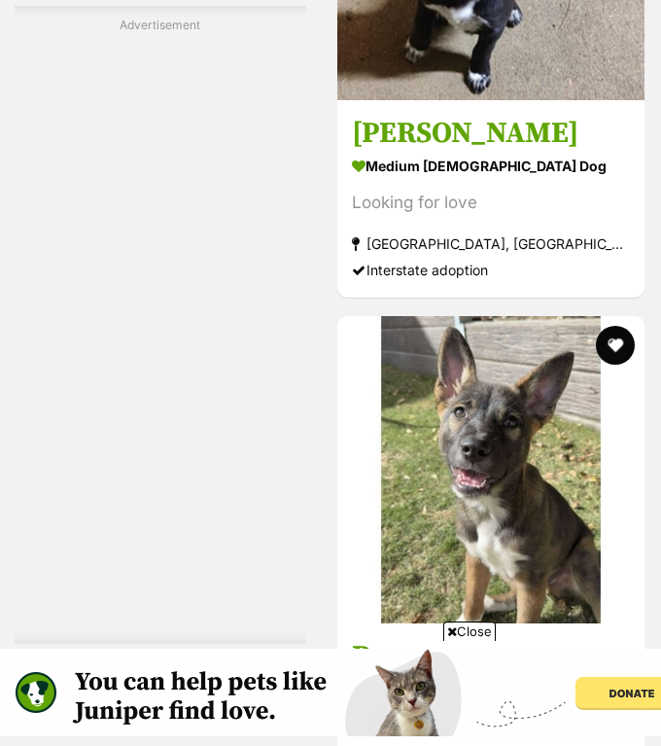
click at [471, 630] on span "Close" at bounding box center [469, 630] width 52 height 19
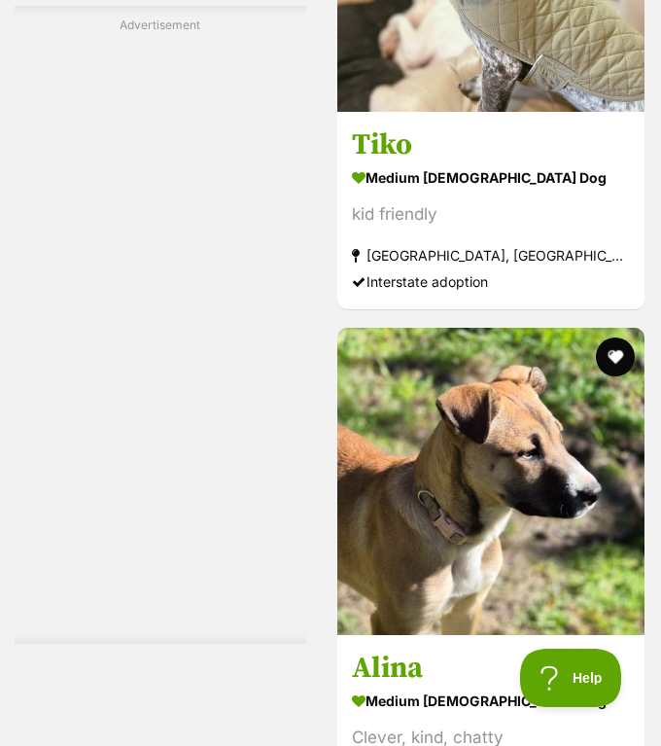
scroll to position [8501, 0]
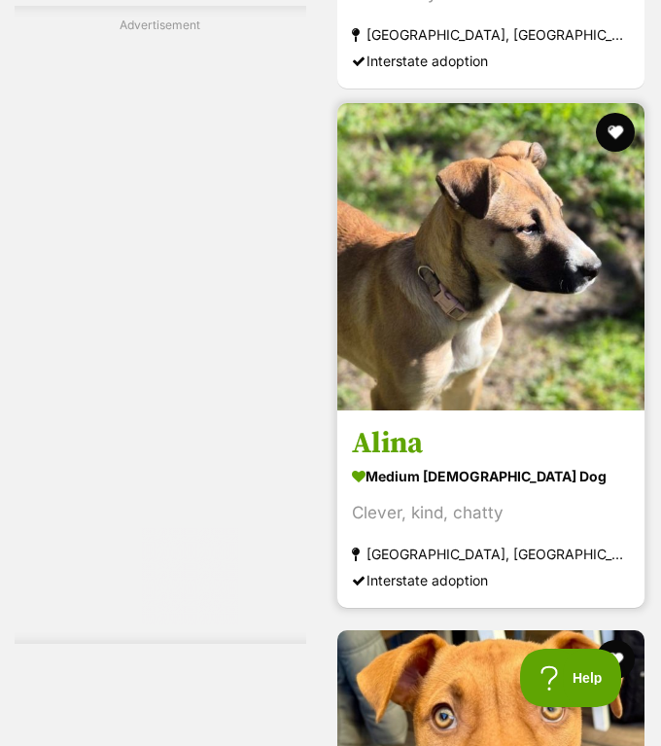
click at [434, 534] on section "medium [DEMOGRAPHIC_DATA] Dog Clever, kind, chatty [GEOGRAPHIC_DATA], [GEOGRAPH…" at bounding box center [491, 527] width 278 height 131
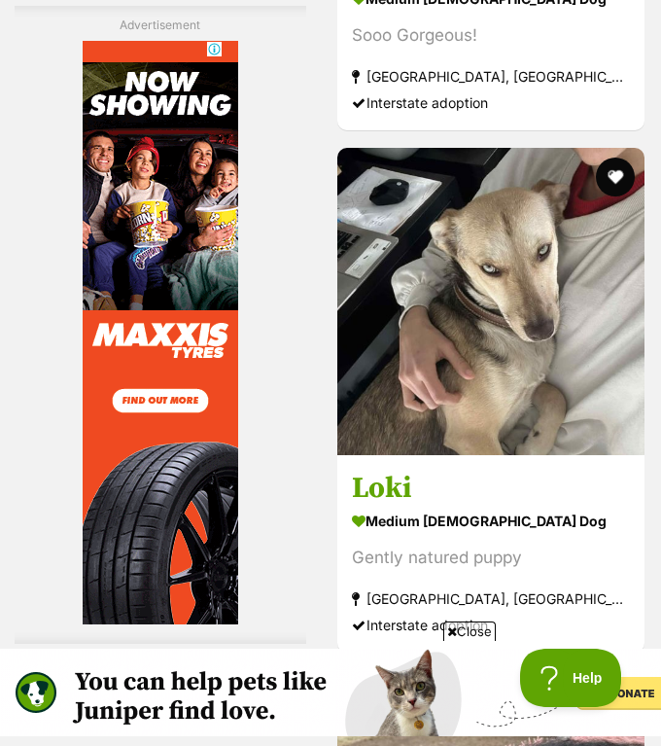
click at [443, 630] on span "Close" at bounding box center [469, 630] width 52 height 19
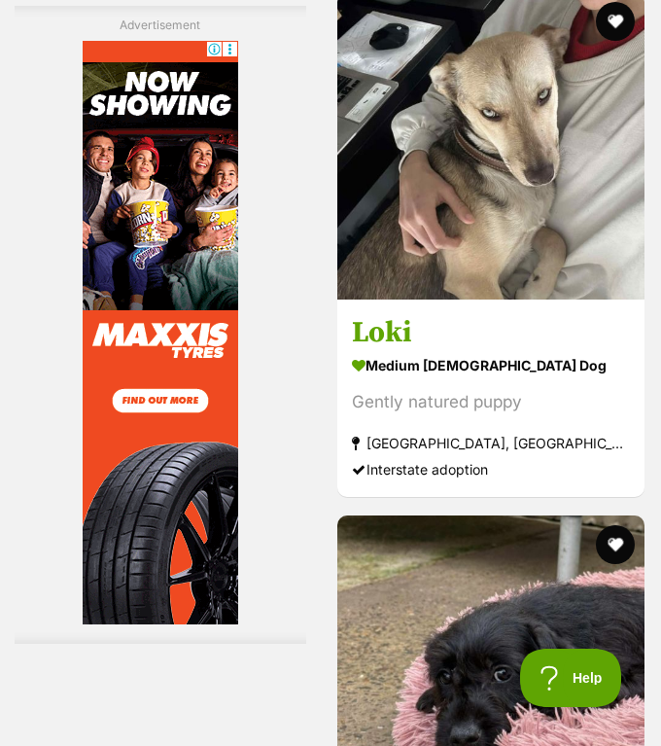
scroll to position [9875, 0]
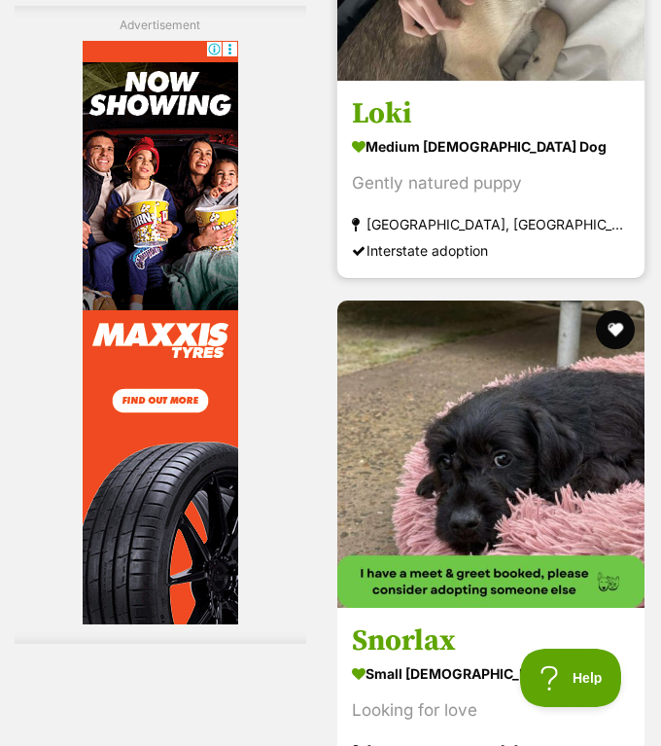
click at [485, 165] on section "medium male Dog Gently natured puppy South Albury, NSW Interstate adoption" at bounding box center [491, 197] width 278 height 131
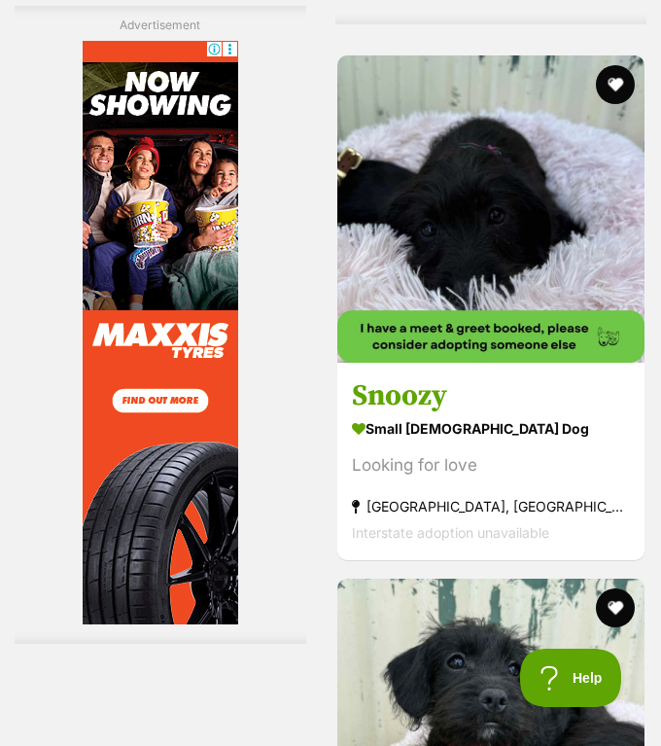
scroll to position [11372, 0]
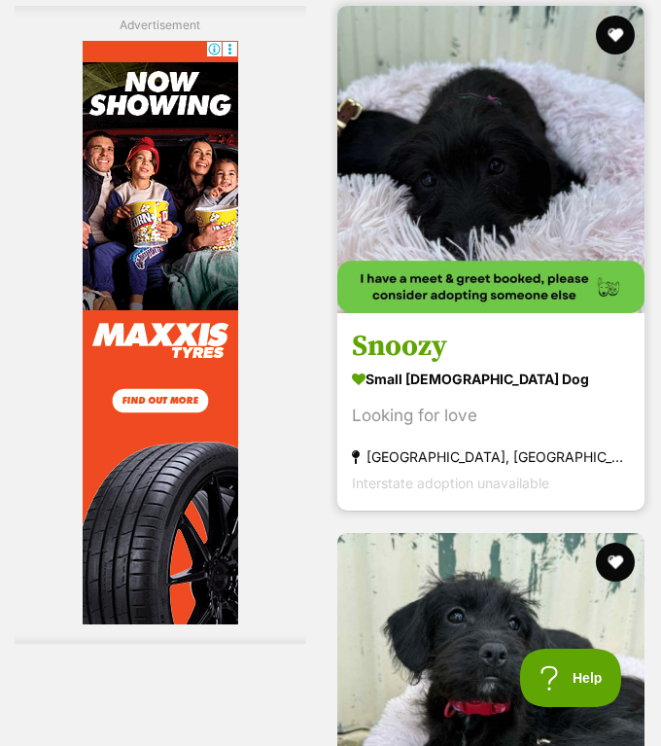
click at [507, 365] on strong "small female Dog" at bounding box center [491, 379] width 278 height 28
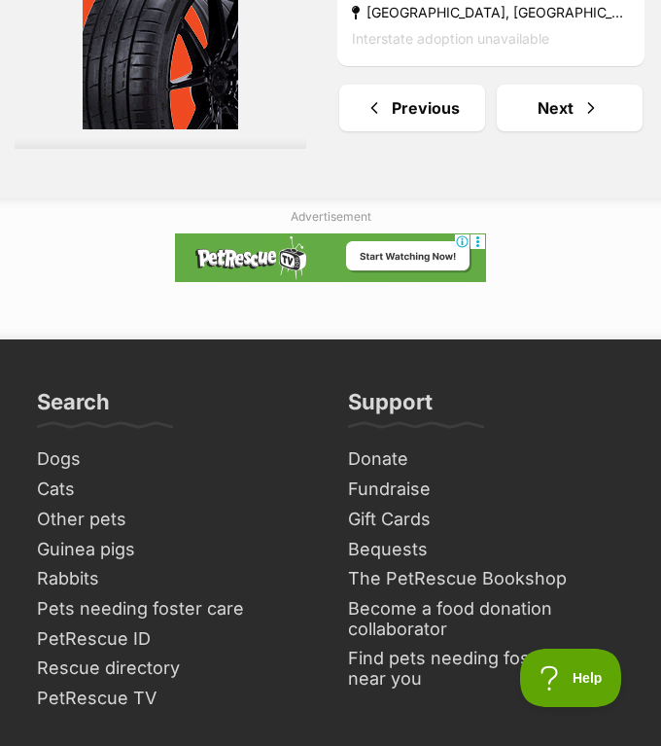
scroll to position [12341, 0]
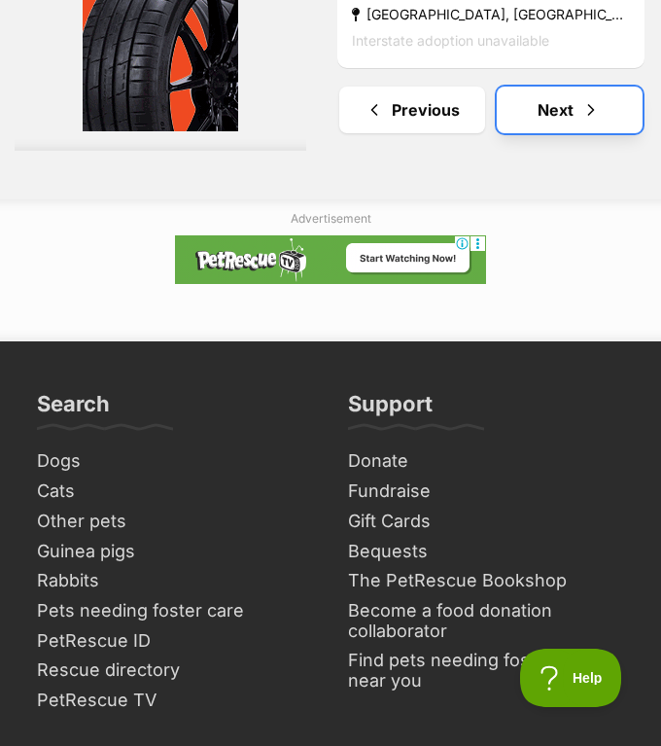
click at [542, 87] on link "Next" at bounding box center [570, 110] width 146 height 47
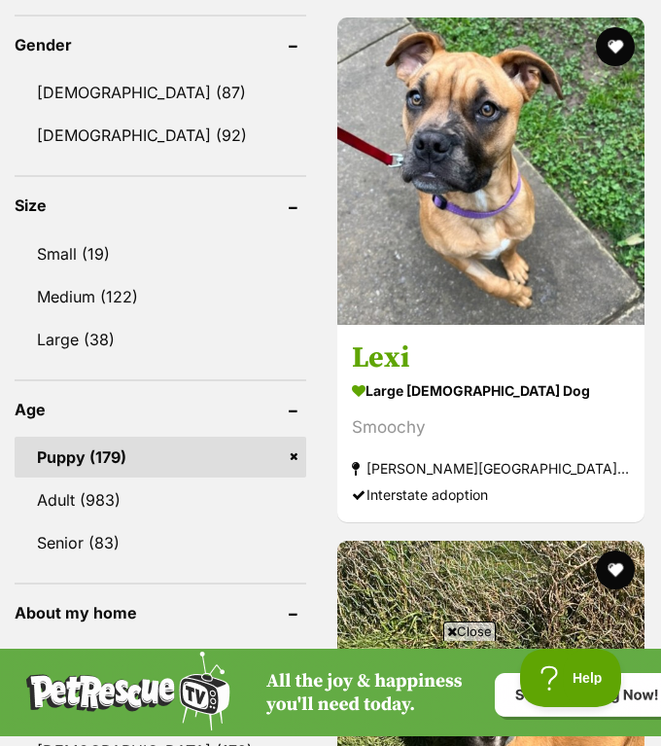
click at [458, 625] on span "Close" at bounding box center [469, 630] width 52 height 19
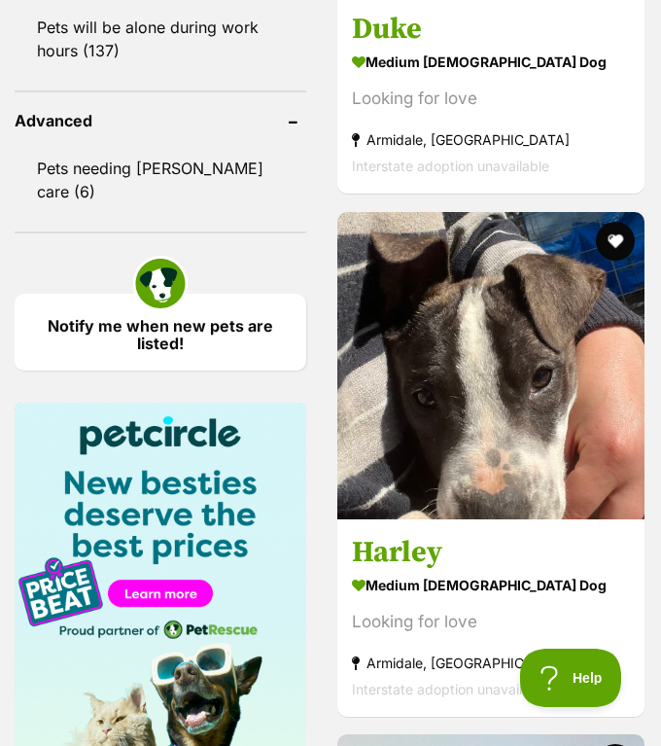
scroll to position [3350, 0]
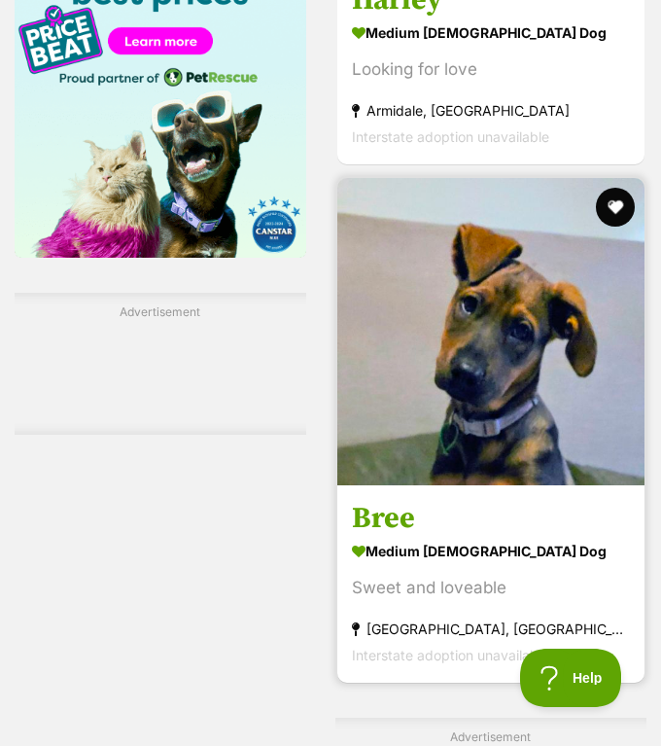
click at [450, 500] on h3 "Bree" at bounding box center [491, 518] width 278 height 37
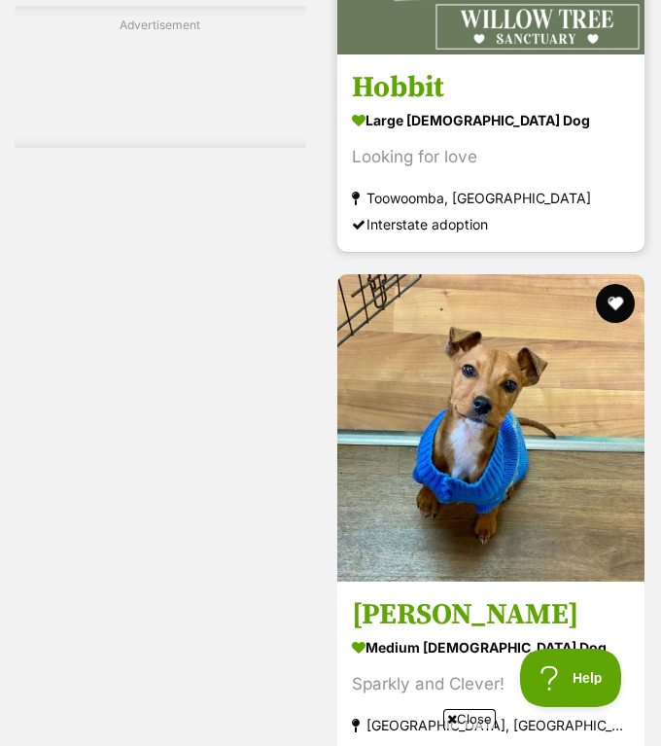
click at [515, 185] on strong "Toowoomba, [GEOGRAPHIC_DATA]" at bounding box center [491, 198] width 278 height 26
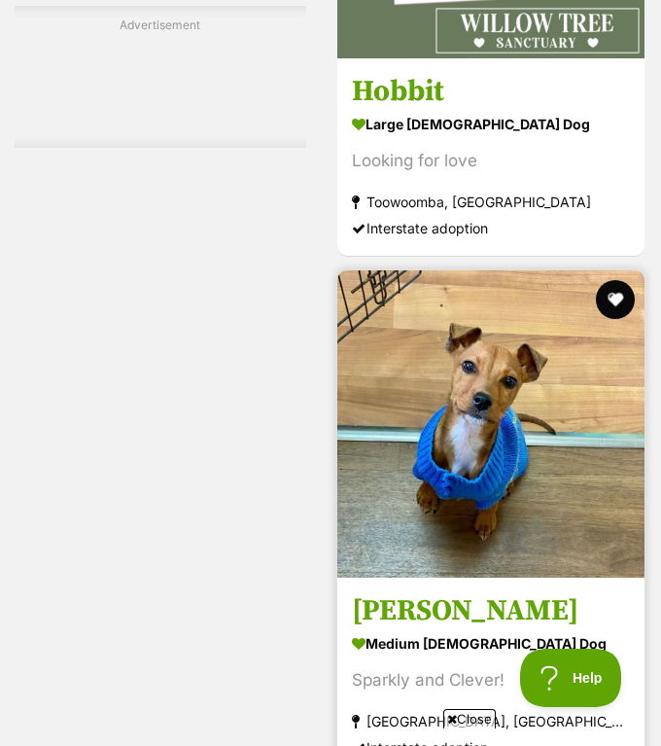
click at [438, 417] on img at bounding box center [490, 423] width 307 height 307
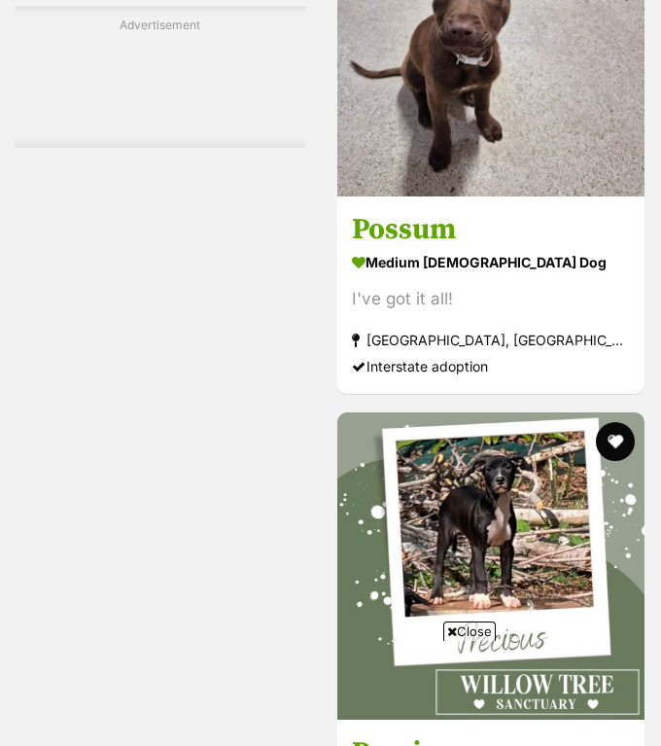
scroll to position [6363, 0]
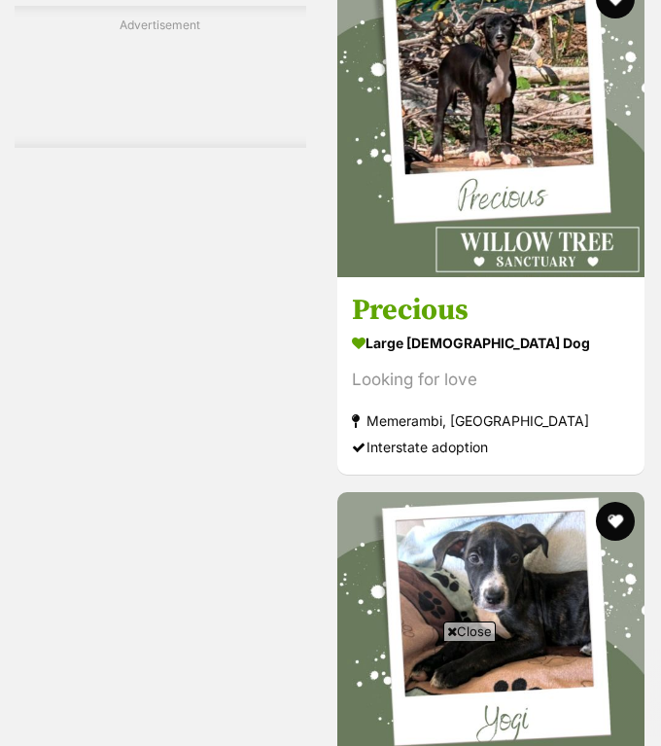
click at [464, 626] on span "Close" at bounding box center [469, 630] width 52 height 19
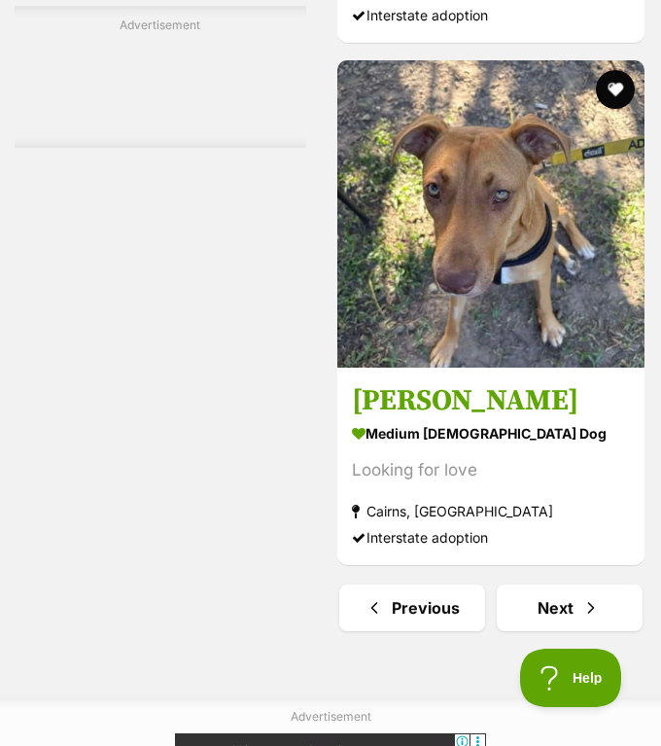
scroll to position [12034, 0]
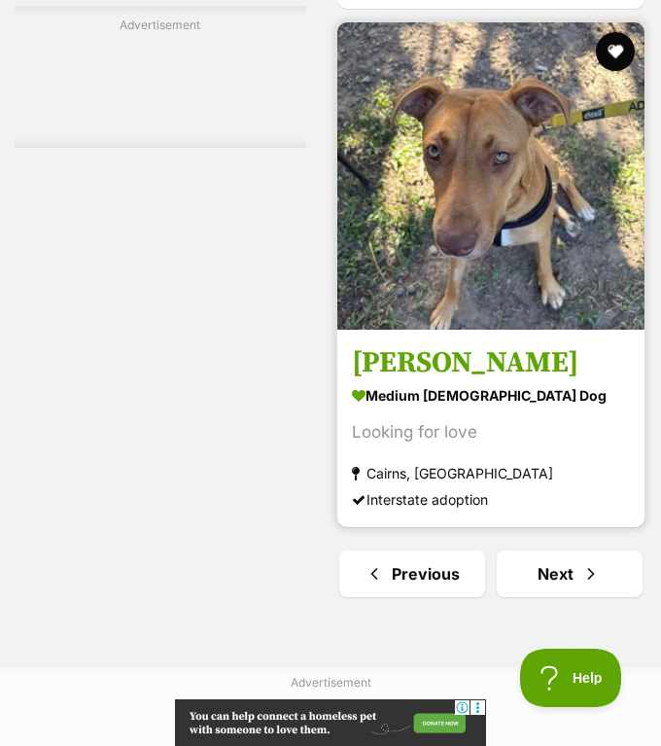
click at [443, 344] on h3 "Maggie" at bounding box center [491, 362] width 278 height 37
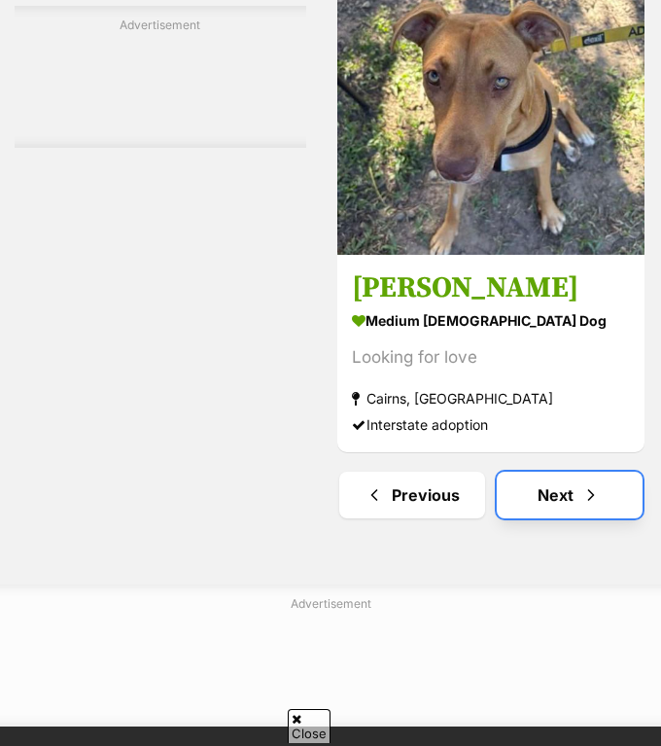
click at [544, 472] on link "Next" at bounding box center [570, 495] width 146 height 47
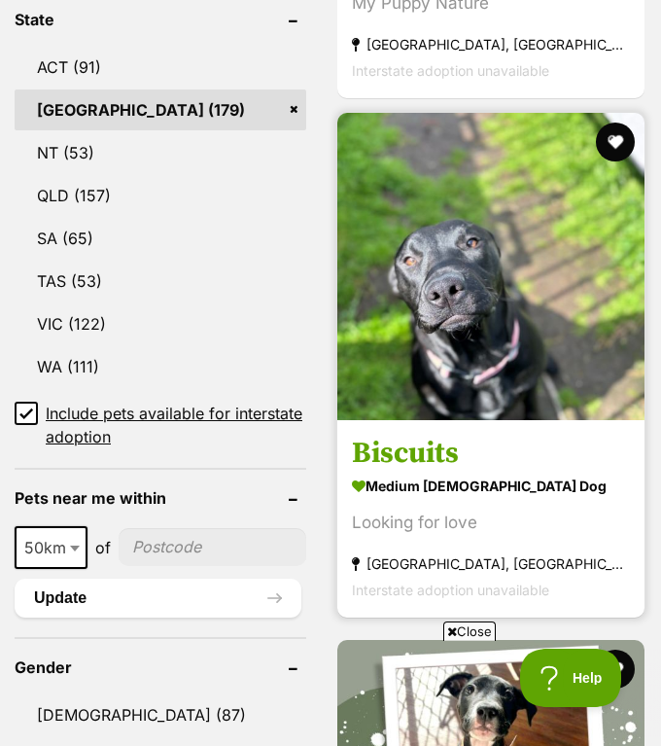
click at [493, 371] on img at bounding box center [490, 266] width 307 height 307
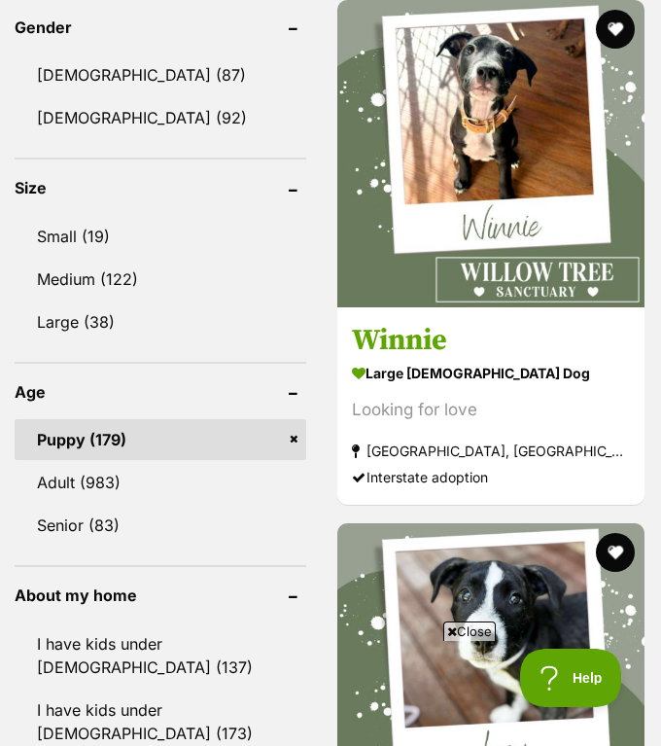
click at [483, 631] on span "Close" at bounding box center [469, 630] width 52 height 19
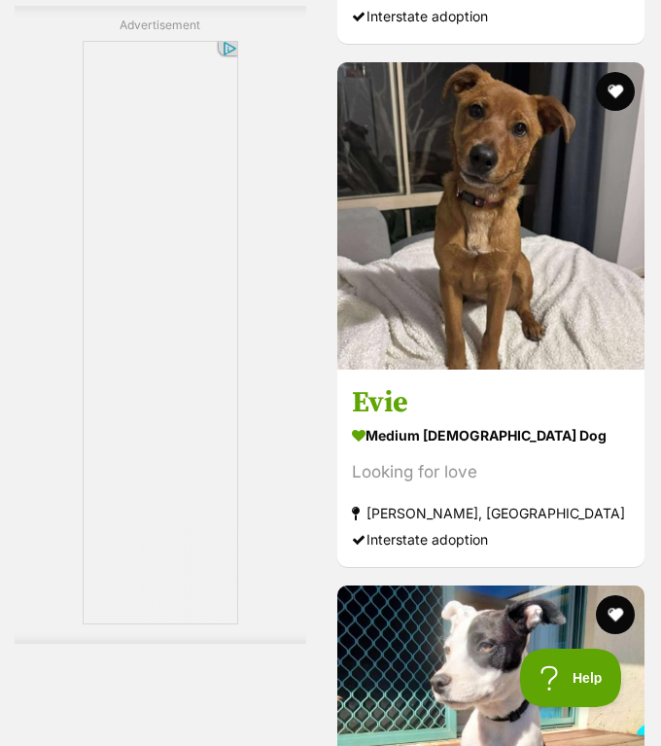
scroll to position [5821, 0]
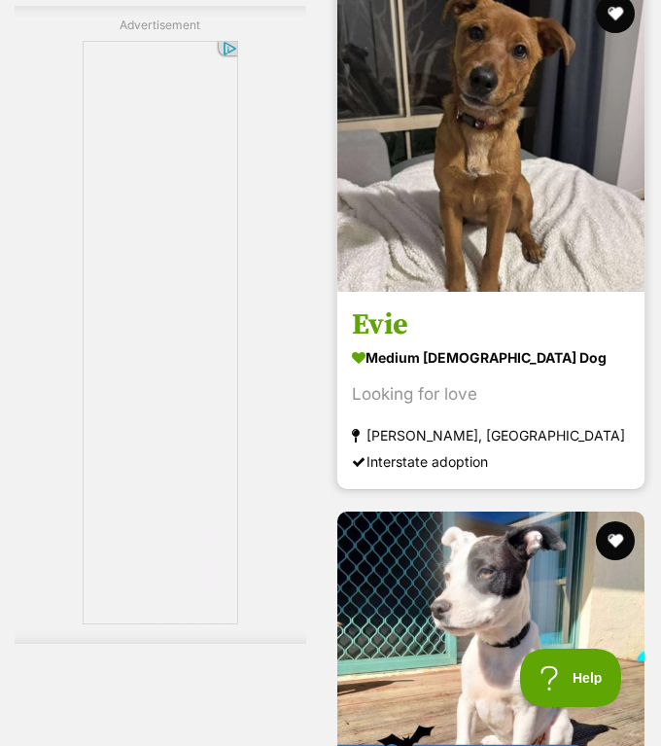
click at [418, 201] on img at bounding box center [490, 137] width 307 height 307
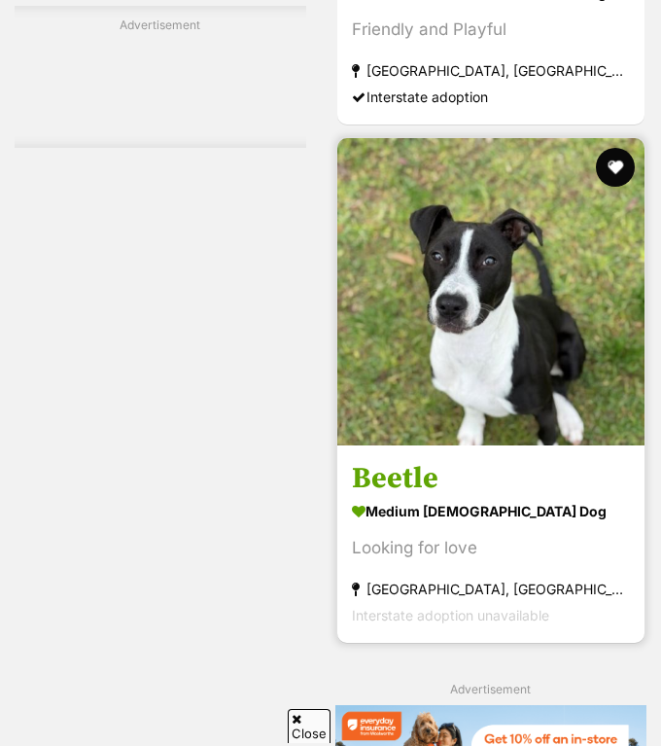
click at [455, 306] on img at bounding box center [490, 291] width 307 height 307
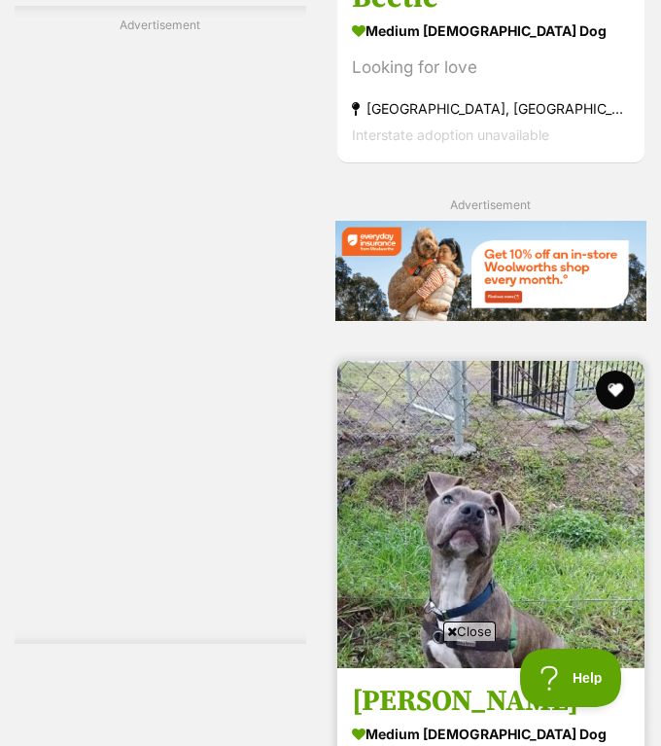
click at [464, 630] on span "Close" at bounding box center [469, 630] width 52 height 19
click at [457, 624] on img at bounding box center [490, 514] width 307 height 307
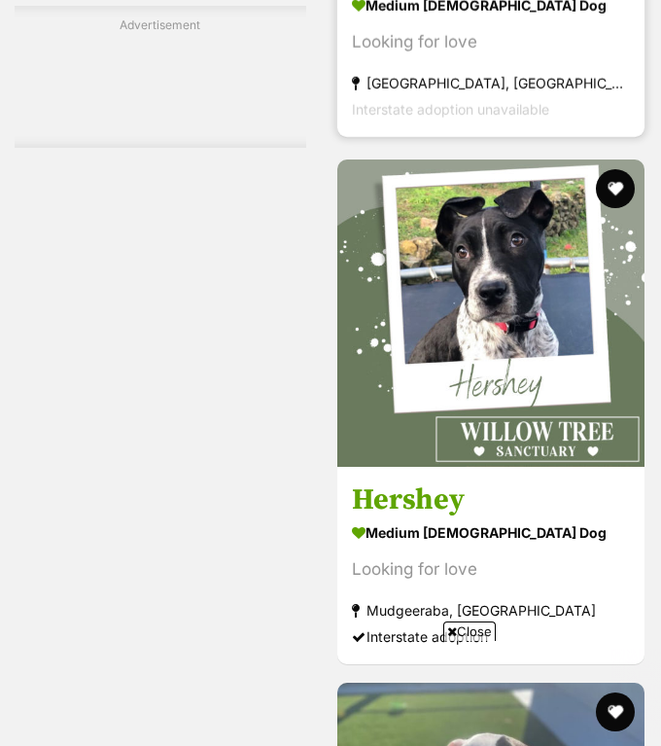
scroll to position [7973, 0]
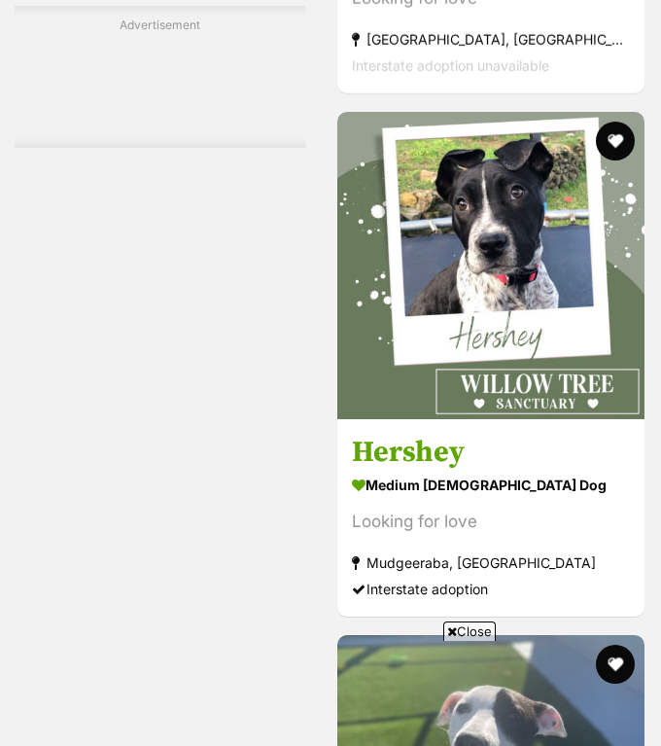
click at [454, 630] on span "Close" at bounding box center [469, 630] width 52 height 19
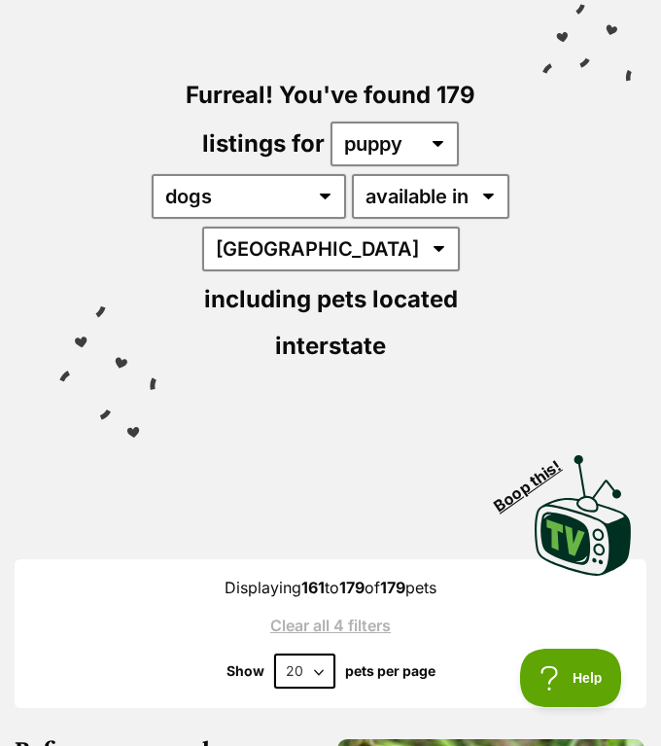
scroll to position [177, 0]
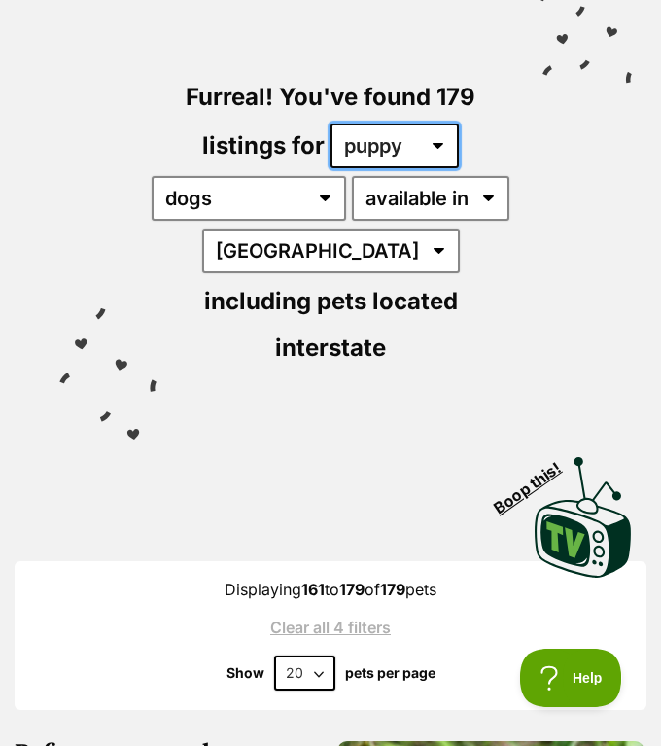
click at [369, 137] on select "any age puppy adult senior" at bounding box center [395, 145] width 128 height 45
select select "adult"
click at [331, 123] on select "any age puppy adult senior" at bounding box center [395, 145] width 128 height 45
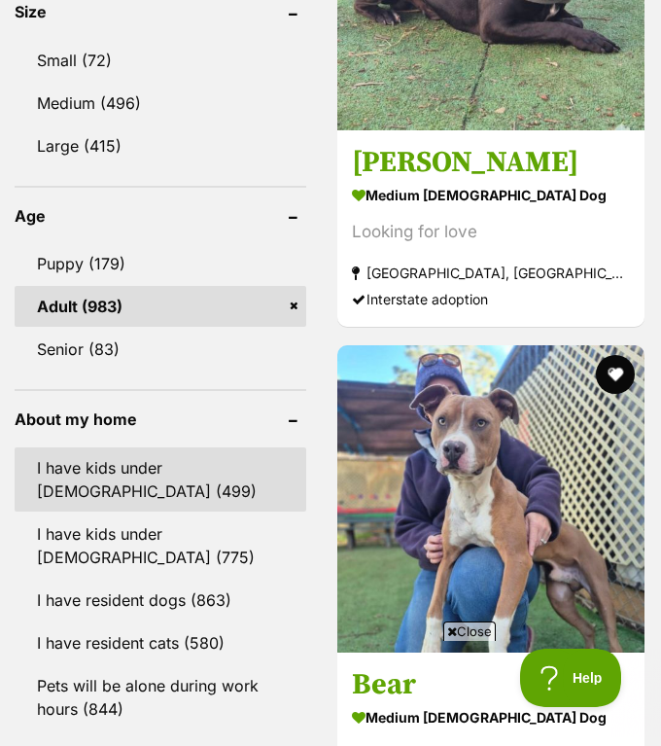
scroll to position [2142, 0]
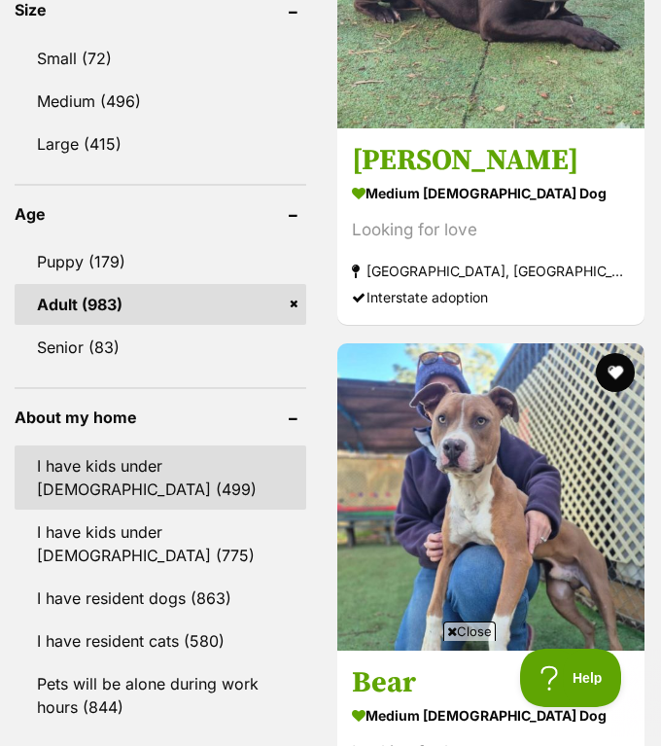
click at [152, 445] on link "I have kids under [DEMOGRAPHIC_DATA] (499)" at bounding box center [161, 477] width 292 height 64
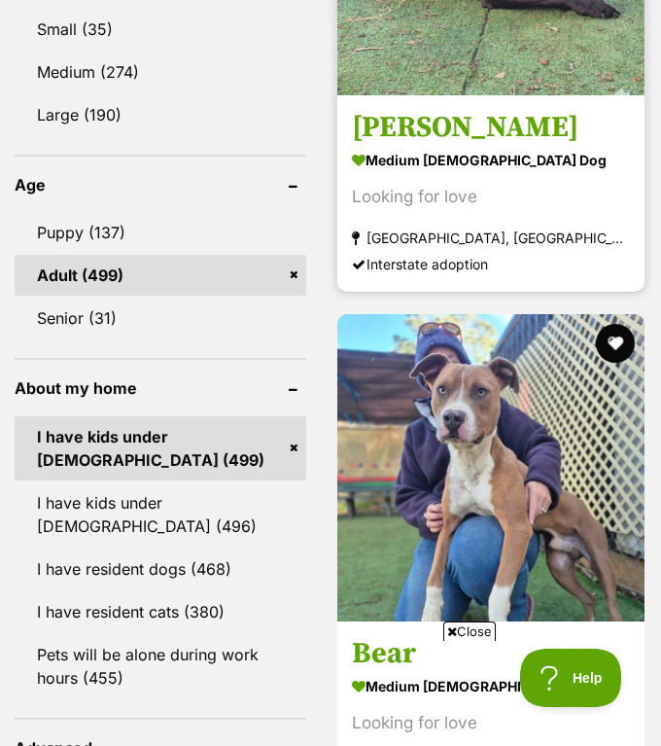
scroll to position [2551, 0]
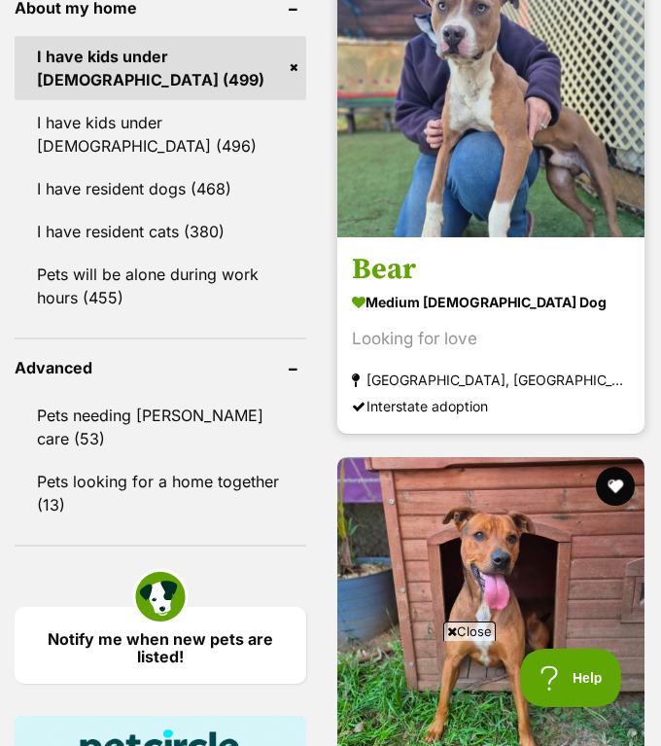
click at [459, 627] on span "Close" at bounding box center [469, 630] width 52 height 19
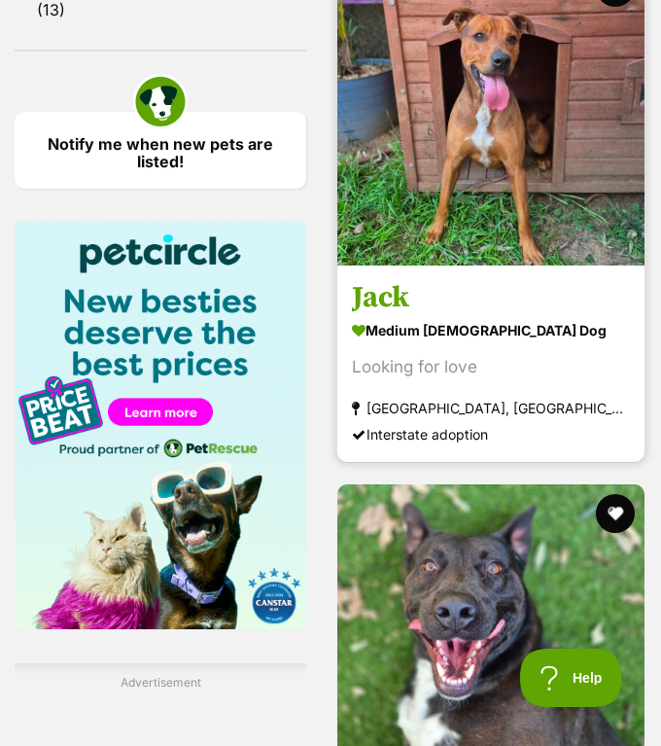
scroll to position [0, 0]
click at [489, 362] on section "medium male Dog Looking for love Rossmore, NSW Interstate adoption" at bounding box center [491, 381] width 278 height 131
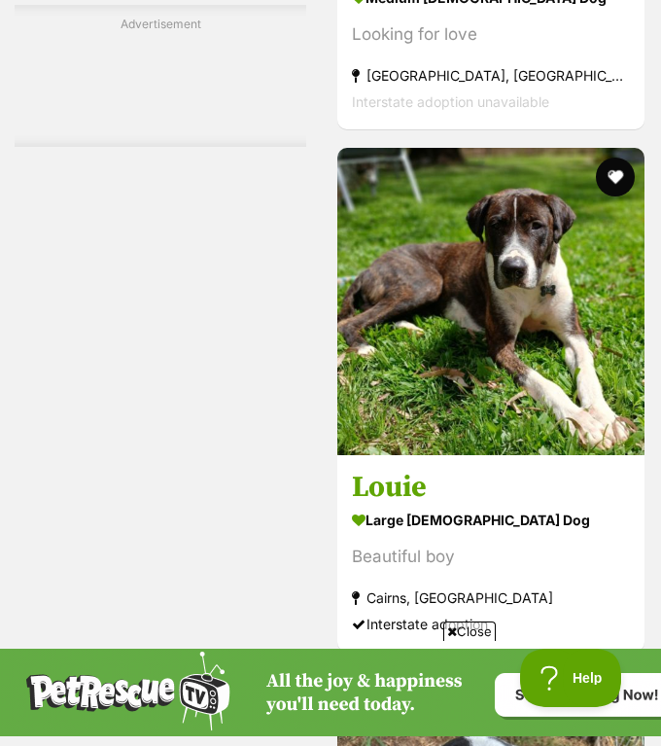
scroll to position [4611, 0]
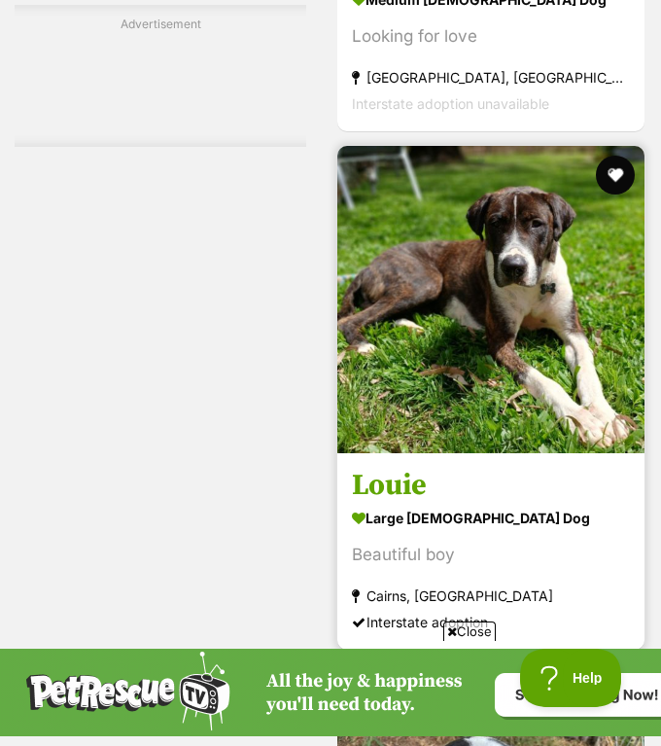
click at [432, 369] on img at bounding box center [490, 299] width 307 height 307
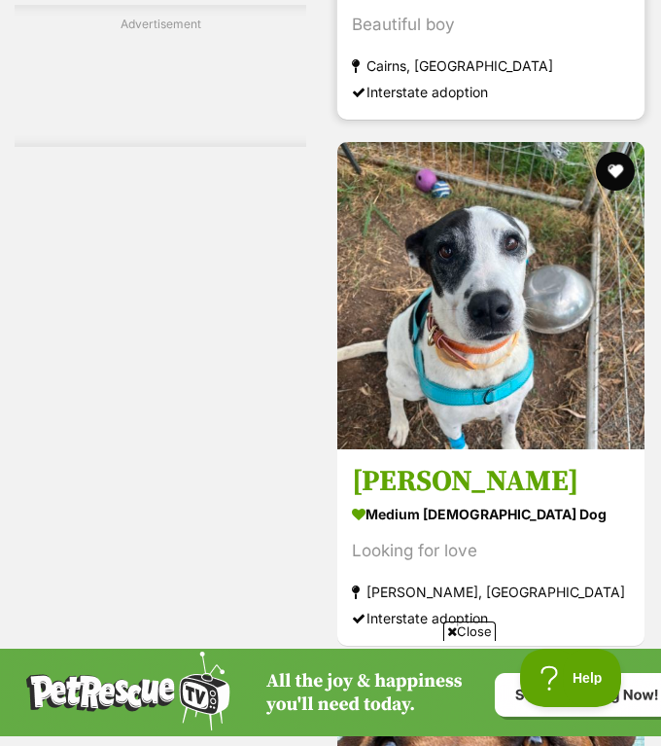
scroll to position [5251, 0]
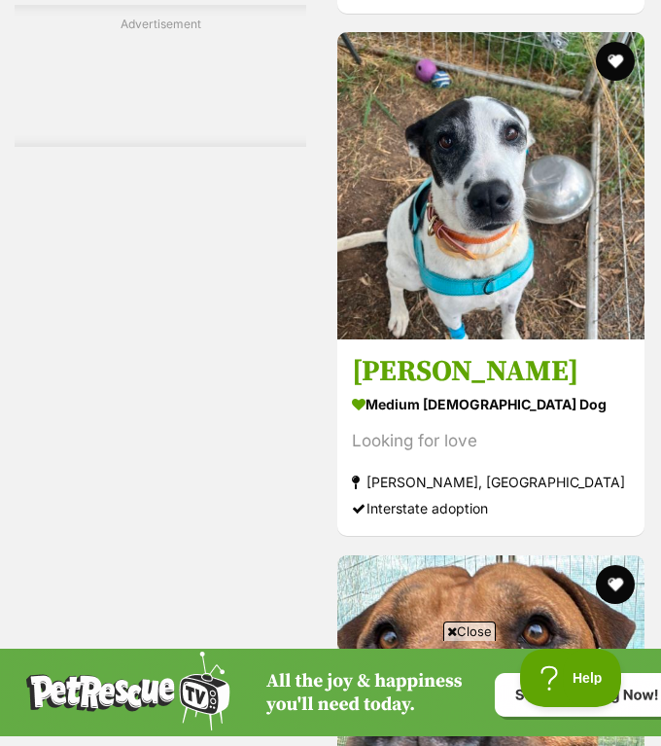
click at [473, 622] on span "Close" at bounding box center [469, 630] width 52 height 19
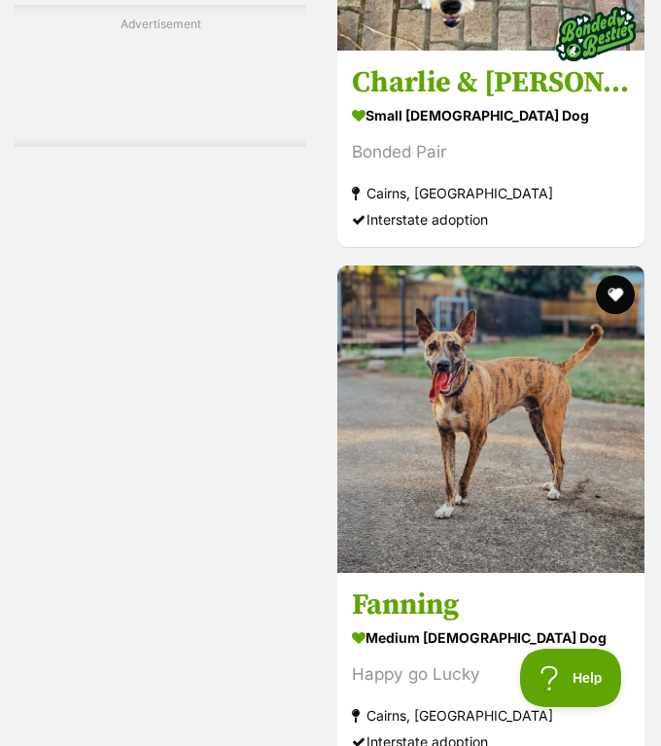
scroll to position [7492, 0]
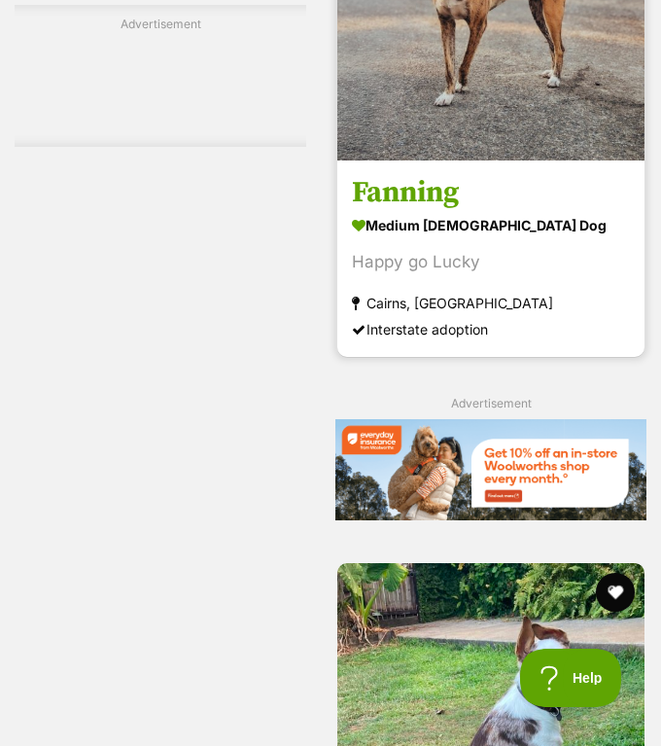
click at [493, 292] on section "medium [DEMOGRAPHIC_DATA] Dog Happy go Lucky [GEOGRAPHIC_DATA], [GEOGRAPHIC_DAT…" at bounding box center [491, 276] width 278 height 131
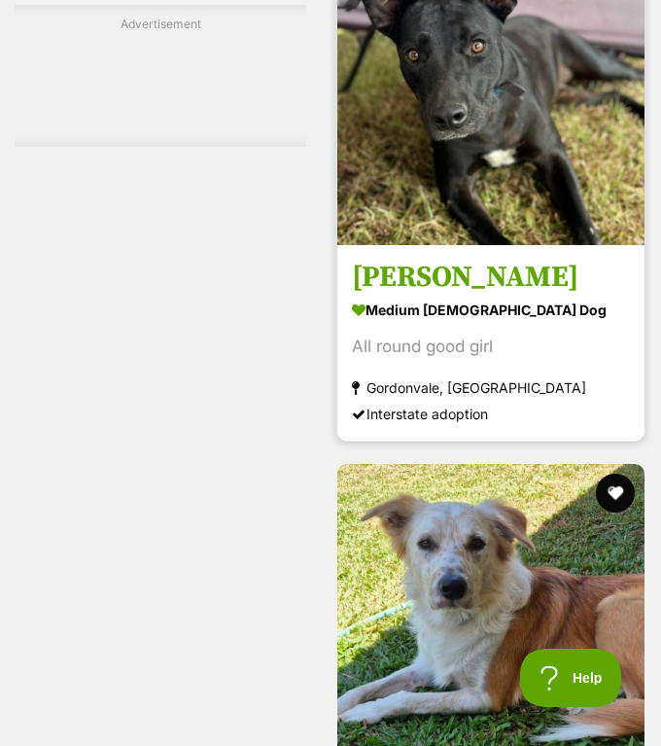
scroll to position [9159, 0]
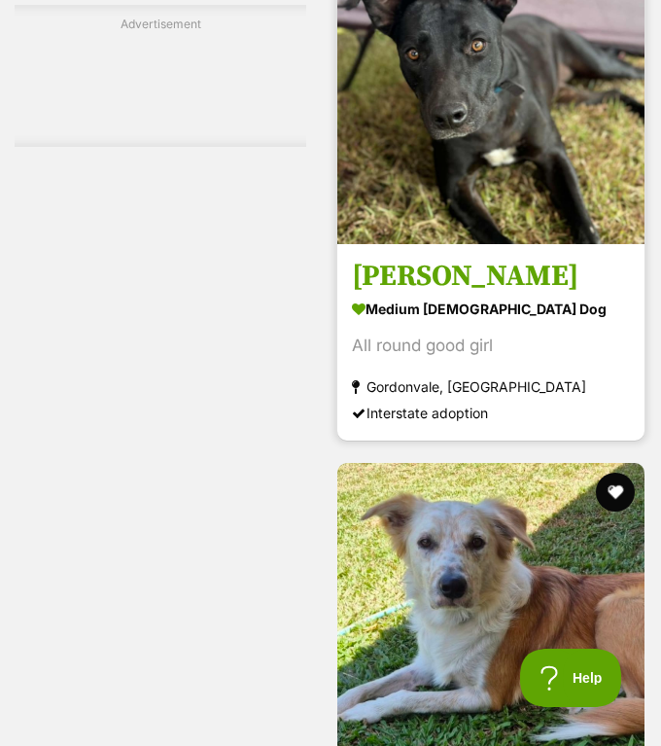
click at [461, 244] on img at bounding box center [490, 90] width 307 height 307
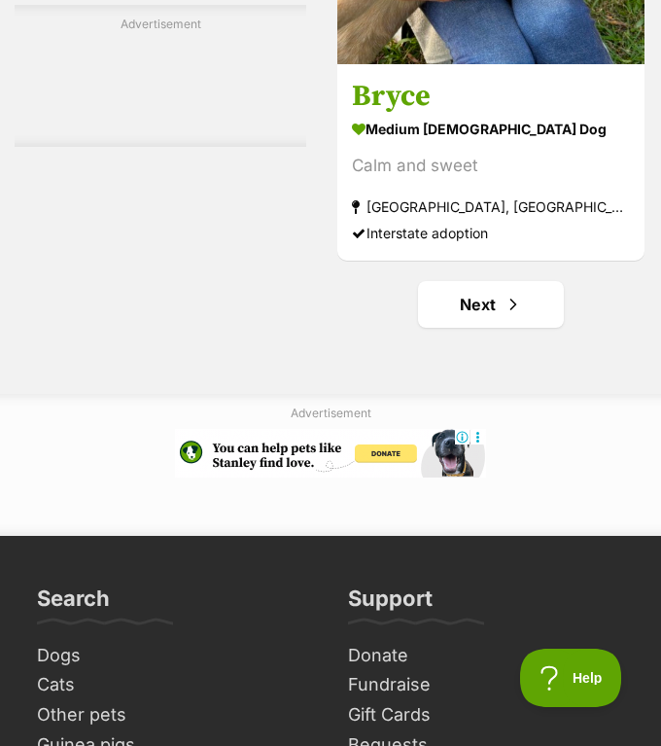
scroll to position [12111, 0]
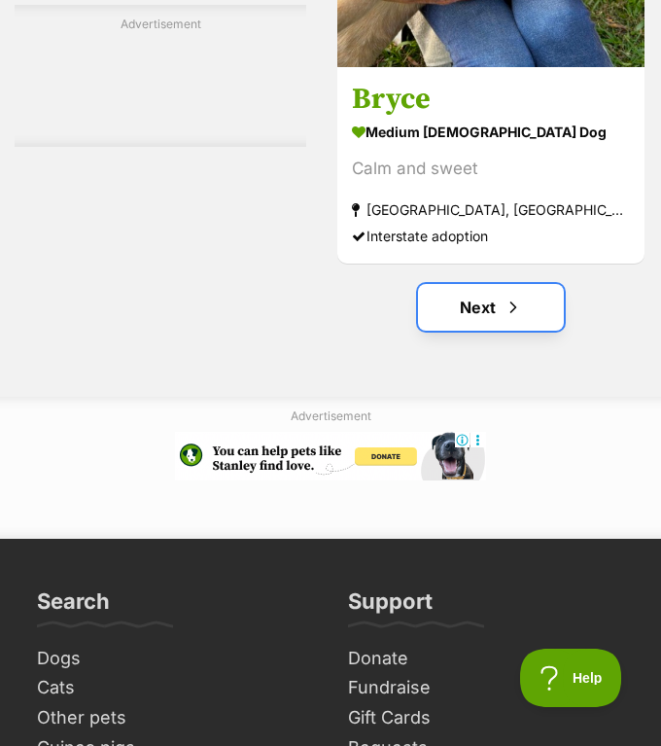
click at [477, 325] on link "Next" at bounding box center [491, 307] width 146 height 47
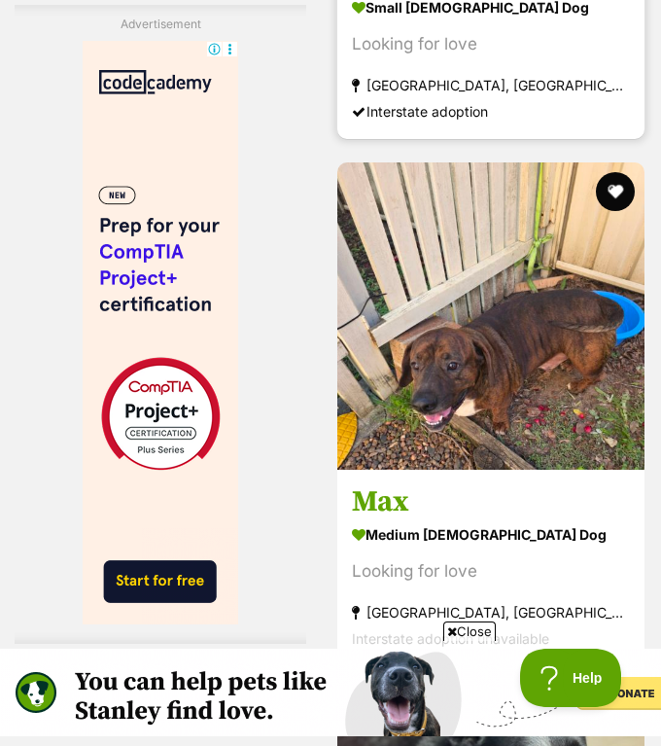
scroll to position [5705, 0]
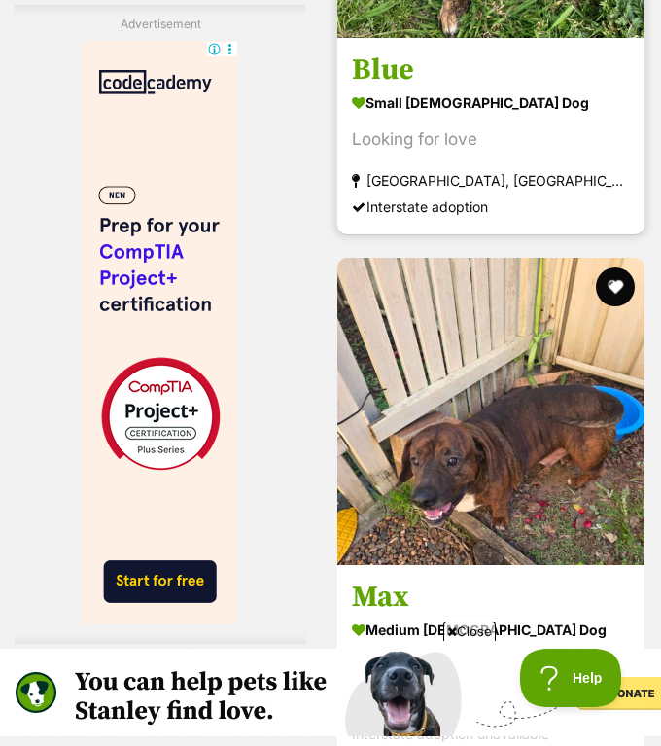
click at [472, 107] on strong "small female Dog" at bounding box center [491, 103] width 278 height 28
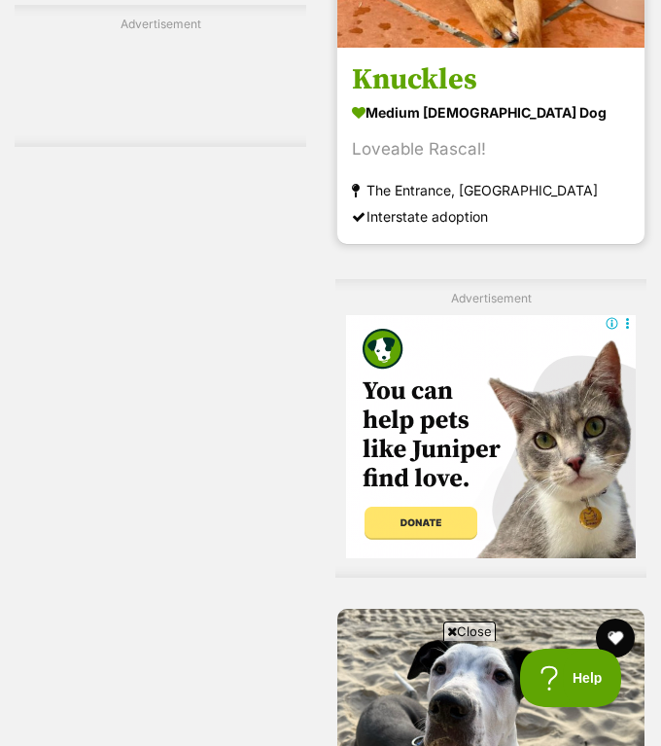
click at [408, 190] on section "medium [DEMOGRAPHIC_DATA] Dog Loveable Rascal! The Entrance, [GEOGRAPHIC_DATA] …" at bounding box center [491, 163] width 278 height 131
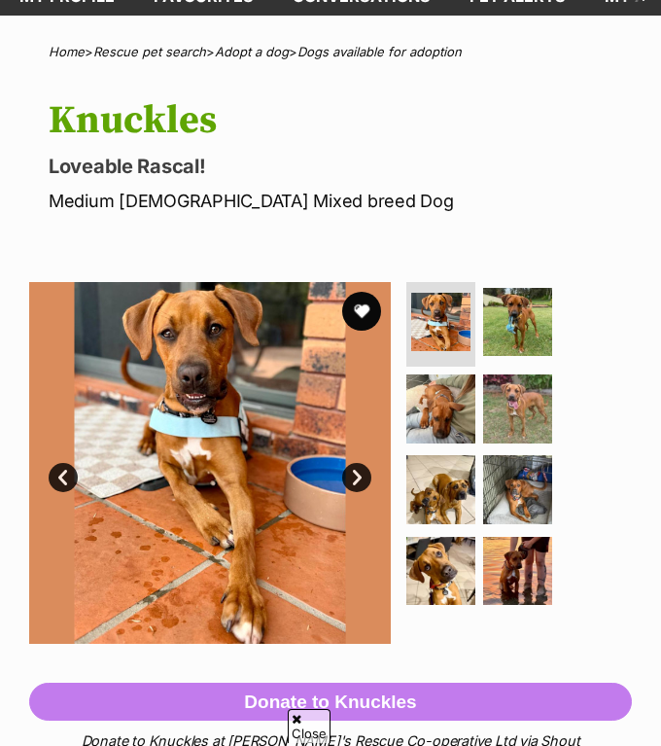
scroll to position [162, 0]
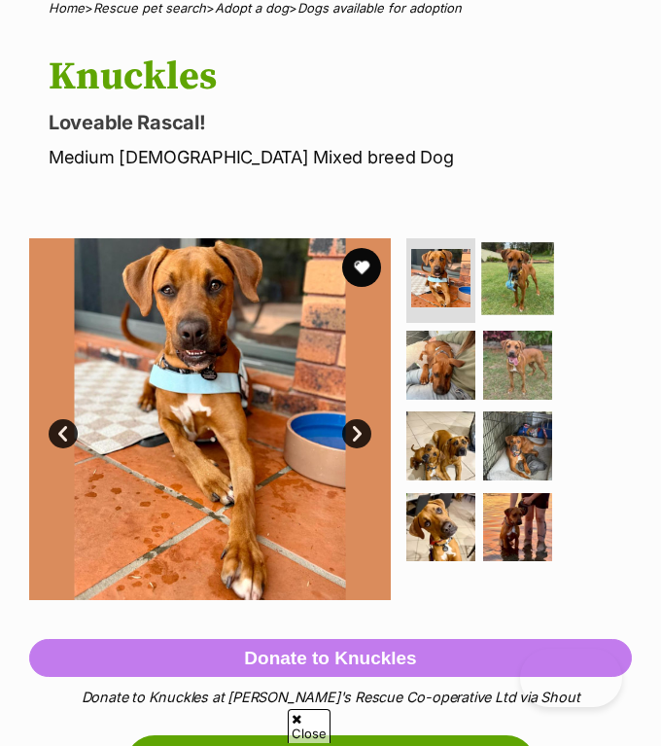
click at [500, 271] on img at bounding box center [517, 278] width 72 height 72
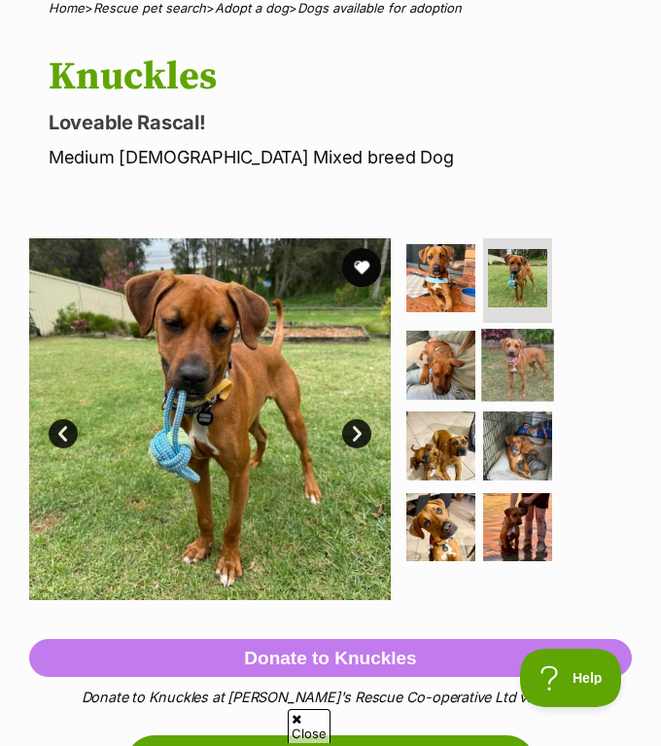
click at [511, 363] on img at bounding box center [517, 365] width 72 height 72
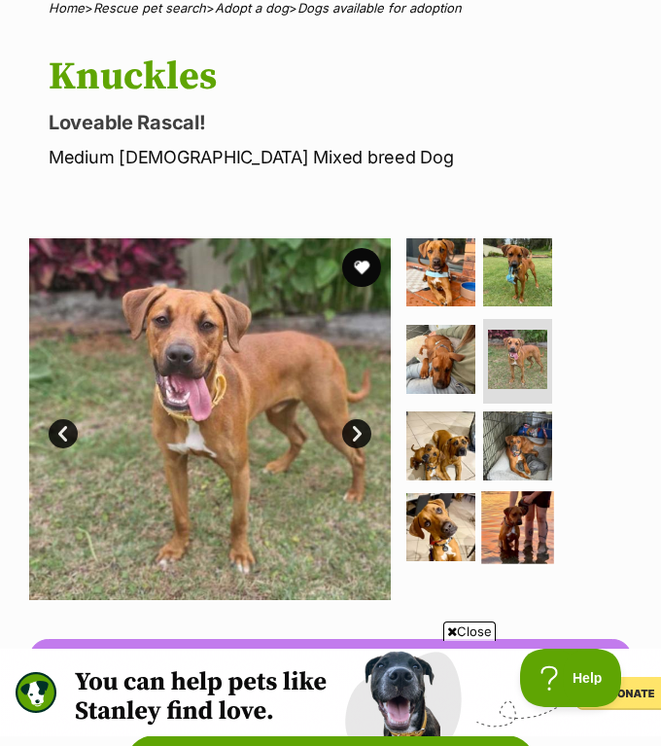
click at [501, 531] on img at bounding box center [517, 527] width 72 height 72
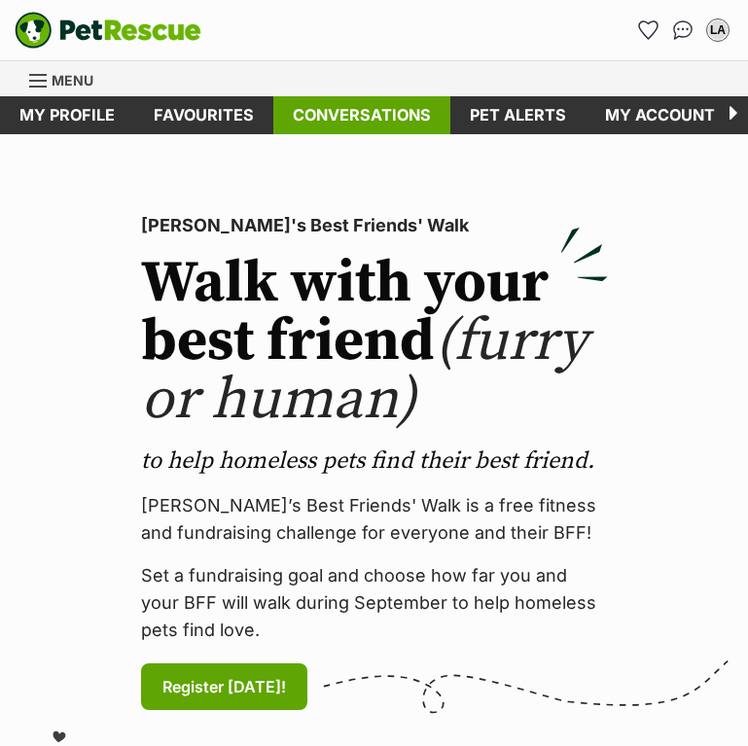
click at [328, 129] on link "Conversations" at bounding box center [361, 115] width 177 height 38
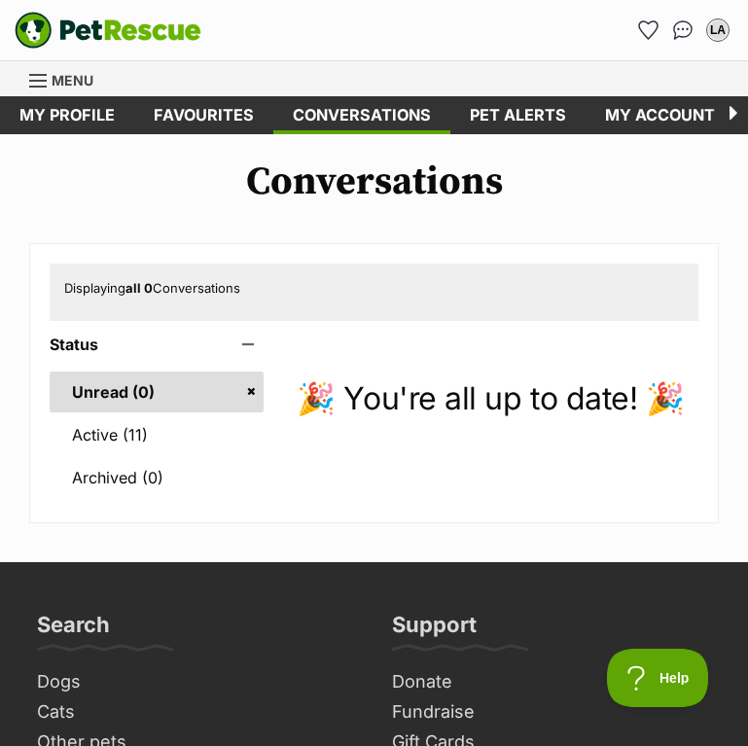
click at [63, 76] on span "Menu" at bounding box center [73, 80] width 42 height 17
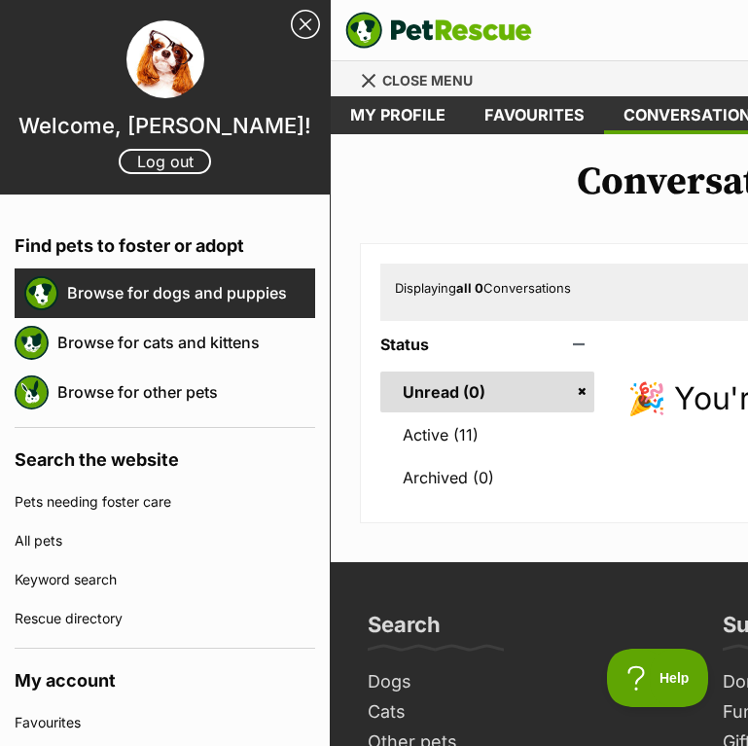
click at [203, 294] on link "Browse for dogs and puppies" at bounding box center [191, 292] width 248 height 41
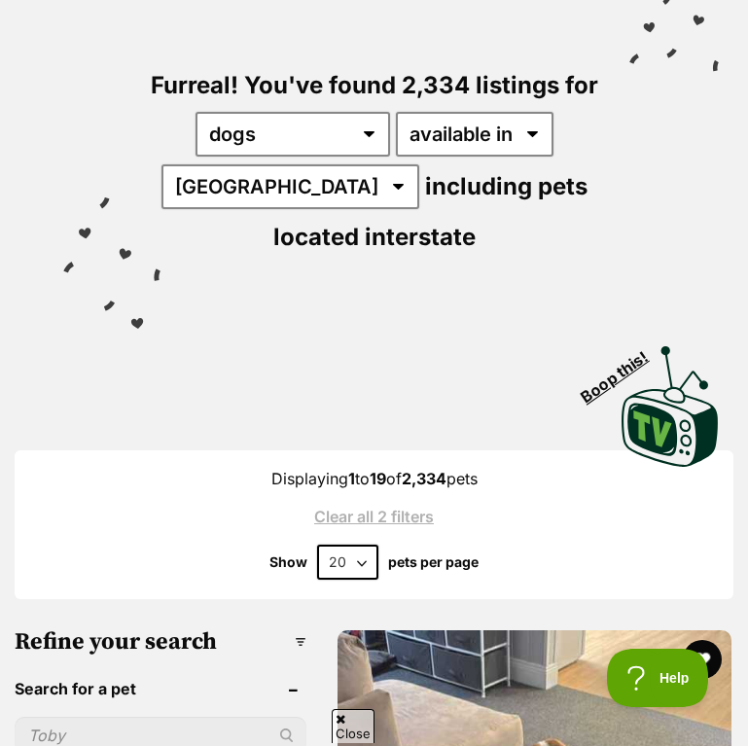
scroll to position [517, 0]
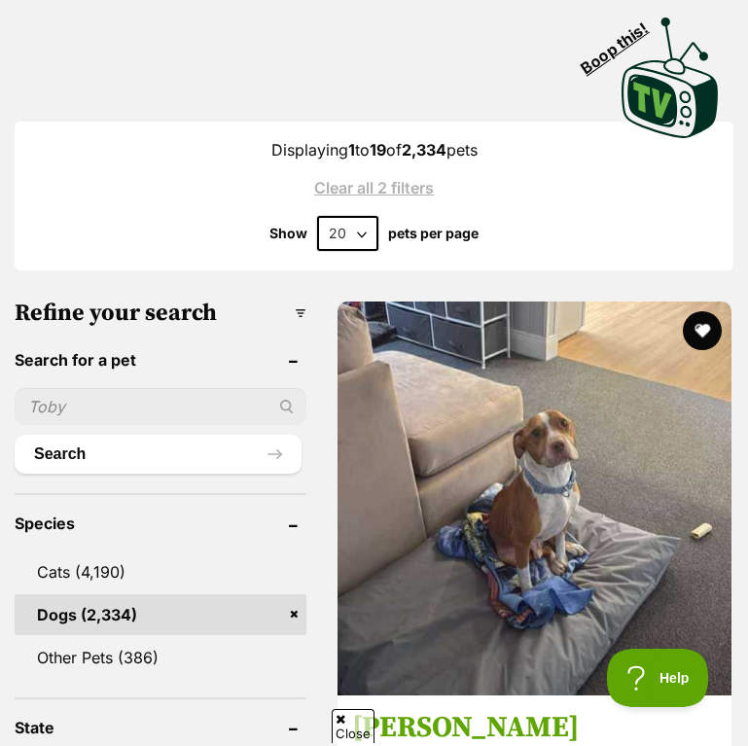
click at [165, 403] on input "text" at bounding box center [161, 406] width 292 height 37
type input "oden"
click at [15, 435] on button "Search" at bounding box center [158, 454] width 287 height 39
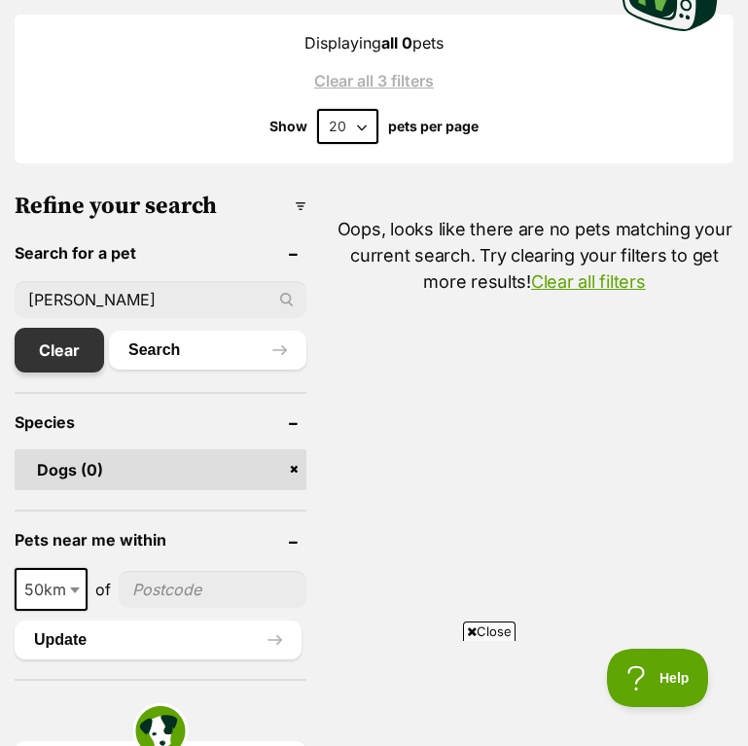
click at [52, 345] on link "Clear" at bounding box center [59, 350] width 89 height 45
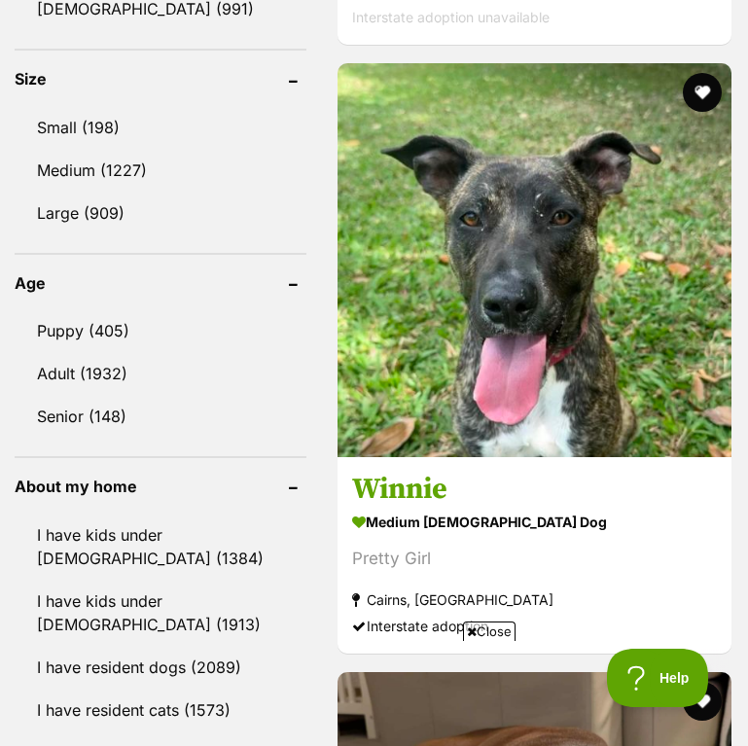
scroll to position [2033, 0]
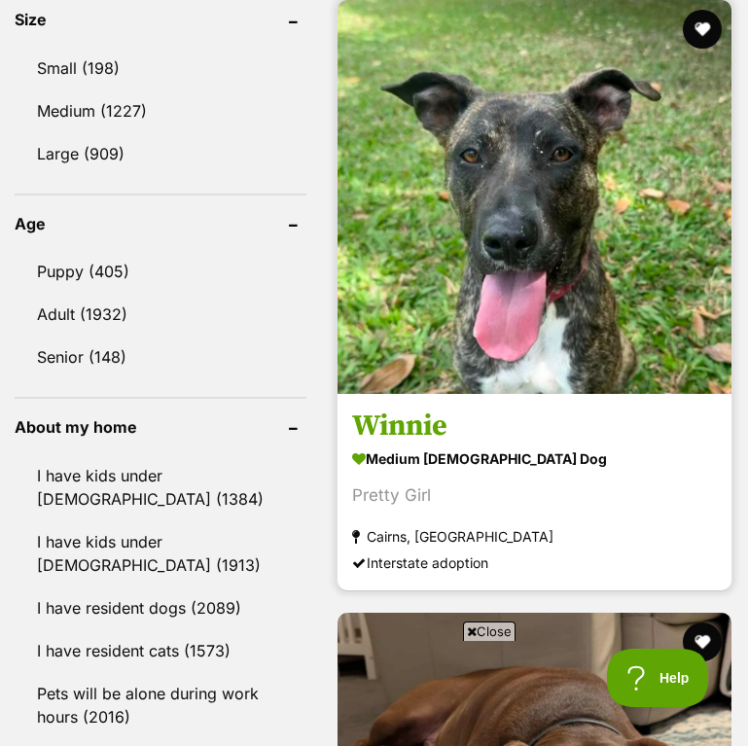
click at [490, 628] on span "Close" at bounding box center [489, 630] width 52 height 19
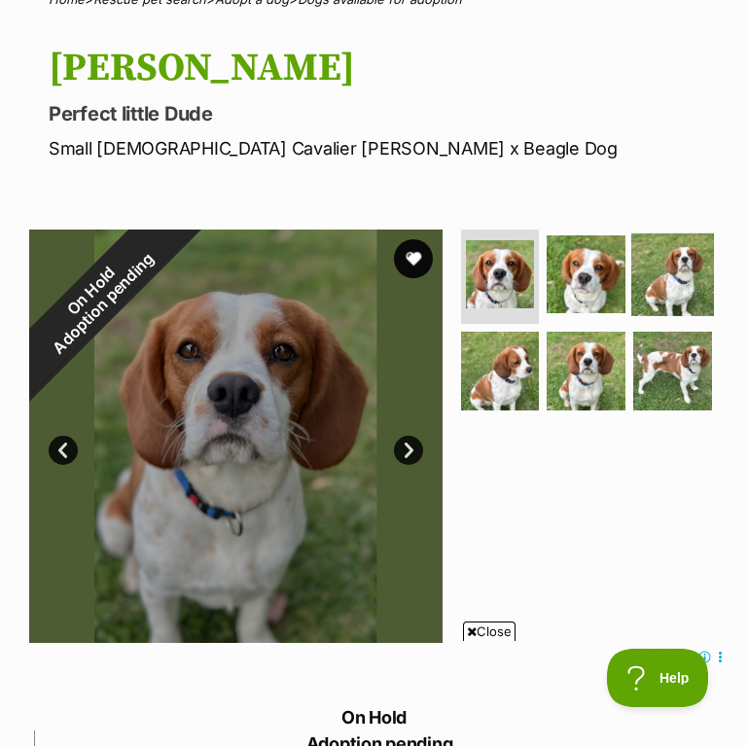
click at [672, 292] on img at bounding box center [672, 273] width 83 height 83
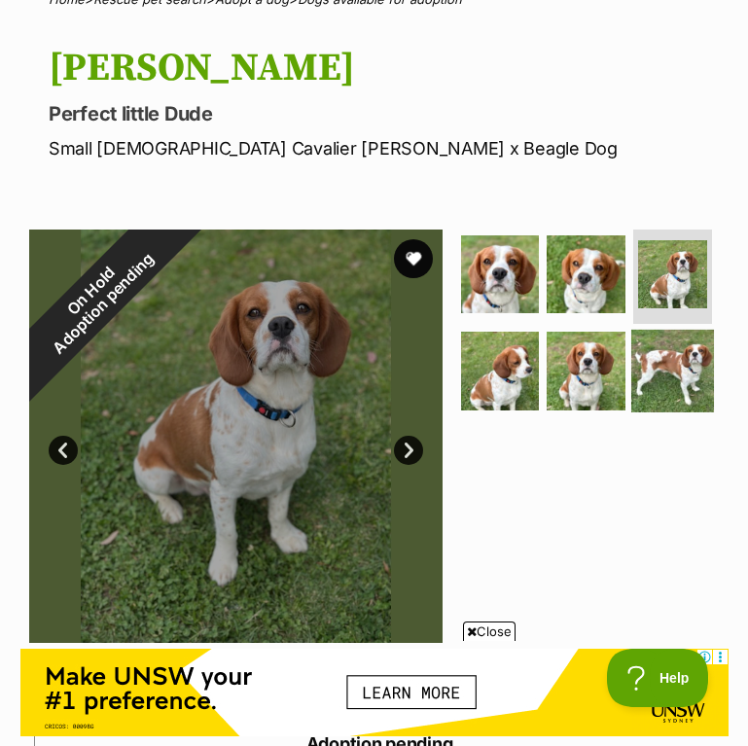
click at [653, 354] on img at bounding box center [672, 371] width 83 height 83
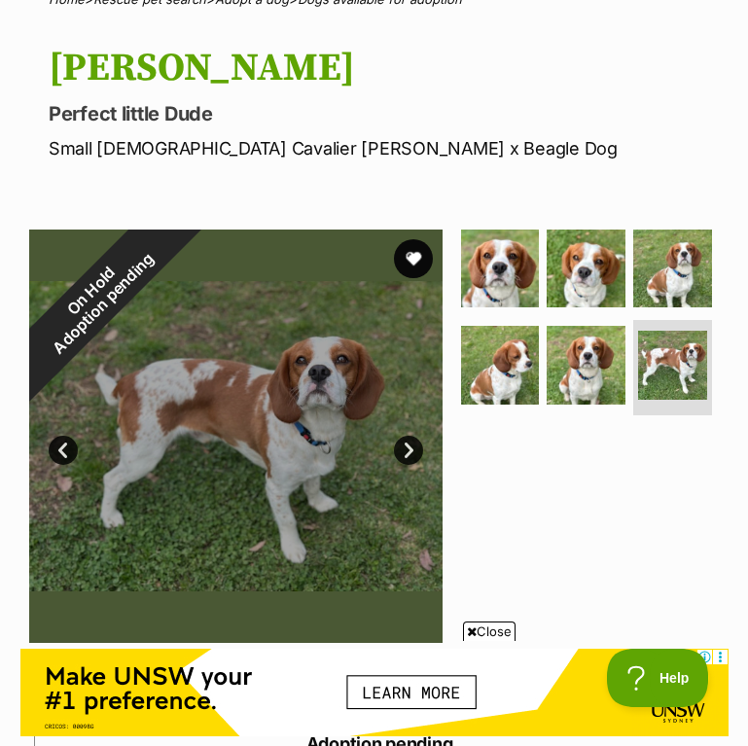
click at [492, 627] on span "Close" at bounding box center [489, 630] width 52 height 19
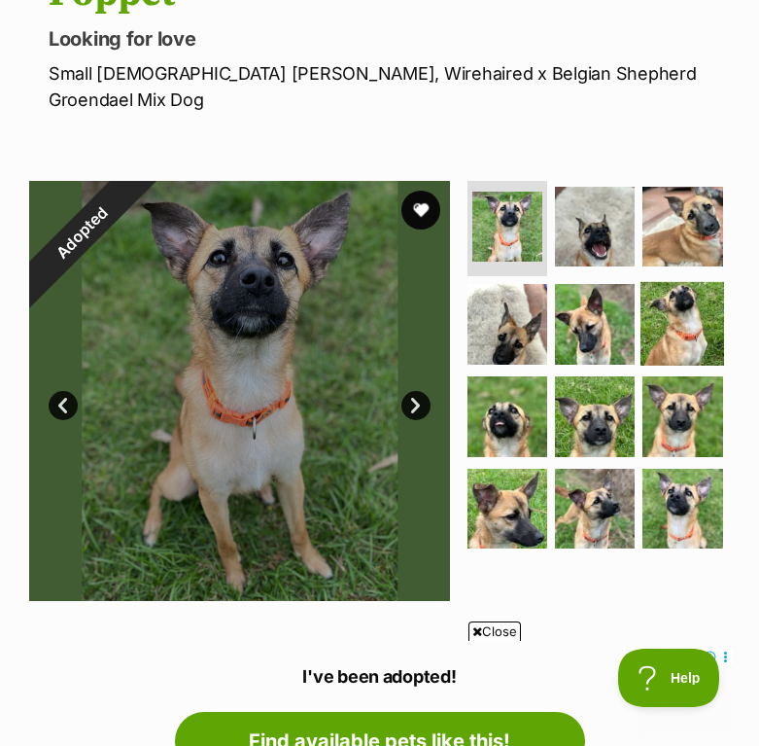
click at [686, 310] on img at bounding box center [683, 324] width 84 height 84
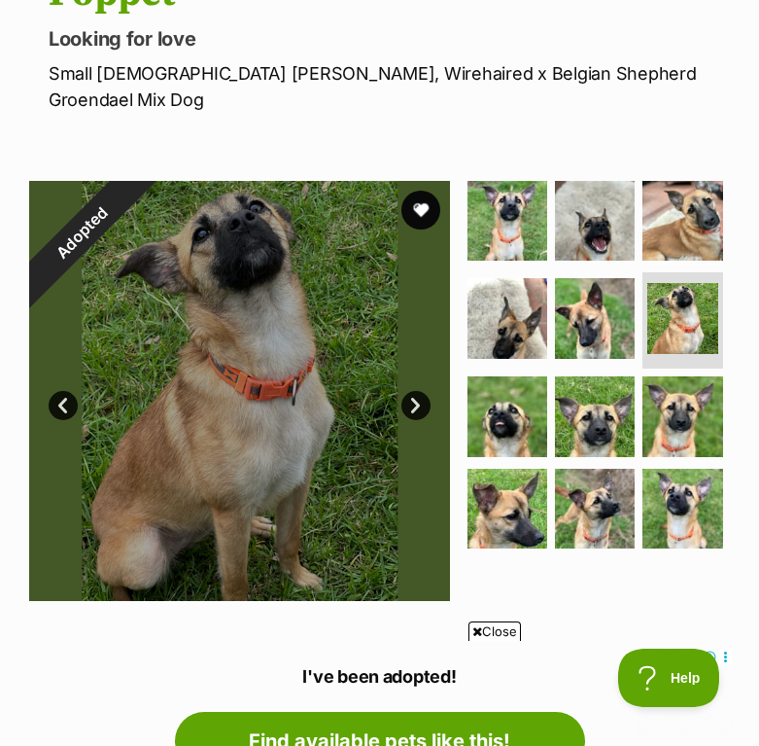
click at [480, 626] on span "Close" at bounding box center [495, 630] width 52 height 19
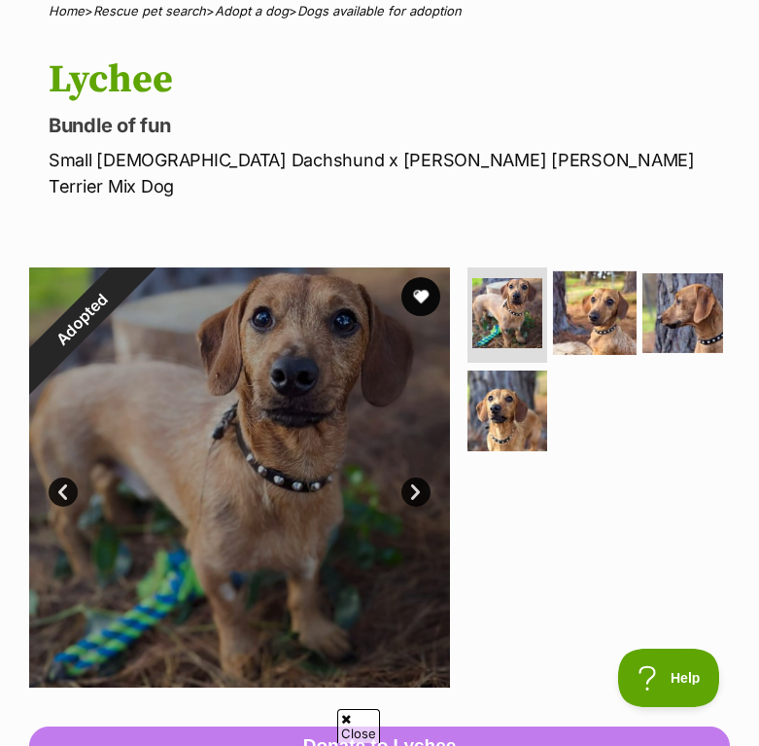
click at [586, 292] on img at bounding box center [595, 312] width 84 height 84
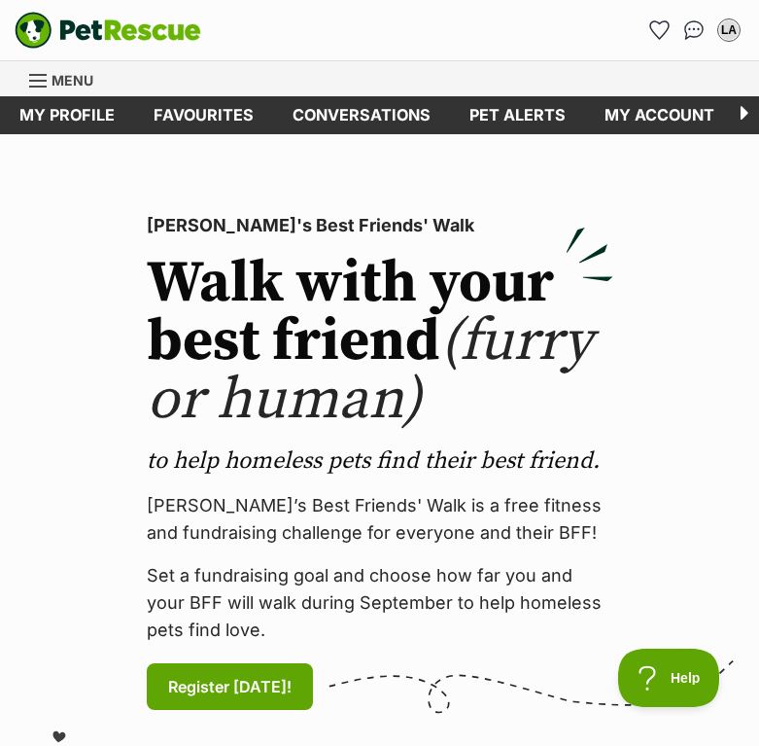
click at [67, 78] on span "Menu" at bounding box center [73, 80] width 42 height 17
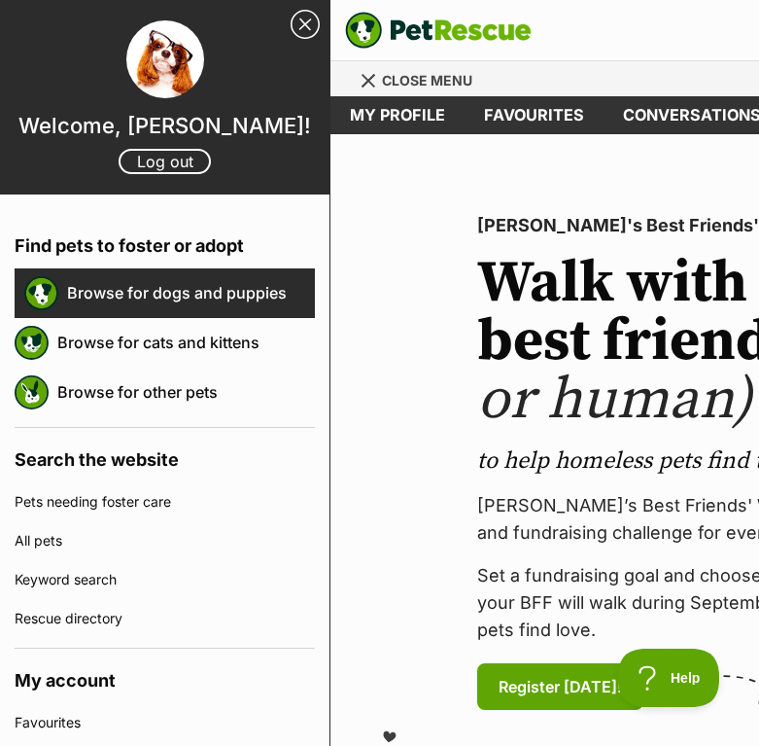
click at [153, 296] on link "Browse for dogs and puppies" at bounding box center [191, 292] width 248 height 41
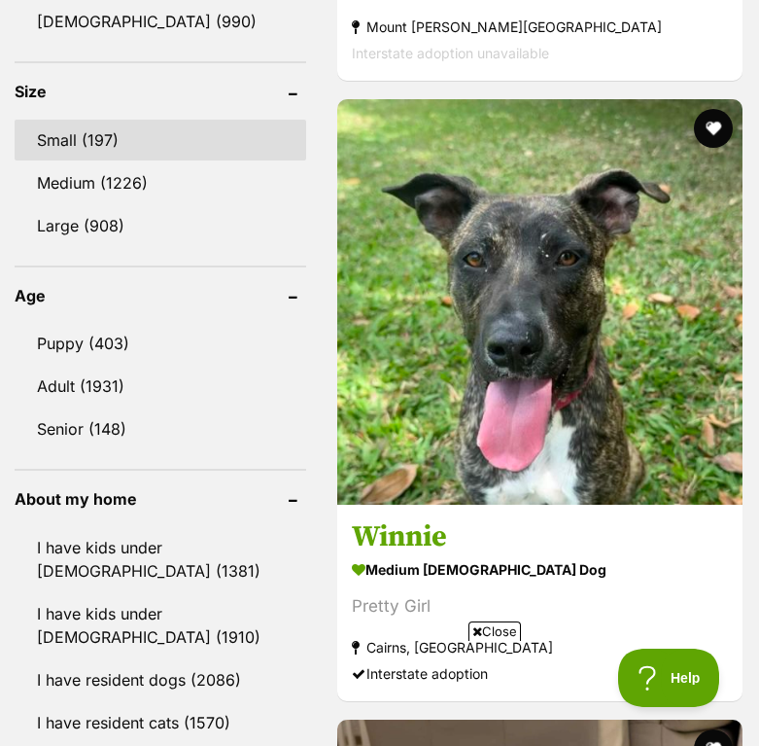
click at [124, 152] on link "Small (197)" at bounding box center [161, 140] width 292 height 41
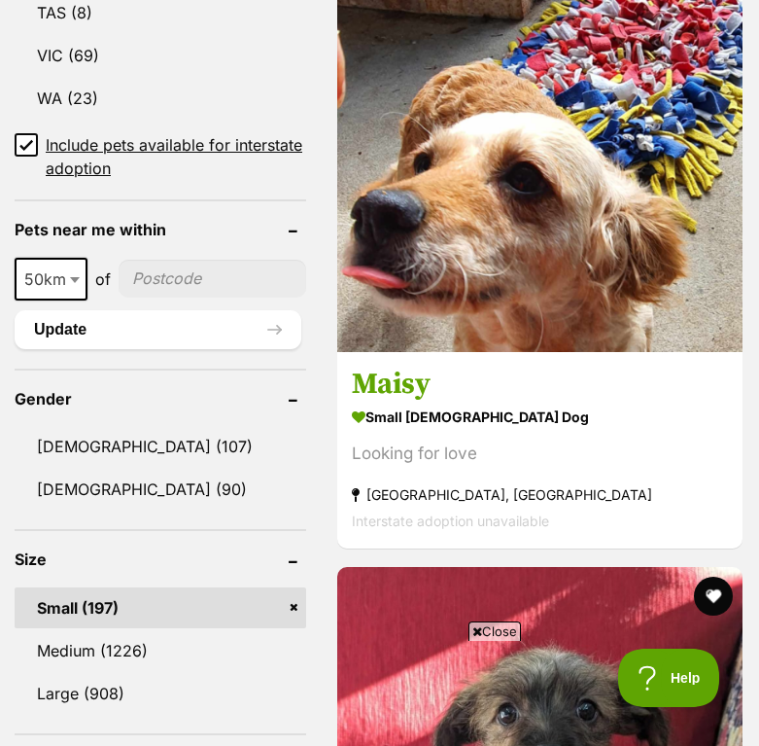
scroll to position [1634, 0]
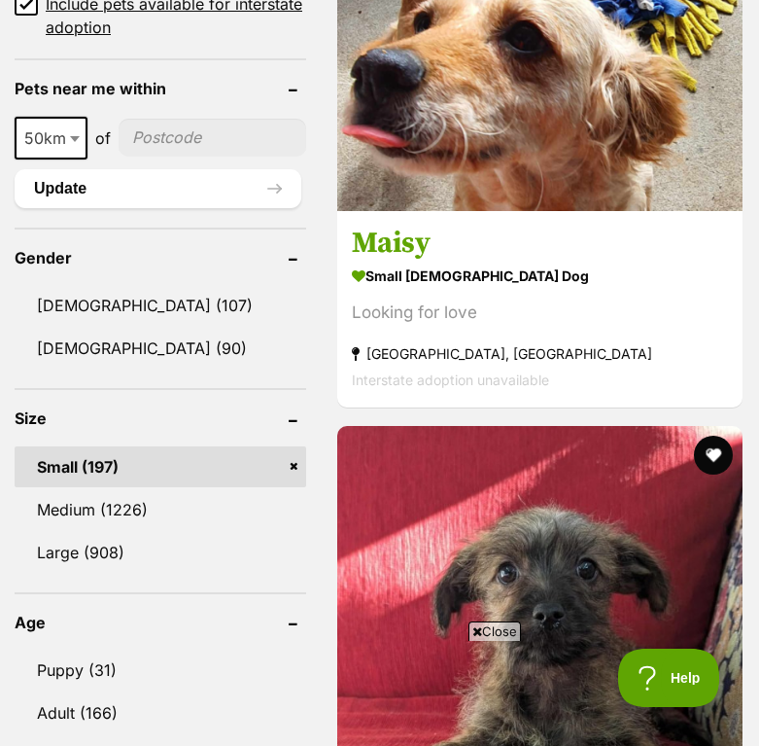
click at [502, 632] on span "Close" at bounding box center [495, 630] width 52 height 19
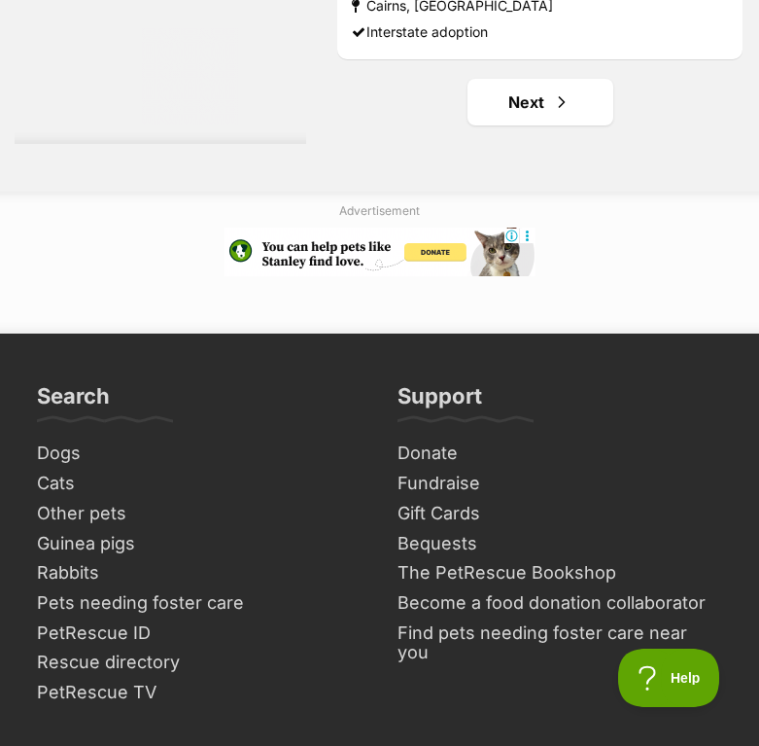
scroll to position [14181, 0]
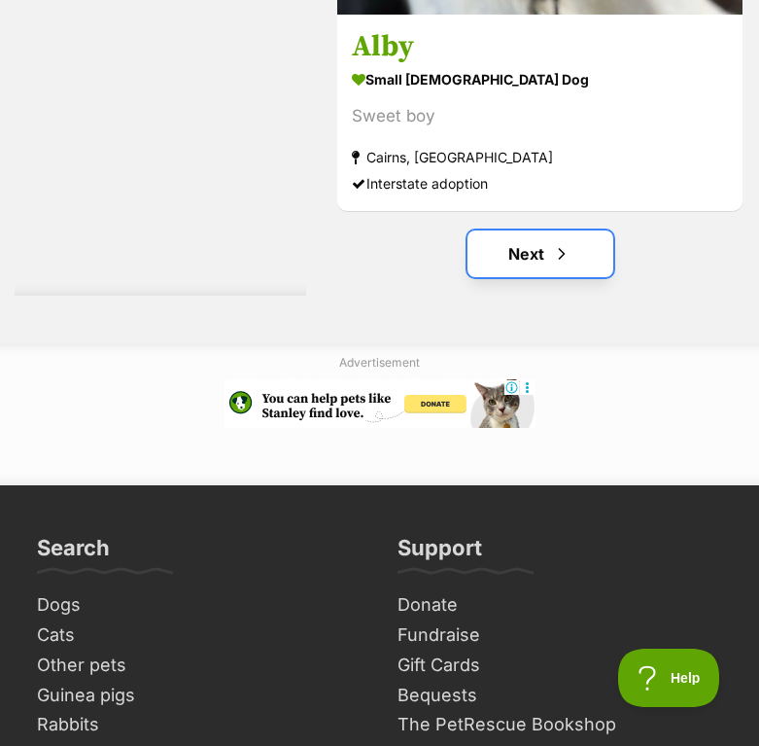
click at [544, 262] on link "Next" at bounding box center [541, 253] width 146 height 47
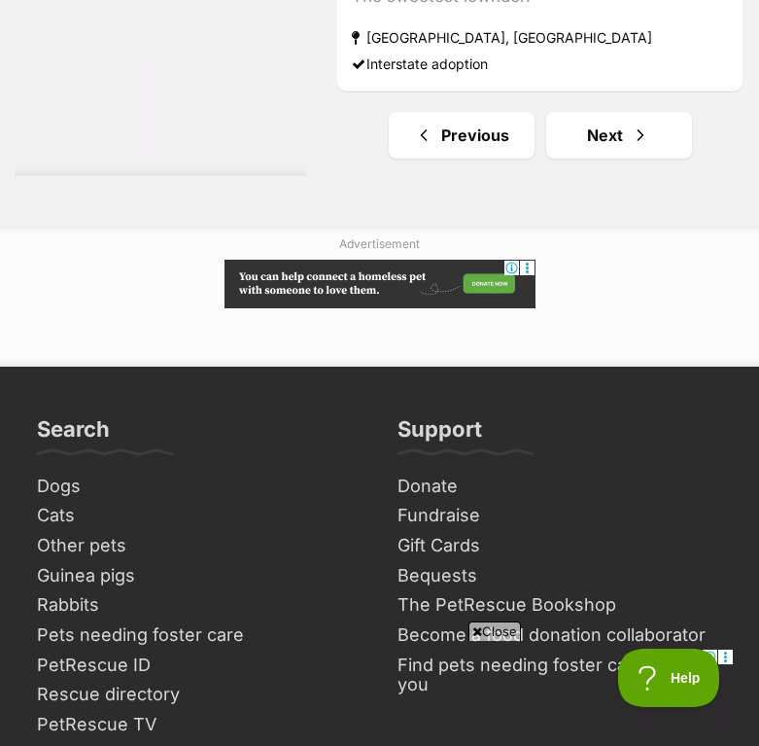
scroll to position [14110, 0]
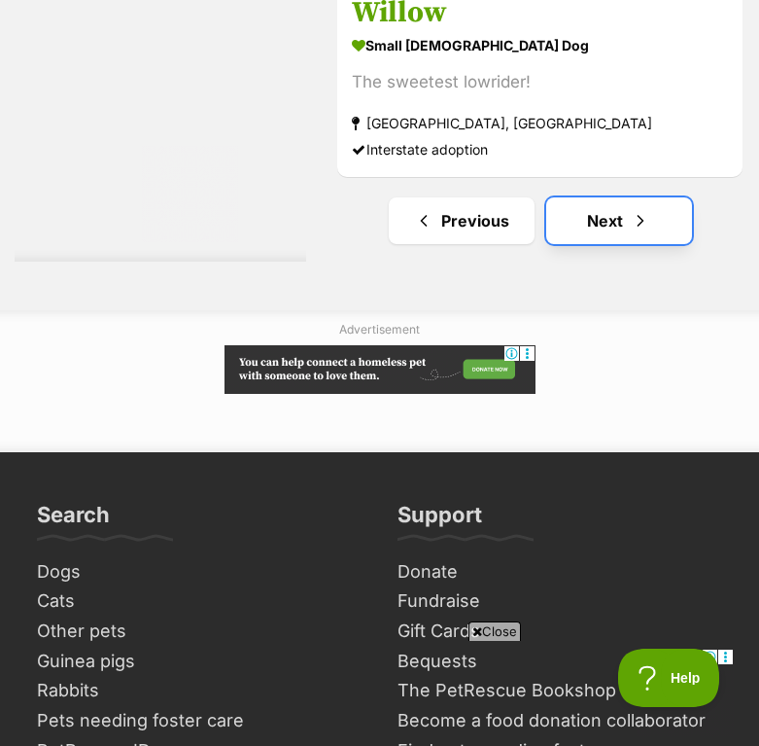
click at [594, 227] on link "Next" at bounding box center [619, 220] width 146 height 47
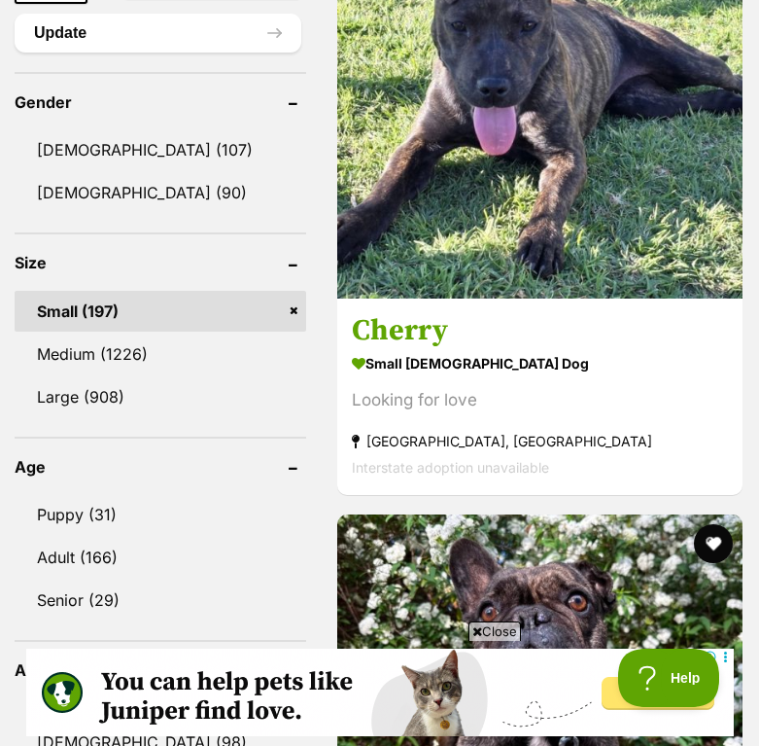
click at [479, 631] on span "Close" at bounding box center [495, 630] width 52 height 19
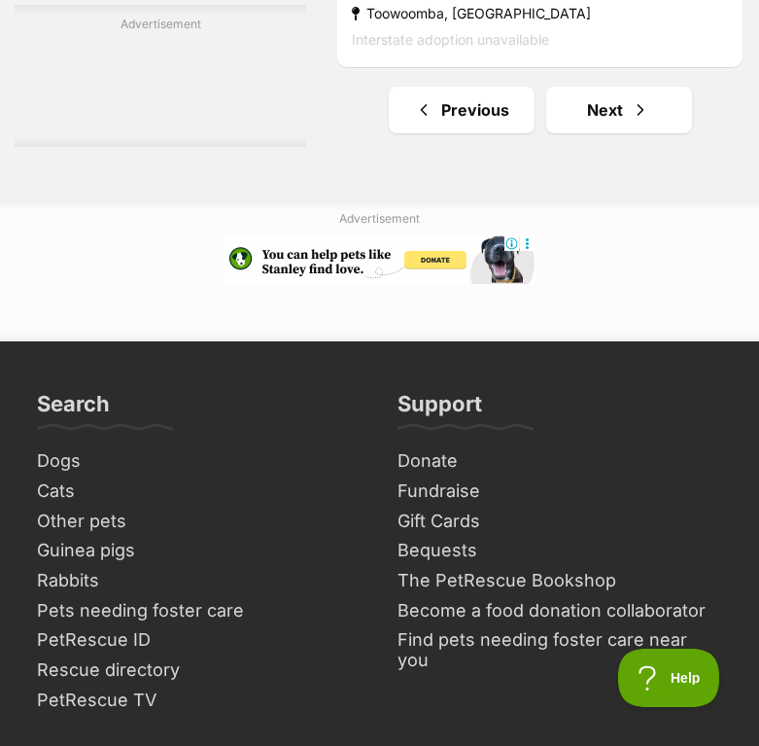
scroll to position [14190, 0]
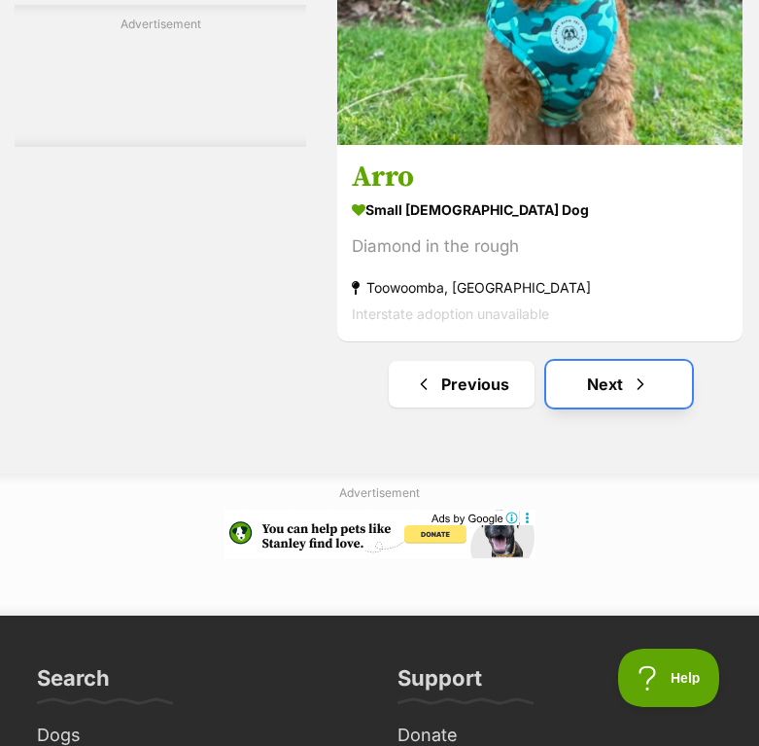
click at [598, 389] on link "Next" at bounding box center [619, 384] width 146 height 47
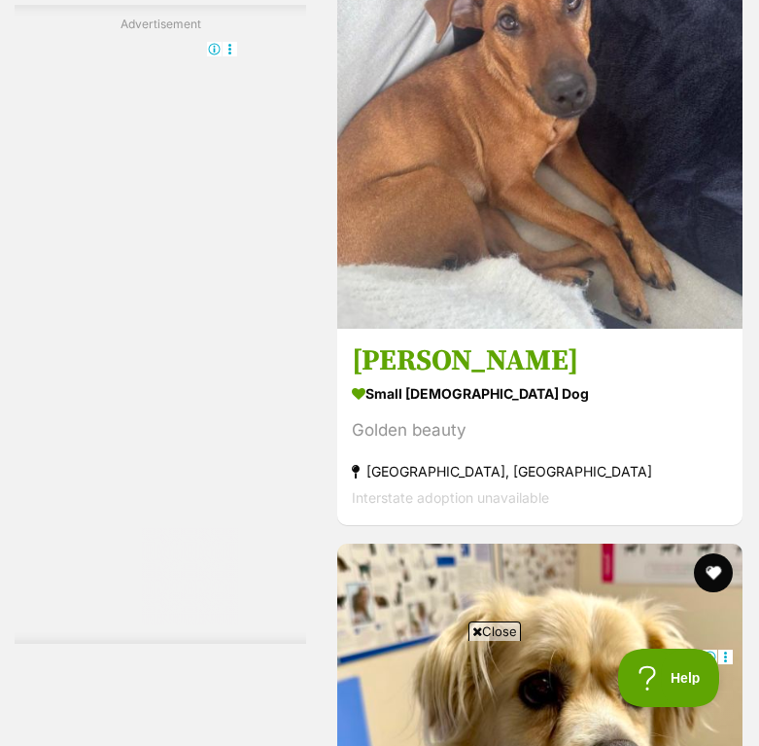
scroll to position [9351, 0]
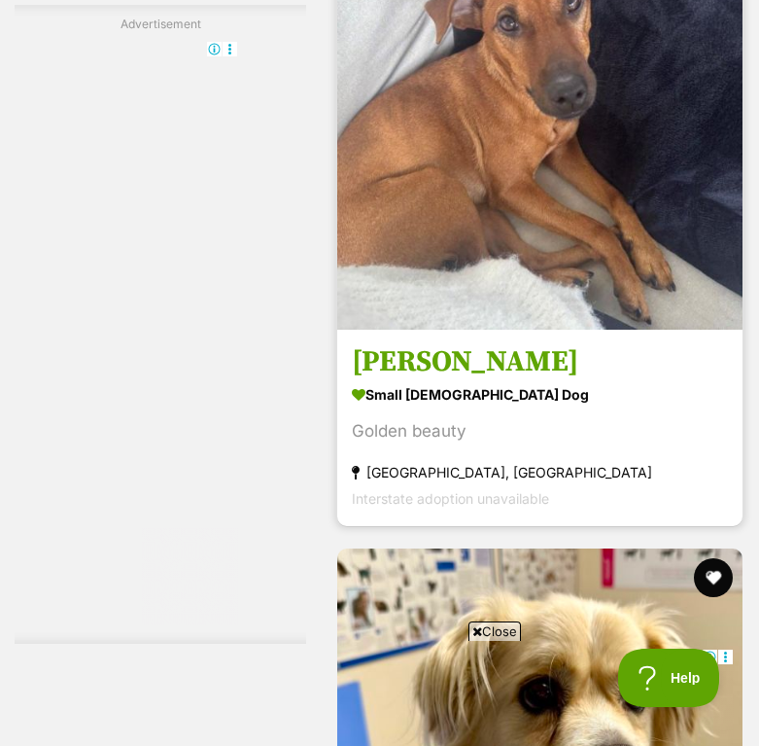
click at [598, 375] on h3 "[PERSON_NAME]" at bounding box center [540, 361] width 376 height 37
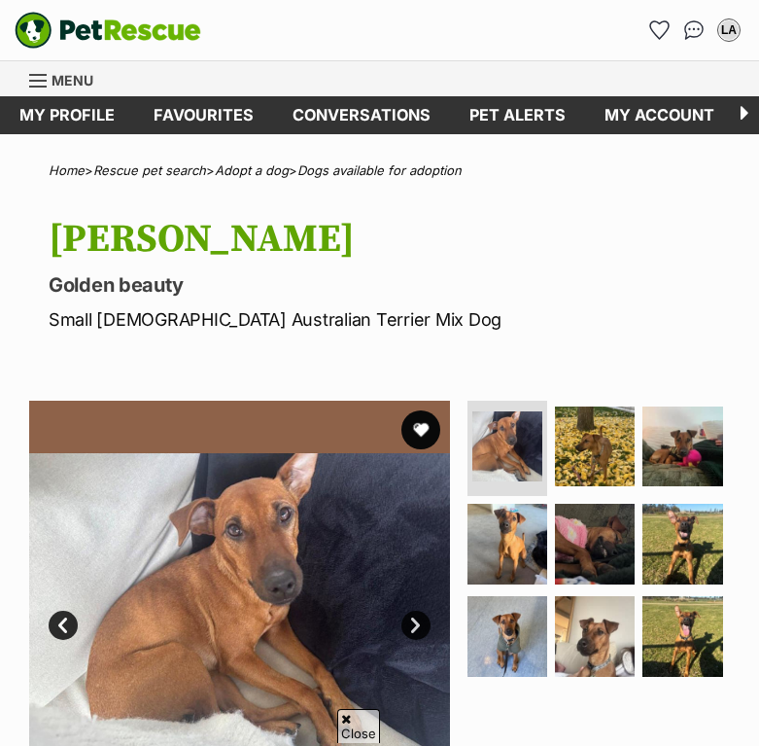
scroll to position [169, 0]
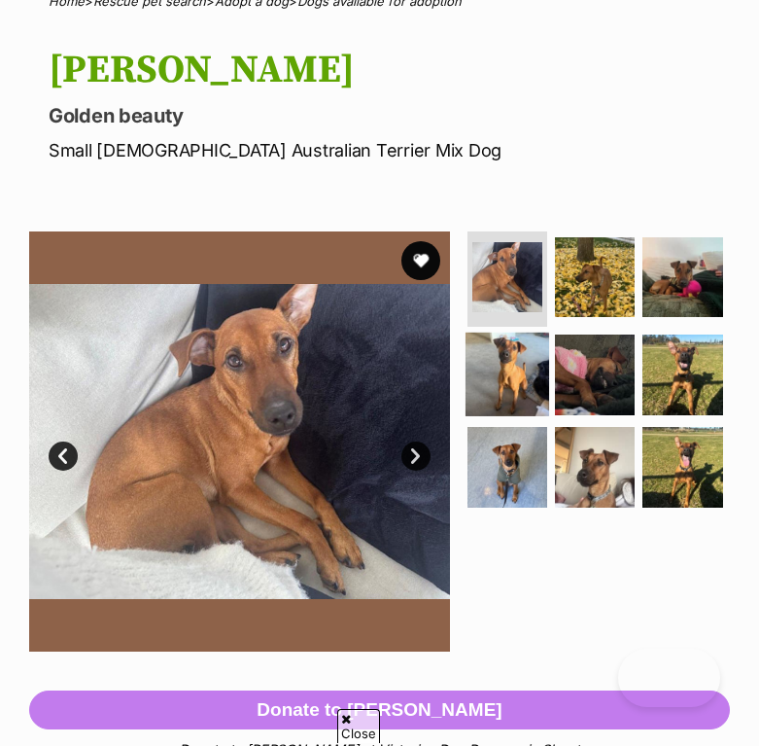
click at [519, 387] on img at bounding box center [508, 374] width 84 height 84
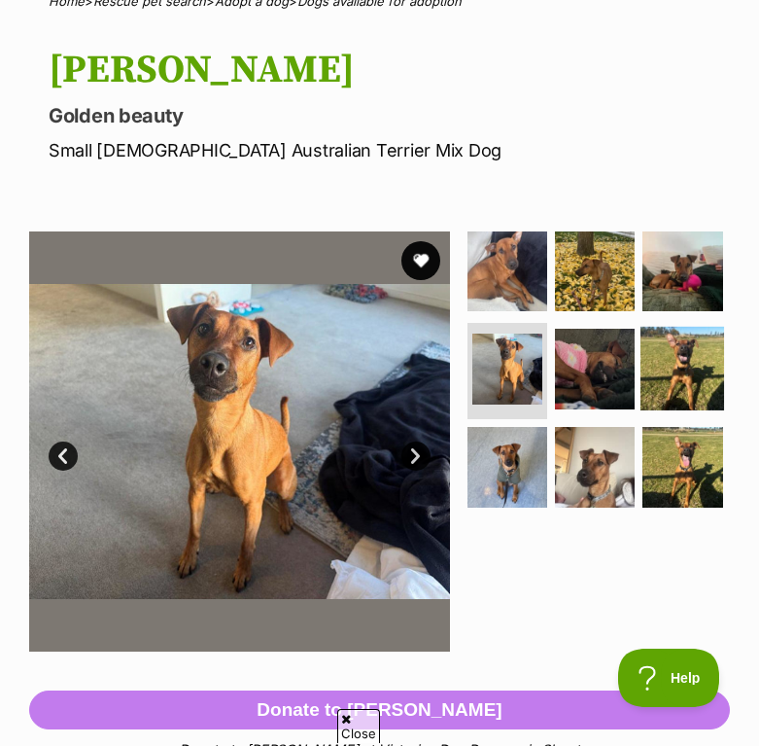
click at [668, 365] on img at bounding box center [683, 369] width 84 height 84
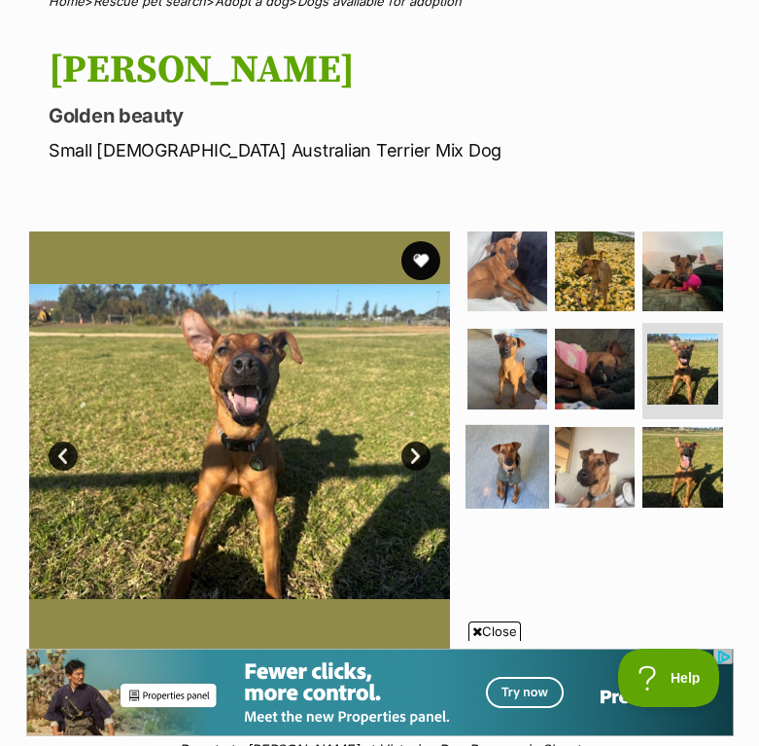
click at [527, 456] on img at bounding box center [508, 467] width 84 height 84
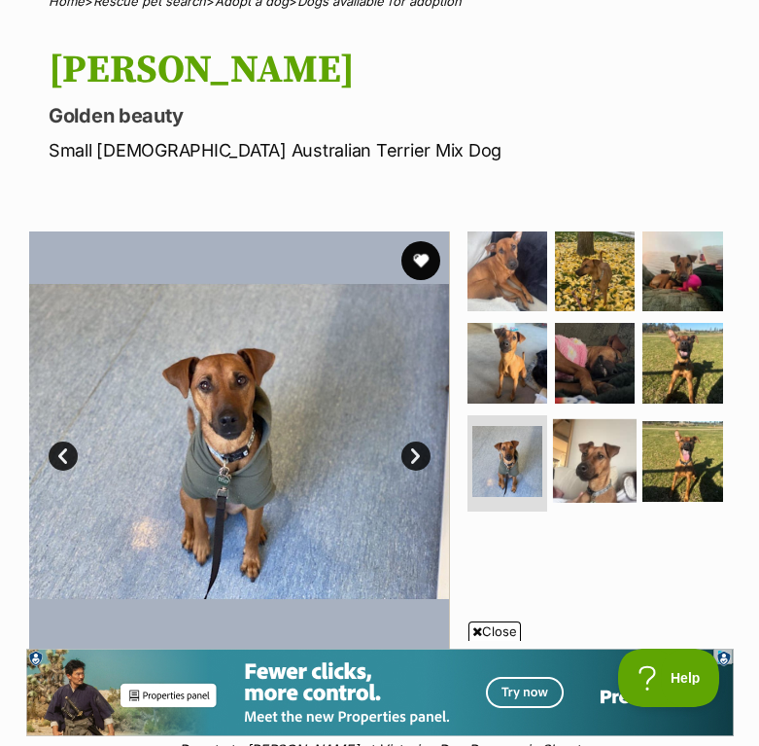
click at [620, 458] on img at bounding box center [595, 461] width 84 height 84
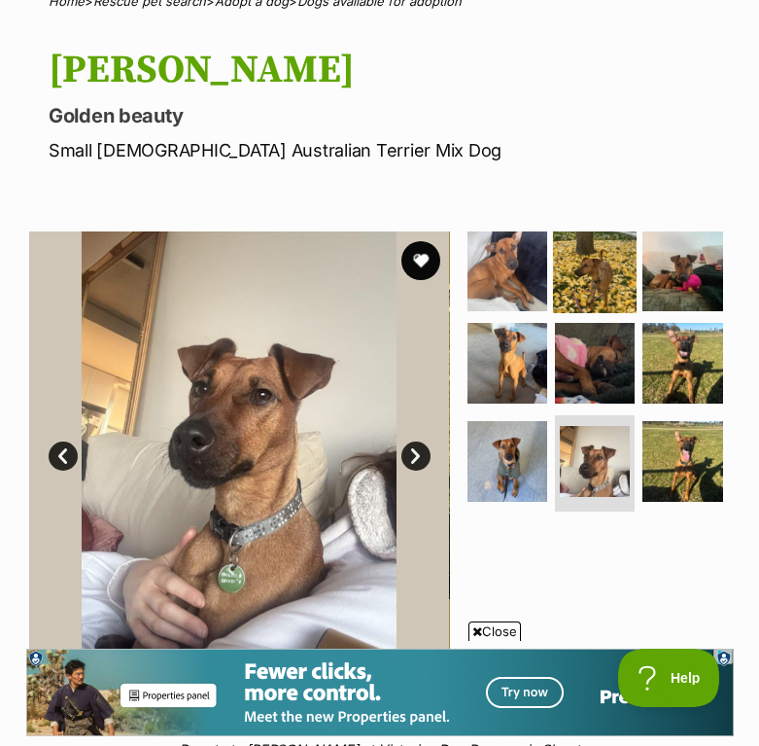
click at [607, 272] on img at bounding box center [595, 270] width 84 height 84
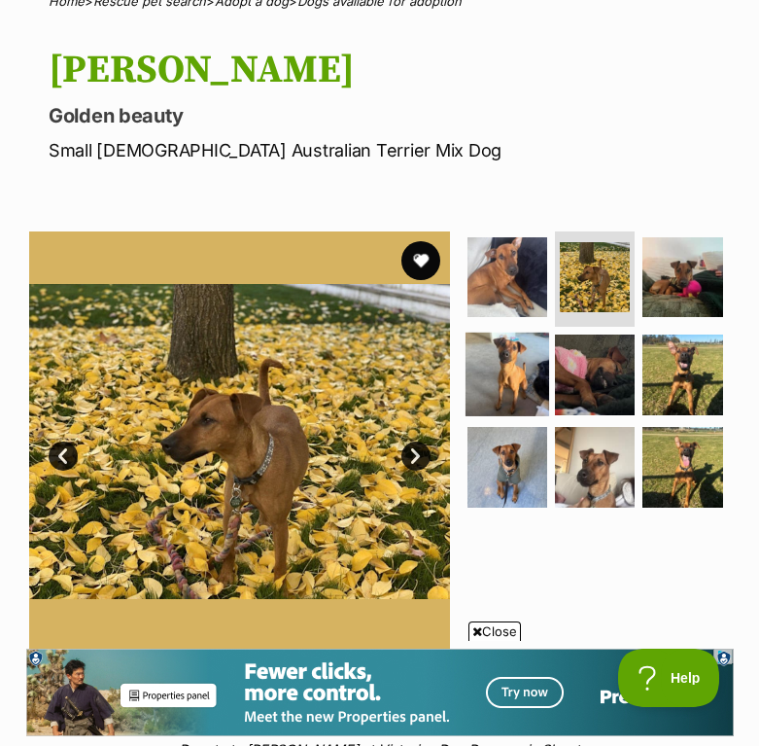
click at [523, 368] on img at bounding box center [508, 374] width 84 height 84
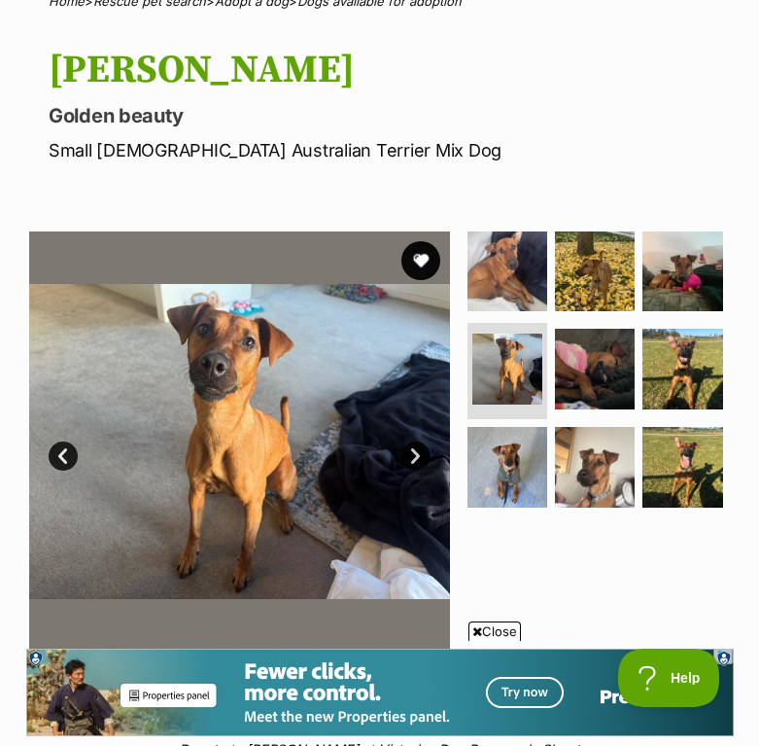
click at [638, 433] on ul at bounding box center [597, 375] width 266 height 289
